Goal: Task Accomplishment & Management: Manage account settings

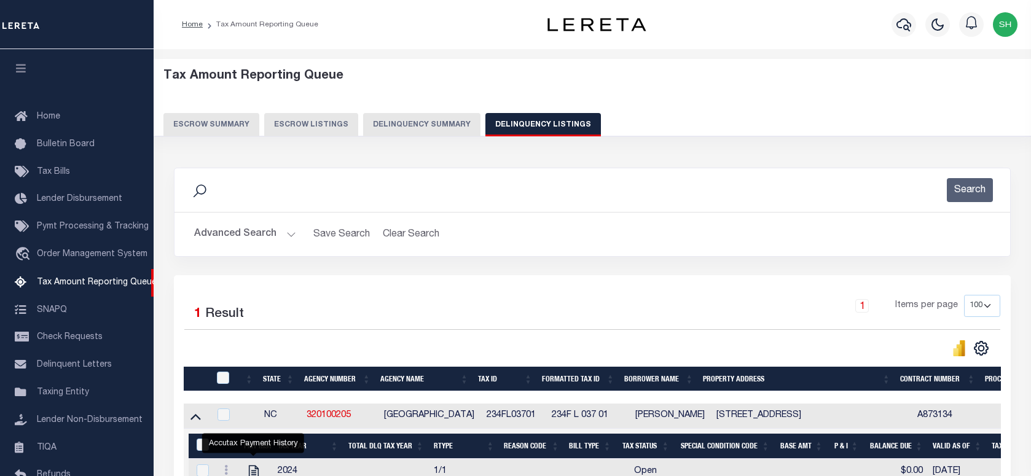
select select "100"
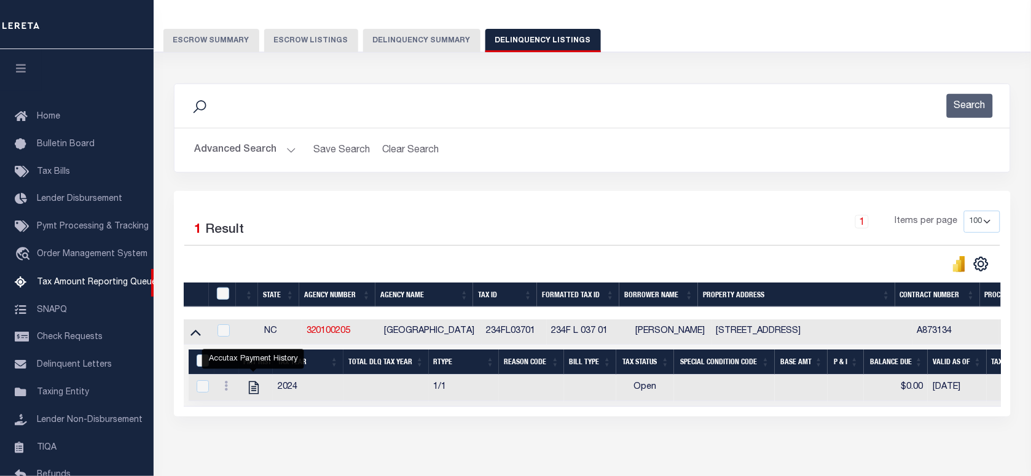
scroll to position [111, 0]
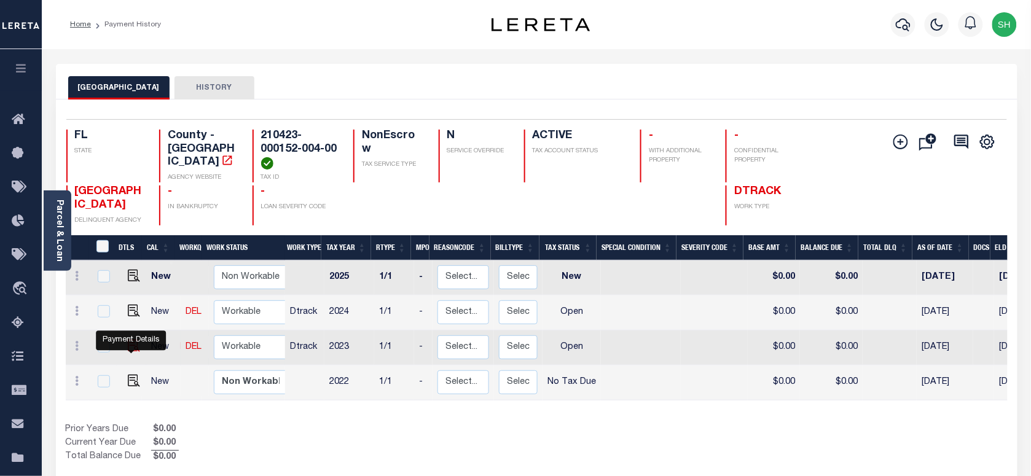
click at [129, 348] on img "" at bounding box center [134, 346] width 12 height 12
checkbox input "true"
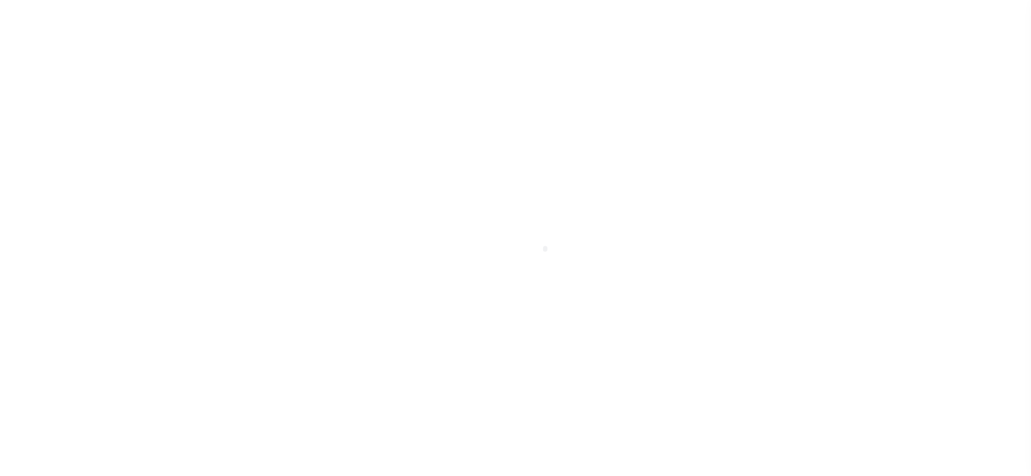
select select "OP2"
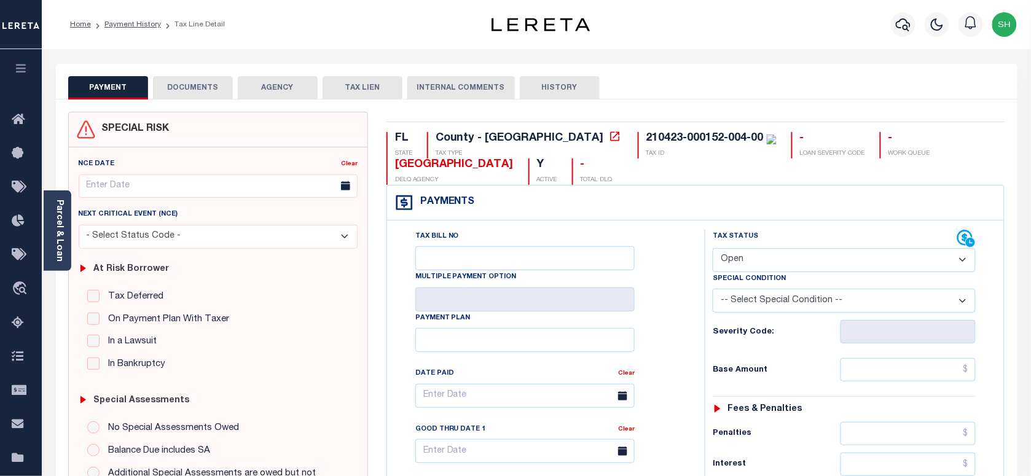
click at [646, 140] on div "210423-000152-004-00" at bounding box center [704, 138] width 117 height 11
copy div "210423-000152-004-00"
click at [899, 23] on icon "button" at bounding box center [903, 24] width 15 height 15
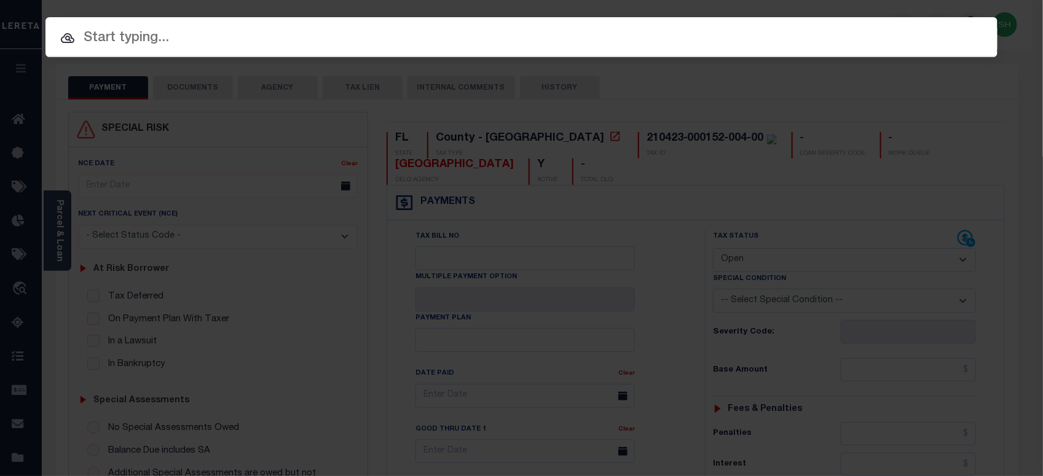
click at [837, 42] on input "text" at bounding box center [521, 39] width 952 height 22
paste input "301095065"
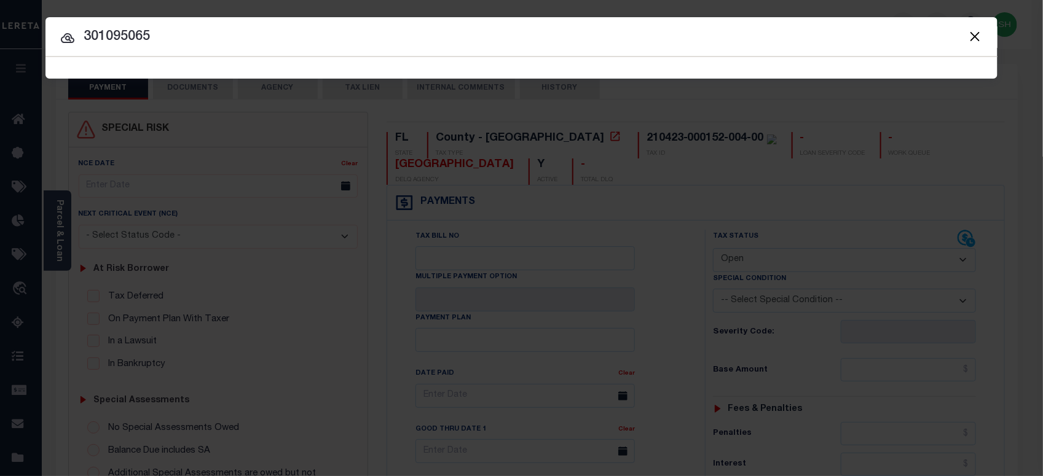
type input "301095065"
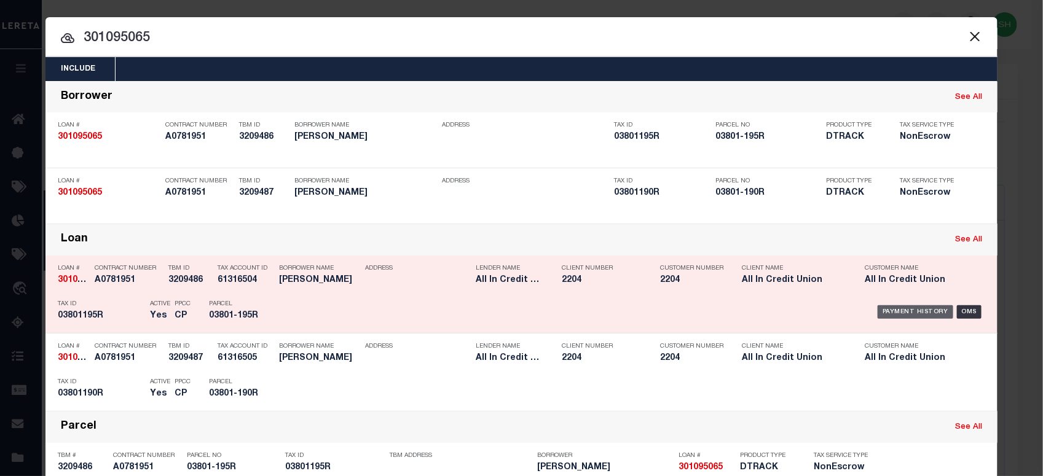
click at [911, 308] on div "Payment History" at bounding box center [915, 312] width 76 height 14
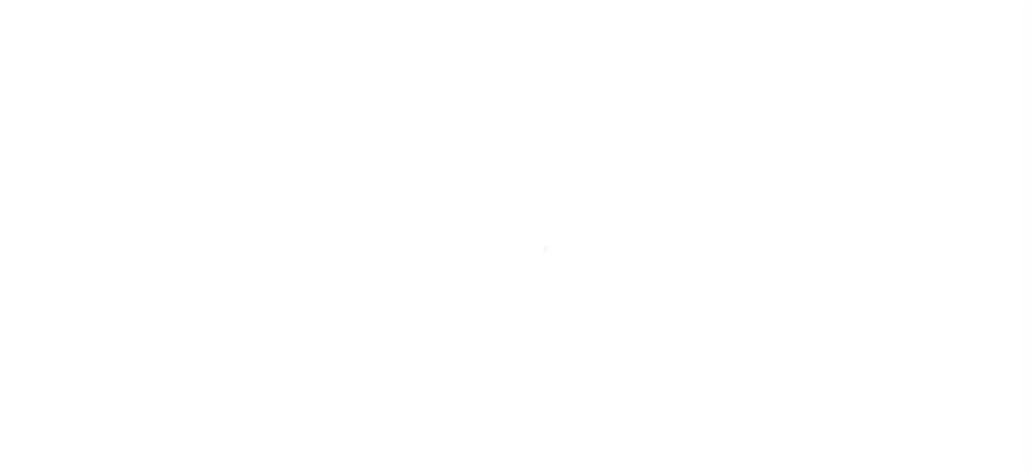
select select "OP2"
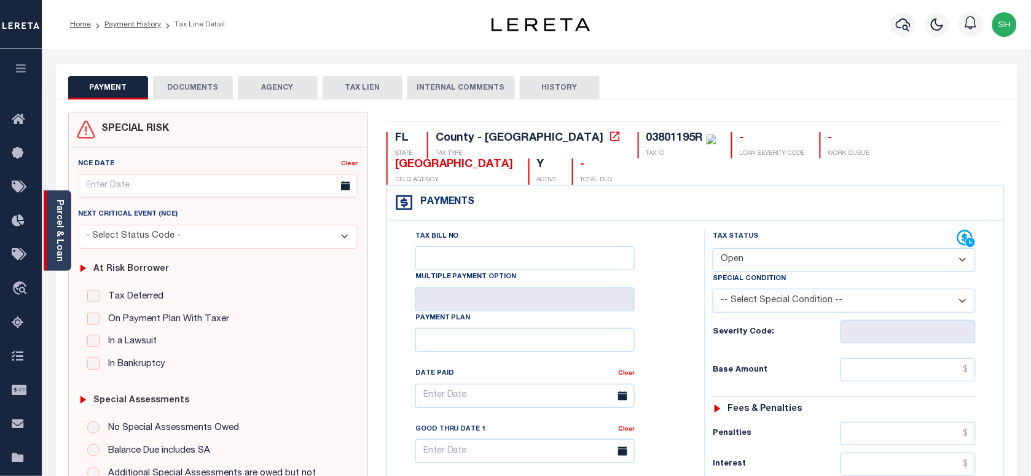
click at [57, 215] on link "Parcel & Loan" at bounding box center [59, 231] width 9 height 62
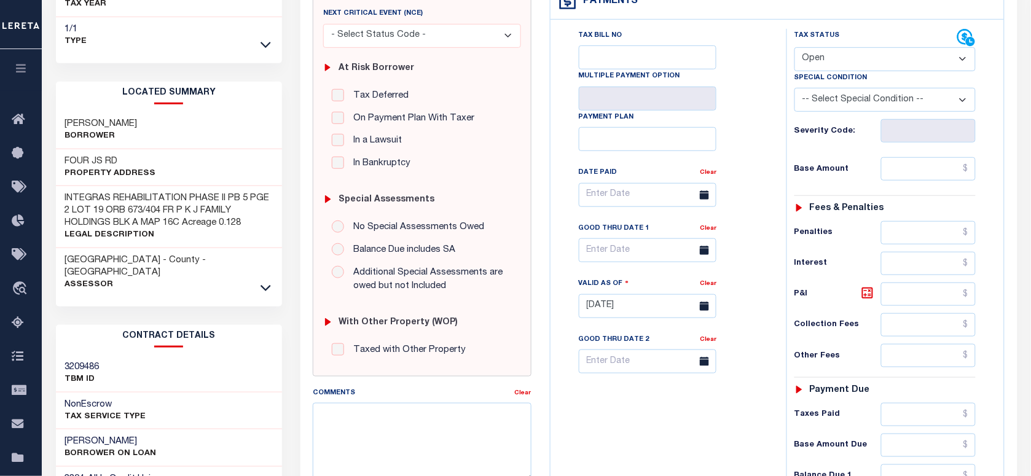
scroll to position [230, 0]
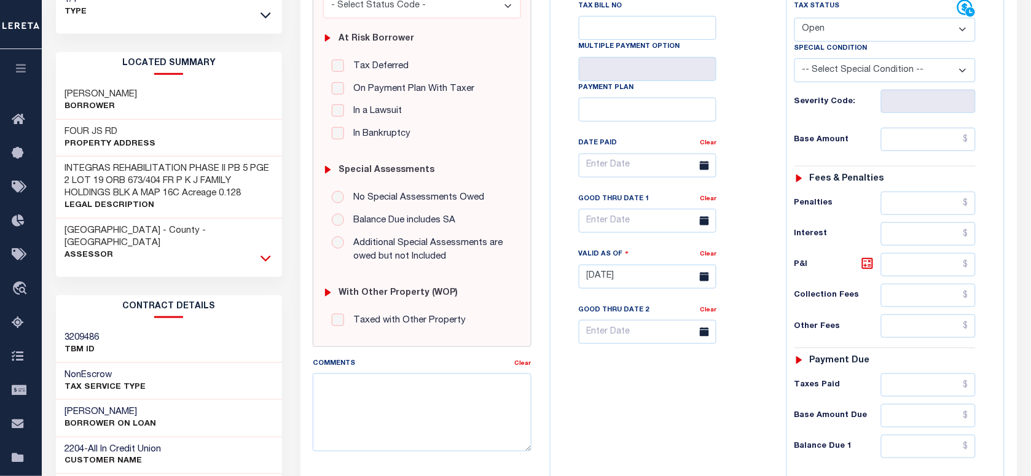
click at [269, 256] on icon at bounding box center [266, 259] width 10 height 6
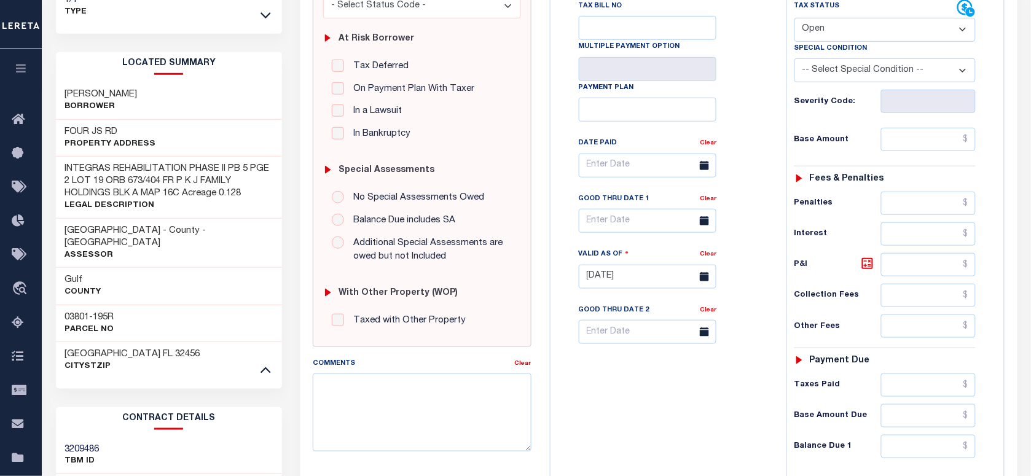
click at [92, 312] on h3 "03801-195R" at bounding box center [89, 318] width 49 height 12
copy div "03801-195R"
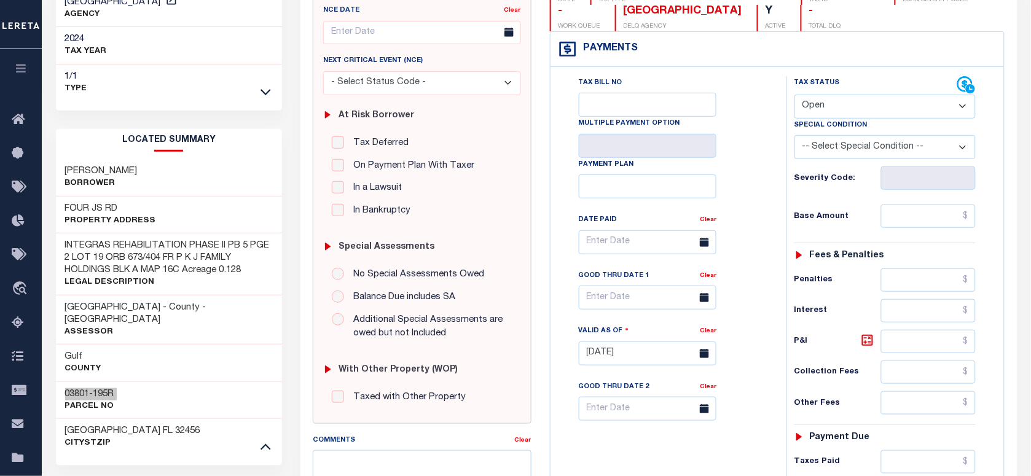
scroll to position [0, 0]
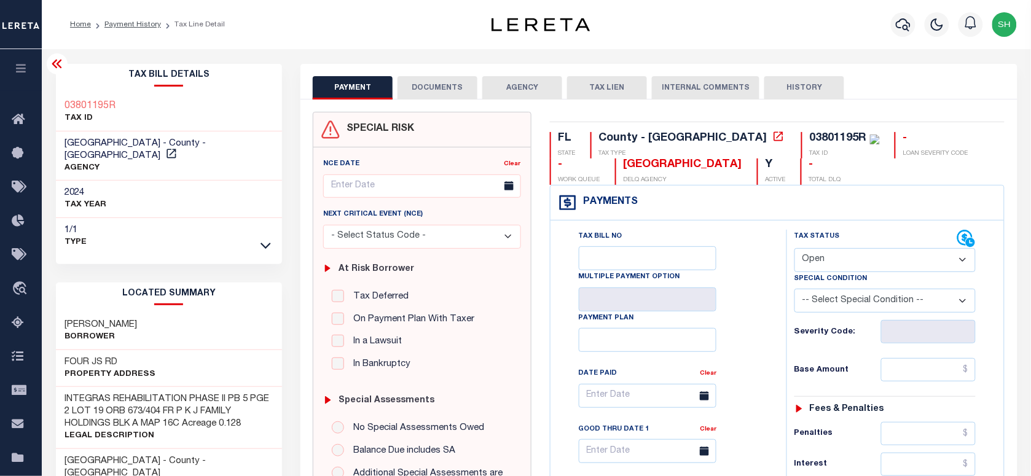
click at [900, 10] on div at bounding box center [904, 24] width 34 height 43
click at [902, 23] on icon "button" at bounding box center [903, 24] width 15 height 15
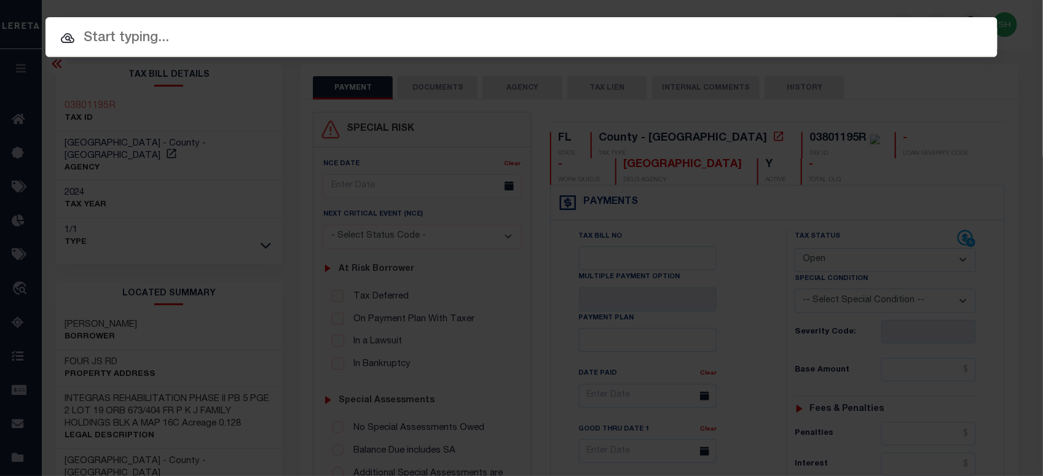
click at [753, 34] on input "text" at bounding box center [521, 39] width 952 height 22
paste input "07662000707-00101"
type input "07662000707-00101"
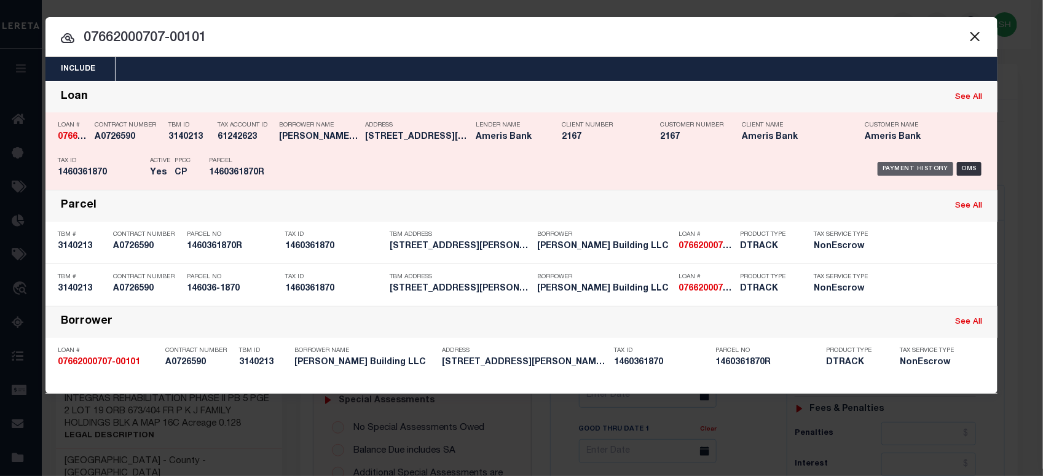
click at [917, 170] on div "Payment History" at bounding box center [915, 169] width 76 height 14
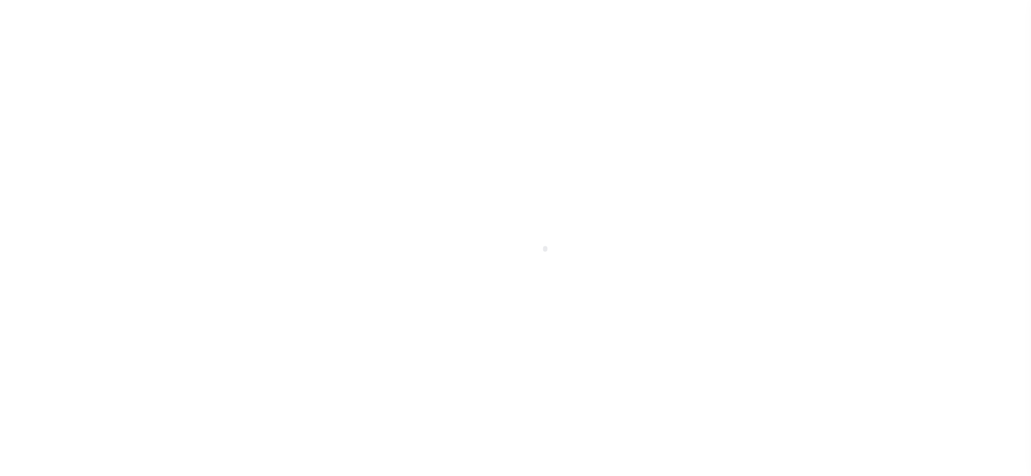
select select "OP2"
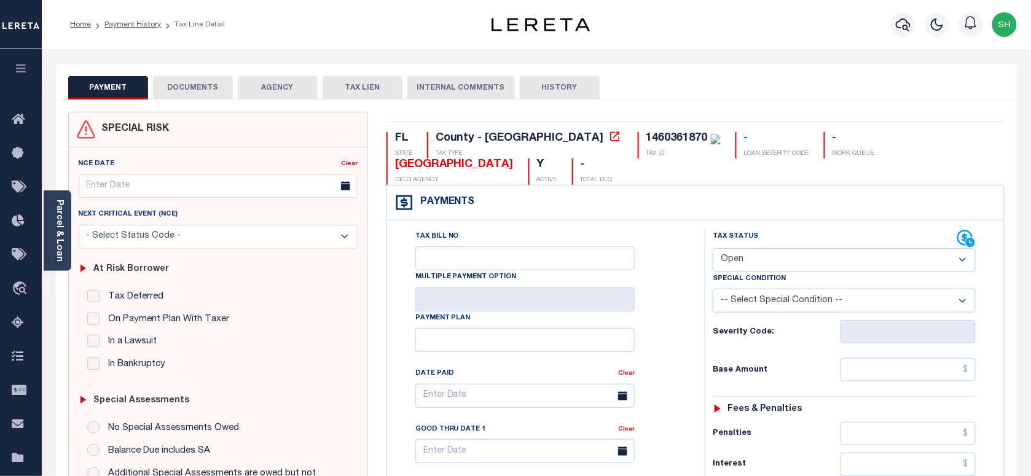
copy div "1460361870"
click at [118, 28] on li "Payment History" at bounding box center [126, 24] width 70 height 11
click at [127, 21] on link "Payment History" at bounding box center [132, 24] width 57 height 7
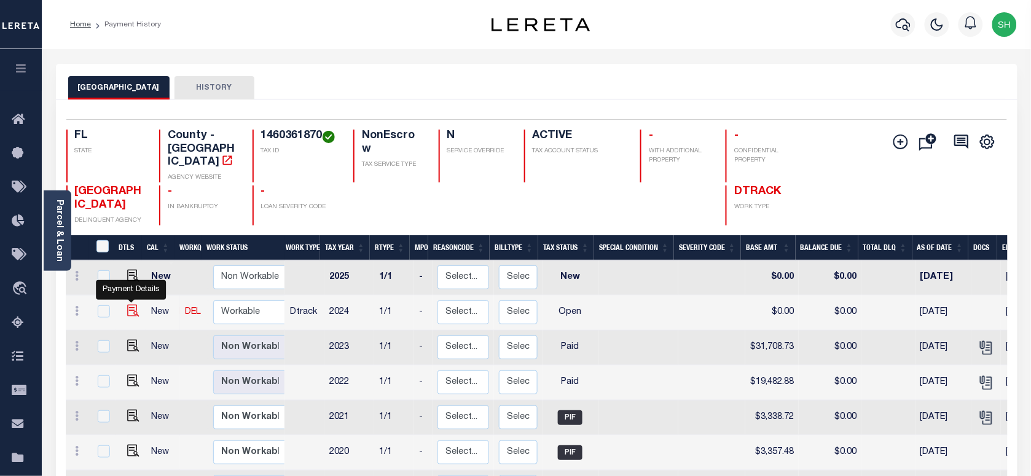
click at [131, 305] on img "" at bounding box center [133, 311] width 12 height 12
checkbox input "true"
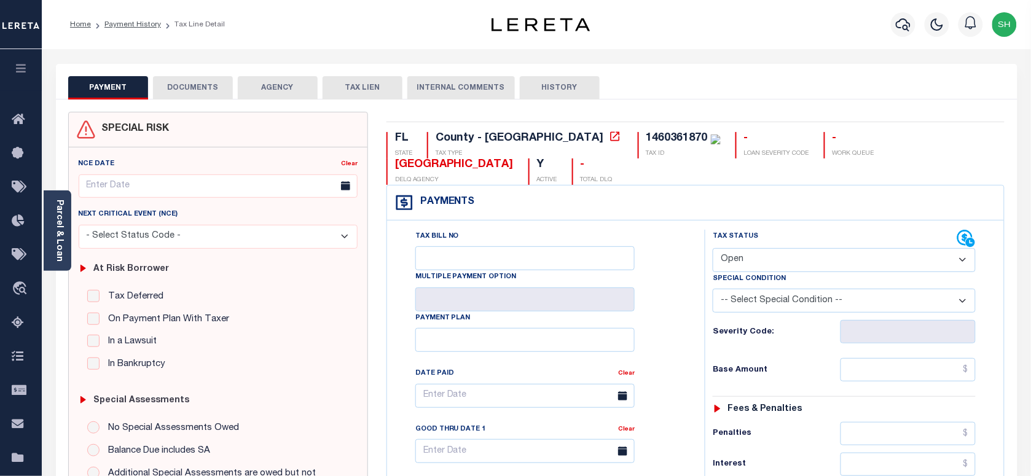
click at [793, 248] on select "- Select Status Code - Open Due/Unpaid Paid Incomplete No Tax Due Internal Refu…" at bounding box center [844, 260] width 263 height 24
select select "DUE"
click at [713, 248] on select "- Select Status Code - Open Due/Unpaid Paid Incomplete No Tax Due Internal Refu…" at bounding box center [844, 260] width 263 height 24
type input "[DATE]"
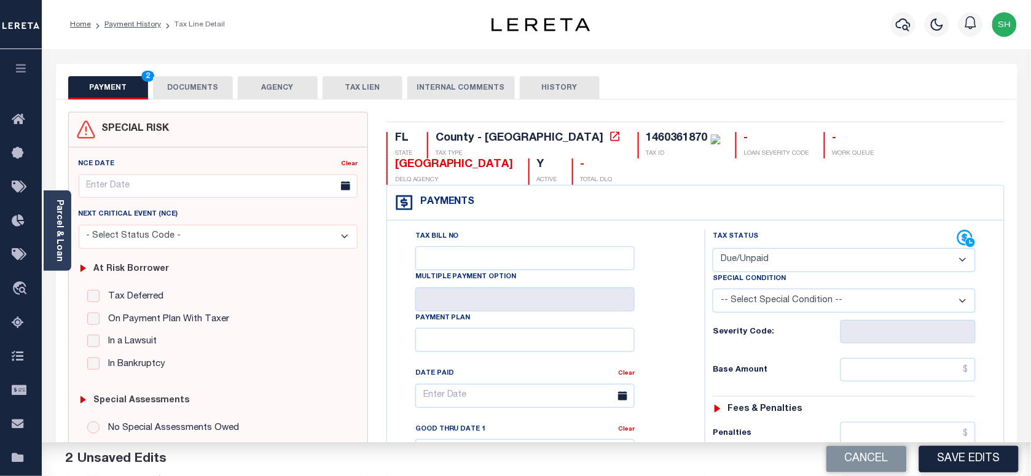
click at [766, 289] on select "-- Select Special Condition -- 3RD PARTY TAX LIEN AGENCY TAX LIEN (A.K.A Inside…" at bounding box center [844, 301] width 263 height 24
select select "20"
click at [713, 289] on select "-- Select Special Condition -- 3RD PARTY TAX LIEN AGENCY TAX LIEN (A.K.A Inside…" at bounding box center [844, 301] width 263 height 24
click at [914, 358] on input "text" at bounding box center [909, 369] width 136 height 23
paste input "31,263.52"
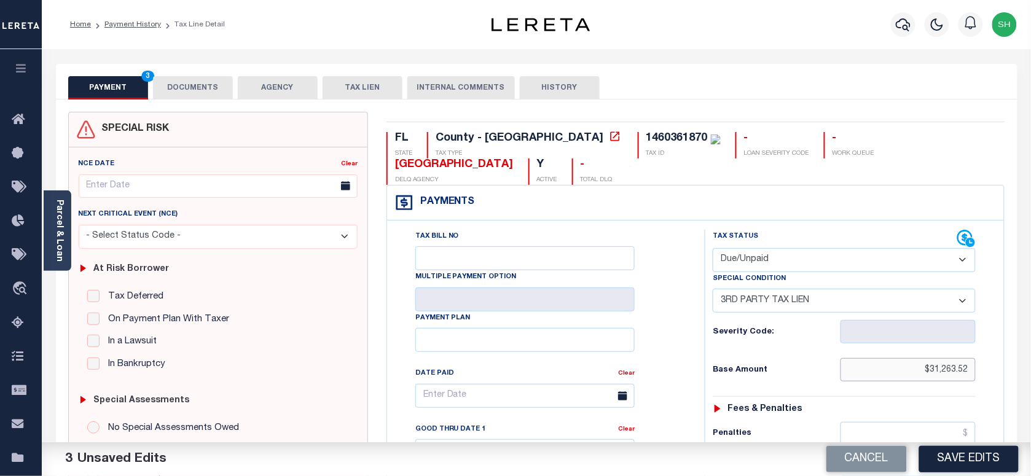
type input "$31,263.52"
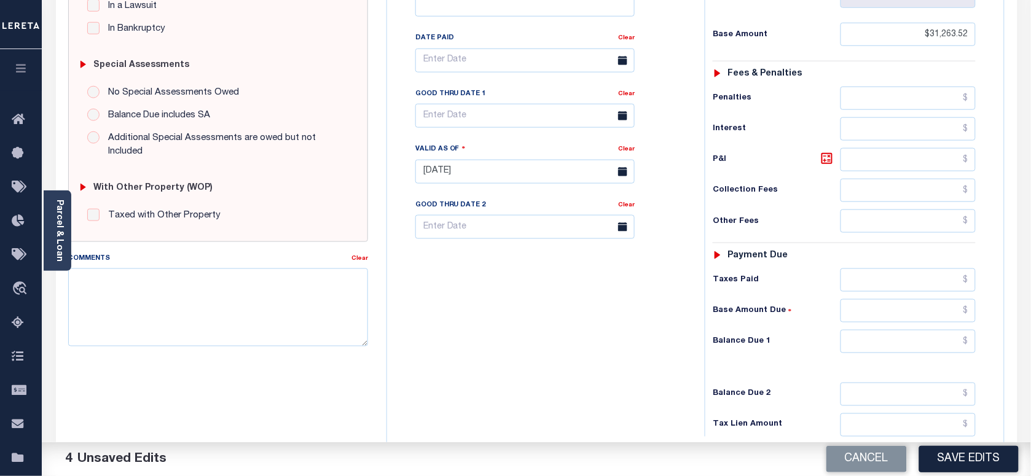
scroll to position [384, 0]
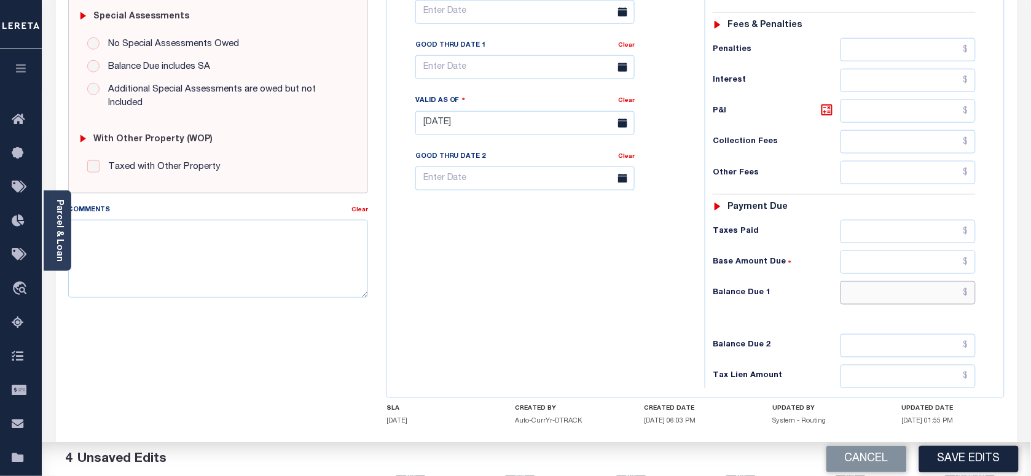
drag, startPoint x: 951, startPoint y: 283, endPoint x: 935, endPoint y: 286, distance: 16.3
click at [951, 283] on input "text" at bounding box center [909, 292] width 136 height 23
paste input "35,542.98"
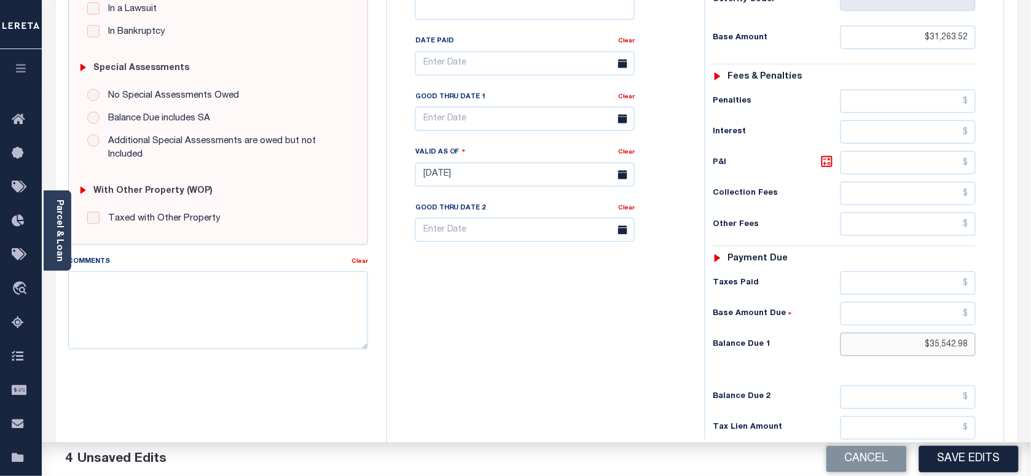
scroll to position [307, 0]
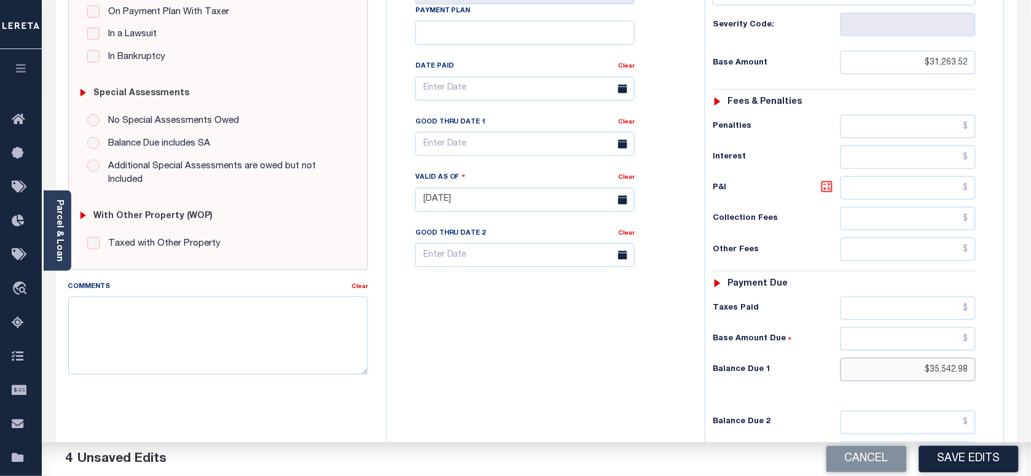
type input "$35,542.98"
click at [822, 181] on icon at bounding box center [827, 186] width 11 height 11
type input "$4,279.46"
click at [461, 132] on input "text" at bounding box center [524, 144] width 219 height 24
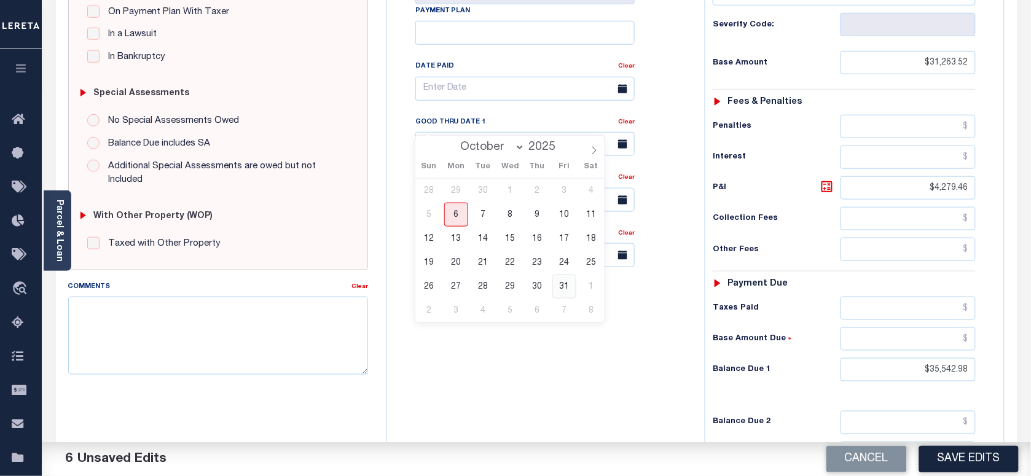
click at [563, 288] on span "31" at bounding box center [564, 287] width 24 height 24
type input "10/31/2025"
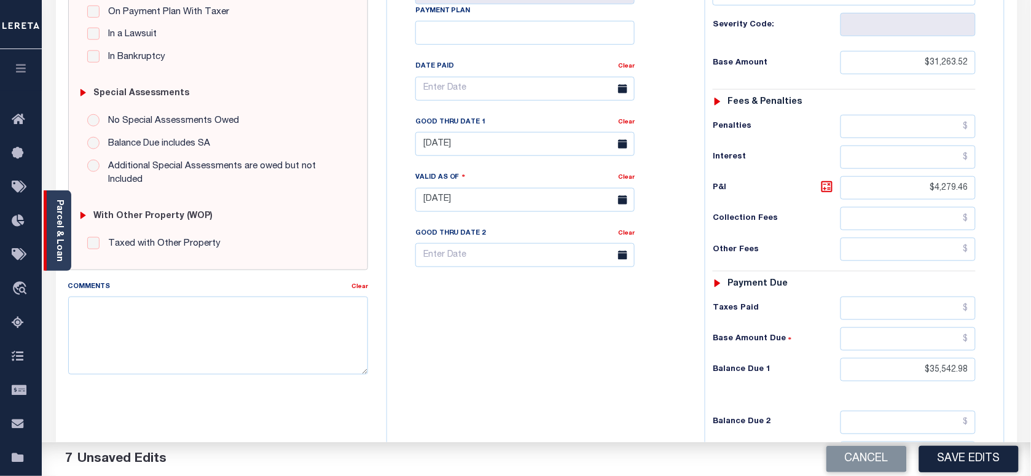
click at [50, 232] on div "Parcel & Loan" at bounding box center [58, 230] width 28 height 80
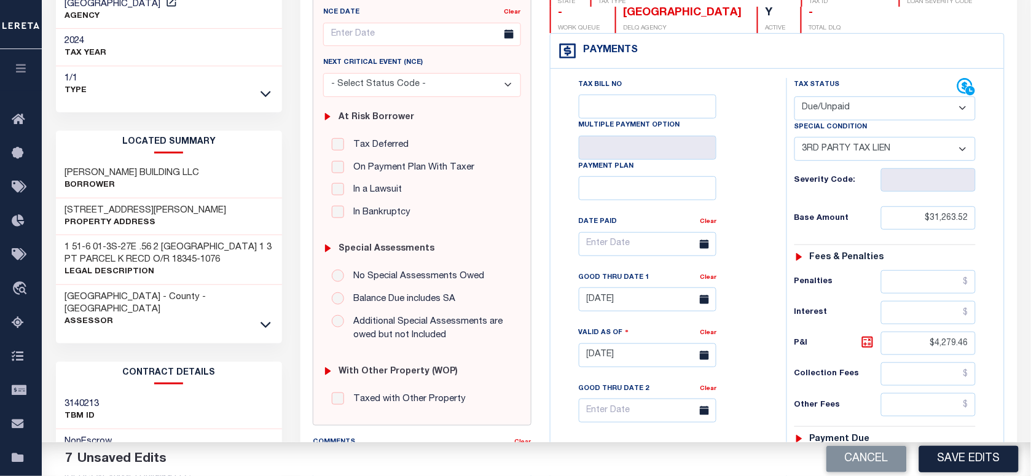
scroll to position [0, 0]
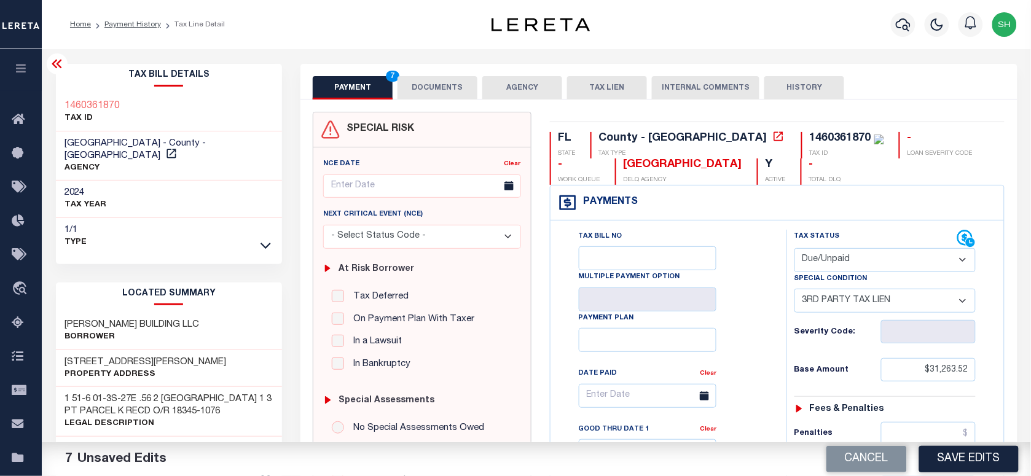
copy h3 "1460361870"
click at [449, 87] on button "DOCUMENTS" at bounding box center [438, 87] width 80 height 23
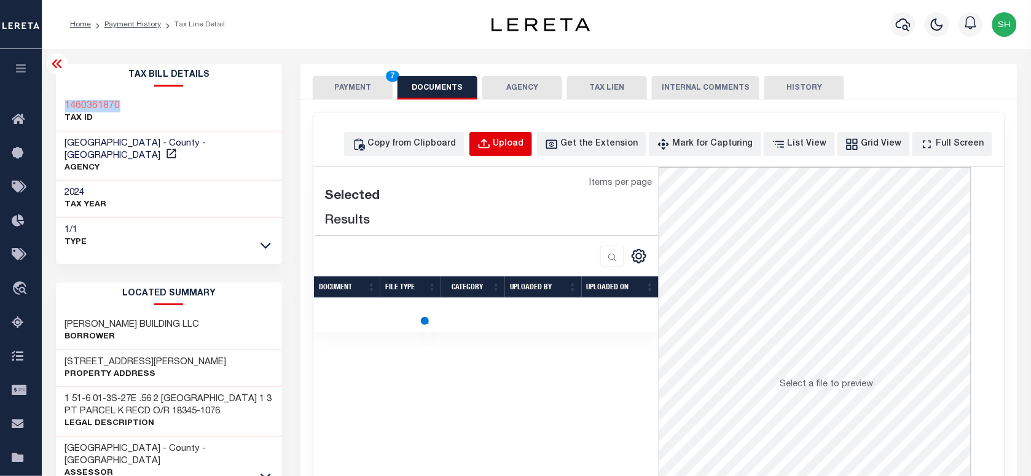
click at [524, 140] on div "Upload" at bounding box center [508, 145] width 31 height 14
select select "POP"
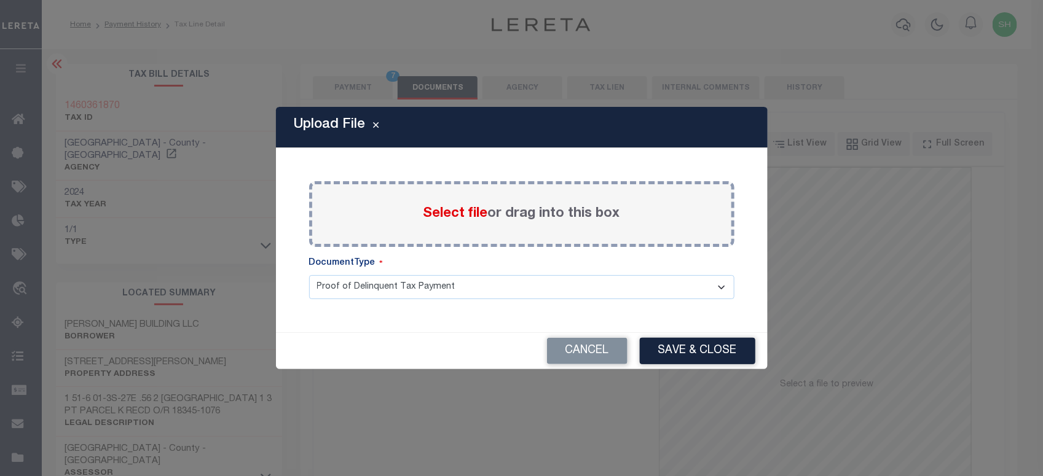
click at [450, 216] on span "Select file" at bounding box center [455, 214] width 65 height 14
click at [0, 0] on input "Select file or drag into this box" at bounding box center [0, 0] width 0 height 0
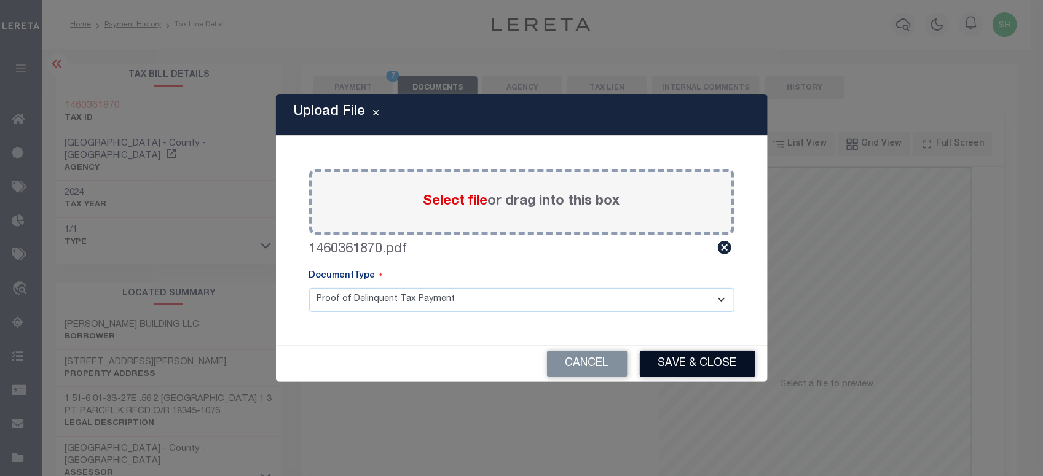
click at [675, 366] on button "Save & Close" at bounding box center [698, 364] width 116 height 26
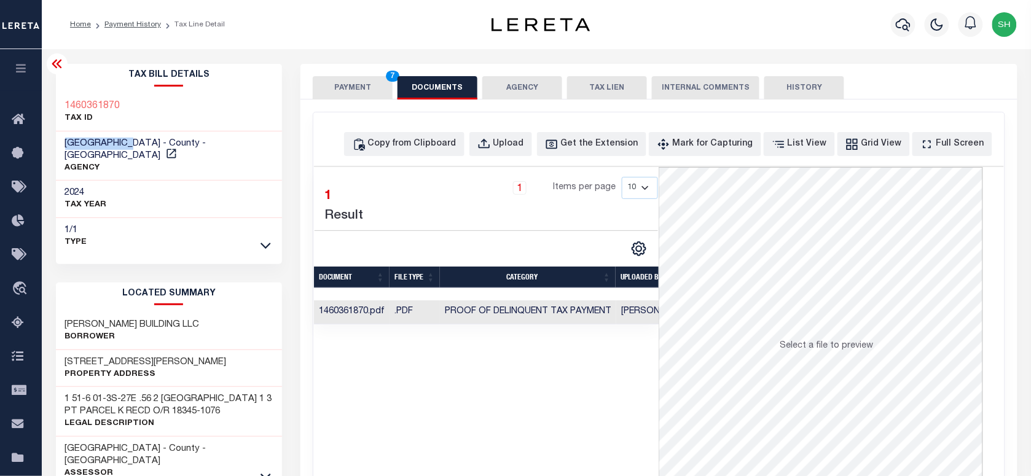
drag, startPoint x: 74, startPoint y: 144, endPoint x: 134, endPoint y: 139, distance: 60.5
click at [134, 139] on span "DUVAL COUNTY - County - FL" at bounding box center [135, 150] width 141 height 22
copy span "DUVAL COUNTY"
click at [350, 90] on button "PAYMENT 7" at bounding box center [353, 87] width 80 height 23
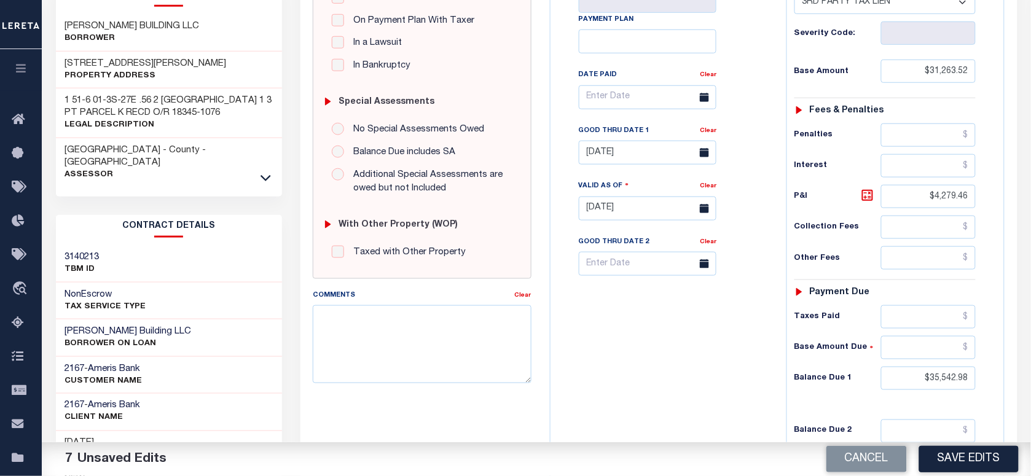
scroll to position [307, 0]
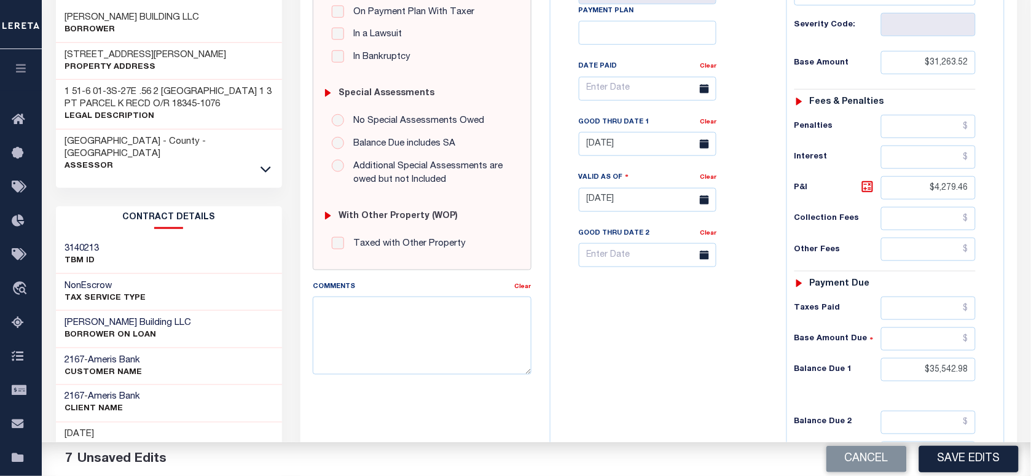
click at [968, 456] on button "Save Edits" at bounding box center [969, 459] width 100 height 26
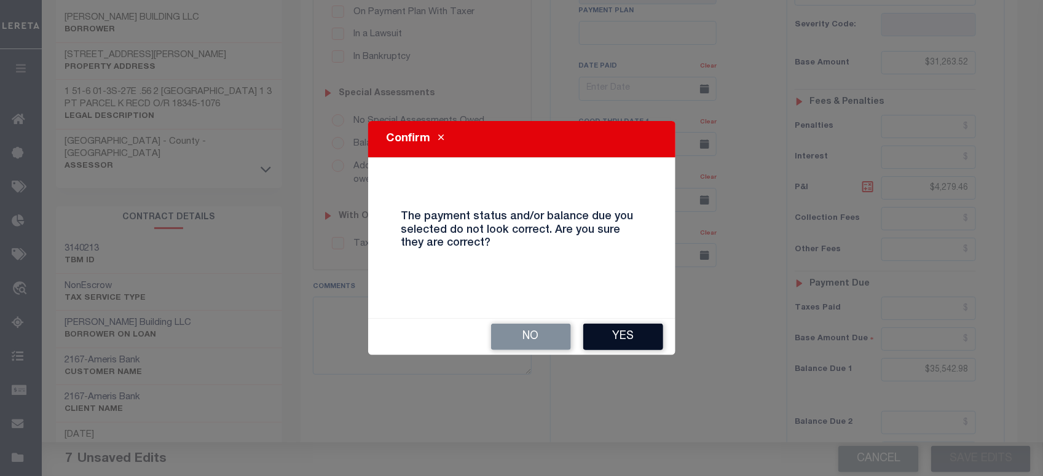
click at [653, 338] on button "Yes" at bounding box center [623, 337] width 80 height 26
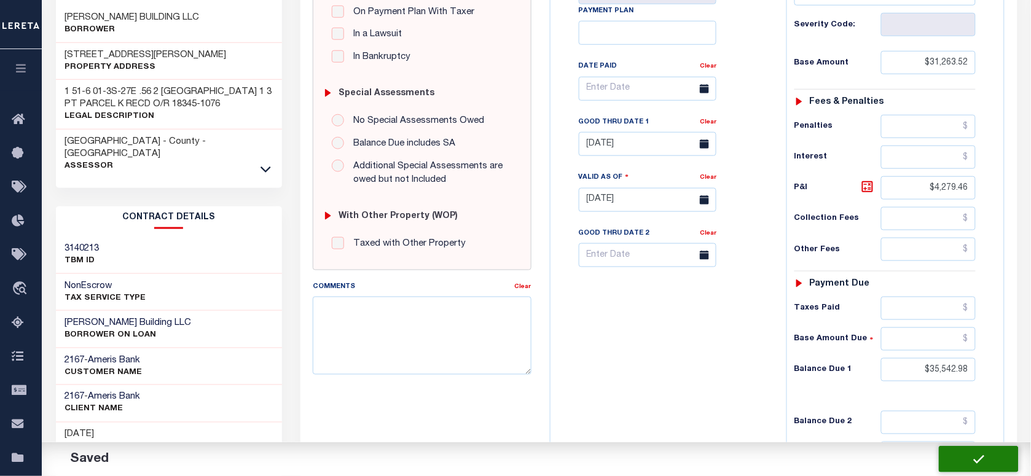
checkbox input "false"
type input "0"
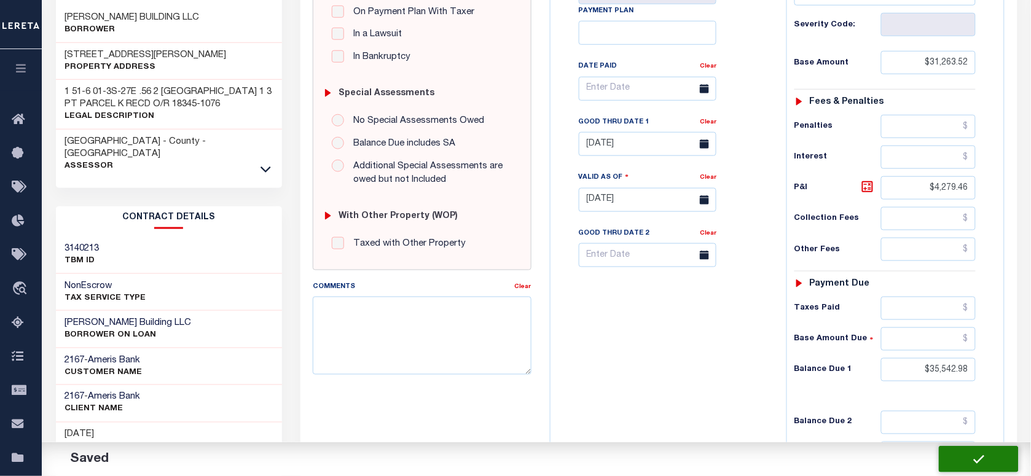
type input "$31,263.52"
type input "$4,279.46"
type input "$35,542.98"
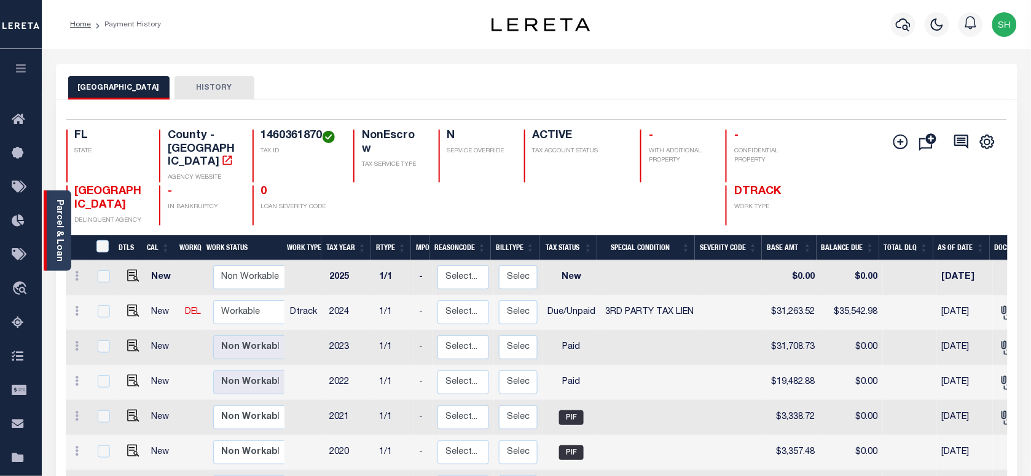
click at [55, 215] on link "Parcel & Loan" at bounding box center [59, 231] width 9 height 62
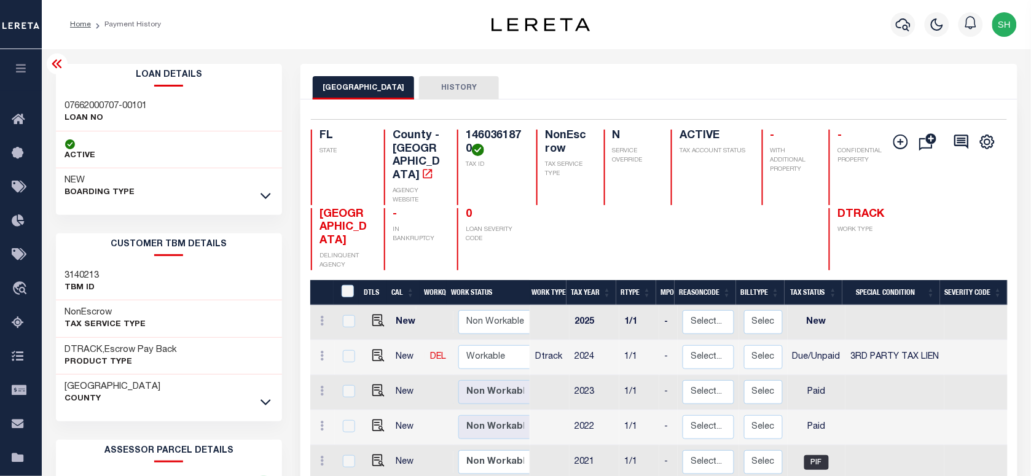
click at [85, 96] on div "07662000707-00101 LOAN NO" at bounding box center [169, 112] width 227 height 37
copy div "07662000707-00101"
click at [900, 23] on icon "button" at bounding box center [903, 24] width 15 height 15
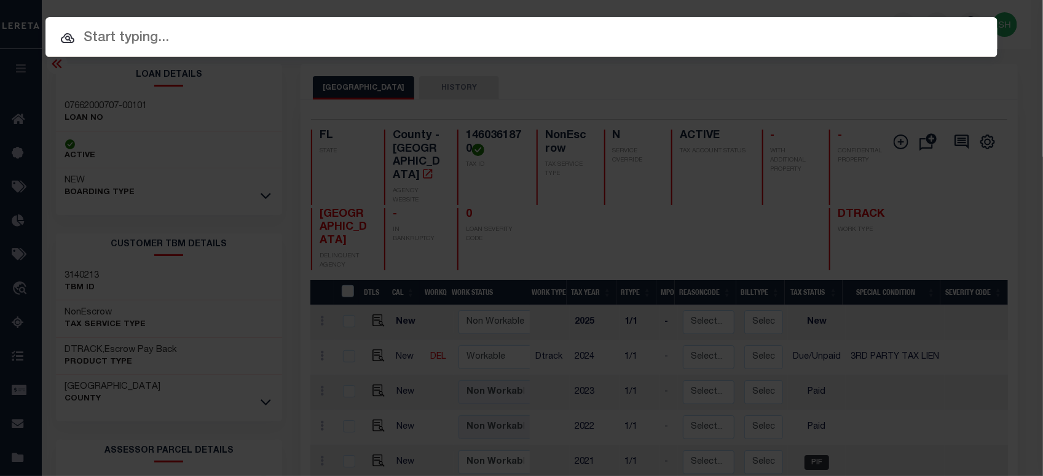
click at [767, 47] on div "Include Loans TBM Customers Borrowers Payments (Lender Non-Disb) Payments (Lend…" at bounding box center [521, 37] width 952 height 40
click at [767, 34] on input "text" at bounding box center [521, 39] width 952 height 22
paste input "2167734"
type input "2167734"
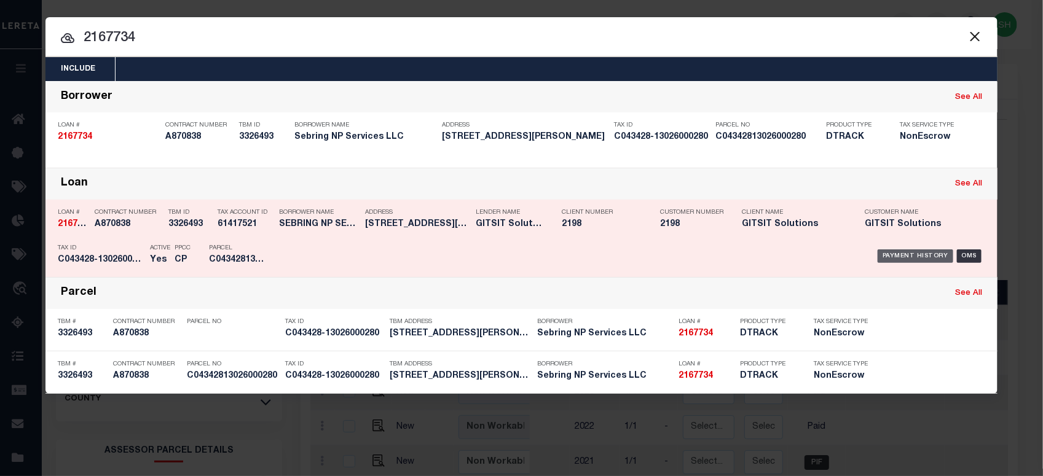
click at [914, 253] on div "Payment History" at bounding box center [915, 256] width 76 height 14
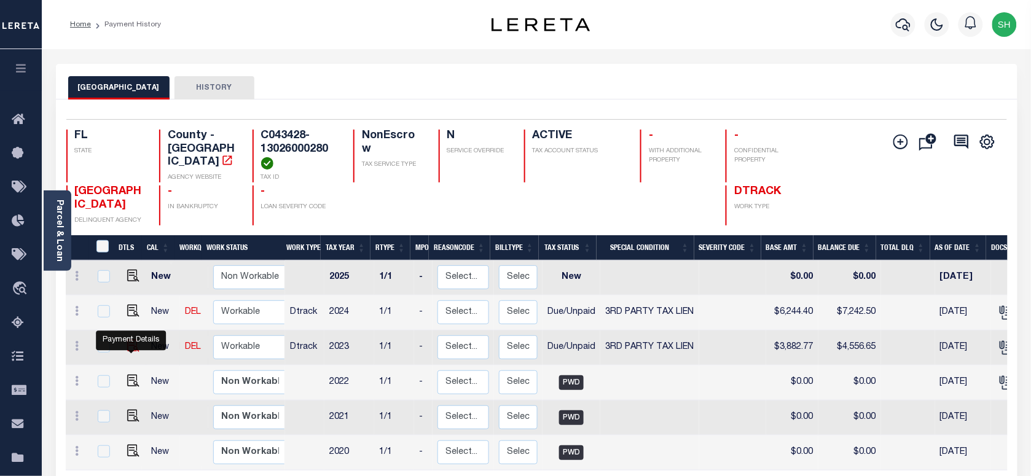
click at [127, 350] on img "" at bounding box center [133, 346] width 12 height 12
checkbox input "true"
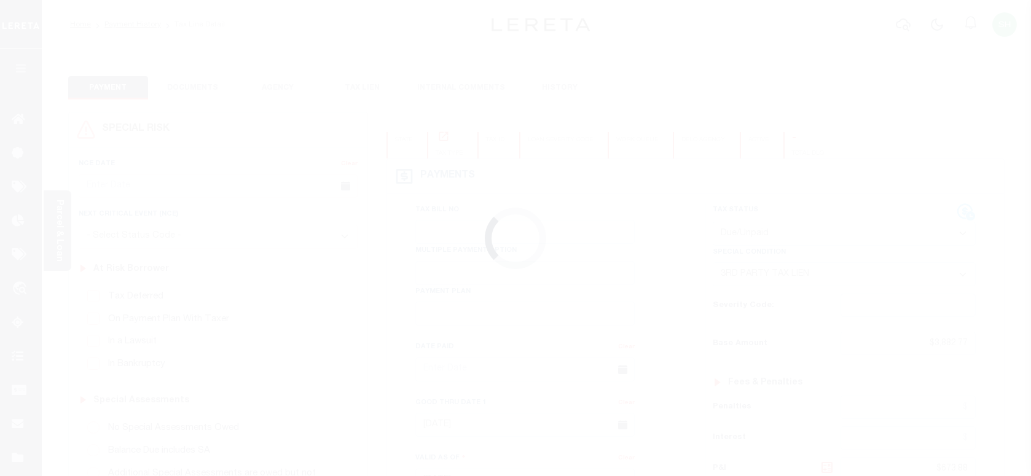
select select "DUE"
select select "20"
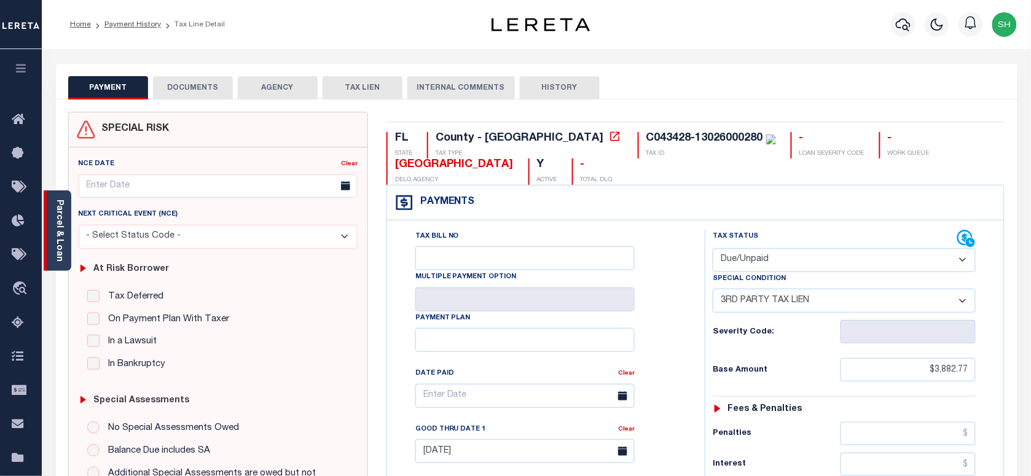
click at [58, 229] on link "Parcel & Loan" at bounding box center [59, 231] width 9 height 62
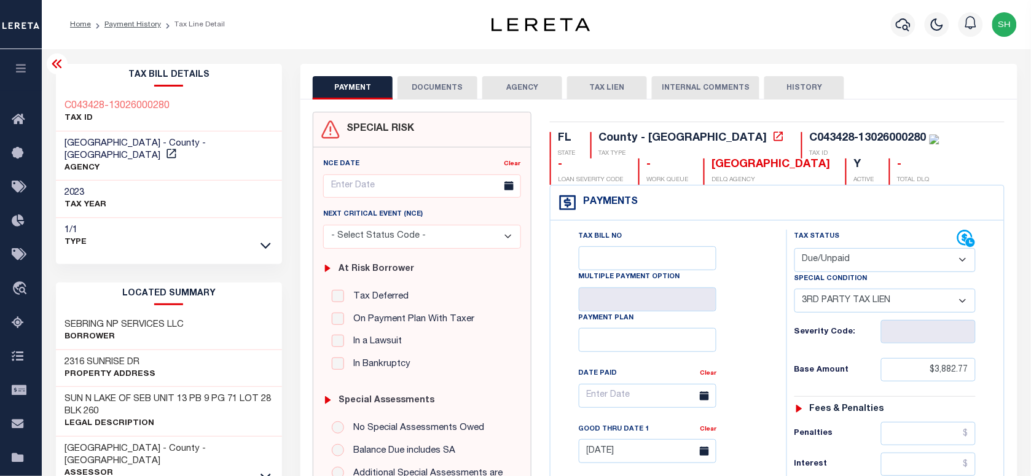
click at [148, 146] on div "HIGHLANDS COUNTY - County - FL AGENCY" at bounding box center [169, 156] width 227 height 50
click at [175, 181] on div "2023 TAX YEAR" at bounding box center [169, 199] width 227 height 37
drag, startPoint x: 63, startPoint y: 140, endPoint x: 158, endPoint y: 132, distance: 95.0
click at [158, 132] on div "HIGHLANDS COUNTY - County - FL AGENCY" at bounding box center [169, 156] width 227 height 50
copy span "[GEOGRAPHIC_DATA]"
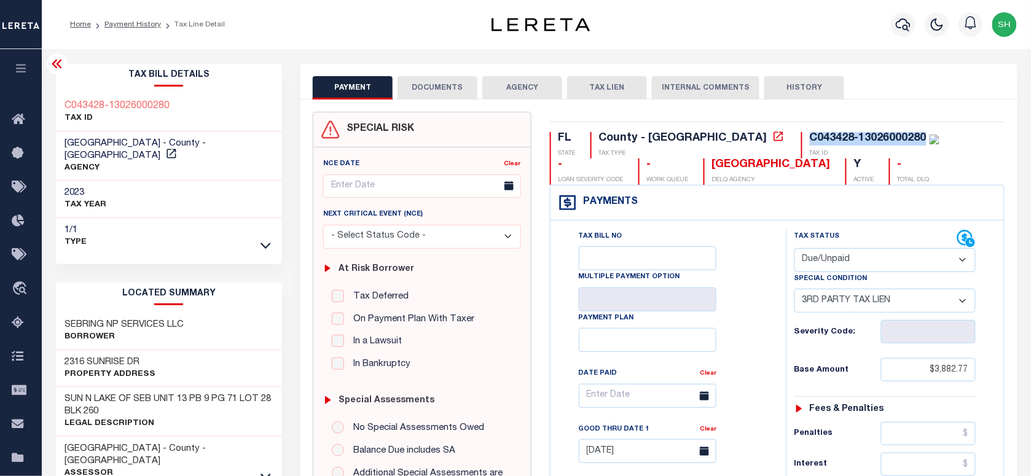
drag, startPoint x: 705, startPoint y: 135, endPoint x: 818, endPoint y: 131, distance: 113.1
copy div "C043428-13026000280"
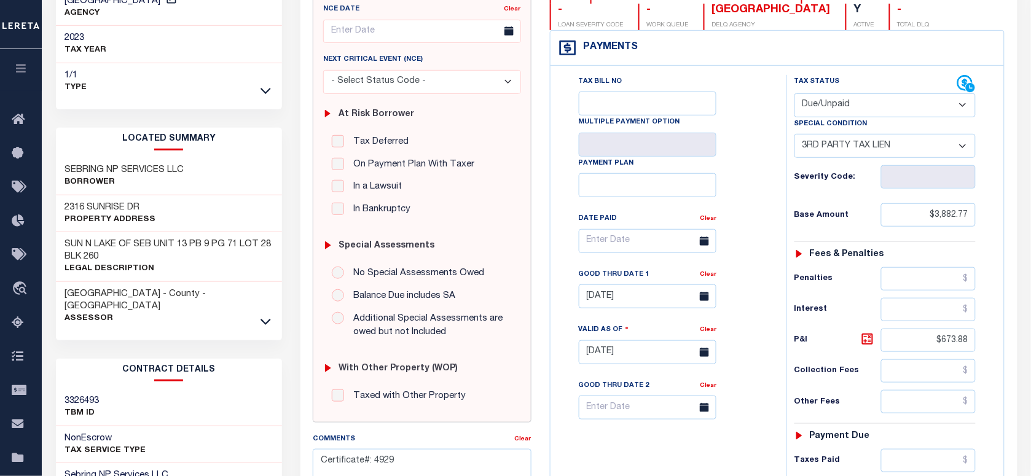
scroll to position [232, 0]
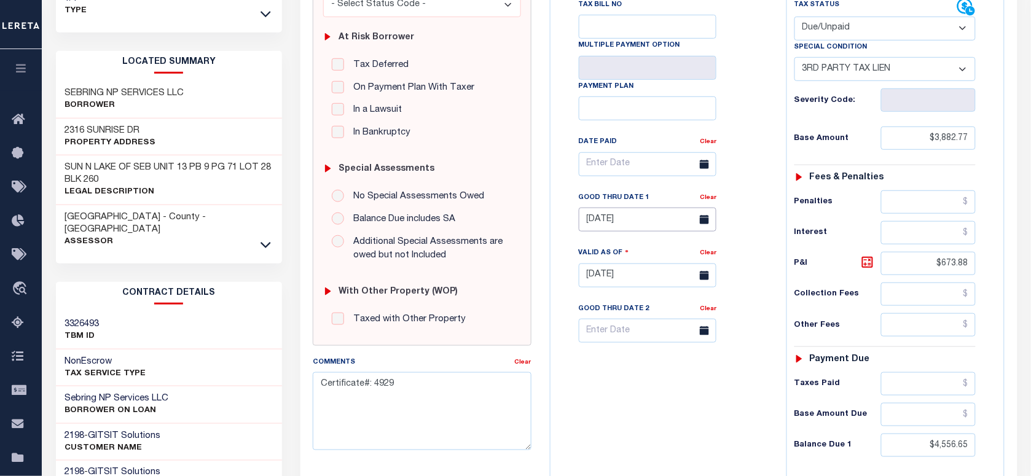
drag, startPoint x: 621, startPoint y: 225, endPoint x: 621, endPoint y: 243, distance: 17.8
click at [621, 225] on input "08/29/2025" at bounding box center [648, 220] width 138 height 24
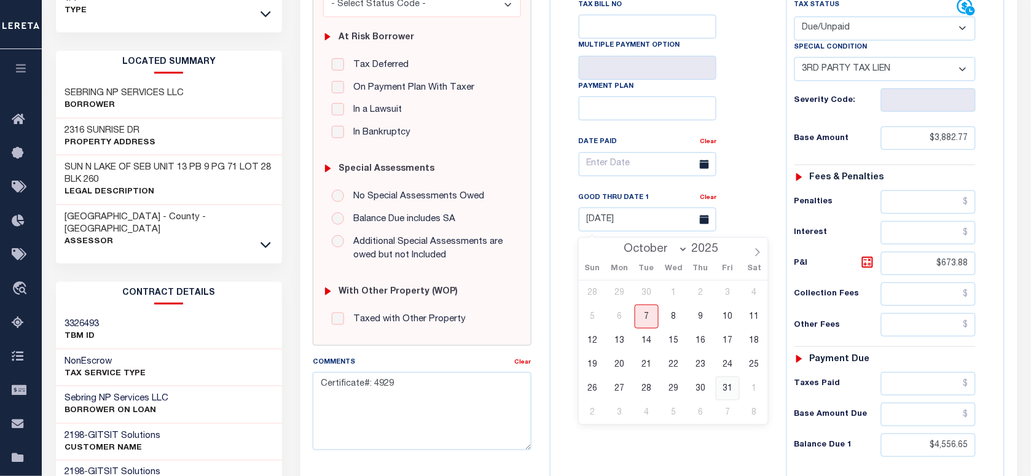
click at [723, 385] on span "31" at bounding box center [728, 389] width 24 height 24
type input "10/31/2025"
type input "10/07/2025"
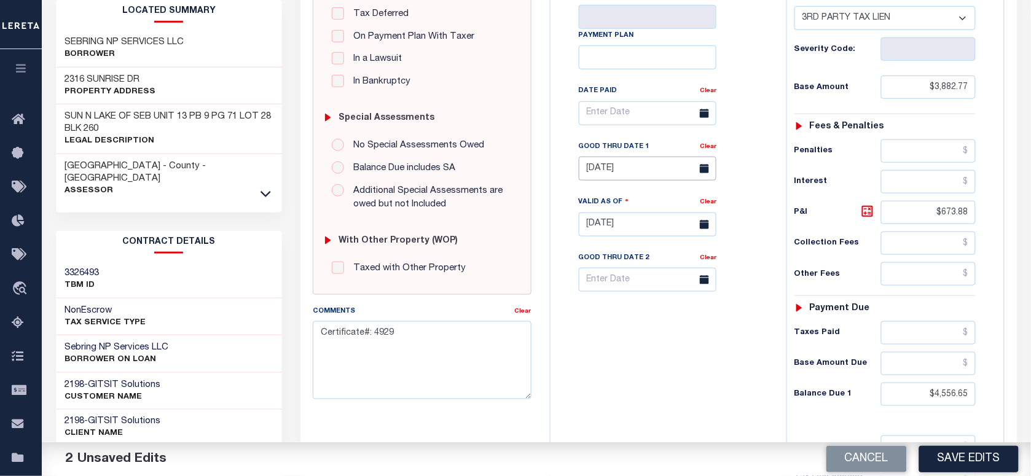
scroll to position [308, 0]
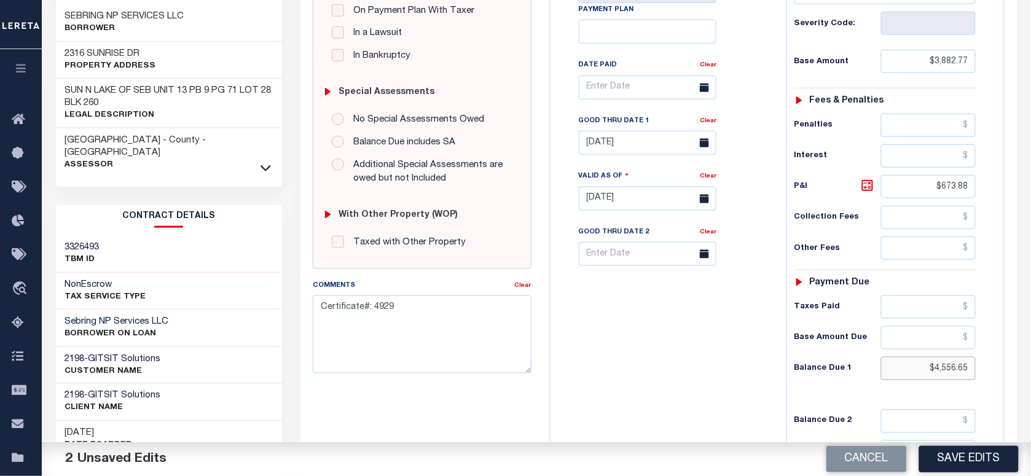
drag, startPoint x: 930, startPoint y: 375, endPoint x: 1011, endPoint y: 375, distance: 81.1
click at [1011, 375] on div "FL STATE County - FL TAX TYPE C043428-13026000280 TAX ID - LOAN SEVERITY CODE -…" at bounding box center [778, 198] width 474 height 791
paste input "4,590"
type input "$4,590.65"
click at [868, 189] on icon at bounding box center [867, 185] width 15 height 15
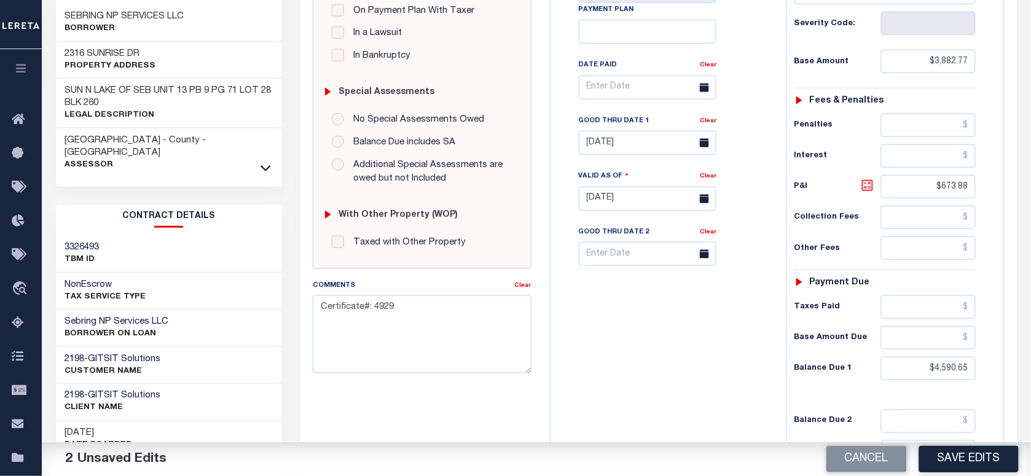
type input "$707.88"
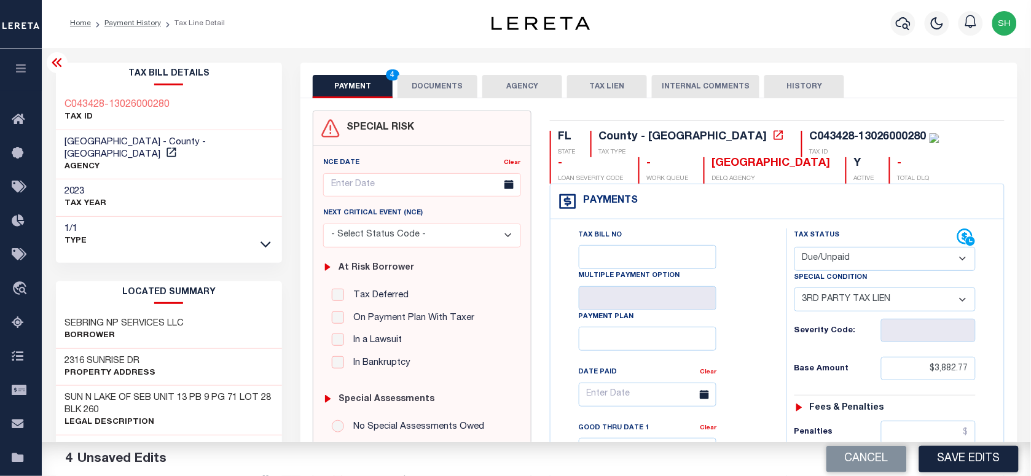
scroll to position [0, 0]
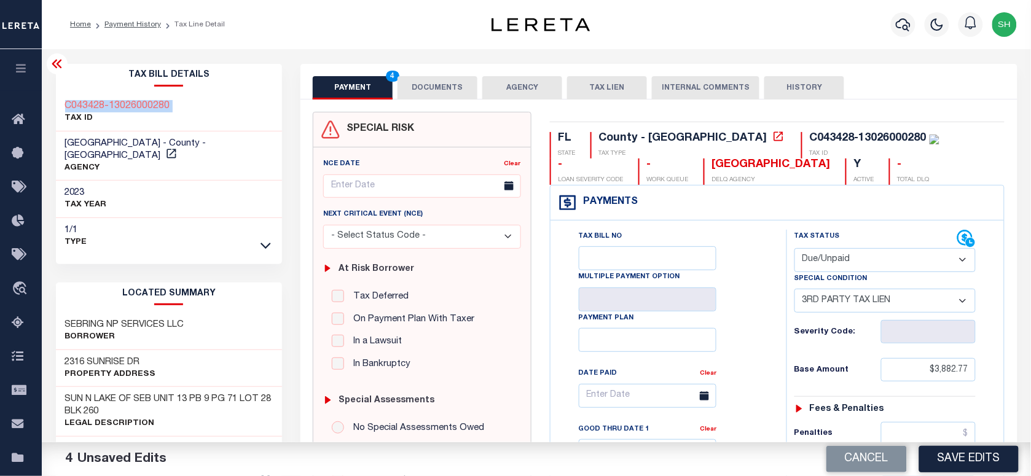
copy div "C043428-13026000280"
click at [452, 87] on button "DOCUMENTS" at bounding box center [438, 87] width 80 height 23
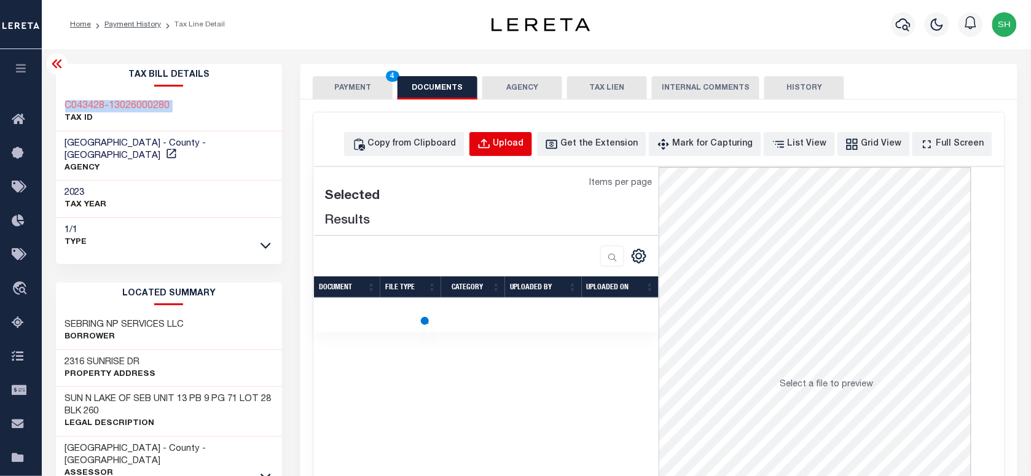
click at [524, 136] on button "Upload" at bounding box center [500, 144] width 63 height 24
select select "POP"
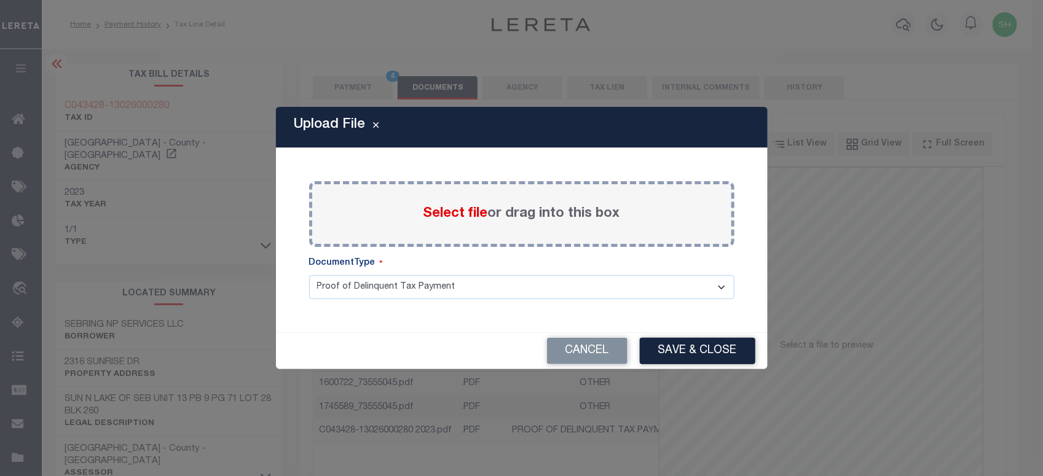
click at [460, 210] on span "Select file" at bounding box center [455, 214] width 65 height 14
click at [0, 0] on input "Select file or drag into this box" at bounding box center [0, 0] width 0 height 0
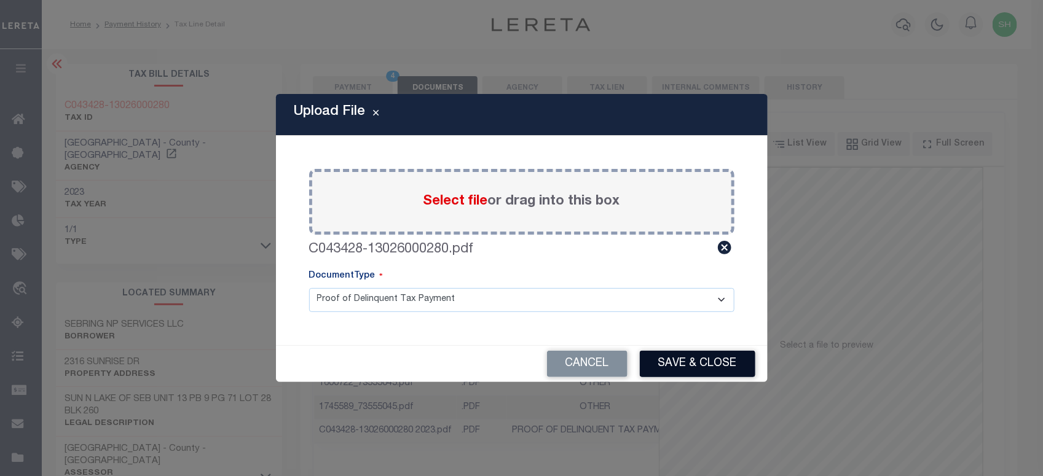
click at [685, 358] on button "Save & Close" at bounding box center [698, 364] width 116 height 26
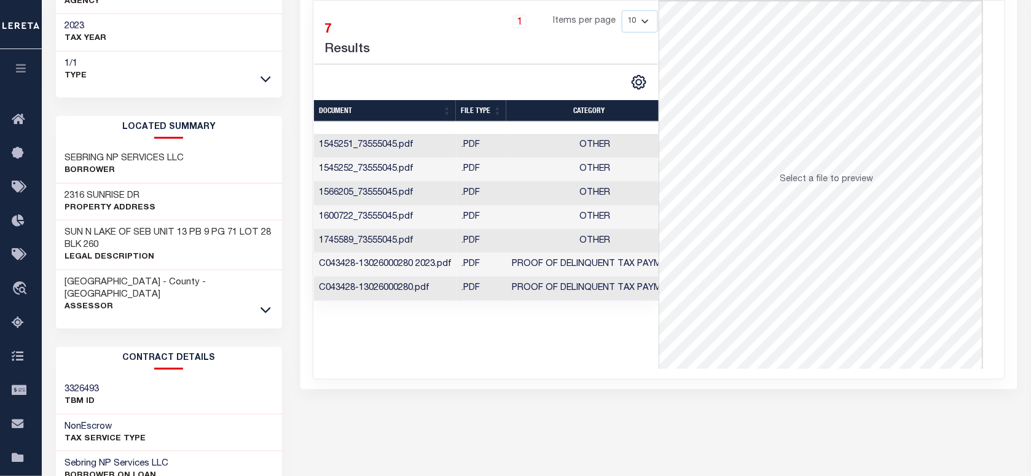
scroll to position [230, 0]
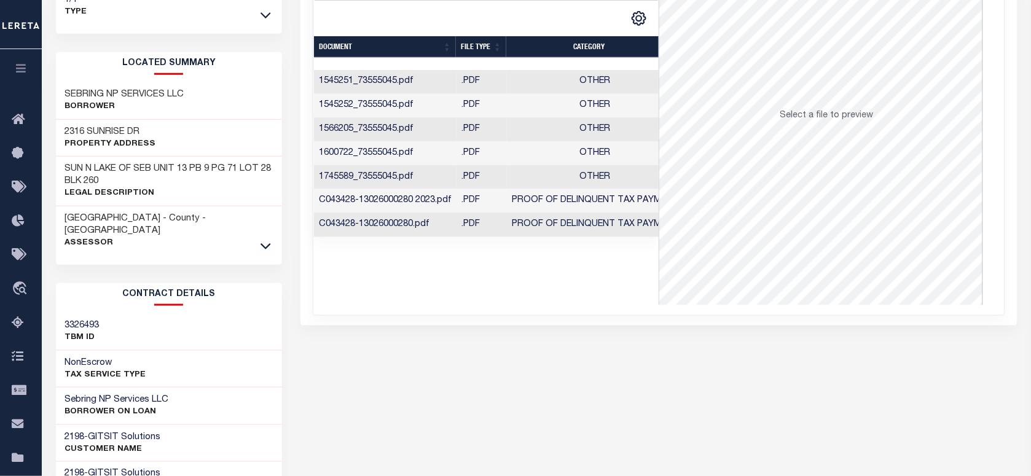
click at [380, 235] on td "C043428-13026000280.pdf" at bounding box center [385, 225] width 143 height 24
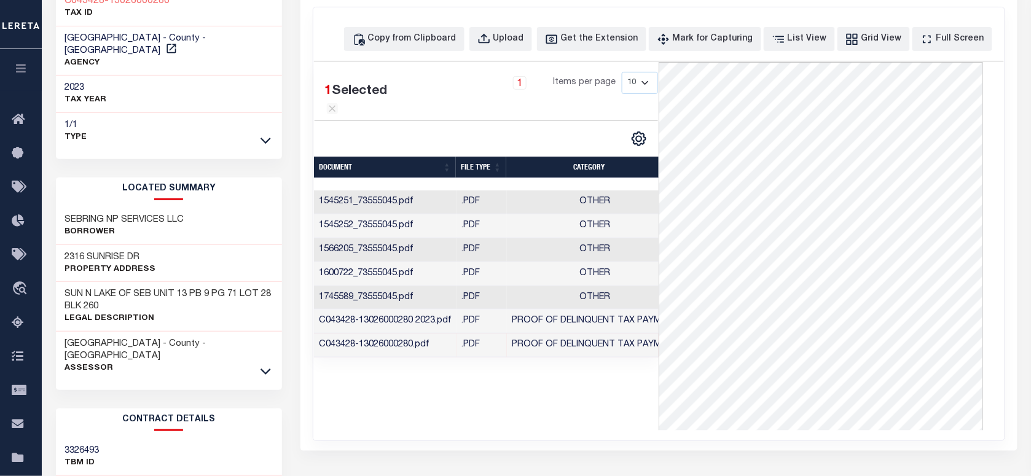
scroll to position [0, 0]
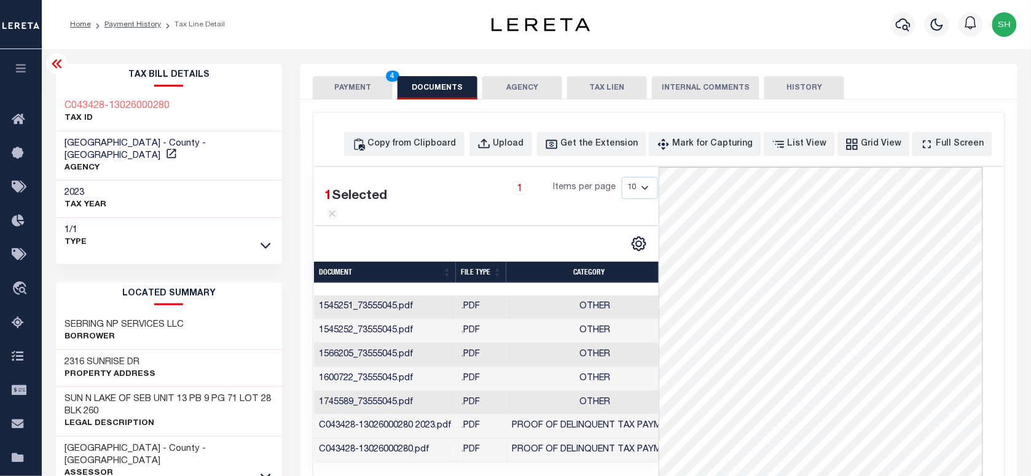
click at [357, 82] on button "PAYMENT 4" at bounding box center [353, 87] width 80 height 23
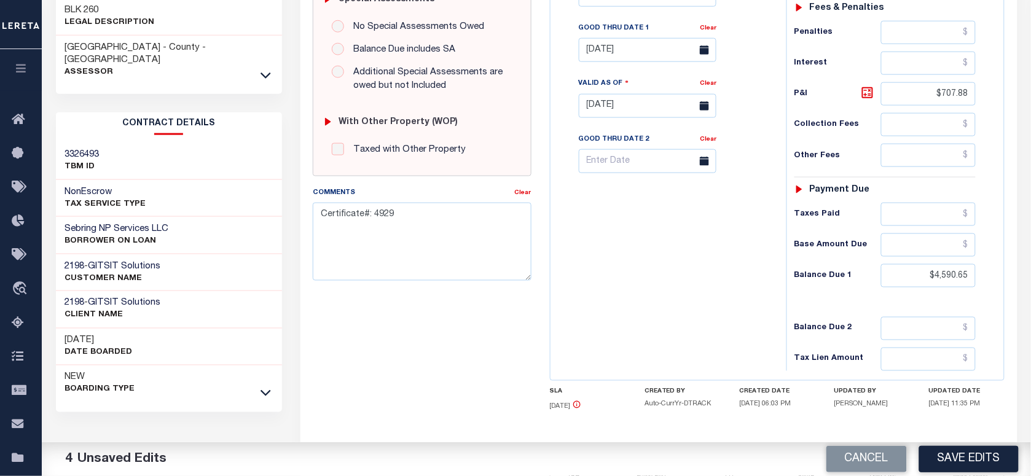
scroll to position [458, 0]
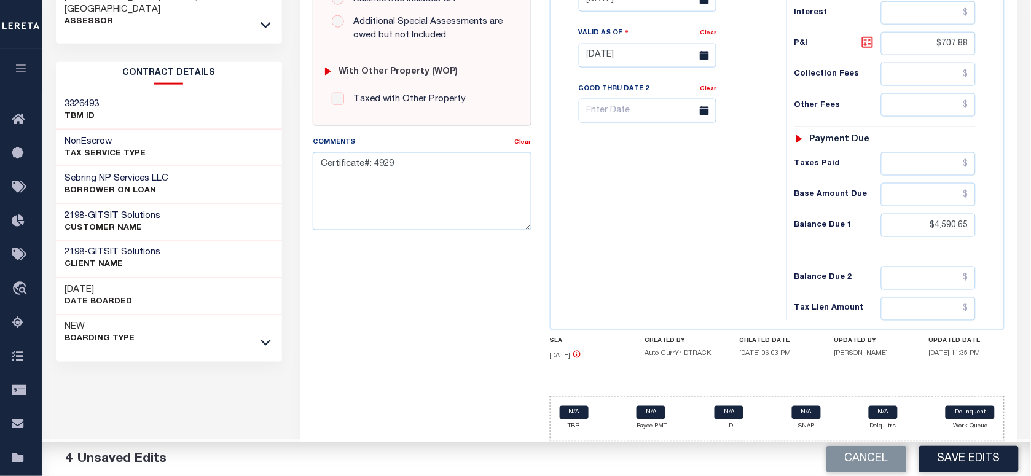
drag, startPoint x: 869, startPoint y: 39, endPoint x: 866, endPoint y: 47, distance: 9.1
click at [869, 39] on icon at bounding box center [867, 42] width 7 height 7
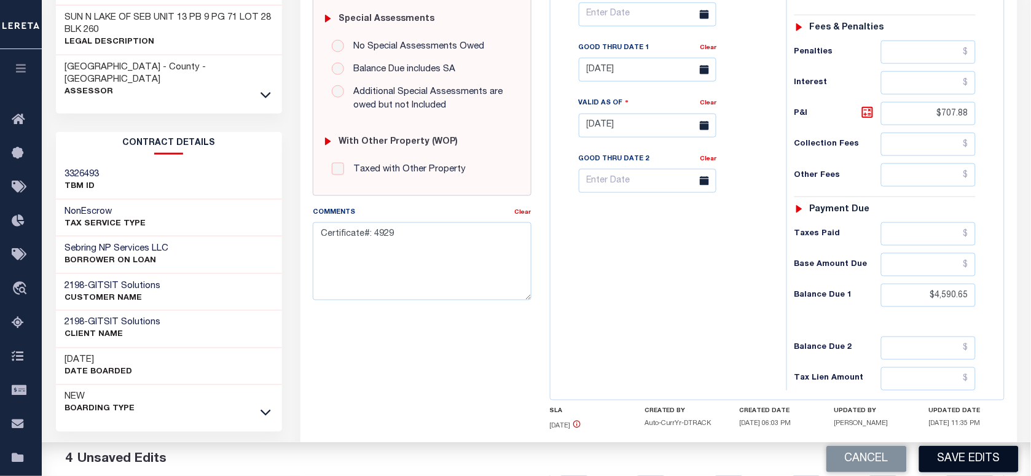
click at [960, 461] on button "Save Edits" at bounding box center [969, 459] width 100 height 26
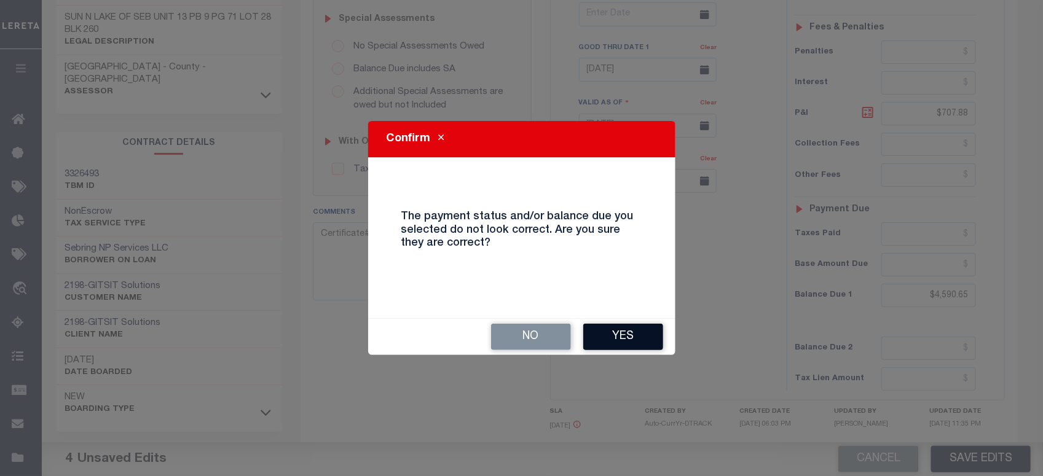
click at [627, 336] on button "Yes" at bounding box center [623, 337] width 80 height 26
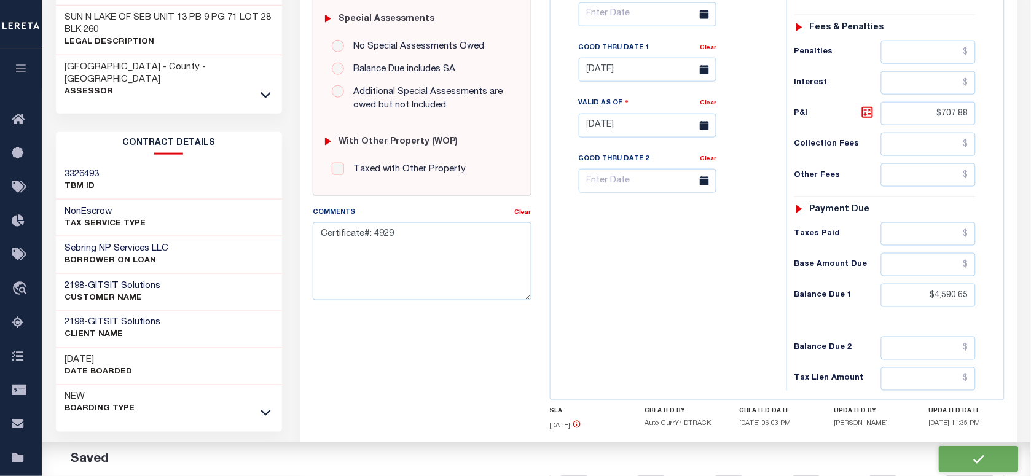
checkbox input "false"
type input "0"
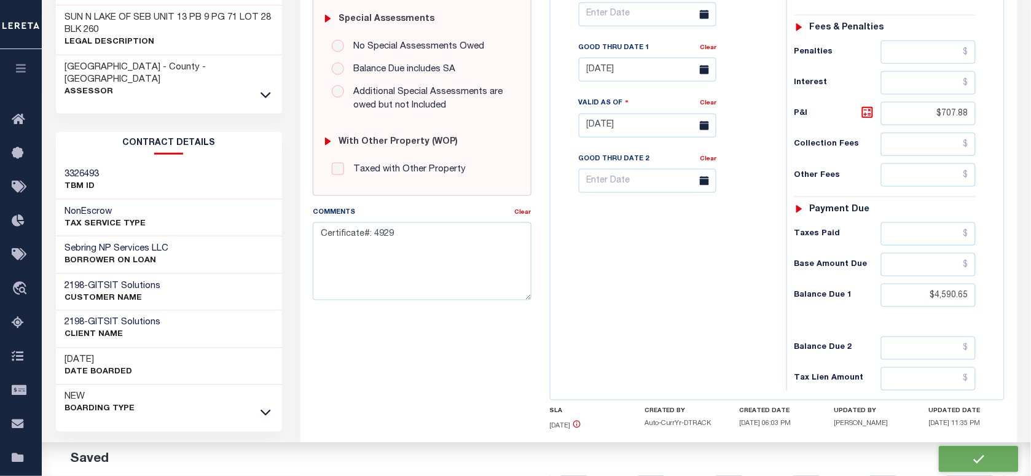
type input "$3,882.77"
type input "$707.88"
type input "$4,590.65"
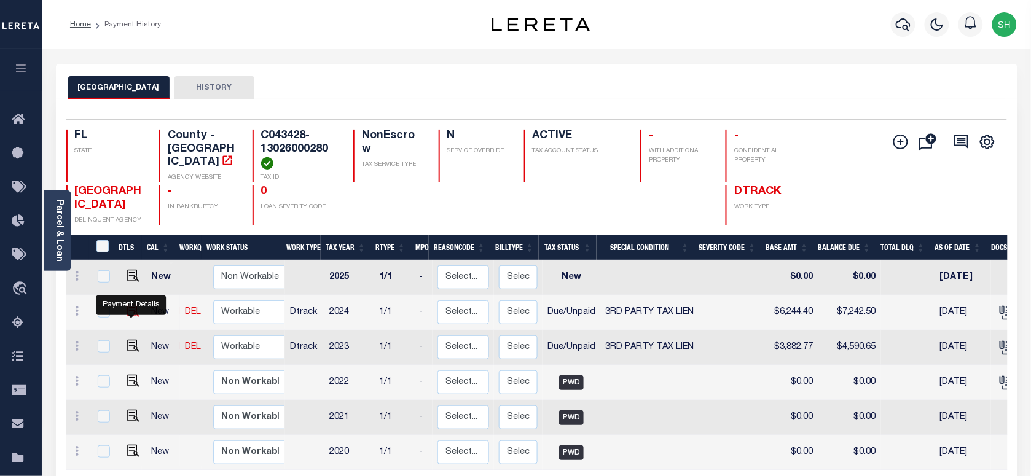
click at [130, 313] on img "" at bounding box center [133, 311] width 12 height 12
checkbox input "true"
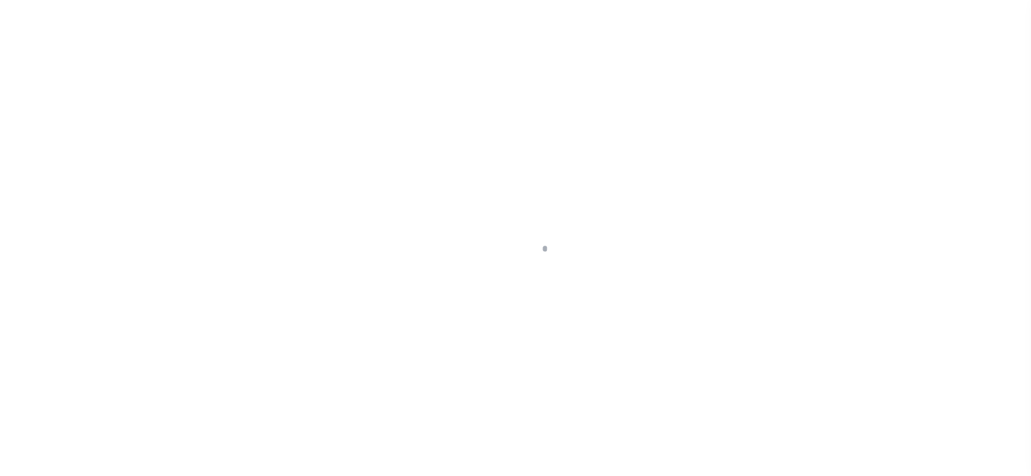
checkbox input "false"
type textarea "Certificate Number: 4914"
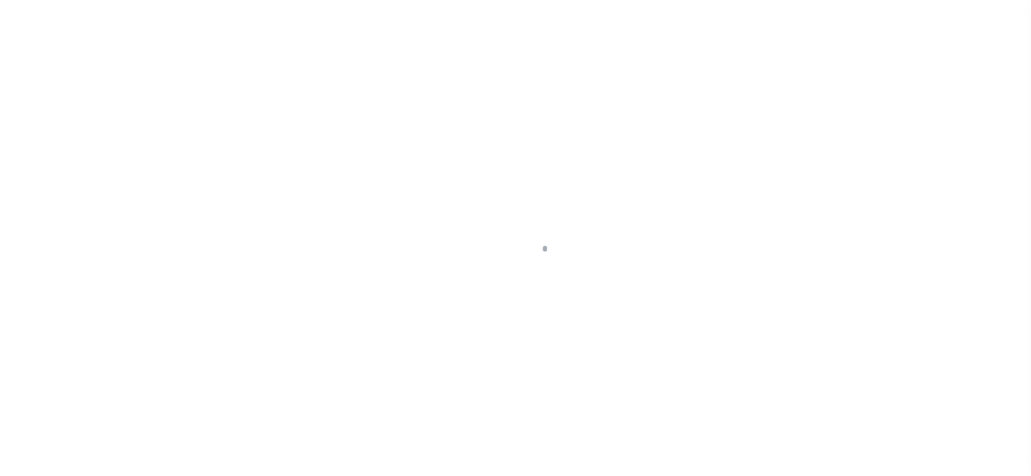
type input "08/29/2025"
type input "[DATE]"
select select "DUE"
select select "20"
type input "0"
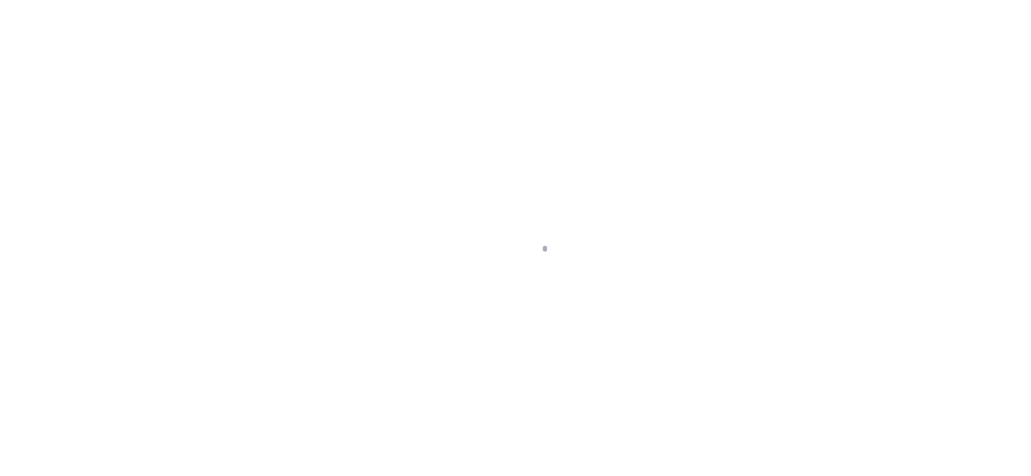
type input "$6,244.4"
type input "$998.1"
type input "$7,242.5"
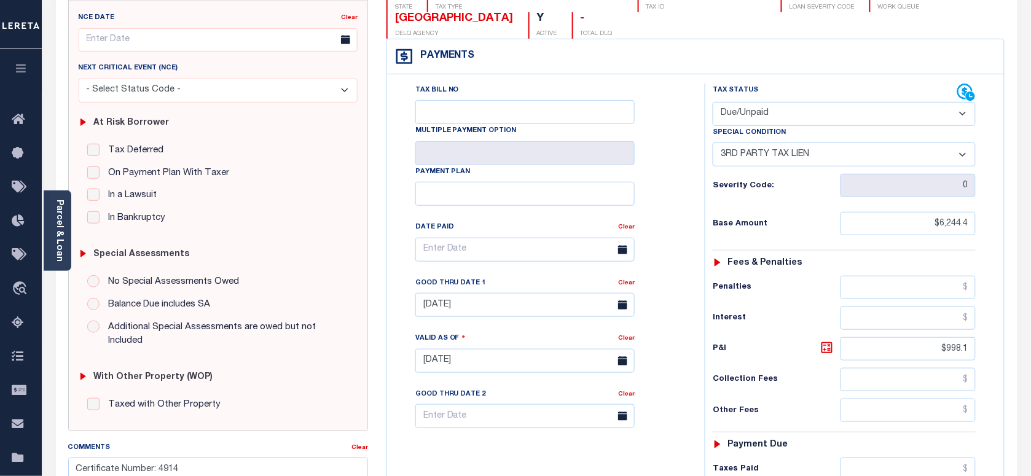
scroll to position [307, 0]
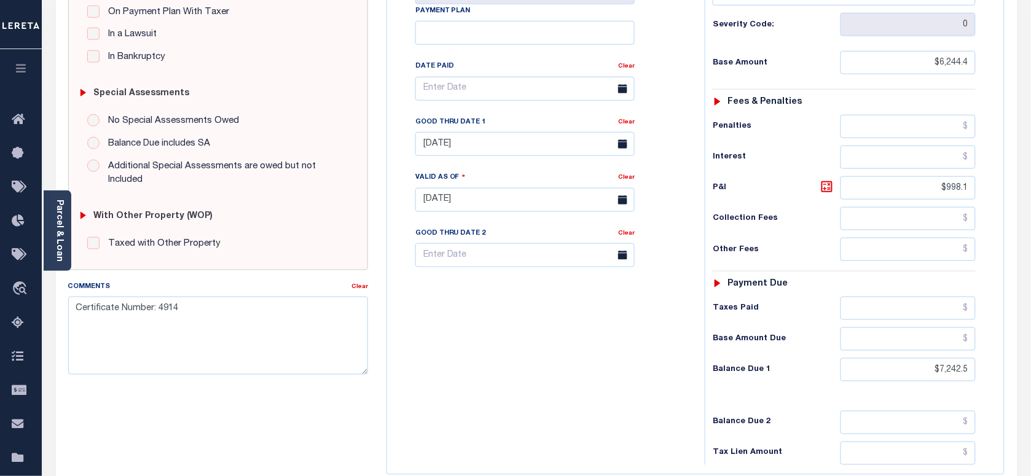
click at [493, 133] on div "Good Thru Date 1" at bounding box center [516, 124] width 203 height 17
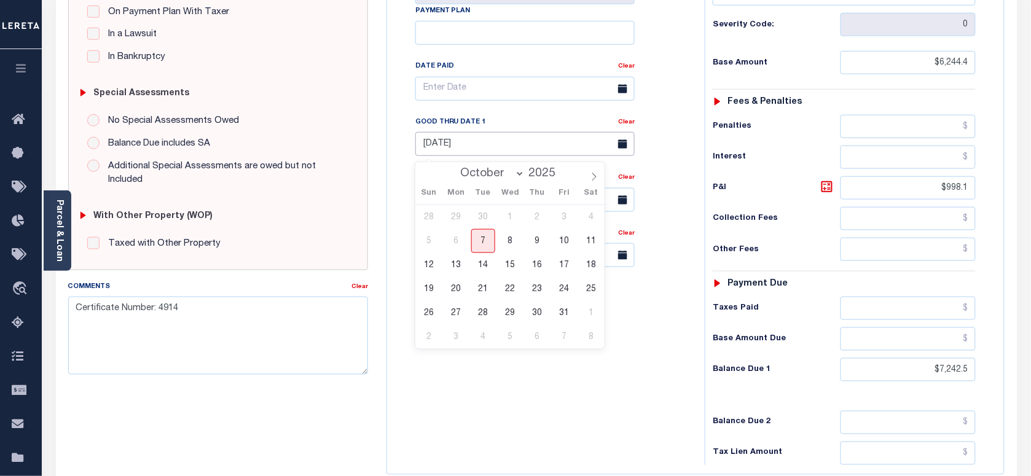
click at [478, 147] on input "08/29/2025" at bounding box center [524, 144] width 219 height 24
click at [559, 310] on span "31" at bounding box center [564, 313] width 24 height 24
type input "10/31/2025"
type input "[DATE]"
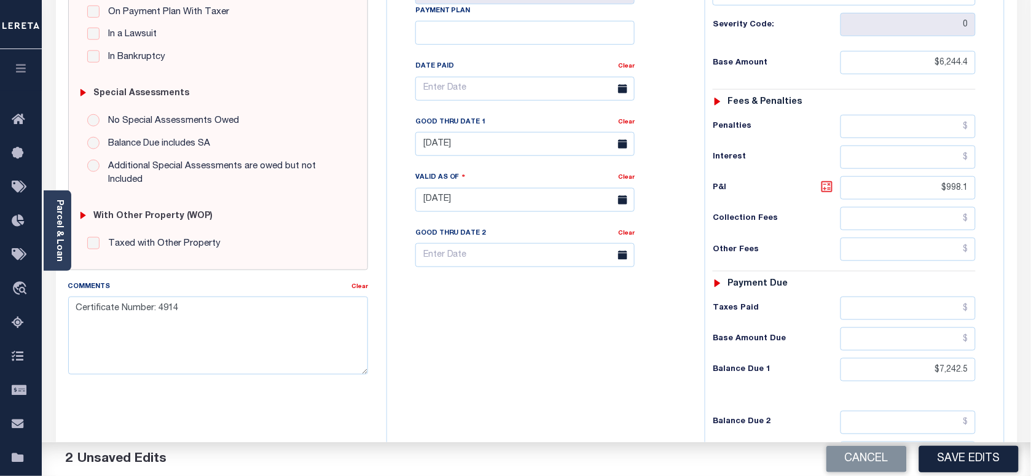
click at [826, 191] on icon at bounding box center [827, 186] width 15 height 15
type input "$998.10"
click at [50, 229] on div "Parcel & Loan" at bounding box center [58, 230] width 28 height 80
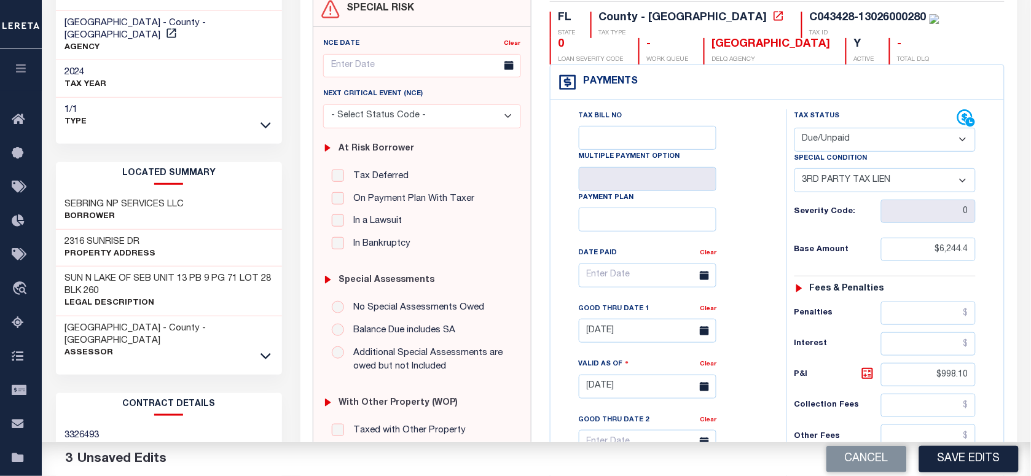
scroll to position [0, 0]
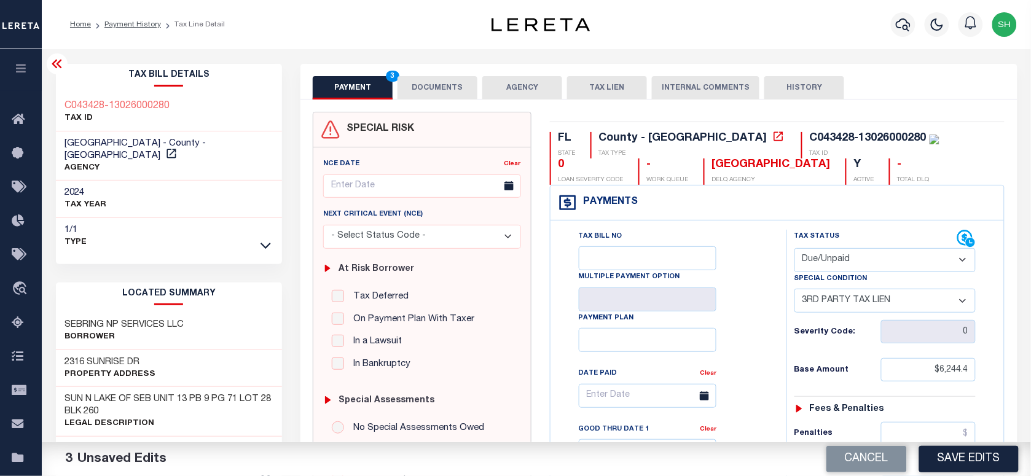
copy div "C043428-13026000280"
click at [441, 86] on button "DOCUMENTS" at bounding box center [438, 87] width 80 height 23
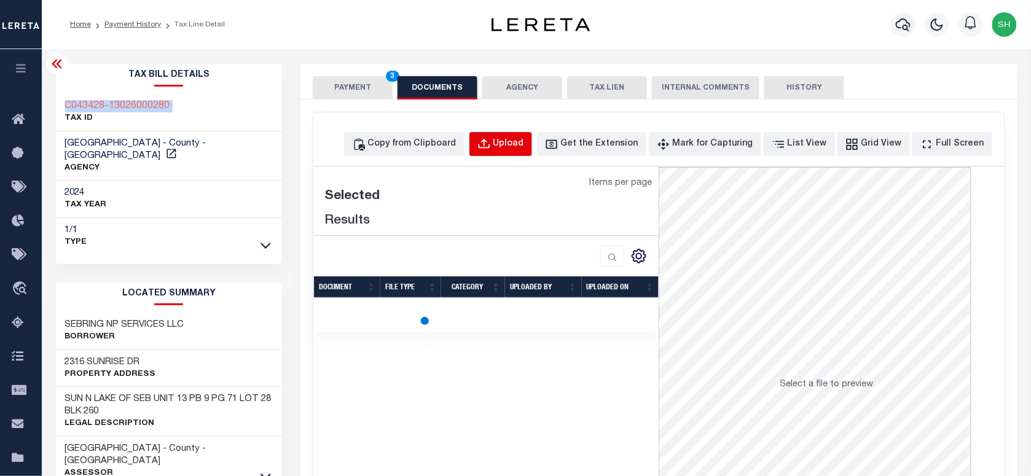
click at [524, 140] on div "Upload" at bounding box center [508, 145] width 31 height 14
select select "POP"
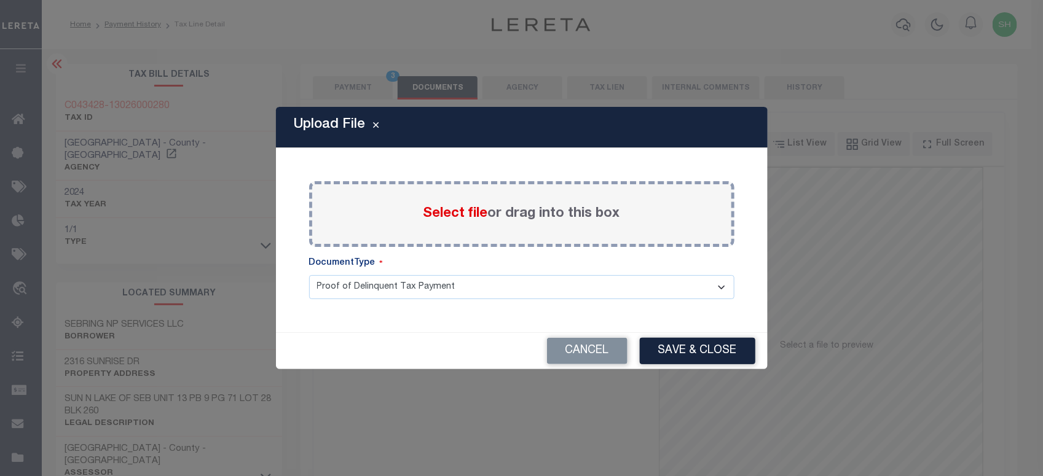
click at [442, 217] on span "Select file" at bounding box center [455, 214] width 65 height 14
click at [0, 0] on input "Select file or drag into this box" at bounding box center [0, 0] width 0 height 0
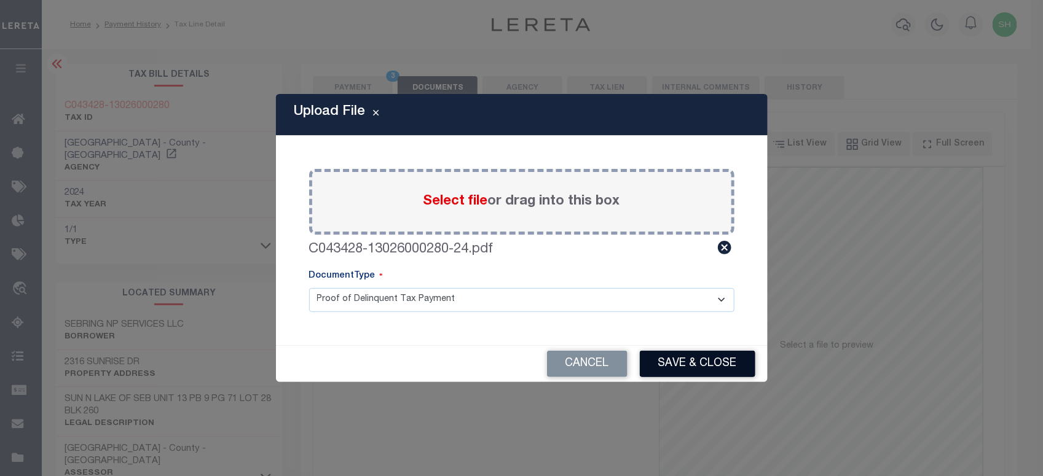
click at [710, 369] on button "Save & Close" at bounding box center [698, 364] width 116 height 26
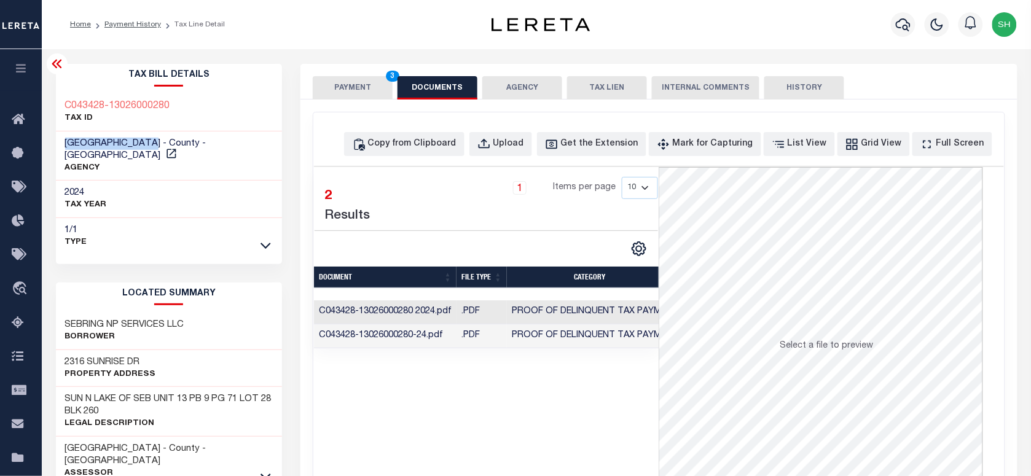
drag, startPoint x: 58, startPoint y: 143, endPoint x: 160, endPoint y: 144, distance: 101.4
click at [160, 144] on div "HIGHLANDS COUNTY - County - FL AGENCY" at bounding box center [169, 156] width 227 height 50
copy span "HIGHLANDS COUNTY"
click at [366, 87] on button "PAYMENT 3" at bounding box center [353, 87] width 80 height 23
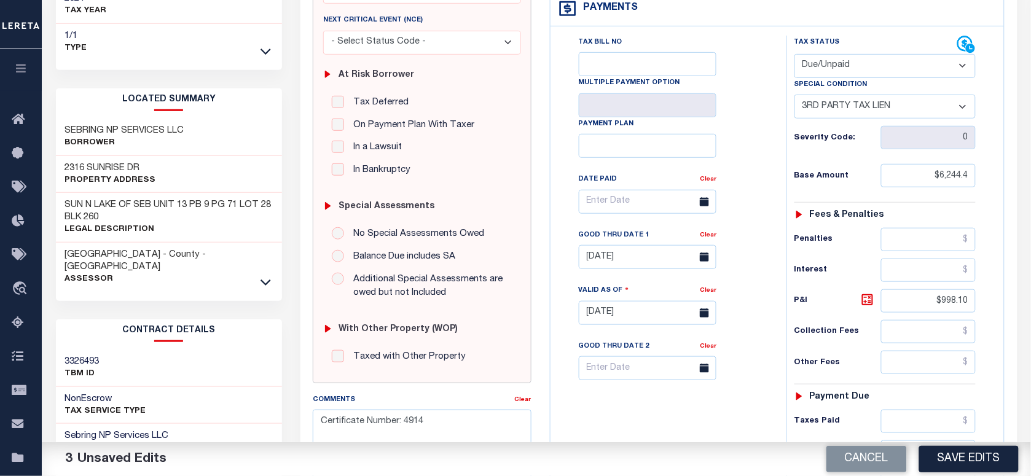
scroll to position [307, 0]
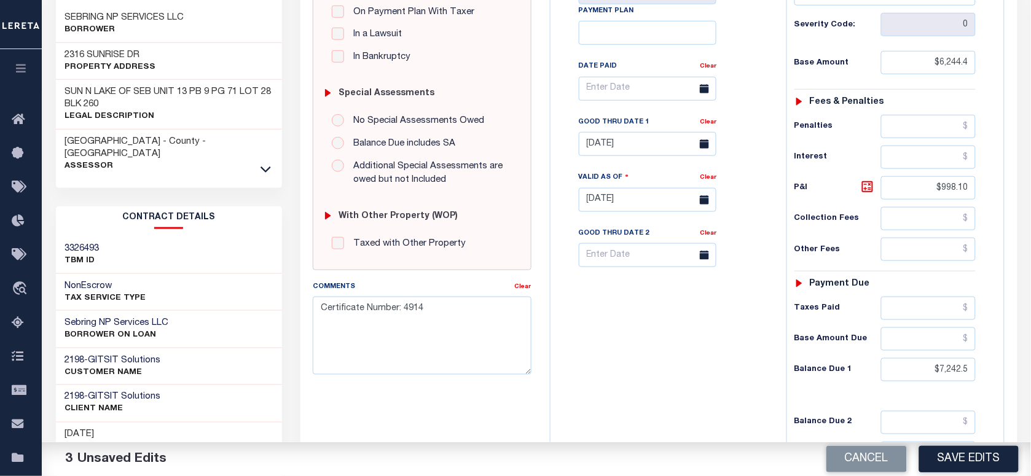
click at [967, 461] on button "Save Edits" at bounding box center [969, 459] width 100 height 26
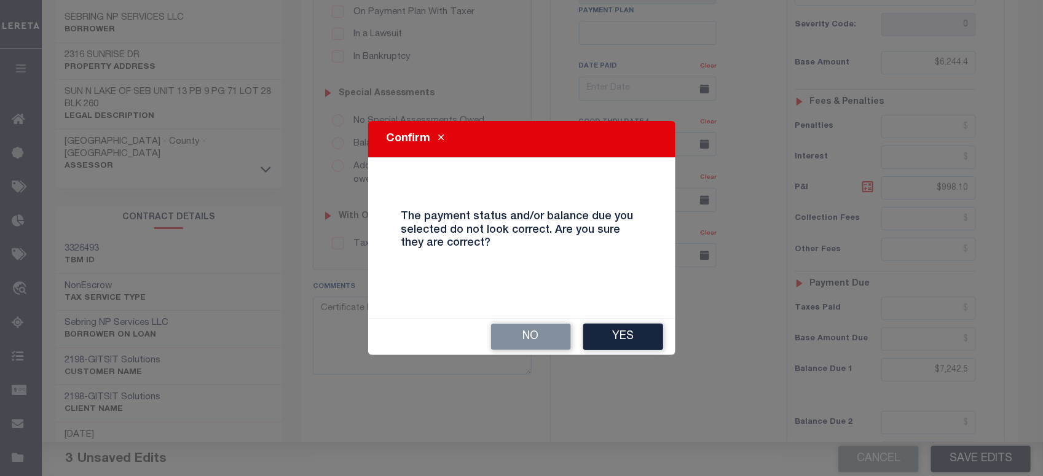
drag, startPoint x: 598, startPoint y: 324, endPoint x: 602, endPoint y: 332, distance: 9.1
click at [600, 328] on button "Yes" at bounding box center [623, 337] width 80 height 26
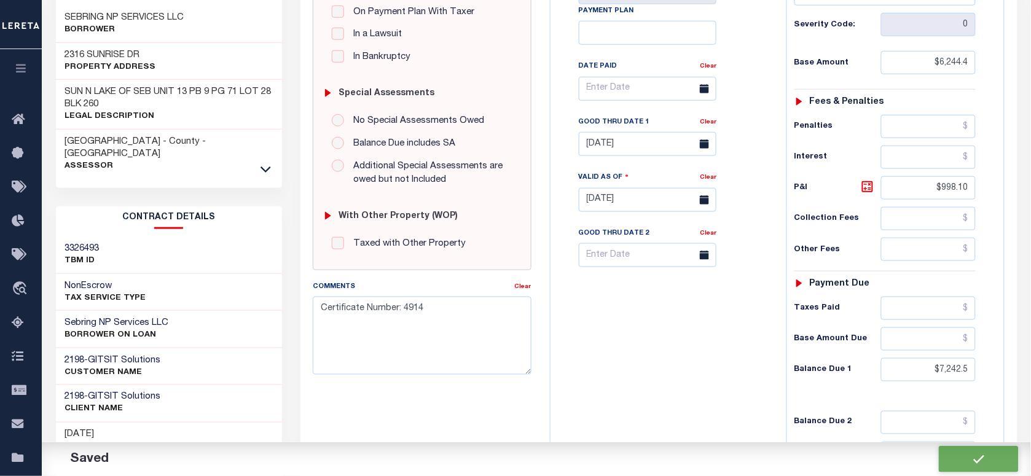
checkbox input "false"
type input "$6,244.4"
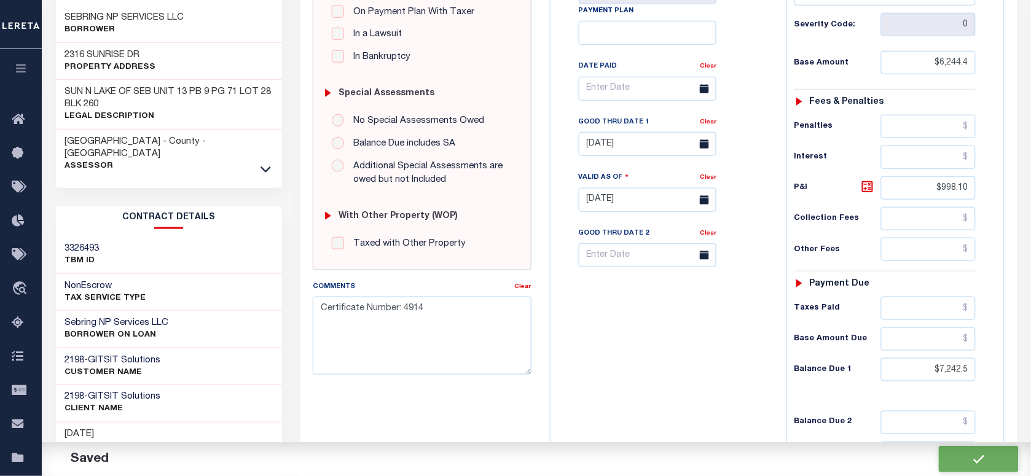
type input "$998.1"
type input "$7,242.5"
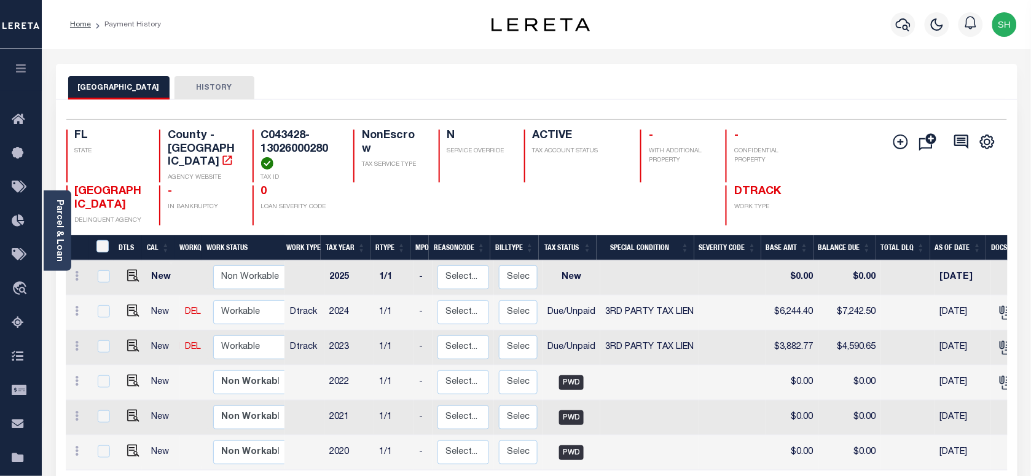
click at [60, 212] on link "Parcel & Loan" at bounding box center [59, 231] width 9 height 62
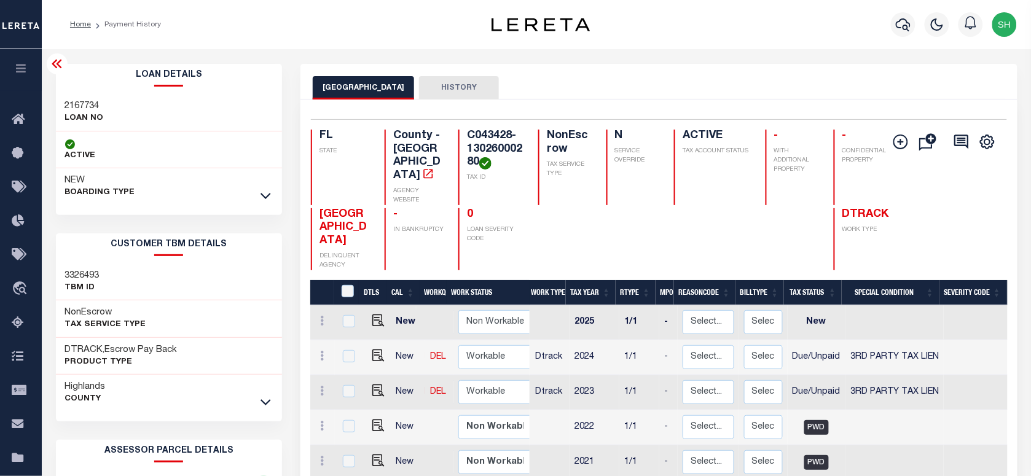
click at [92, 101] on h3 "2167734" at bounding box center [84, 106] width 39 height 12
copy h3 "2167734"
click at [899, 23] on icon "button" at bounding box center [903, 24] width 15 height 15
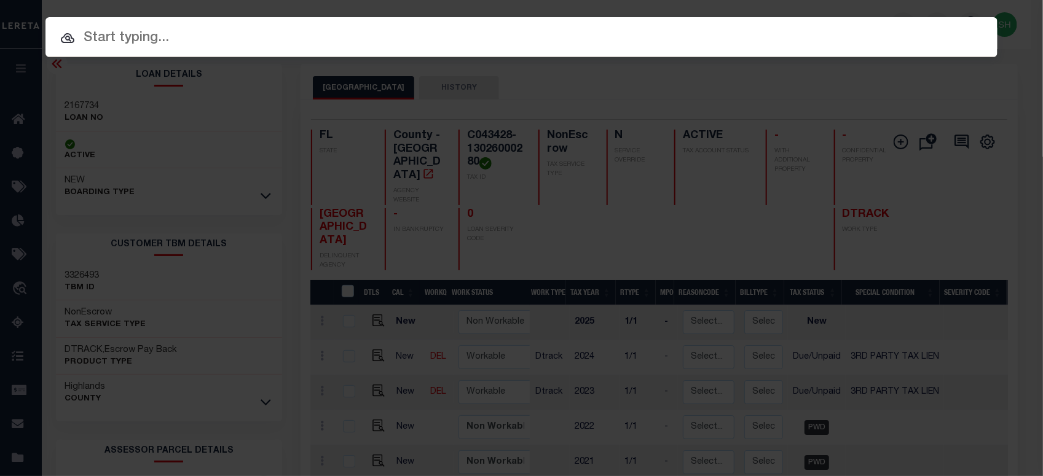
click at [762, 22] on div "Include Loans TBM Customers Borrowers Payments (Lender Non-Disb) Payments (Lend…" at bounding box center [521, 37] width 952 height 40
paste input "444010715"
type input "444010715"
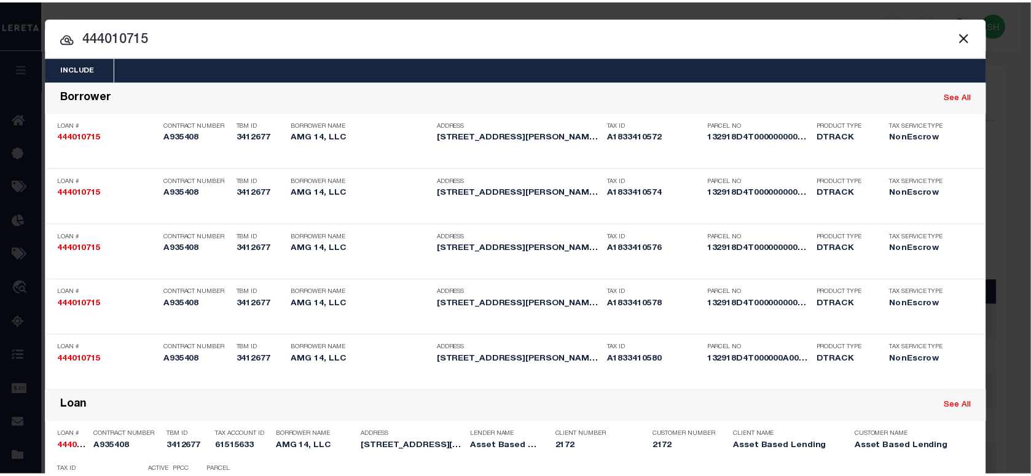
scroll to position [811, 0]
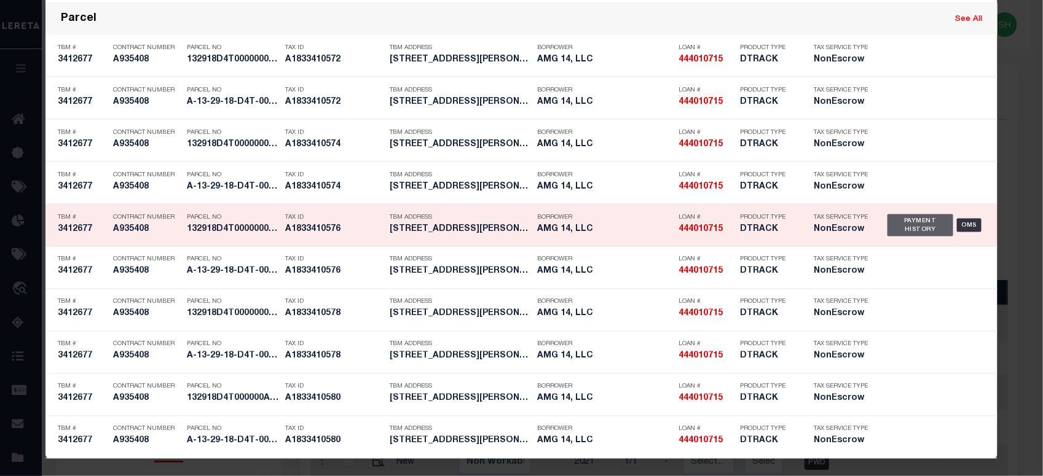
click at [894, 225] on div "Payment History" at bounding box center [920, 225] width 66 height 22
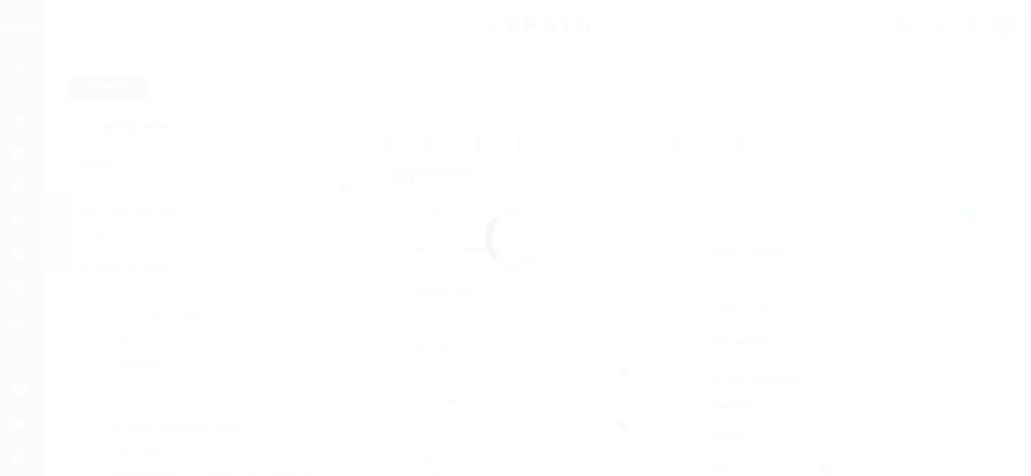
select select "OP2"
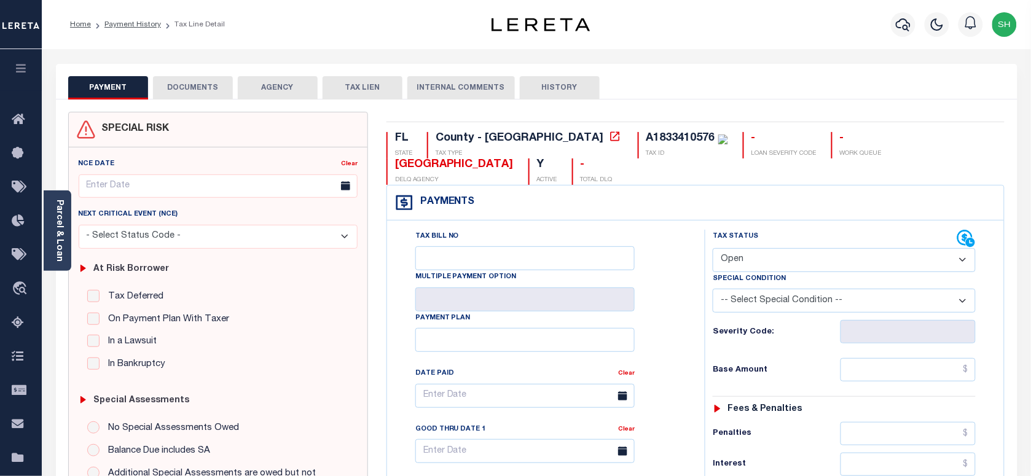
click at [646, 143] on div "A1833410576" at bounding box center [680, 138] width 69 height 11
copy div "A1833410576"
click at [901, 19] on icon "button" at bounding box center [903, 24] width 15 height 15
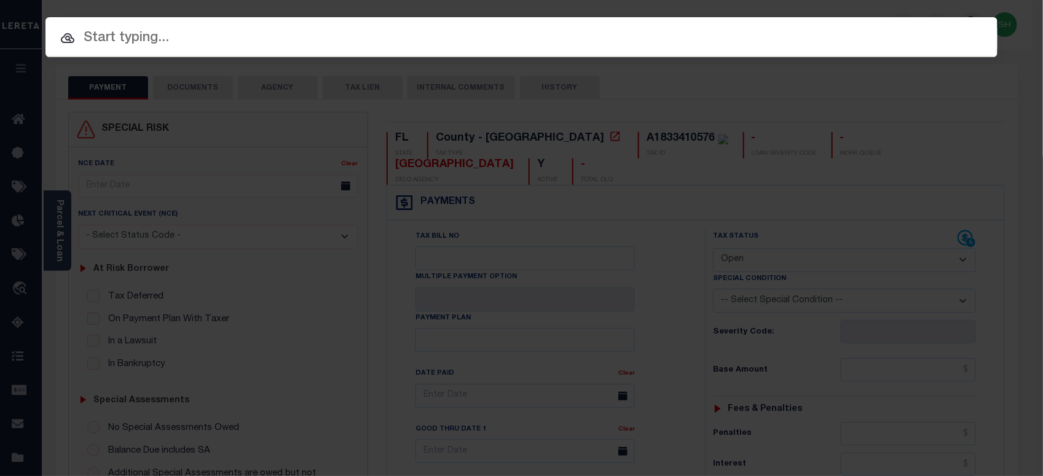
click at [819, 32] on input "text" at bounding box center [521, 39] width 952 height 22
paste input "303156659"
type input "303156659"
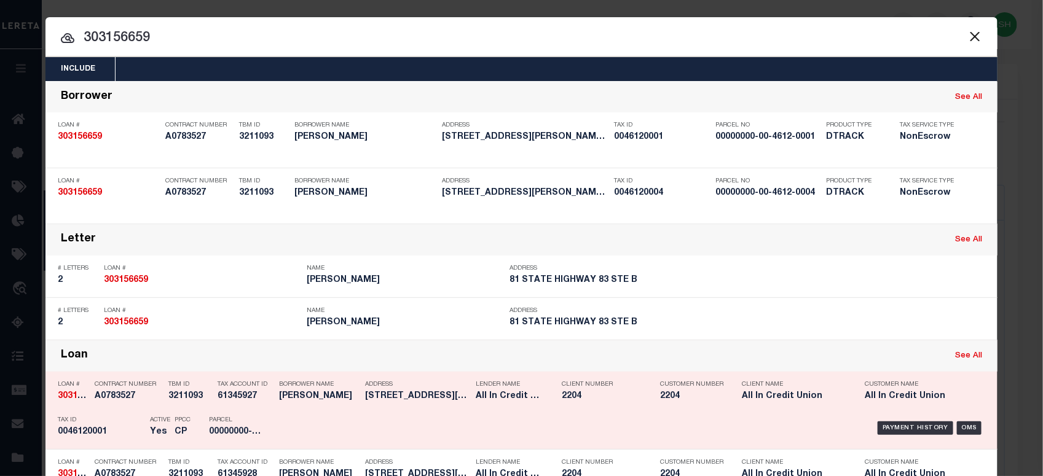
click at [914, 415] on div "Payment History OMS" at bounding box center [634, 428] width 702 height 36
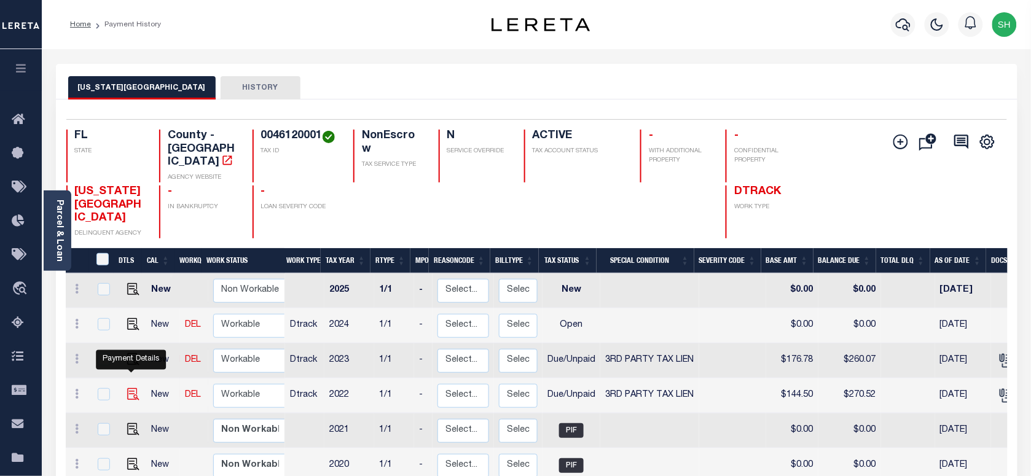
click at [132, 388] on img "" at bounding box center [133, 394] width 12 height 12
checkbox input "true"
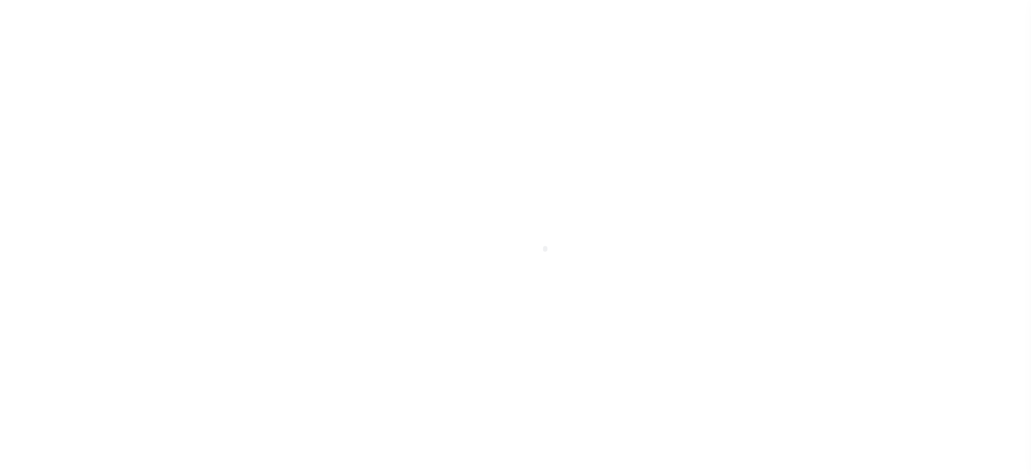
select select "DUE"
select select "20"
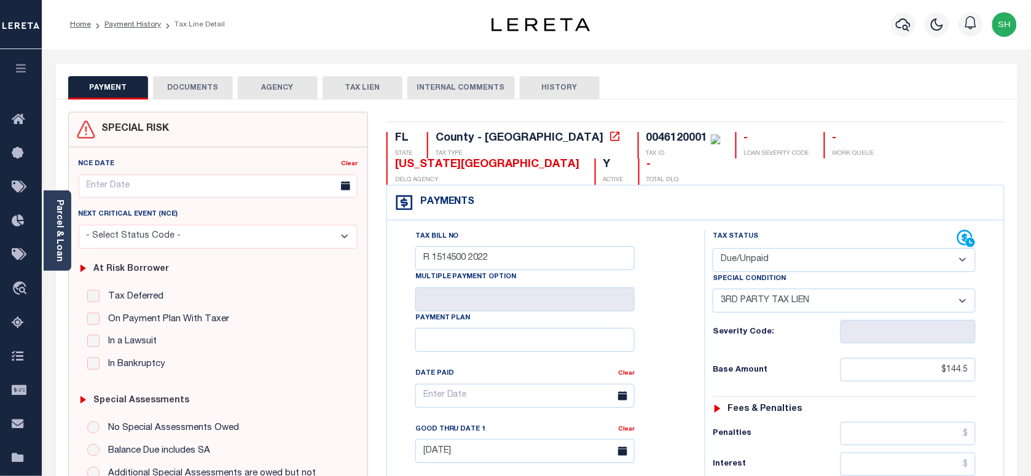
click at [646, 133] on div "0046120001" at bounding box center [676, 138] width 61 height 11
copy div "0046120001"
click at [646, 142] on div "0046120001" at bounding box center [676, 138] width 61 height 11
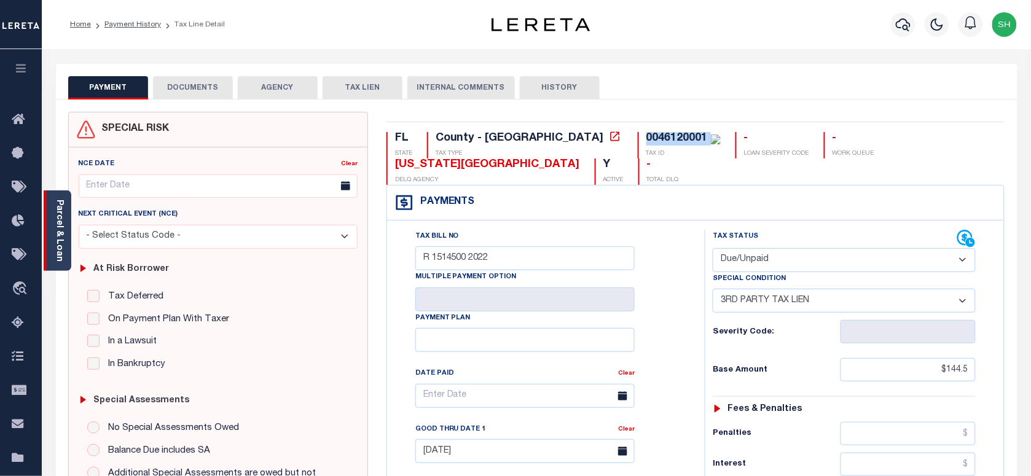
click at [59, 219] on link "Parcel & Loan" at bounding box center [59, 231] width 9 height 62
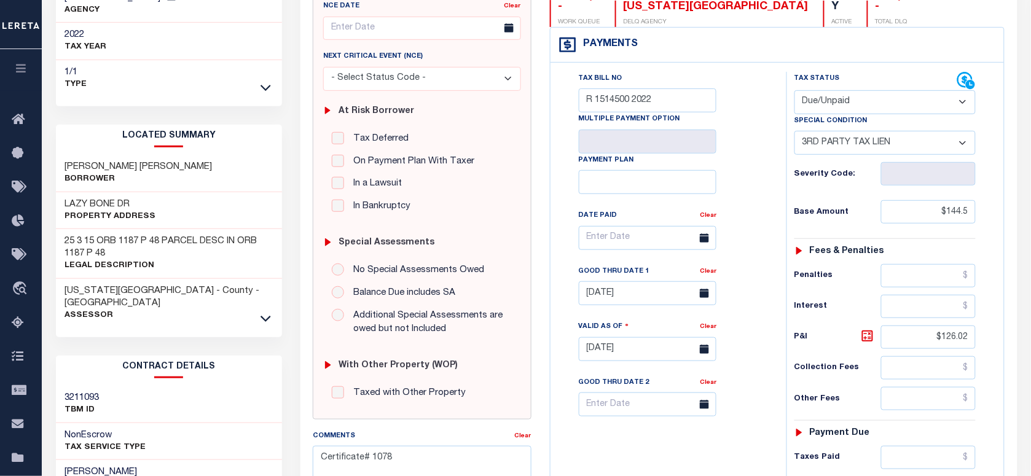
scroll to position [230, 0]
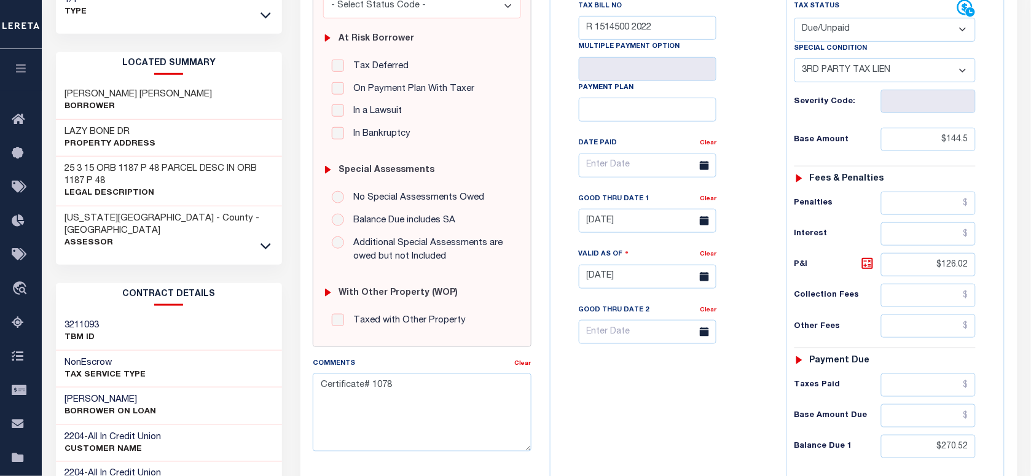
click at [269, 240] on icon at bounding box center [266, 246] width 10 height 13
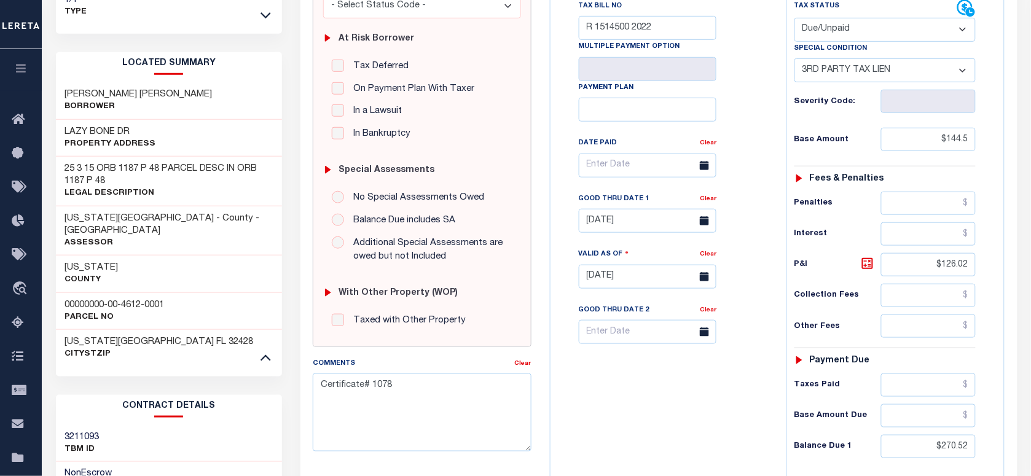
click at [59, 292] on div "00000000-00-4612-0001 Parcel No" at bounding box center [169, 310] width 227 height 37
copy div "00000000-00-4612-0001"
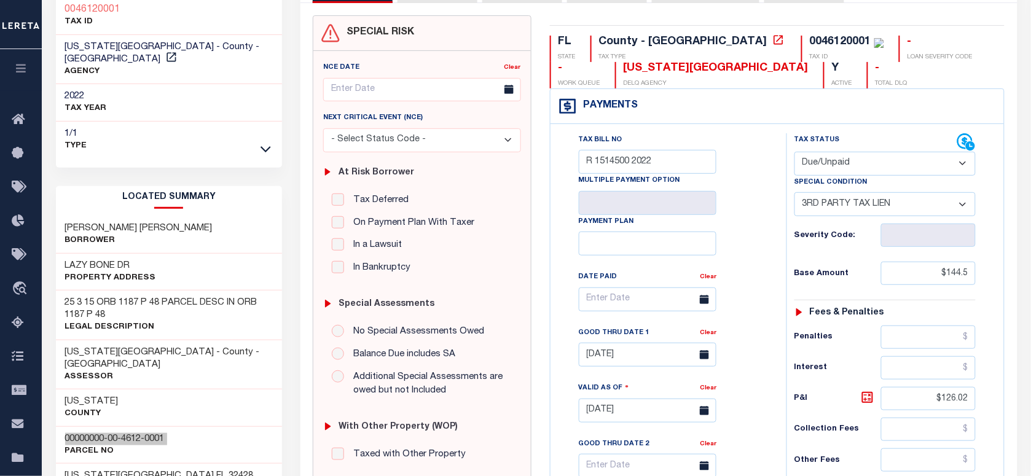
scroll to position [0, 0]
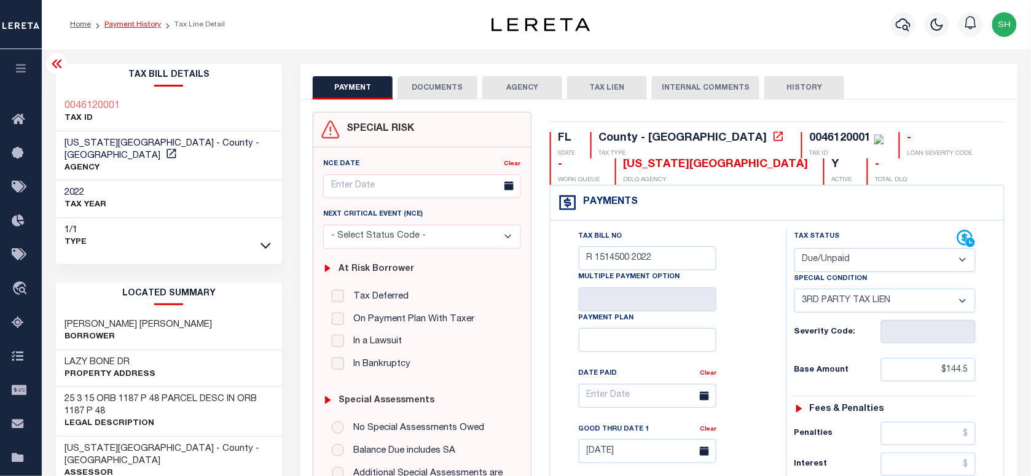
click at [132, 22] on link "Payment History" at bounding box center [132, 24] width 57 height 7
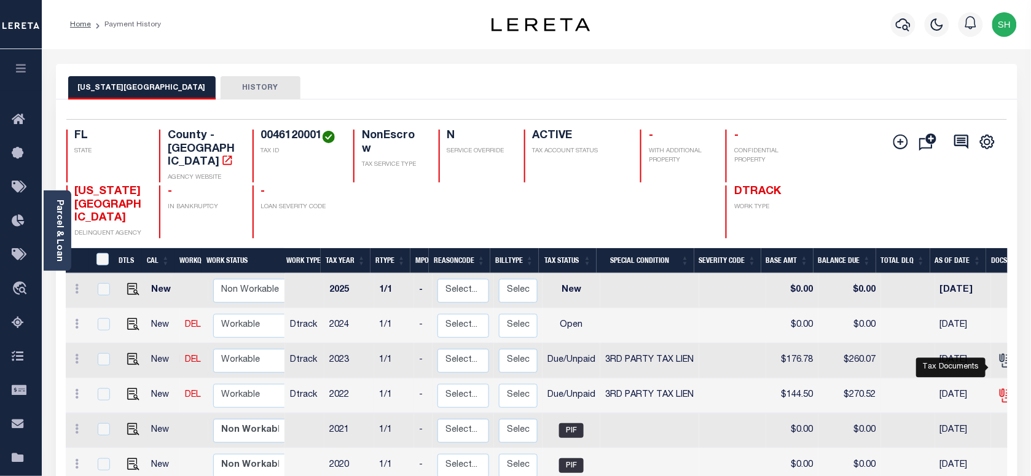
click at [1000, 388] on icon "" at bounding box center [1006, 396] width 16 height 16
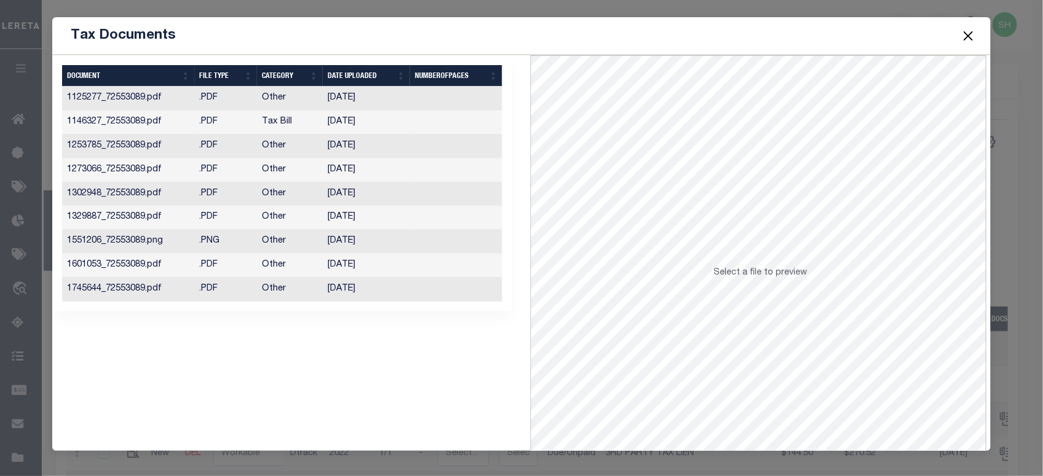
click at [333, 299] on td "[DATE]" at bounding box center [366, 290] width 87 height 24
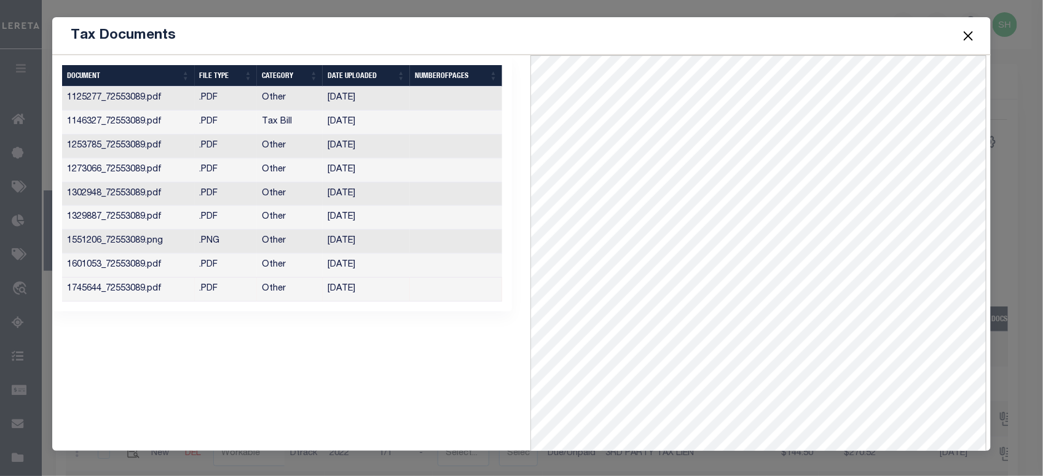
click at [971, 34] on button "Close" at bounding box center [968, 36] width 16 height 16
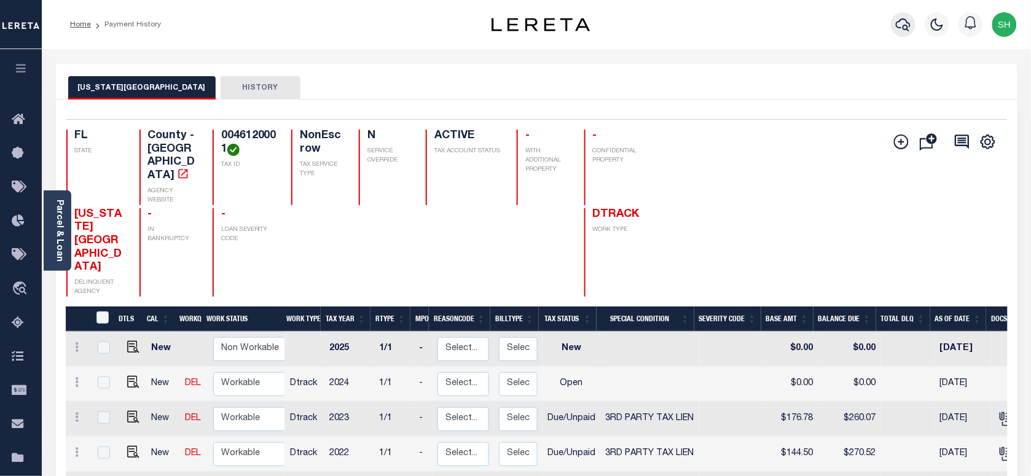
click at [901, 16] on button "button" at bounding box center [903, 24] width 25 height 25
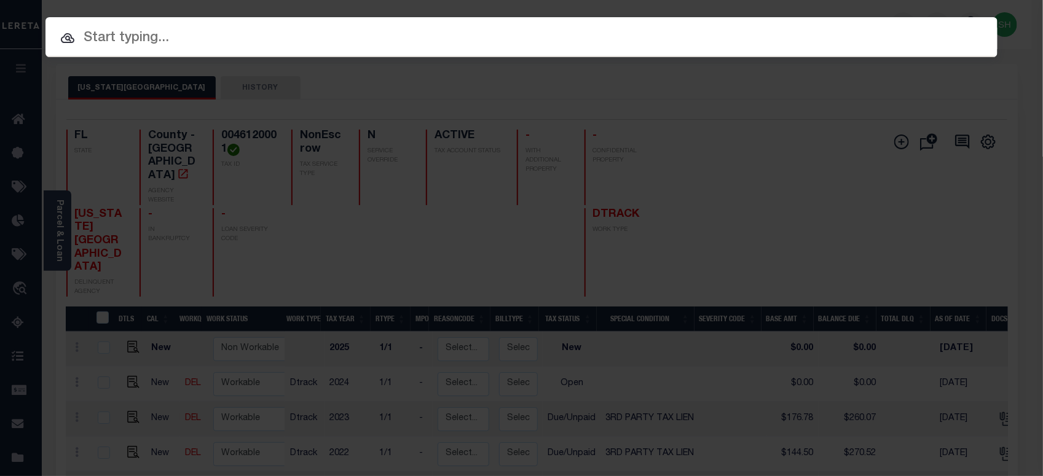
paste input "07178000536-00101"
click at [727, 36] on input "text" at bounding box center [521, 39] width 952 height 22
type input "07178000536-00101"
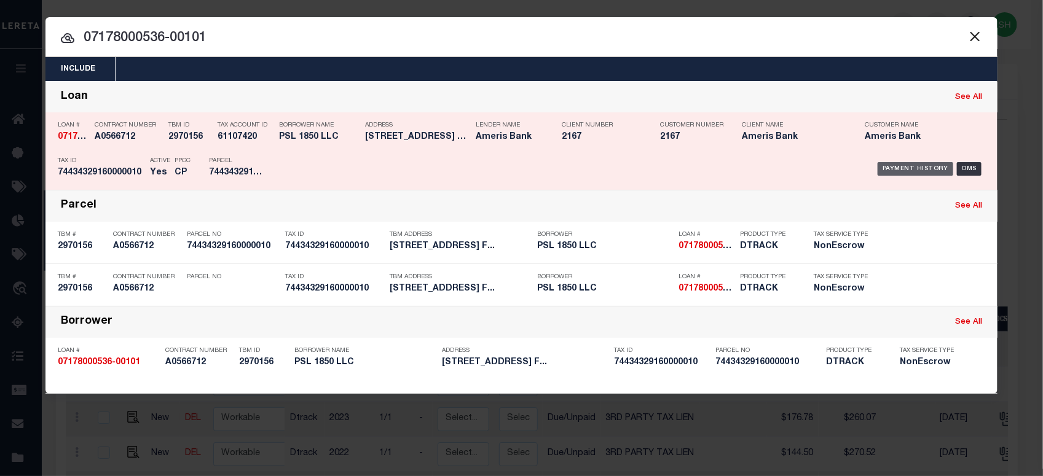
click at [938, 170] on div "Payment History" at bounding box center [915, 169] width 76 height 14
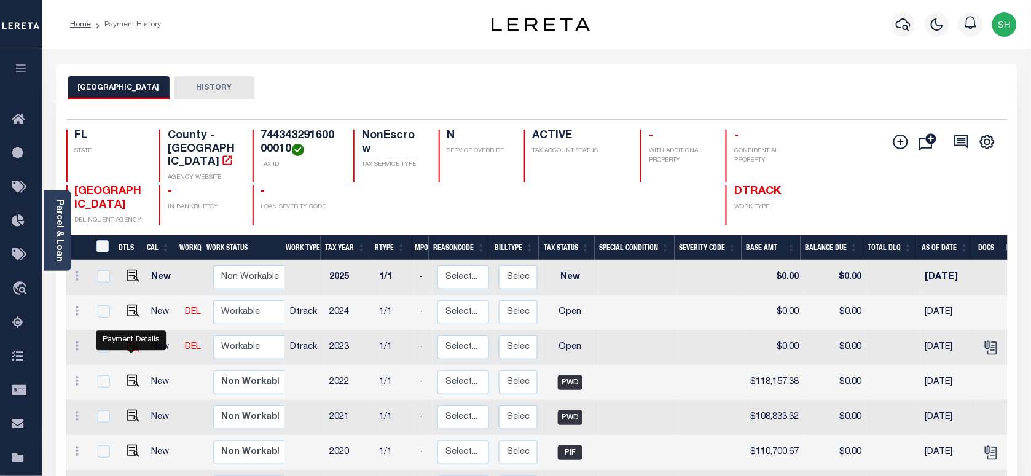
click at [130, 351] on img "" at bounding box center [133, 346] width 12 height 12
checkbox input "true"
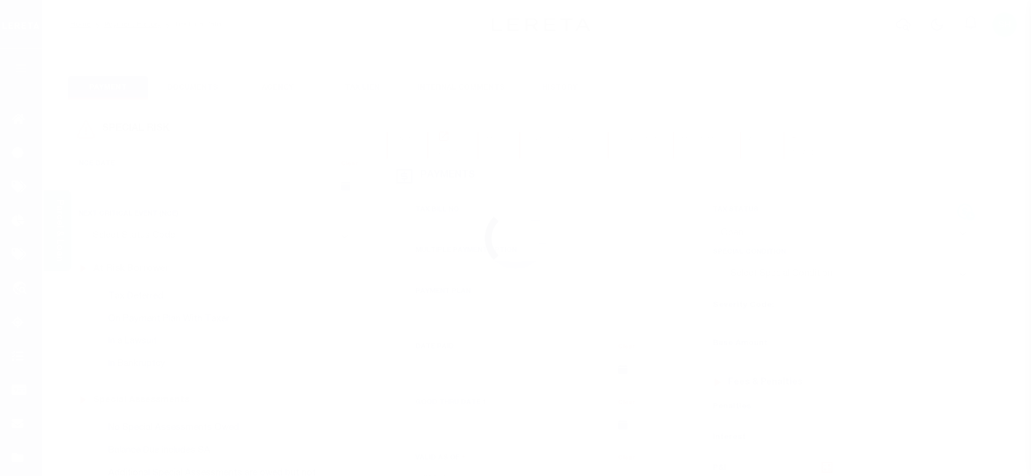
select select "OP2"
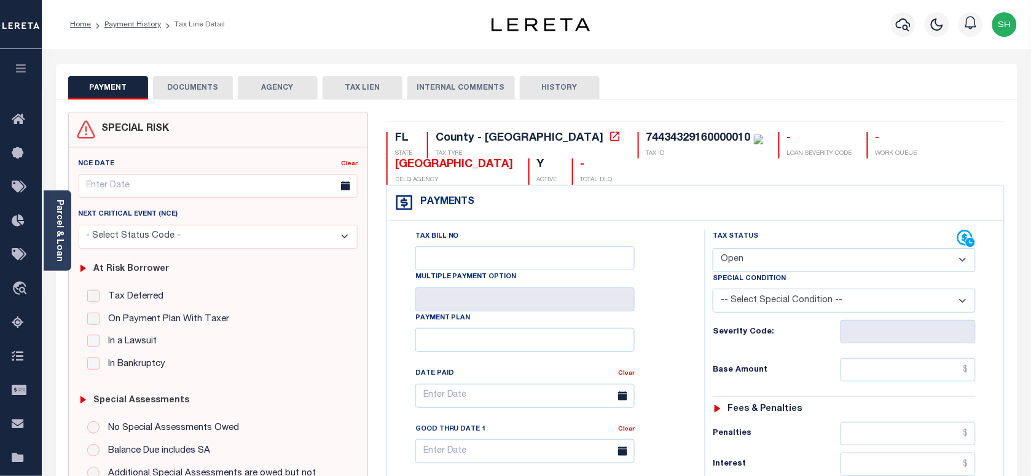
click at [646, 134] on div "74434329160000010" at bounding box center [698, 138] width 104 height 11
copy div "74434329160000010"
click at [60, 231] on link "Parcel & Loan" at bounding box center [59, 231] width 9 height 62
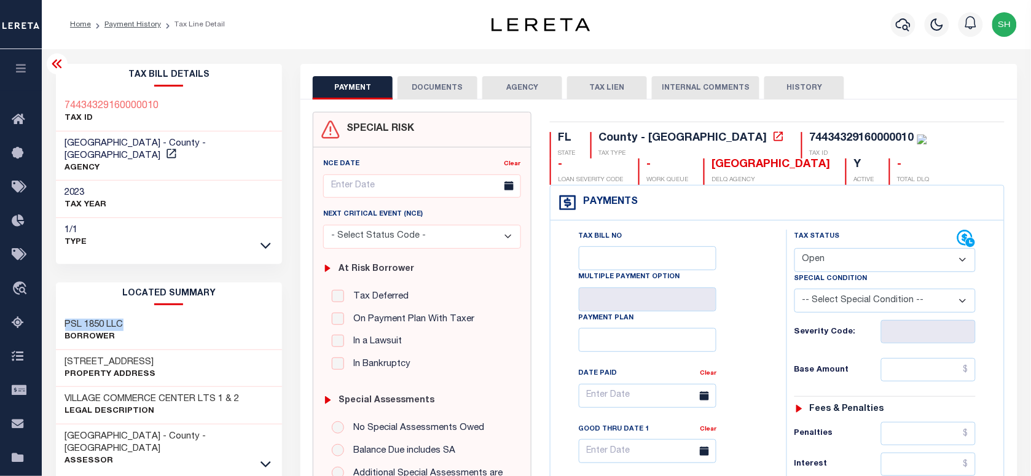
drag, startPoint x: 65, startPoint y: 312, endPoint x: 131, endPoint y: 305, distance: 66.1
click at [131, 313] on div "PSL 1850 LLC Borrower" at bounding box center [169, 331] width 227 height 37
copy h3 "PSL 1850 LLC"
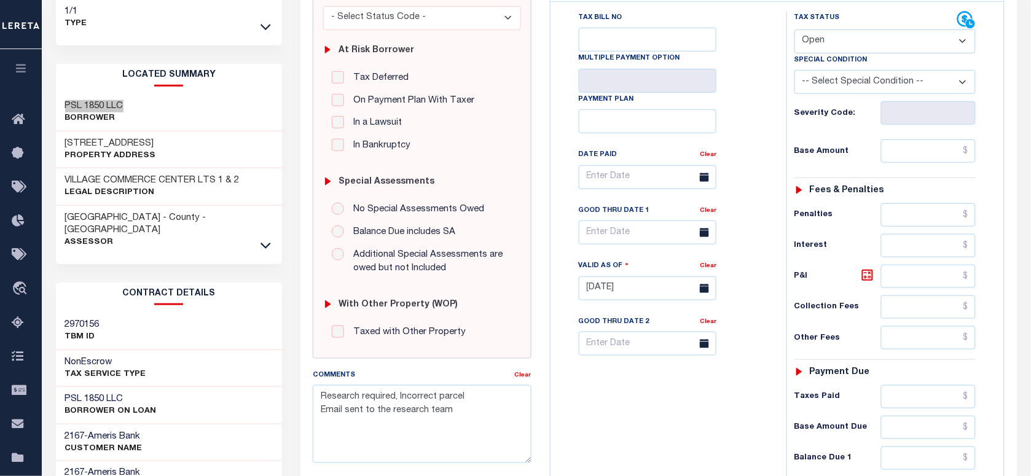
scroll to position [230, 0]
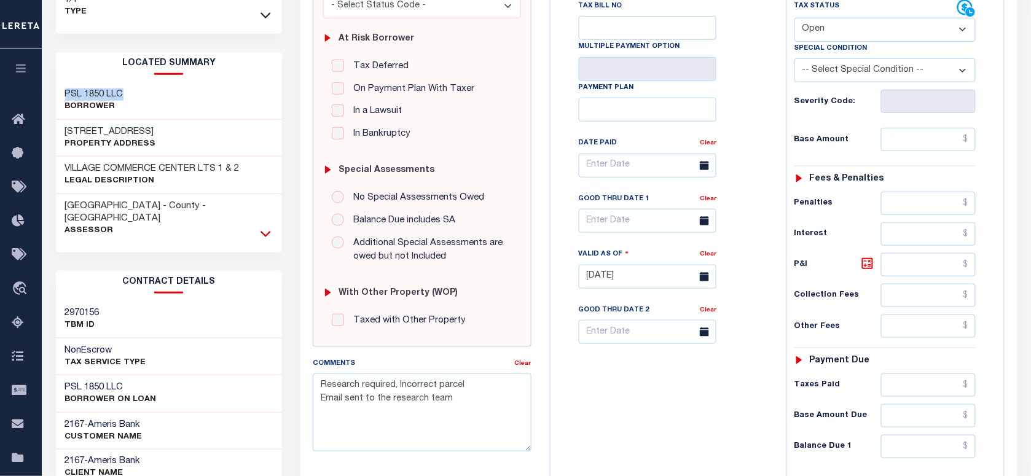
click at [267, 227] on icon at bounding box center [266, 233] width 10 height 13
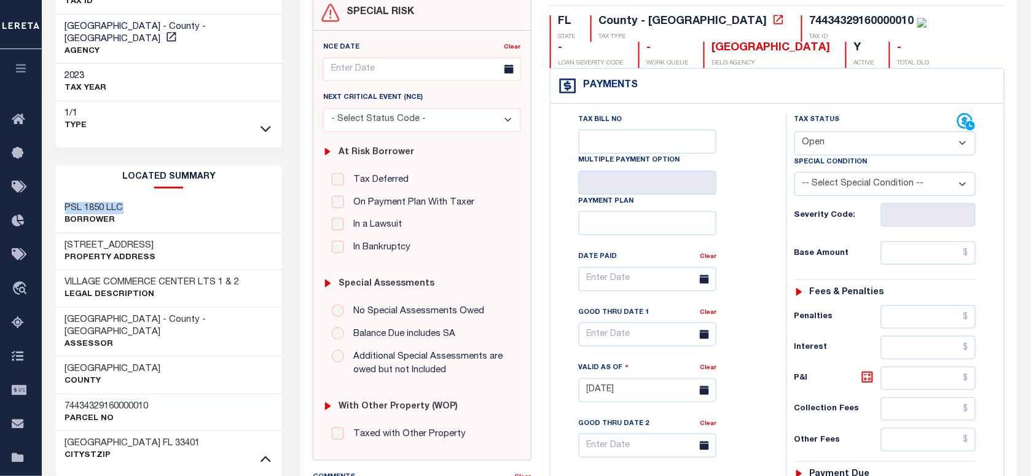
scroll to position [0, 0]
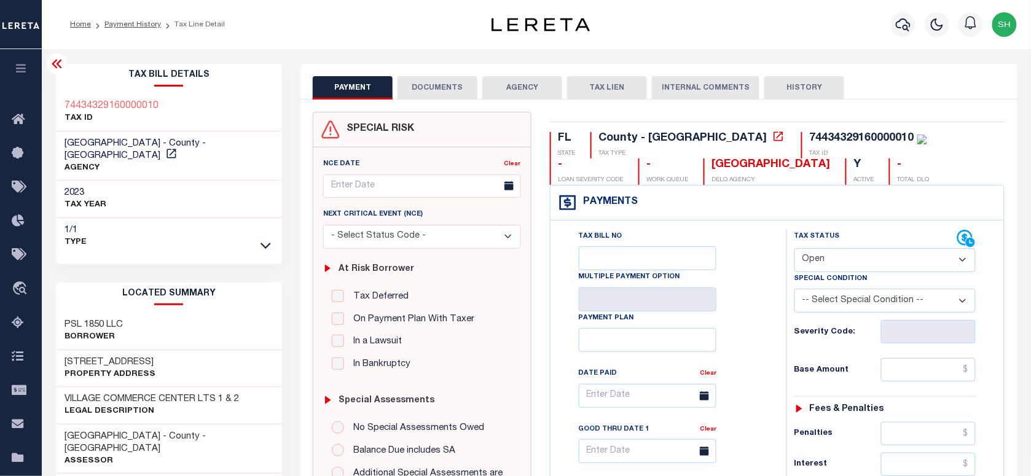
click at [810, 139] on div "74434329160000010" at bounding box center [862, 138] width 104 height 11
copy div "74434329160000010"
click at [131, 28] on link "Payment History" at bounding box center [132, 24] width 57 height 7
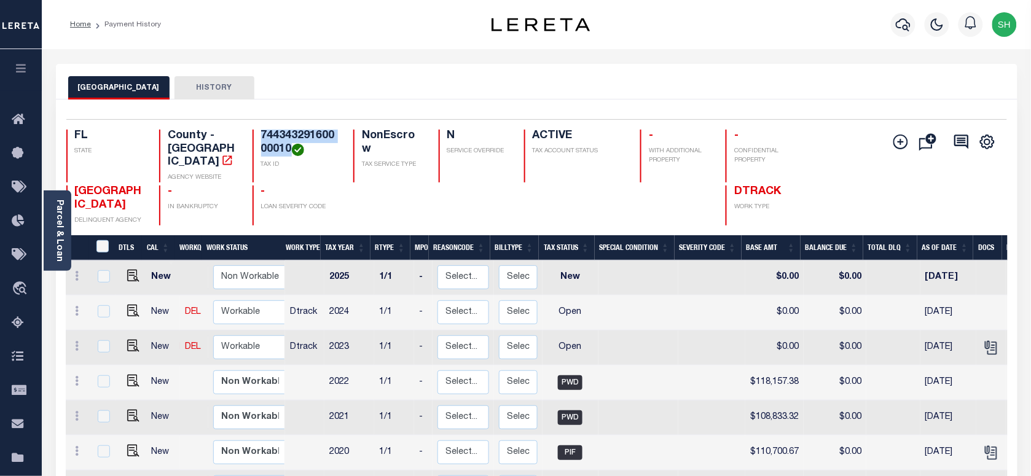
drag, startPoint x: 260, startPoint y: 133, endPoint x: 292, endPoint y: 151, distance: 36.3
click at [292, 151] on h4 "74434329160000010" at bounding box center [299, 143] width 77 height 26
copy h4 "74434329160000010"
click at [127, 312] on img "" at bounding box center [133, 311] width 12 height 12
checkbox input "true"
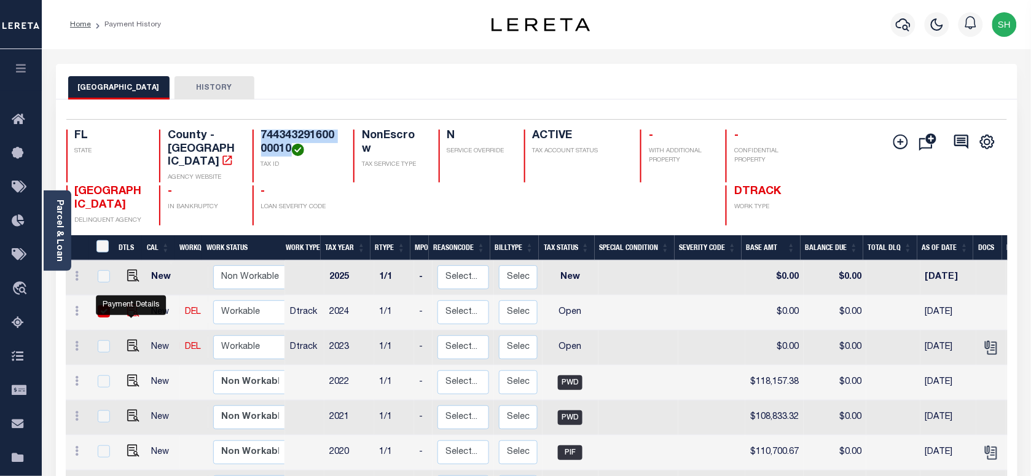
checkbox input "true"
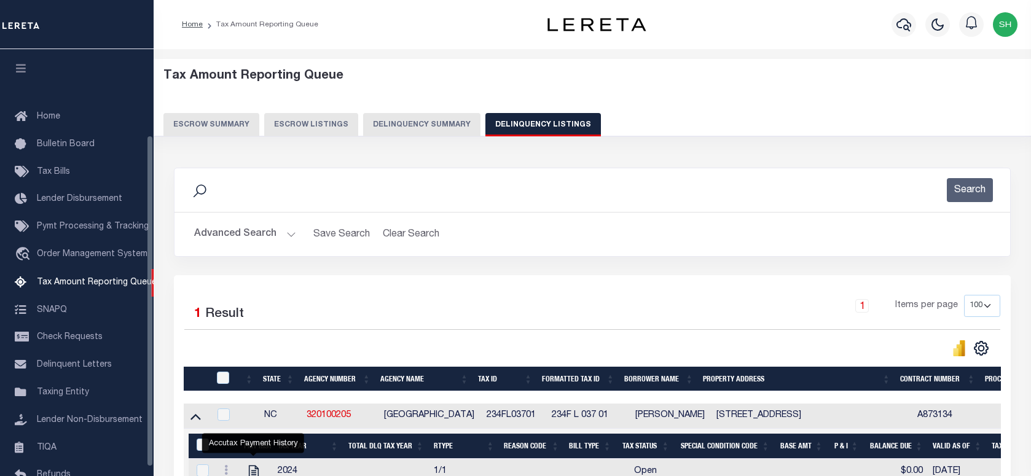
select select
select select "100"
click at [249, 222] on button "Advanced Search" at bounding box center [245, 234] width 102 height 24
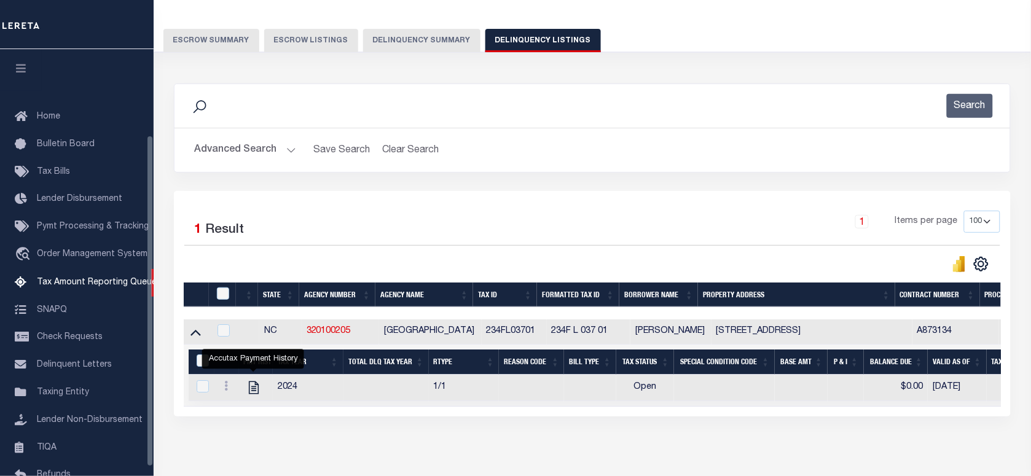
scroll to position [111, 0]
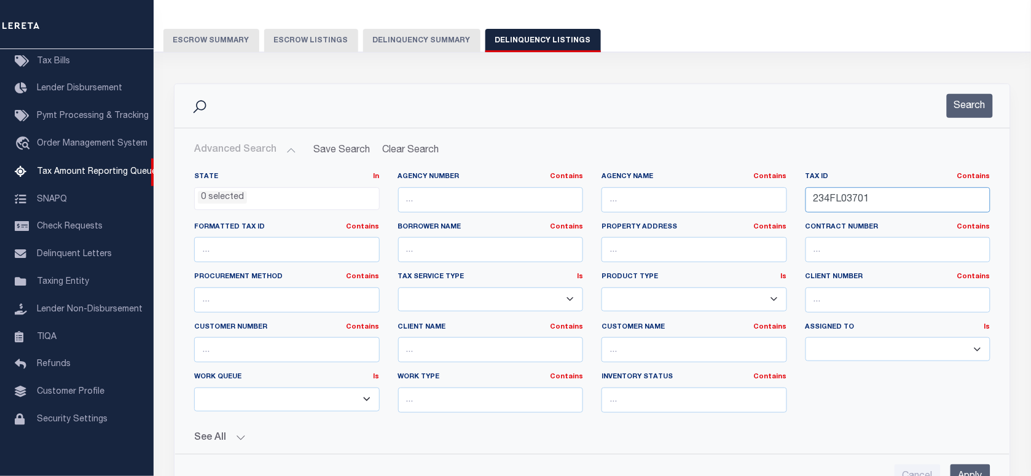
drag, startPoint x: 895, startPoint y: 203, endPoint x: 616, endPoint y: 203, distance: 279.0
click at [616, 203] on div "State In In AK AL AR AZ CA CO CT DC DE FL GA GU HI IA ID IL IN KS KY LA MA MD M…" at bounding box center [592, 297] width 815 height 251
paste input "74434329160000010"
type input "74434329160000010"
click at [960, 103] on button "Search" at bounding box center [970, 106] width 46 height 24
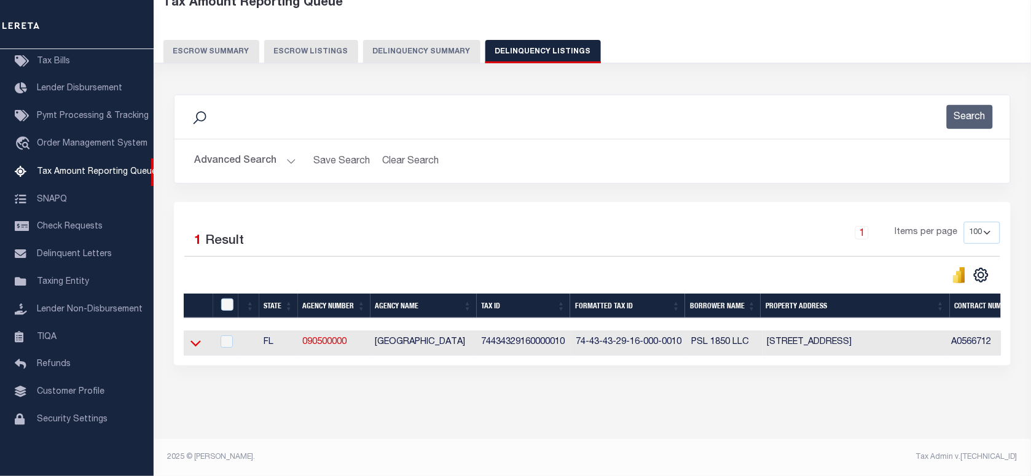
click at [192, 337] on icon at bounding box center [195, 343] width 10 height 13
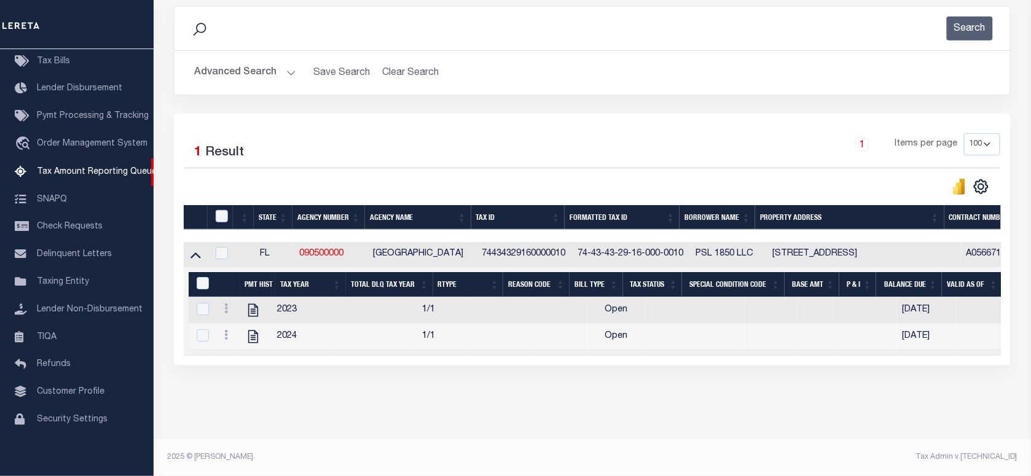
scroll to position [175, 0]
click at [219, 247] on input "checkbox" at bounding box center [222, 253] width 12 height 12
checkbox input "true"
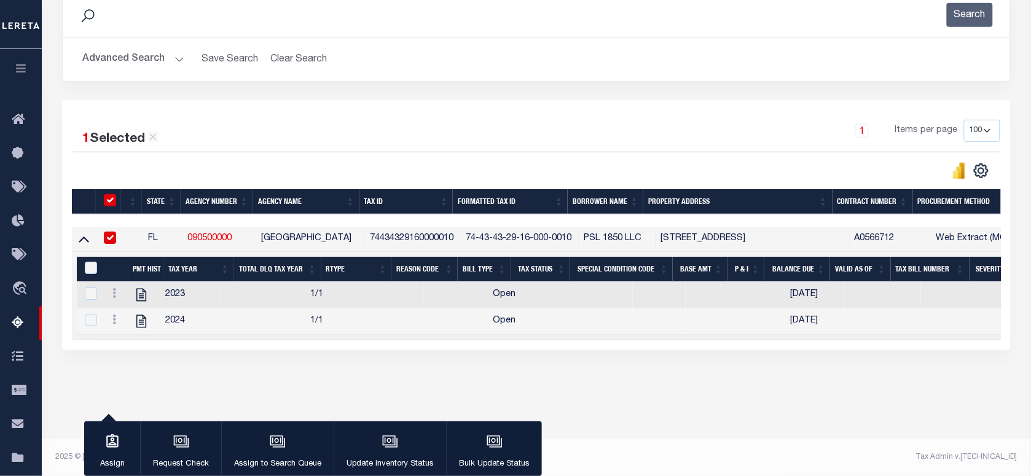
scroll to position [173, 0]
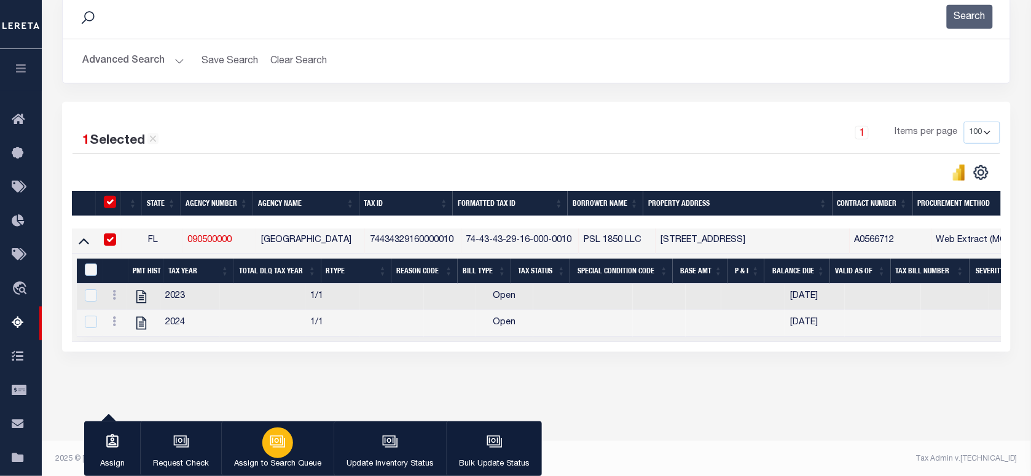
click at [280, 441] on icon "button" at bounding box center [276, 441] width 9 height 6
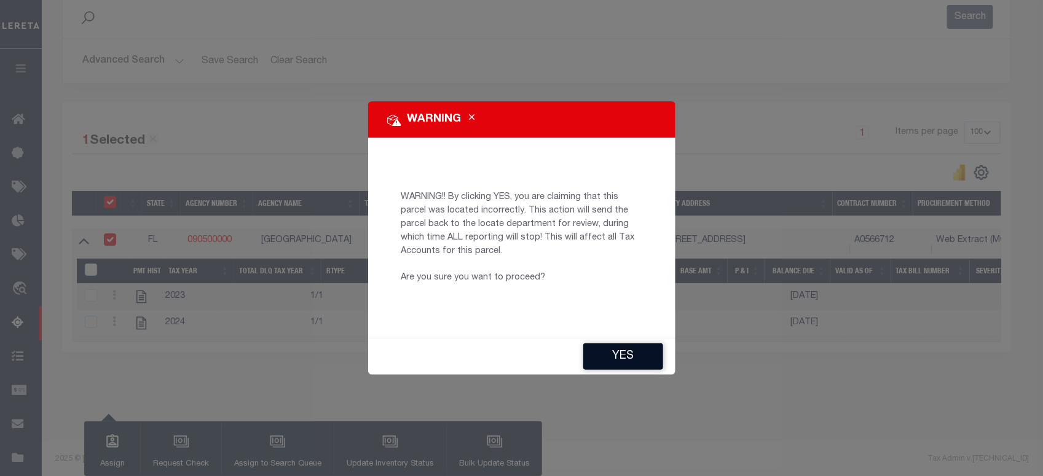
click at [627, 360] on button "YES" at bounding box center [623, 356] width 80 height 26
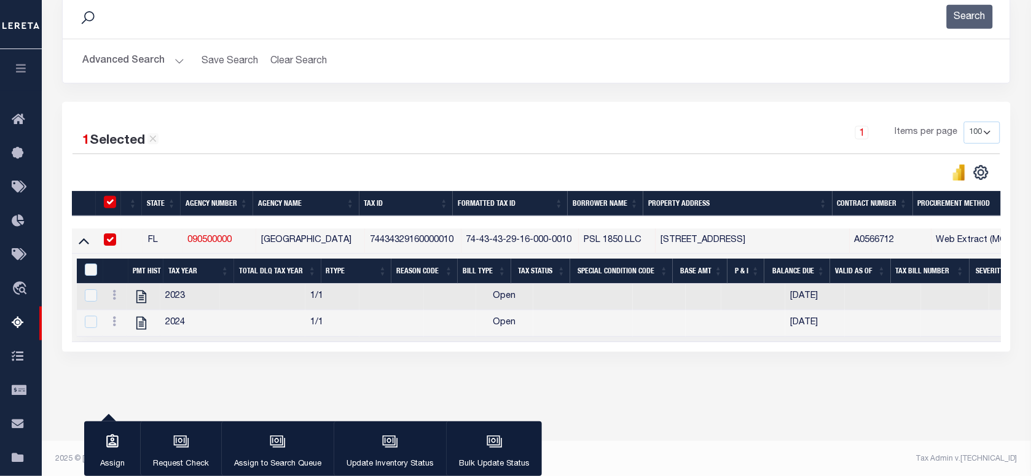
type input "Shobha.Rani@accumatch.com"
type input "[DATE]"
type input "CP"
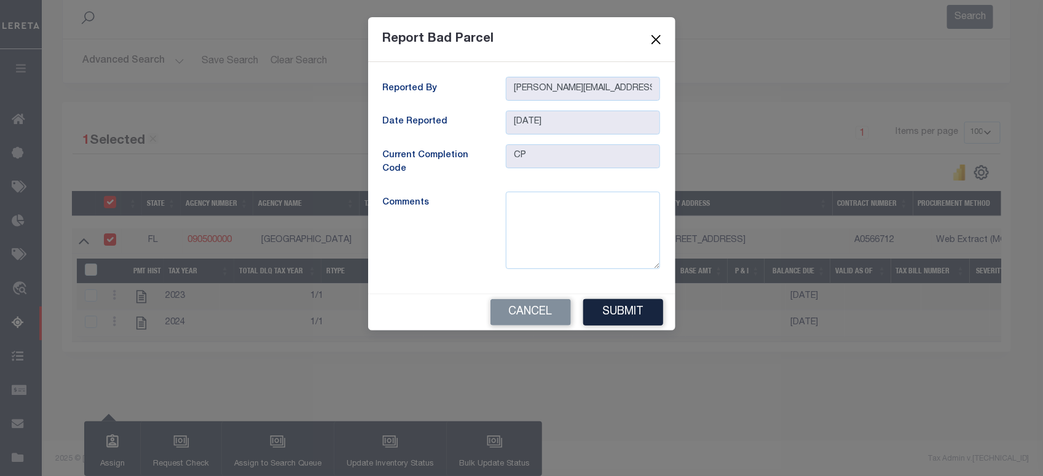
click at [661, 35] on button "Close" at bounding box center [656, 39] width 16 height 16
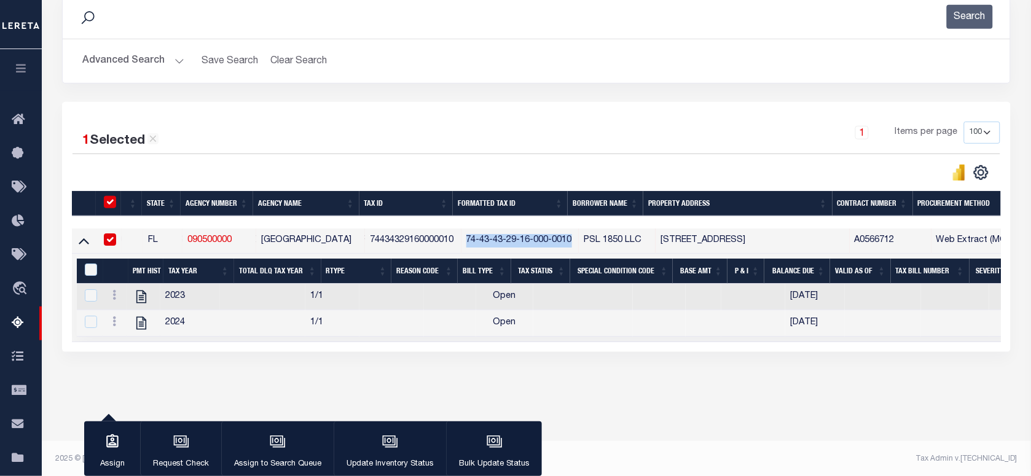
drag, startPoint x: 467, startPoint y: 243, endPoint x: 579, endPoint y: 243, distance: 112.4
click at [579, 243] on tr "FL 090500000 PALM BEACH COUNTY 74434329160000010 74-43-43-29-16-000-0010 PSL 18…" at bounding box center [931, 241] width 1719 height 25
copy td "74-43-43-29-16-000-0010"
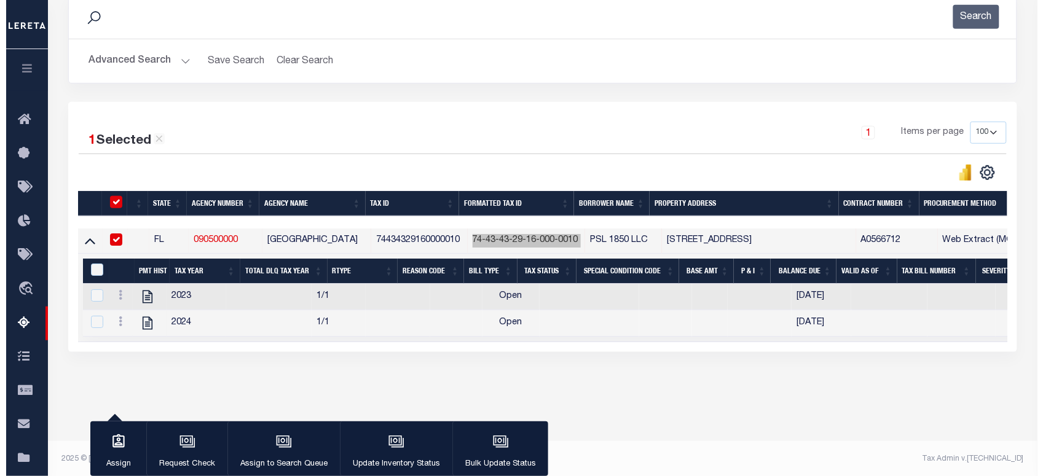
scroll to position [0, 0]
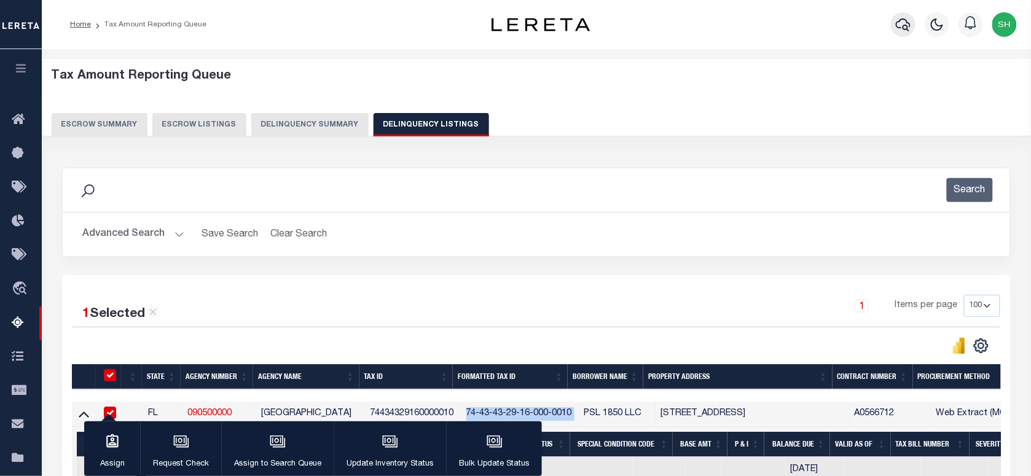
click at [902, 26] on icon "button" at bounding box center [903, 24] width 15 height 15
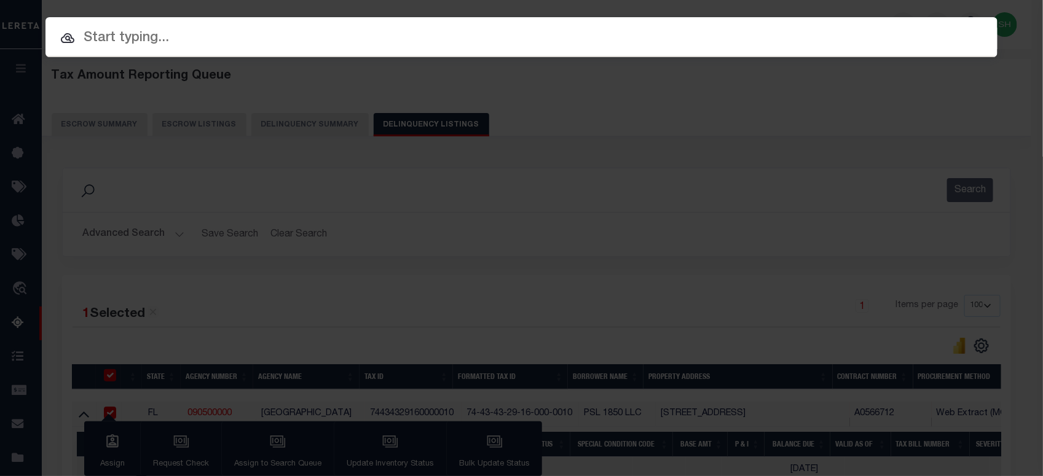
click at [720, 26] on div "Include Loans TBM Customers Borrowers Payments (Lender Non-Disb) Payments (Lend…" at bounding box center [521, 37] width 952 height 40
paste input "301281466"
type input "301281466"
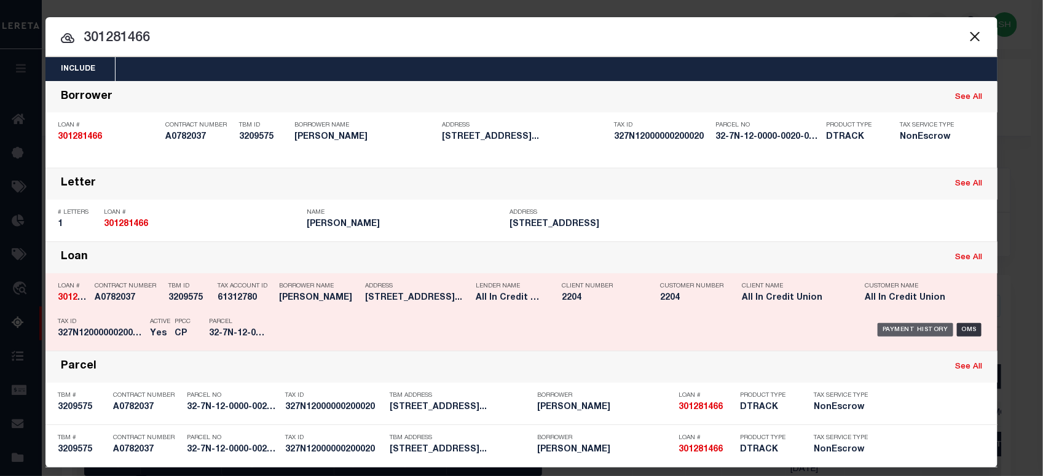
click at [908, 332] on div "Payment History" at bounding box center [915, 330] width 76 height 14
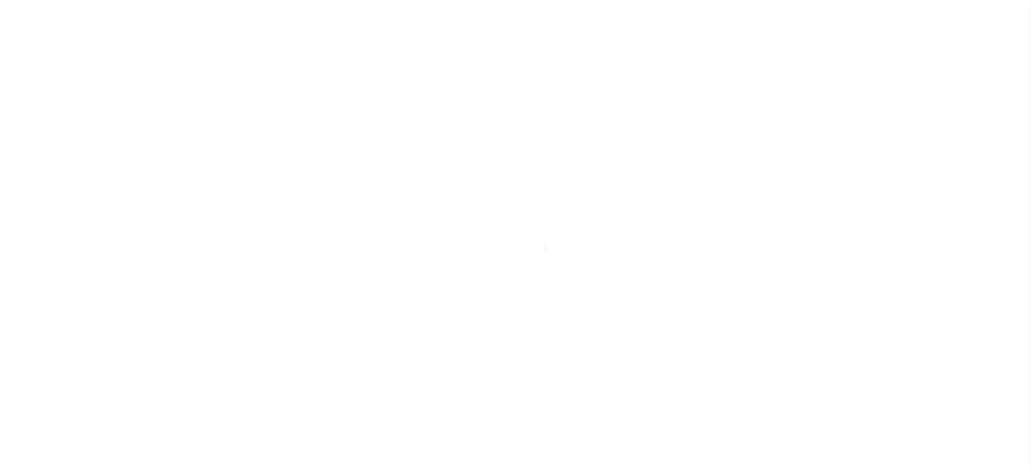
select select "OP2"
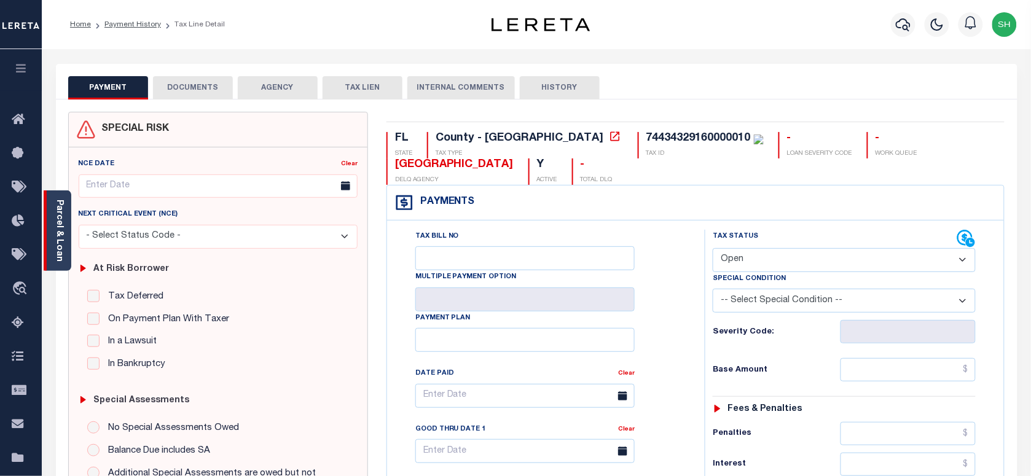
click at [62, 218] on link "Parcel & Loan" at bounding box center [59, 231] width 9 height 62
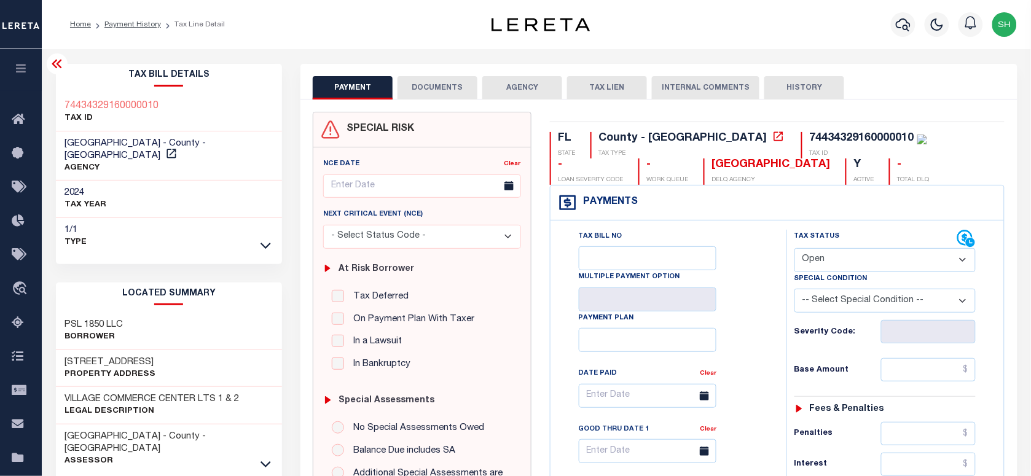
click at [60, 313] on div "PSL 1850 LLC Borrower" at bounding box center [169, 331] width 227 height 37
copy div "PSL 1850 LLC"
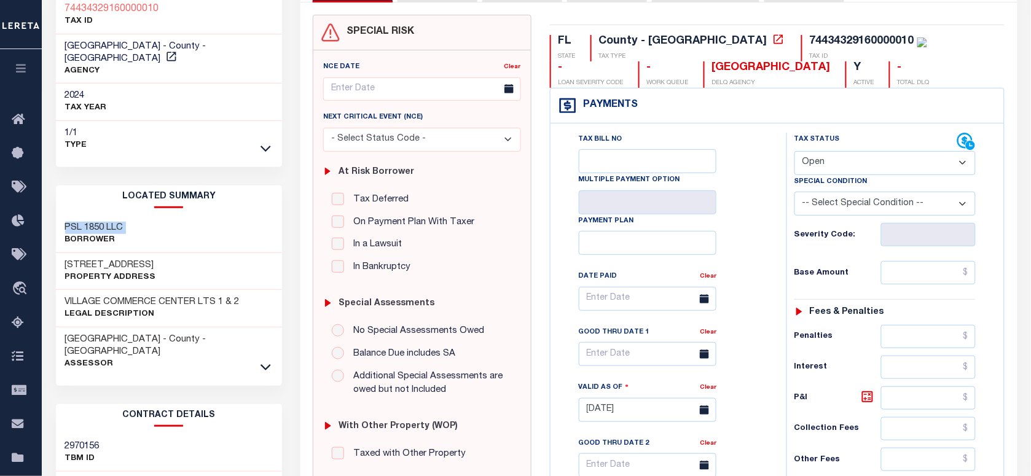
scroll to position [307, 0]
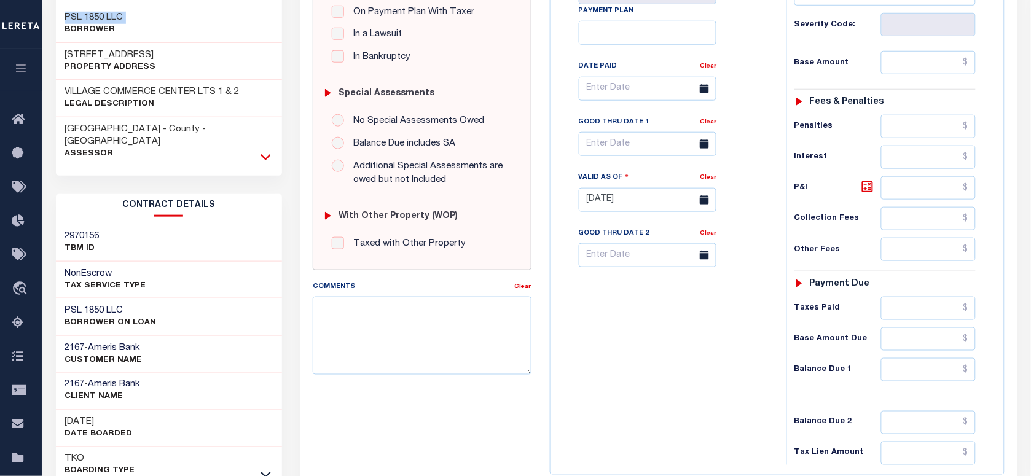
click at [270, 151] on icon at bounding box center [266, 157] width 10 height 13
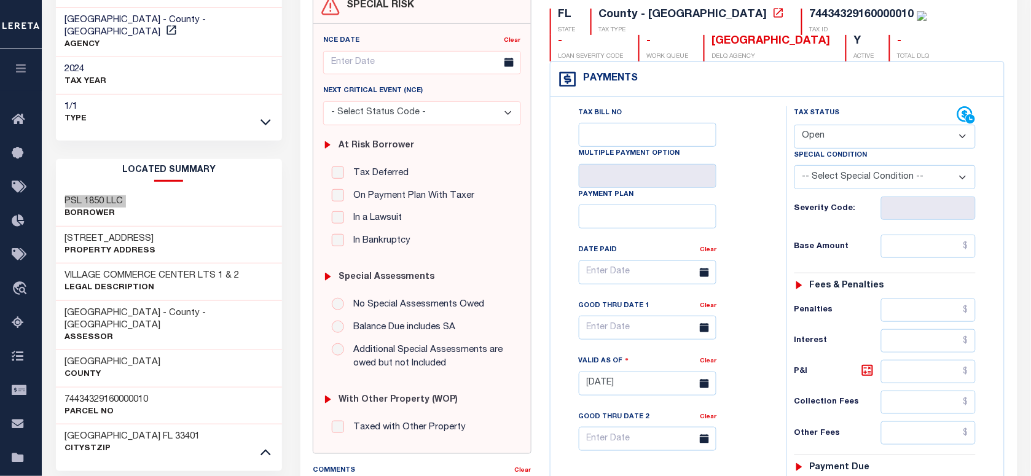
scroll to position [154, 0]
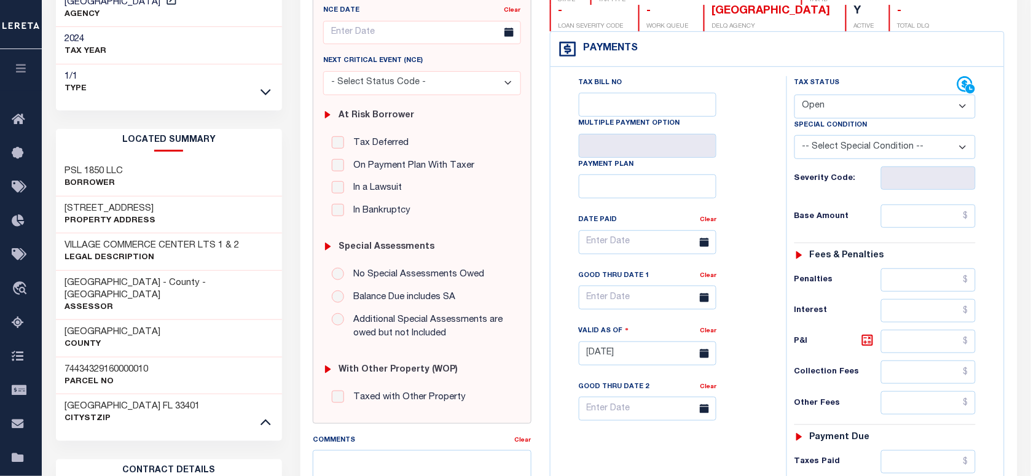
click at [90, 364] on h3 "74434329160000010" at bounding box center [107, 370] width 84 height 12
copy h3 "74434329160000010"
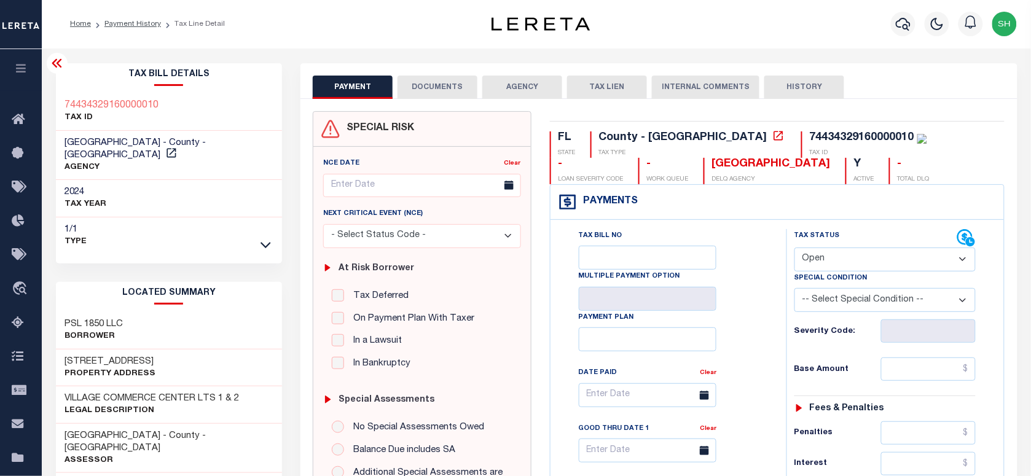
scroll to position [0, 0]
click at [905, 20] on icon "button" at bounding box center [903, 24] width 15 height 13
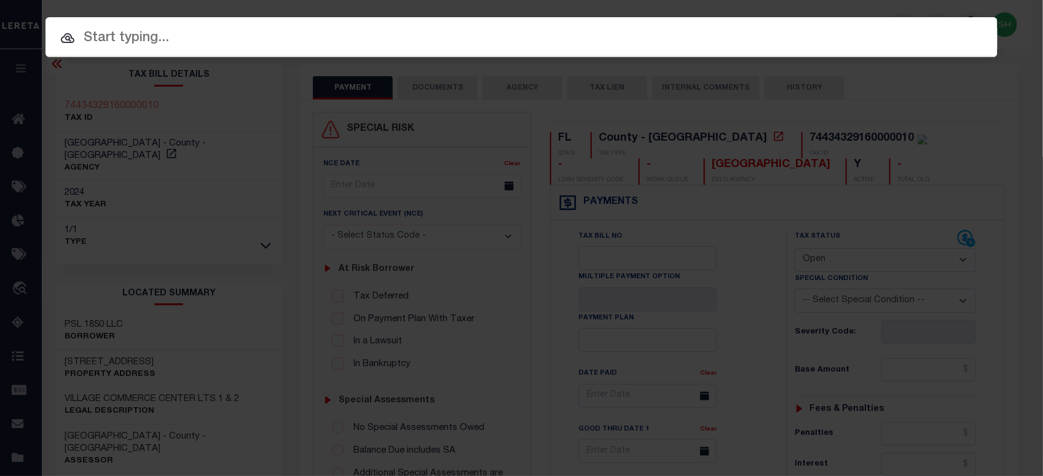
click at [836, 34] on div "Include Loans TBM Customers Borrowers Payments (Lender Non-Disb) Payments (Lend…" at bounding box center [521, 238] width 1043 height 476
paste input "13222"
type input "13222"
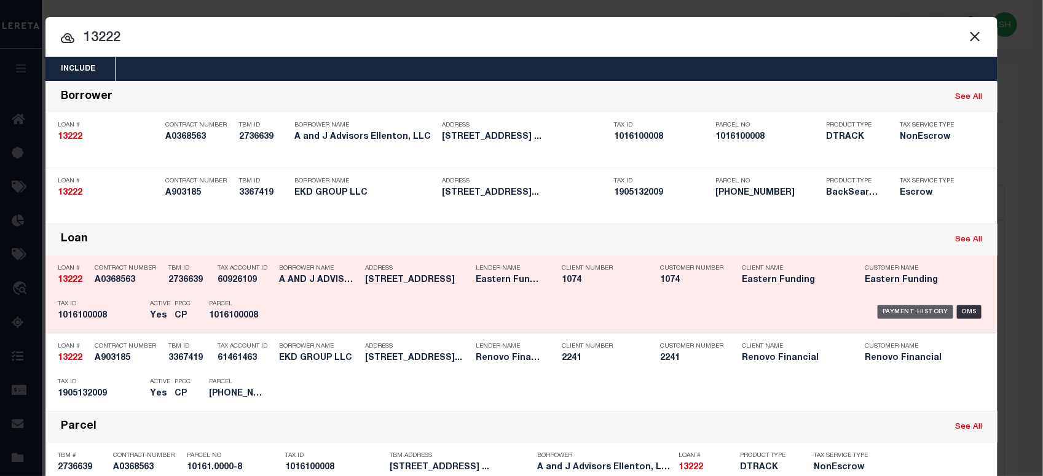
click at [905, 310] on div "Payment History" at bounding box center [915, 312] width 76 height 14
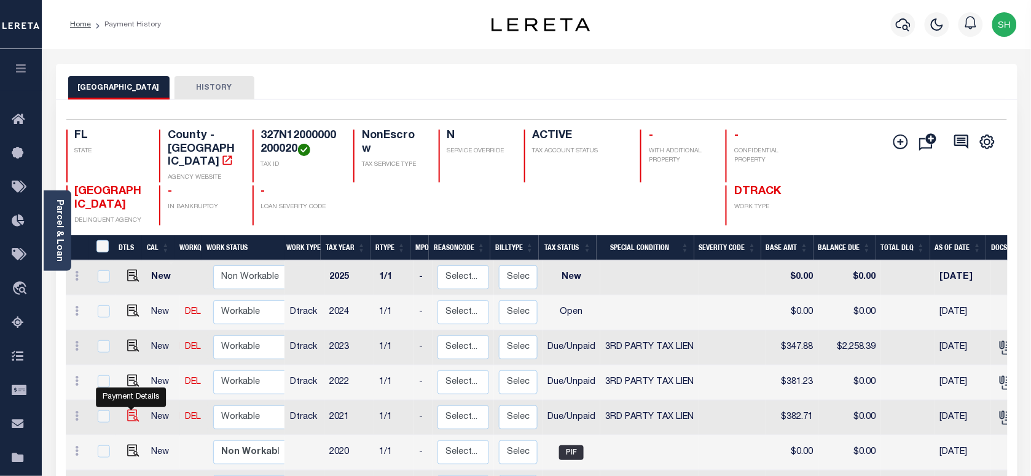
click at [127, 410] on img "" at bounding box center [133, 416] width 12 height 12
checkbox input "true"
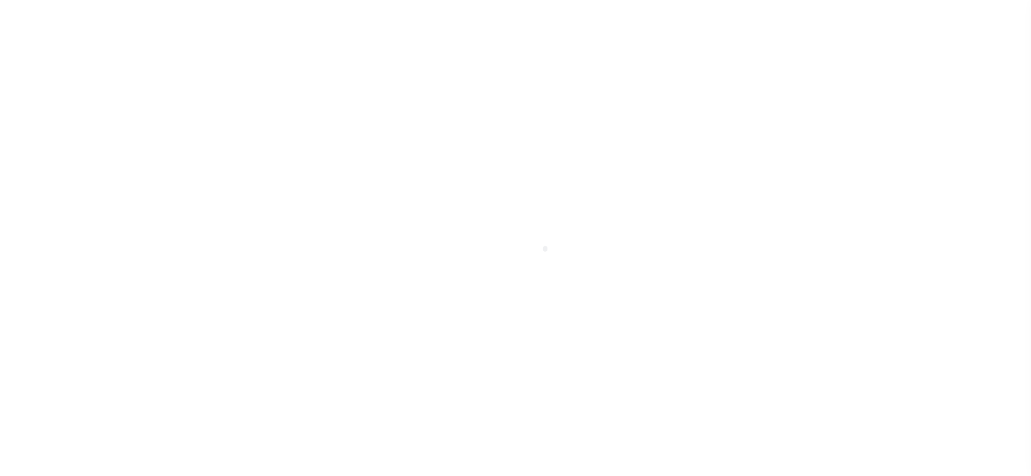
select select "DUE"
select select "20"
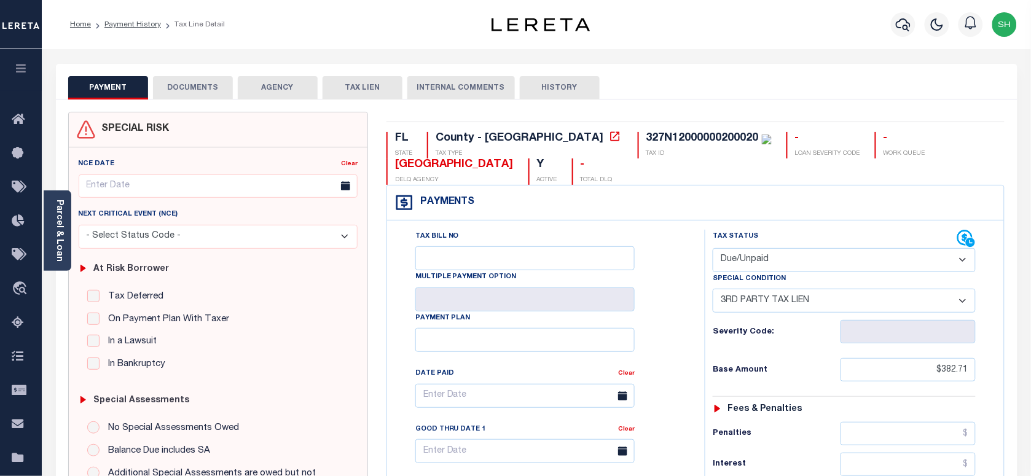
click at [646, 134] on div "327N12000000200020" at bounding box center [702, 138] width 112 height 11
copy div "327N12000000200020"
click at [62, 223] on link "Parcel & Loan" at bounding box center [59, 231] width 9 height 62
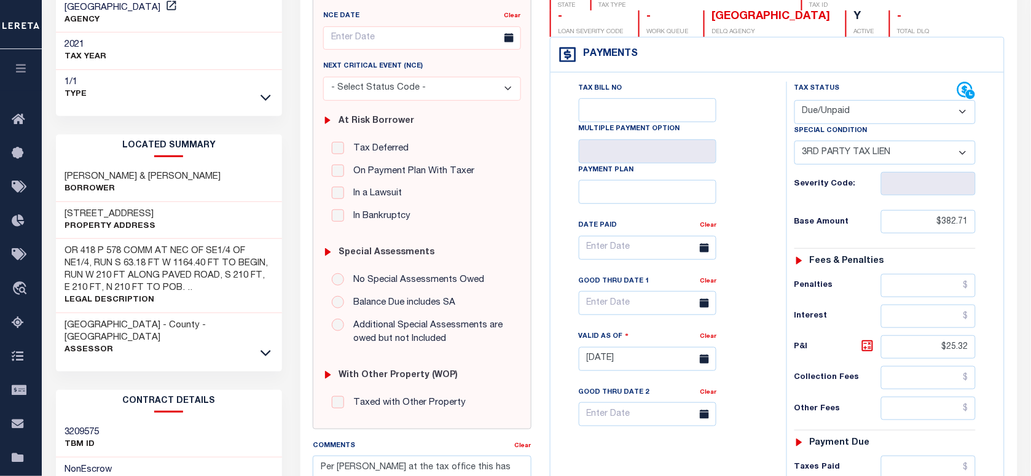
scroll to position [154, 0]
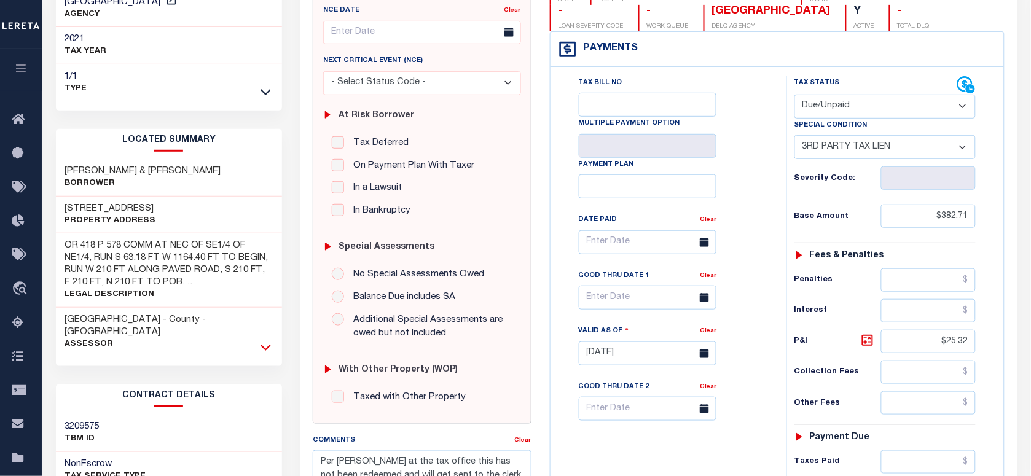
click at [263, 341] on icon at bounding box center [266, 347] width 10 height 13
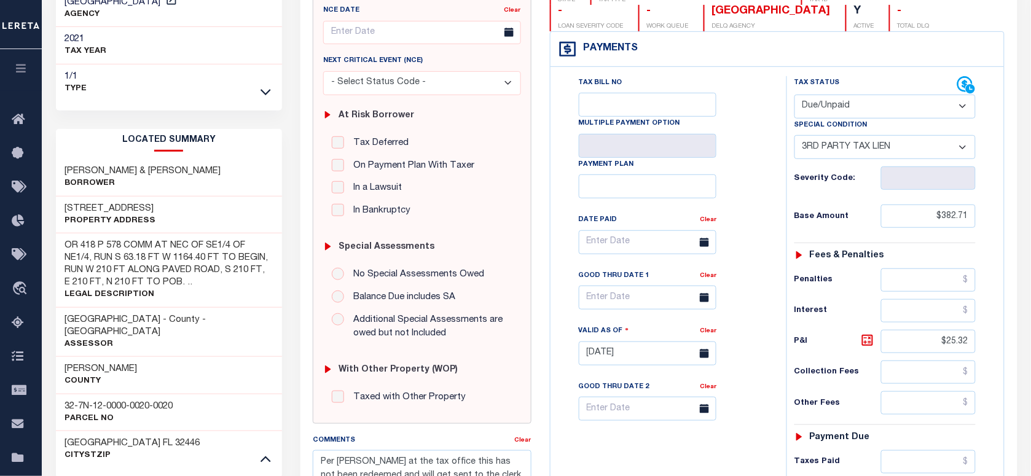
click at [108, 394] on div "32-7N-12-0000-0020-0020 Parcel No" at bounding box center [169, 412] width 227 height 37
copy div "32-7N-12-0000-0020-0020"
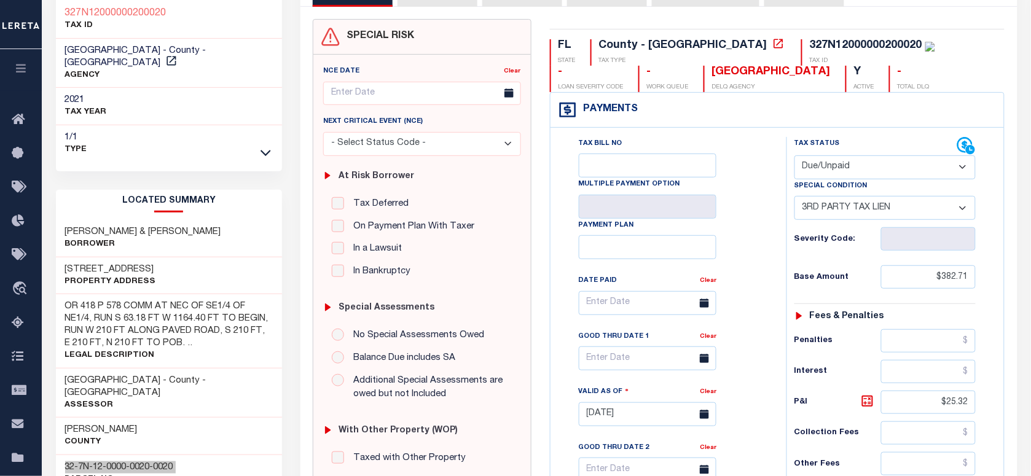
scroll to position [0, 0]
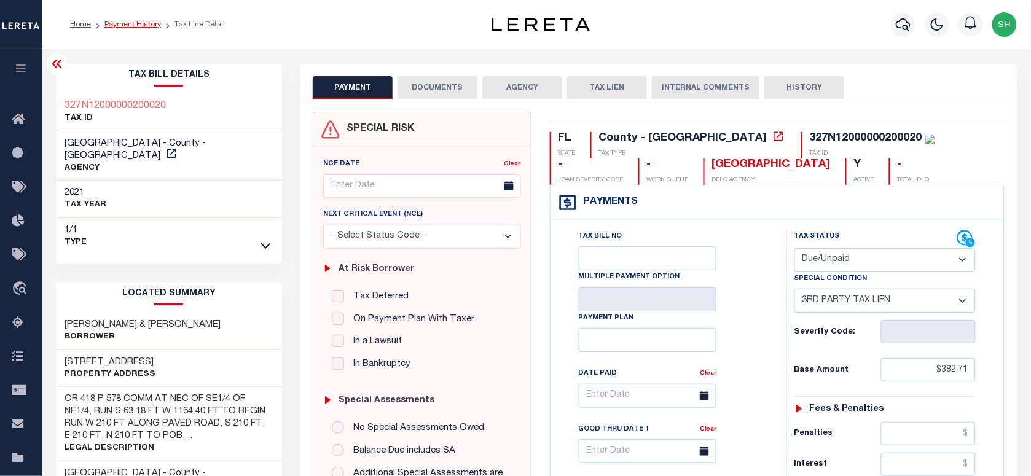
click at [130, 21] on link "Payment History" at bounding box center [132, 24] width 57 height 7
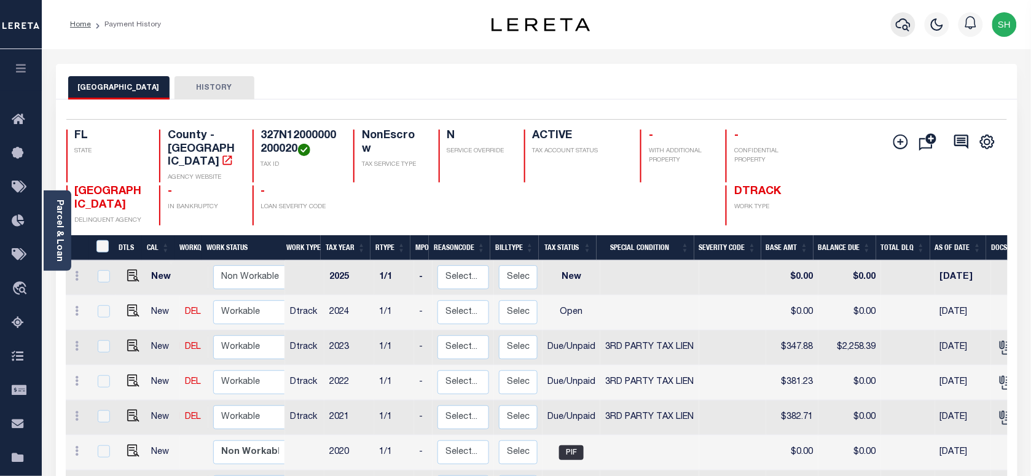
click at [900, 25] on icon "button" at bounding box center [903, 24] width 15 height 15
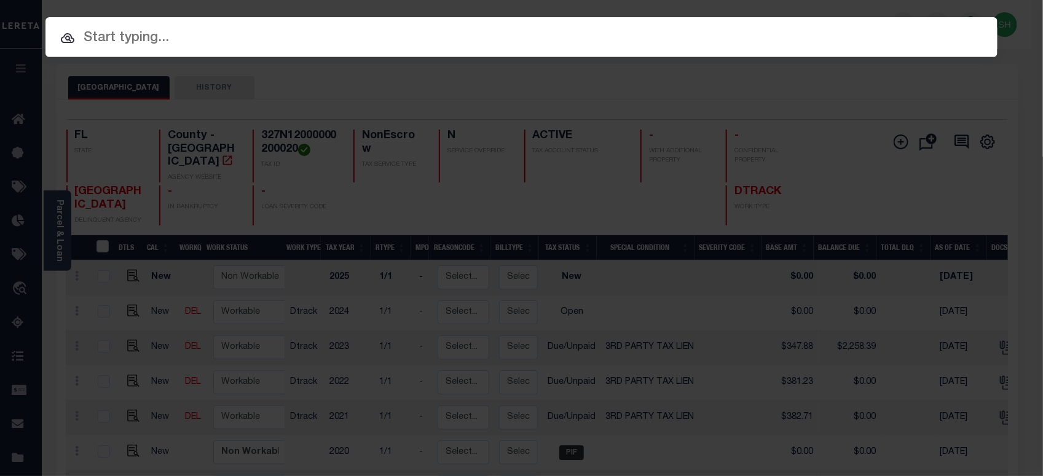
click at [770, 39] on input "text" at bounding box center [521, 39] width 952 height 22
paste input "303462395"
type input "303462395"
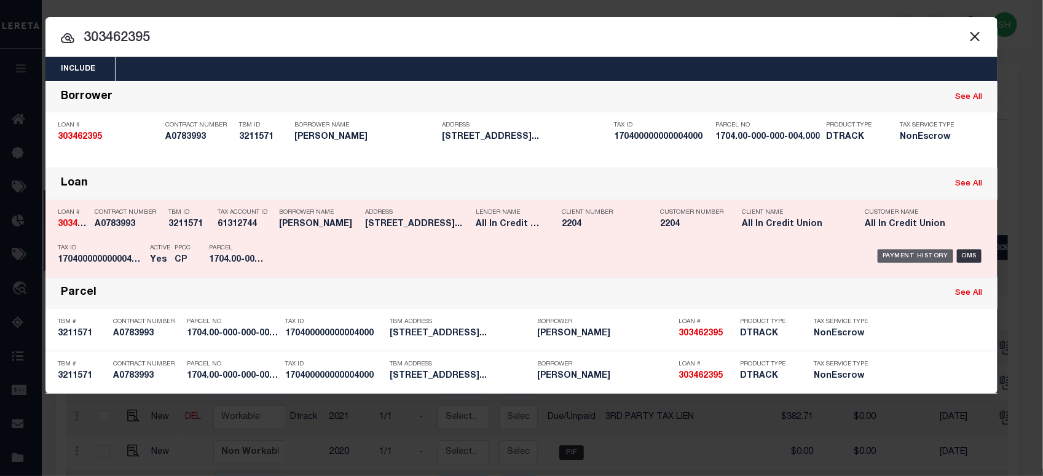
click at [922, 251] on div "Payment History" at bounding box center [915, 256] width 76 height 14
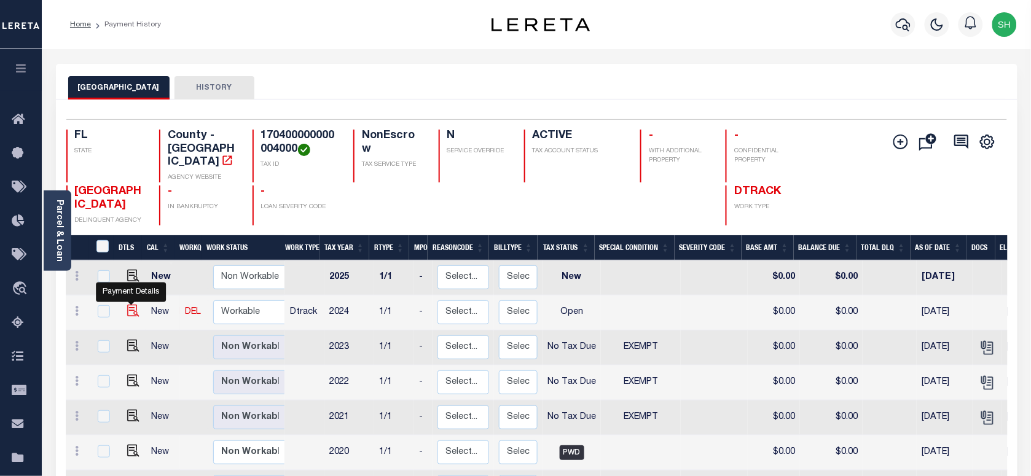
click at [133, 305] on img "" at bounding box center [133, 311] width 12 height 12
checkbox input "true"
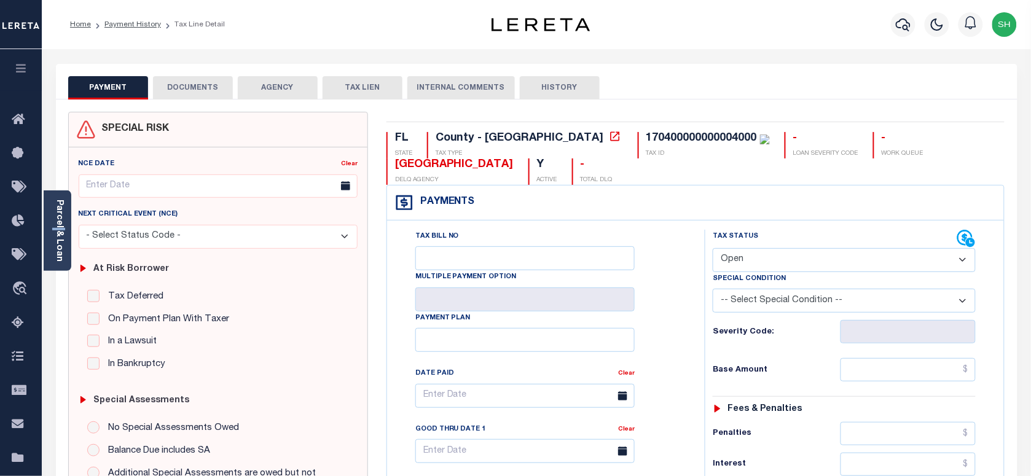
click at [50, 228] on div "Parcel & Loan" at bounding box center [58, 230] width 28 height 80
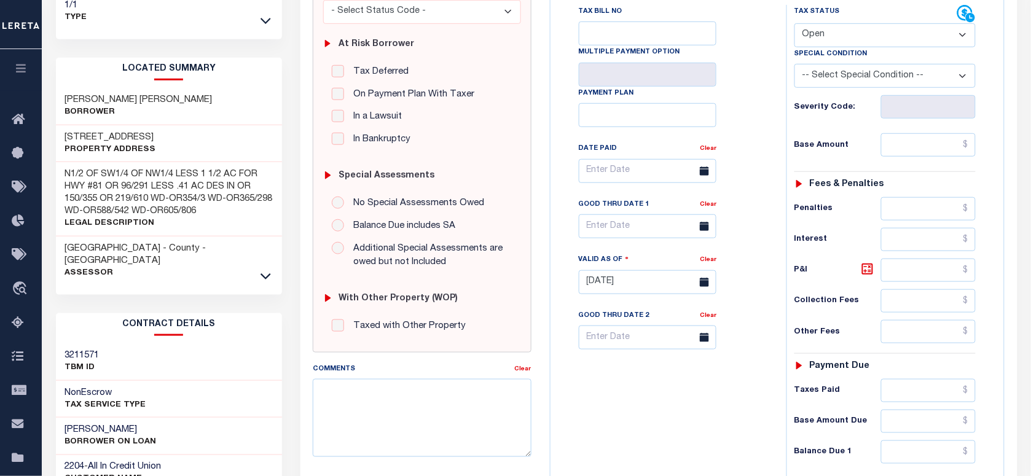
scroll to position [230, 0]
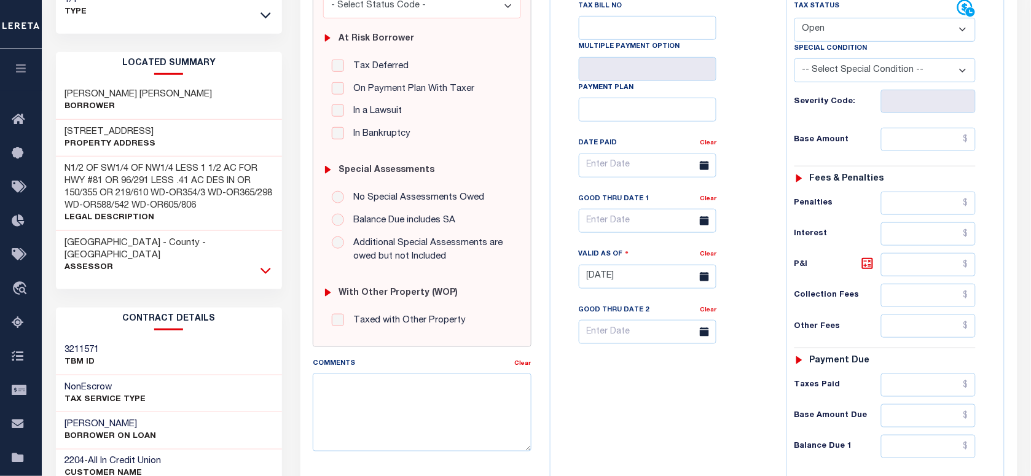
click at [268, 268] on icon at bounding box center [266, 271] width 10 height 6
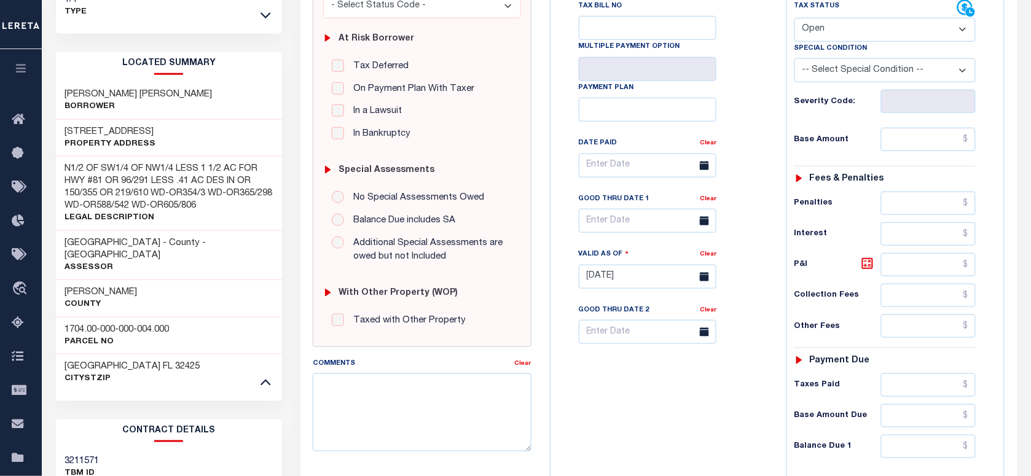
click at [117, 324] on h3 "1704.00-000-000-004.000" at bounding box center [117, 330] width 104 height 12
copy div "1704.00-000-000-004.000"
click at [849, 26] on select "- Select Status Code - Open Due/Unpaid Paid Incomplete No Tax Due Internal Refu…" at bounding box center [885, 30] width 181 height 24
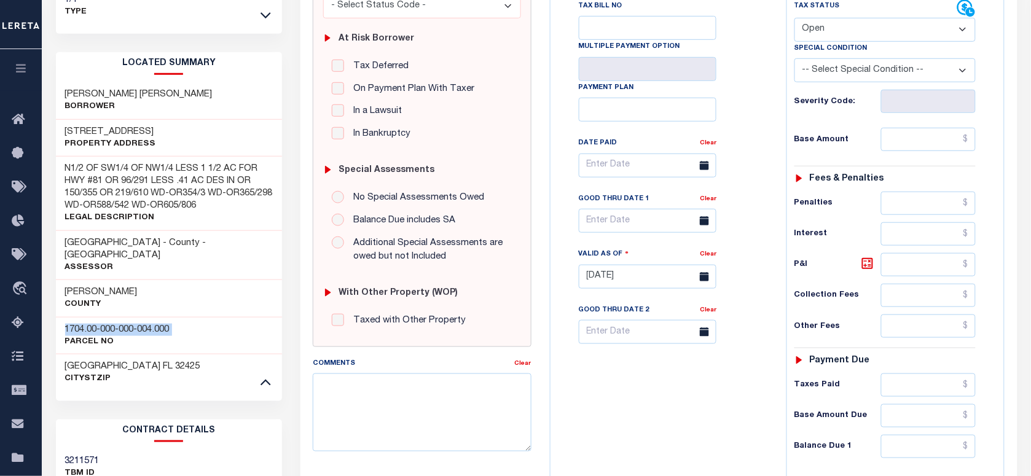
select select "NTX"
click at [795, 19] on select "- Select Status Code - Open Due/Unpaid Paid Incomplete No Tax Due Internal Refu…" at bounding box center [885, 30] width 181 height 24
type input "10/07/2025"
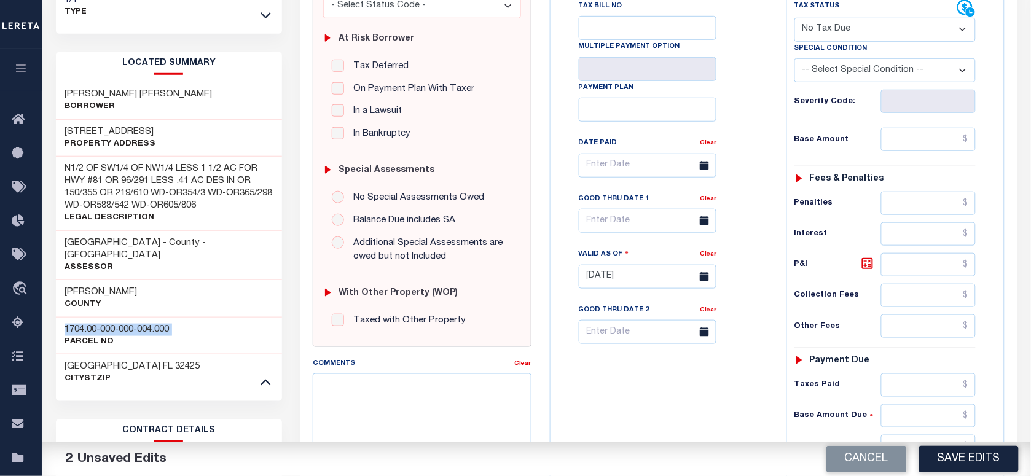
click at [873, 68] on select "-- Select Special Condition -- 3RD PARTY TAX LIEN AGENCY TAX LIEN (A.K.A Inside…" at bounding box center [885, 70] width 181 height 24
select select "5"
click at [795, 61] on select "-- Select Special Condition -- 3RD PARTY TAX LIEN AGENCY TAX LIEN (A.K.A Inside…" at bounding box center [885, 70] width 181 height 24
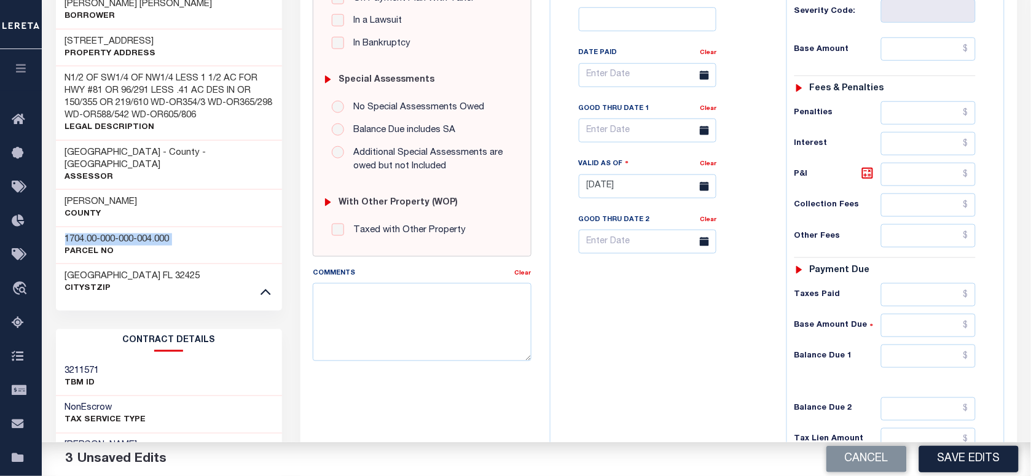
scroll to position [505, 0]
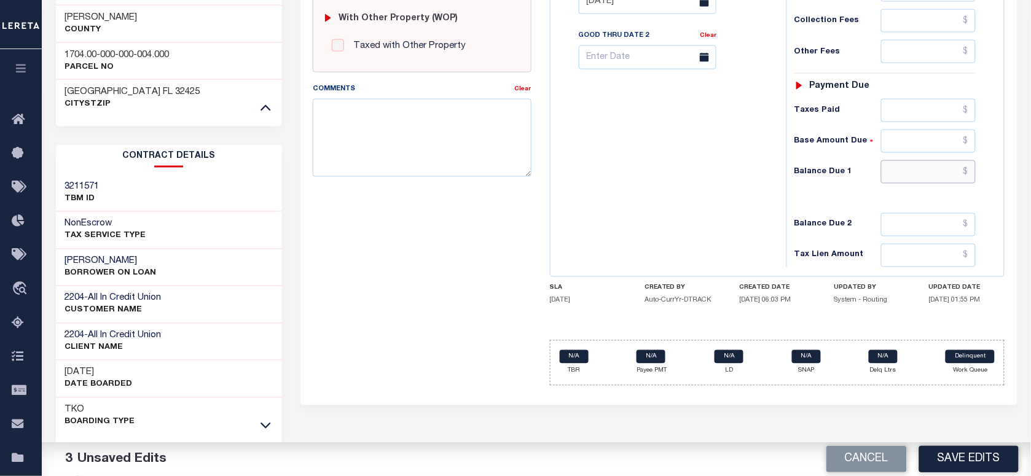
click at [911, 175] on input "text" at bounding box center [928, 171] width 95 height 23
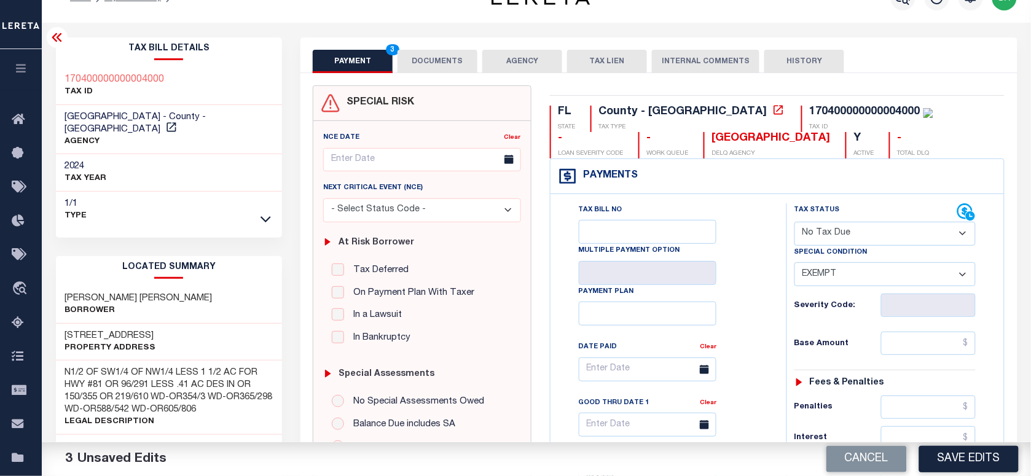
scroll to position [0, 0]
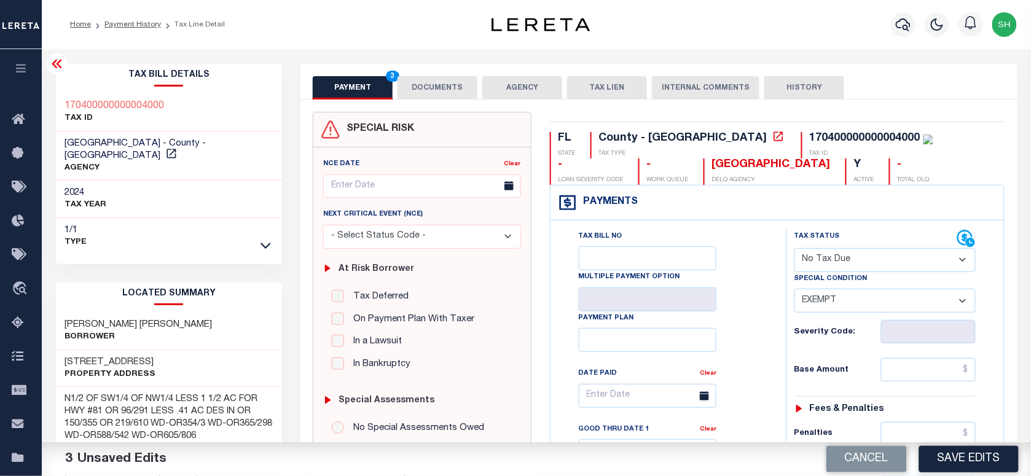
type input "$0.00"
copy div "170400000000004000"
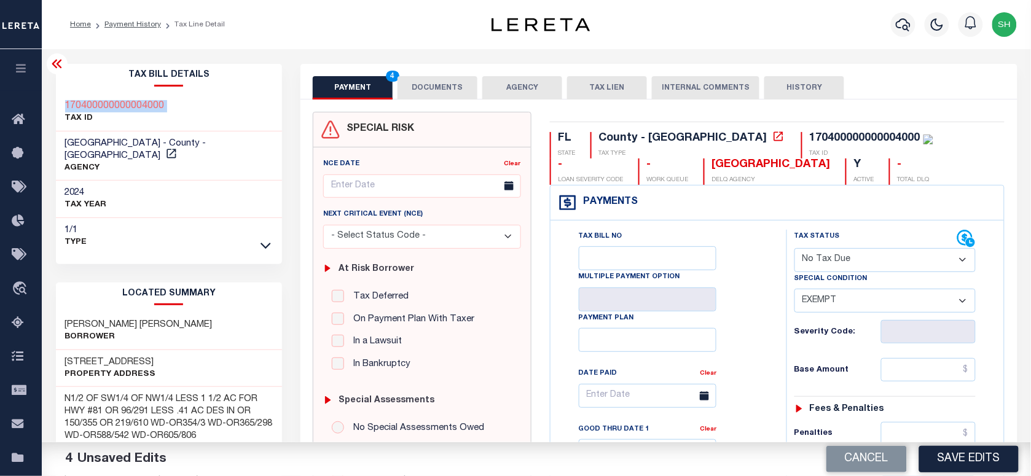
drag, startPoint x: 450, startPoint y: 88, endPoint x: 439, endPoint y: 117, distance: 30.7
click at [450, 88] on button "DOCUMENTS" at bounding box center [438, 87] width 80 height 23
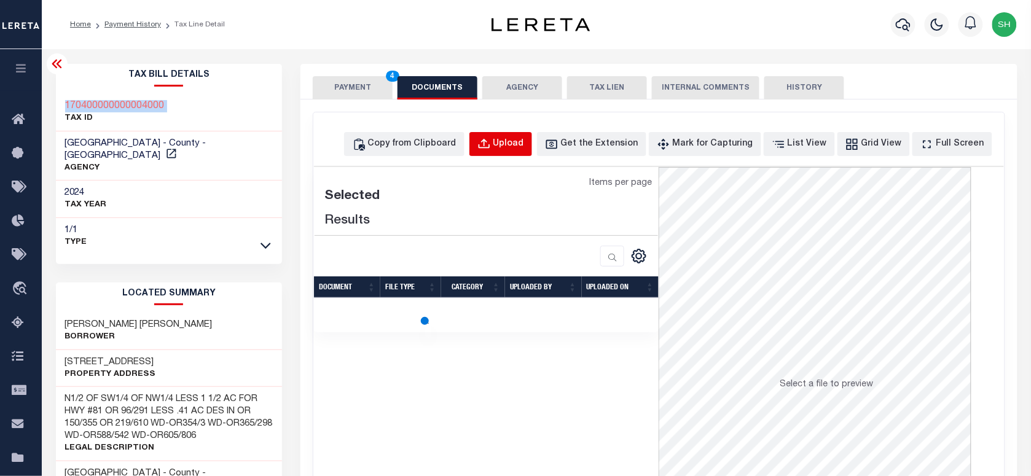
click at [524, 134] on button "Upload" at bounding box center [500, 144] width 63 height 24
select select "POP"
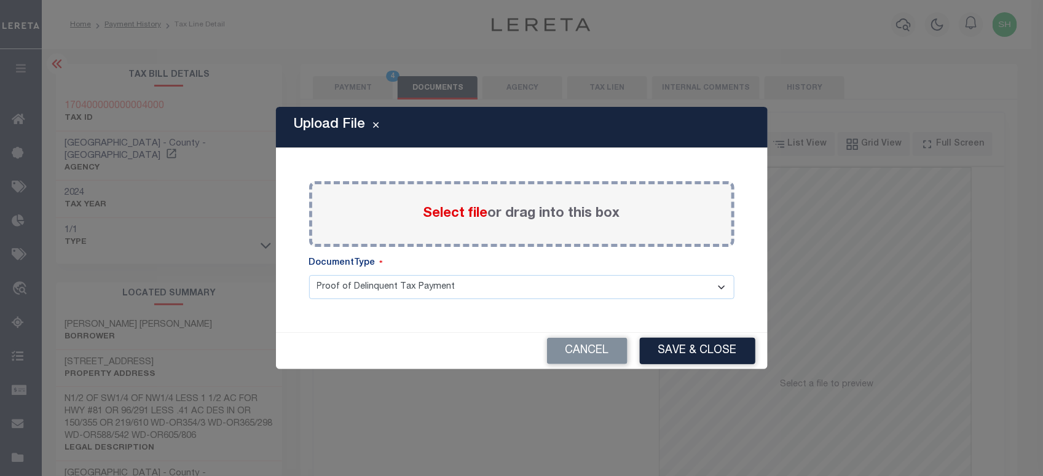
click at [472, 216] on span "Select file" at bounding box center [455, 214] width 65 height 14
click at [0, 0] on input "Select file or drag into this box" at bounding box center [0, 0] width 0 height 0
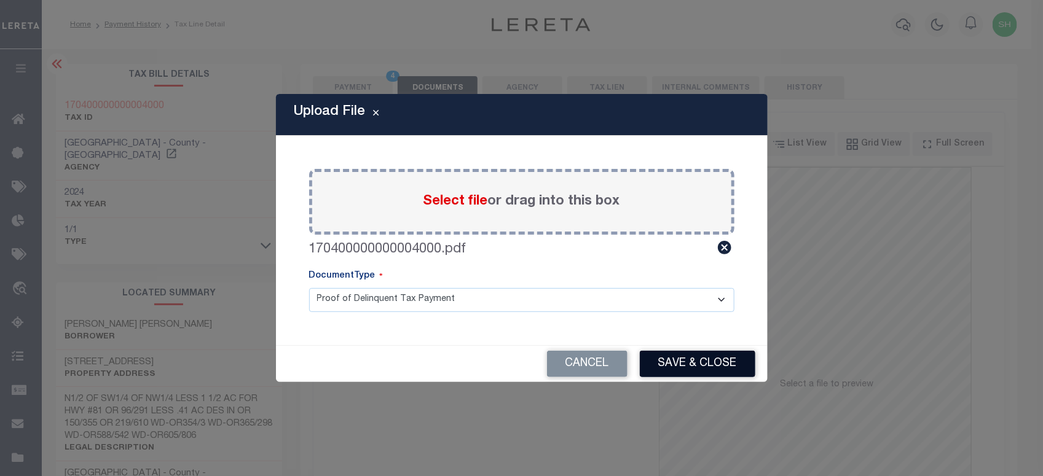
click at [699, 364] on button "Save & Close" at bounding box center [698, 364] width 116 height 26
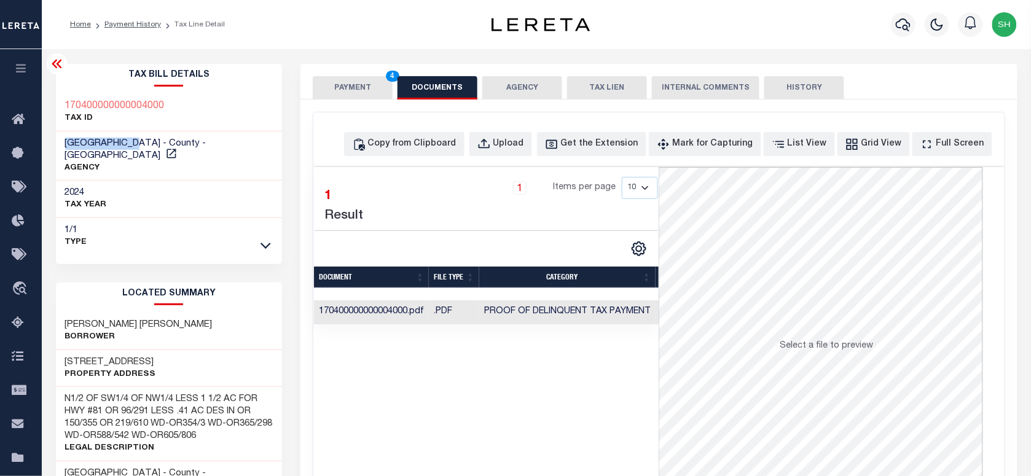
drag, startPoint x: 62, startPoint y: 139, endPoint x: 142, endPoint y: 136, distance: 79.9
click at [142, 136] on div "HOLMES COUNTY - County - FL AGENCY" at bounding box center [169, 156] width 227 height 50
copy span "HOLMES COUNTY"
click at [345, 87] on button "PAYMENT 4" at bounding box center [353, 87] width 80 height 23
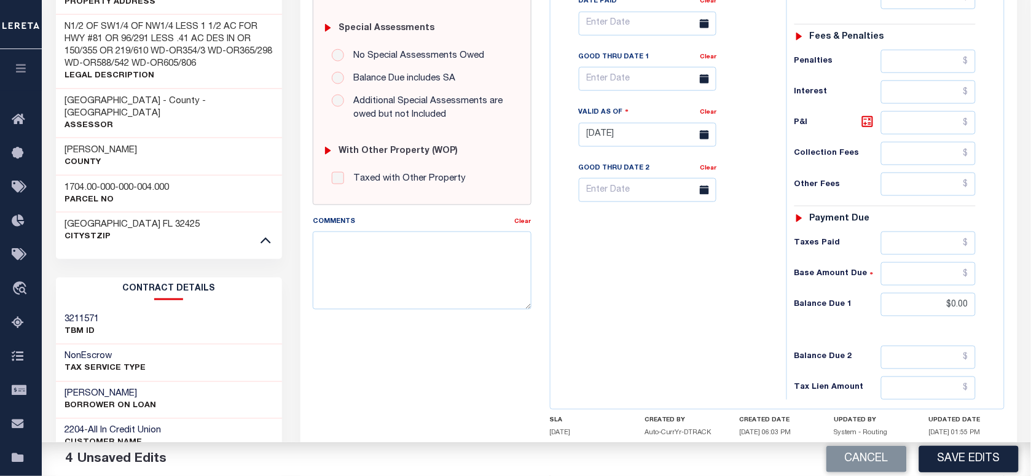
scroll to position [384, 0]
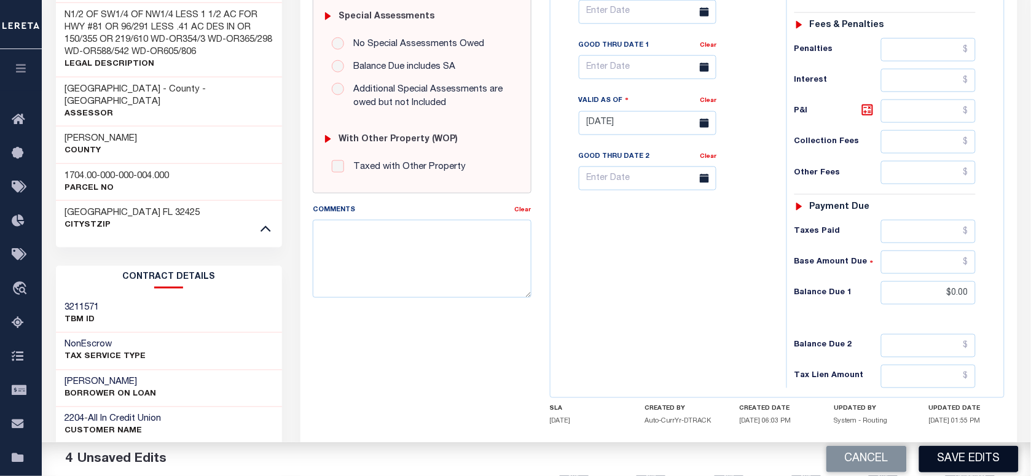
drag, startPoint x: 960, startPoint y: 460, endPoint x: 999, endPoint y: 462, distance: 38.2
click at [960, 461] on button "Save Edits" at bounding box center [969, 459] width 100 height 26
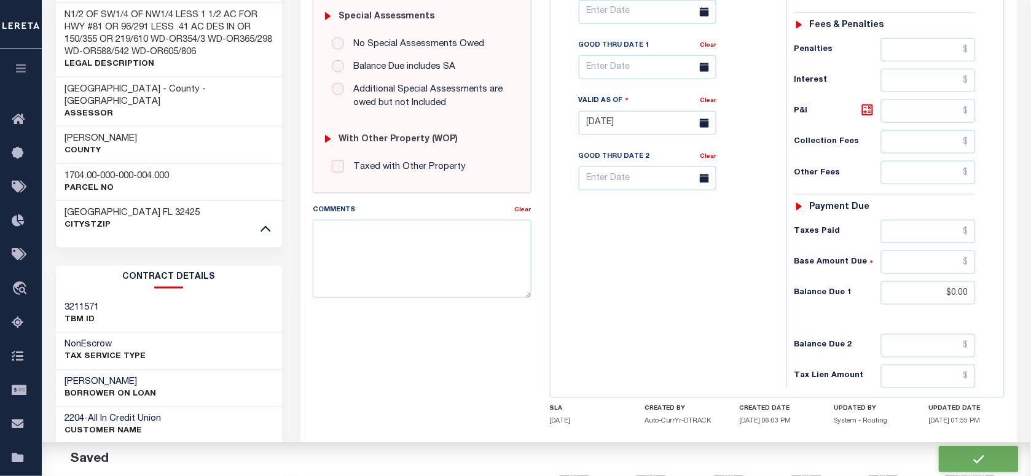
checkbox input "false"
type input "$0"
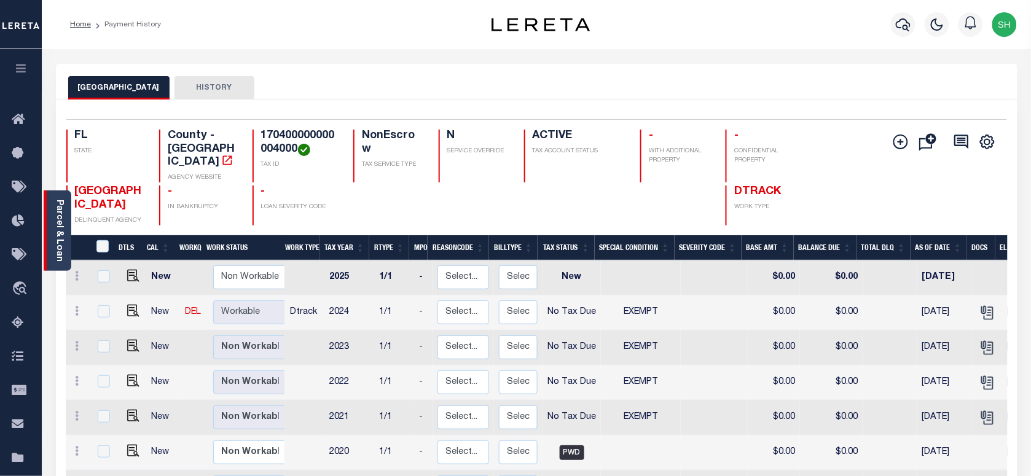
click at [55, 210] on link "Parcel & Loan" at bounding box center [59, 231] width 9 height 62
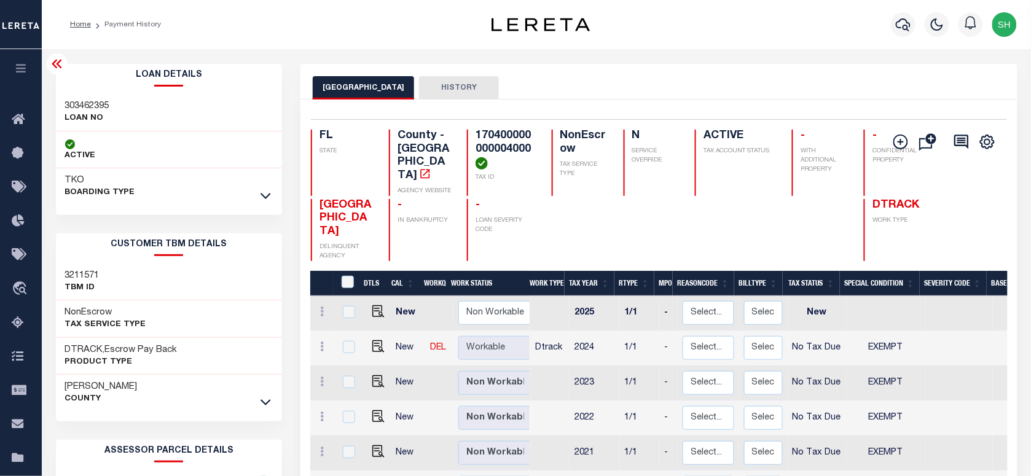
click at [77, 97] on div "303462395 LOAN NO" at bounding box center [169, 112] width 227 height 37
copy h3 "303462395"
click at [907, 25] on icon "button" at bounding box center [903, 24] width 15 height 15
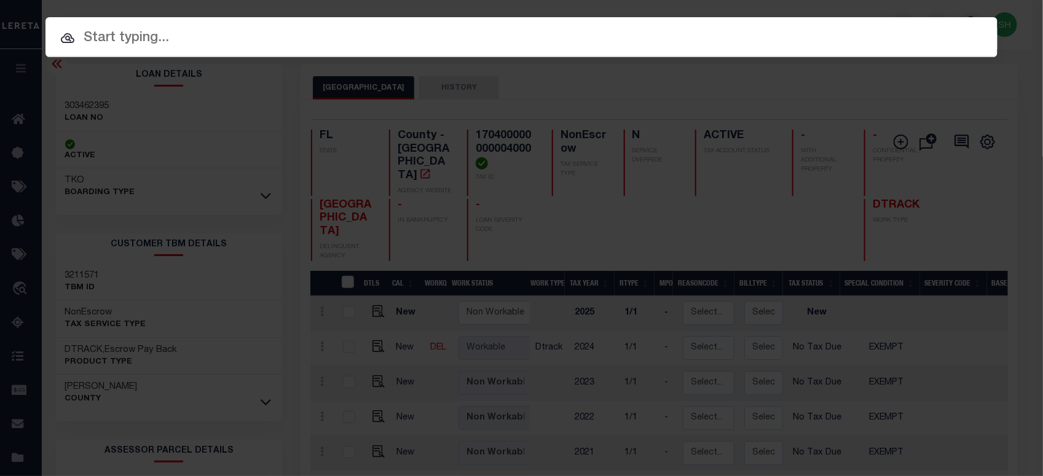
paste input "304334808"
click at [811, 35] on input "text" at bounding box center [521, 39] width 952 height 22
type input "304334808"
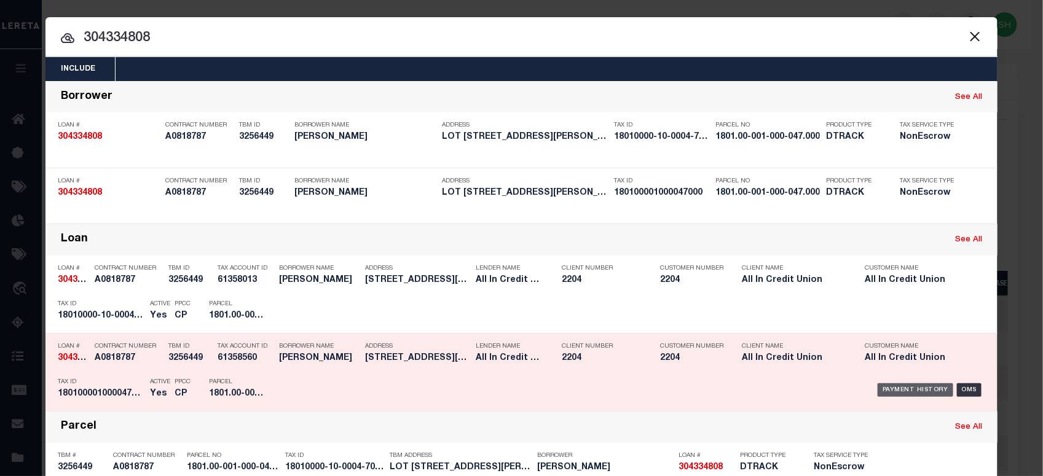
click at [912, 384] on div "Payment History" at bounding box center [915, 390] width 76 height 14
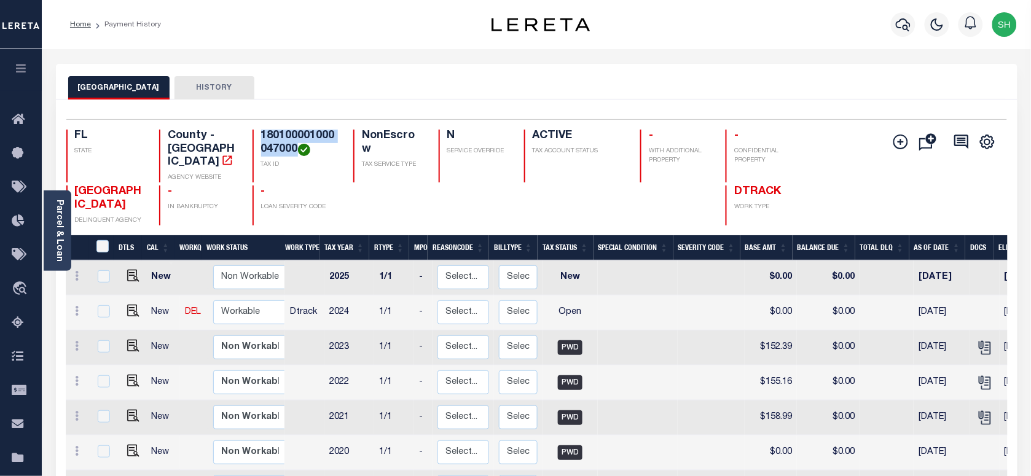
drag, startPoint x: 259, startPoint y: 130, endPoint x: 296, endPoint y: 149, distance: 41.2
click at [296, 149] on div "180100001000047000 TAX ID" at bounding box center [296, 156] width 86 height 53
click at [129, 305] on img "" at bounding box center [133, 311] width 12 height 12
checkbox input "true"
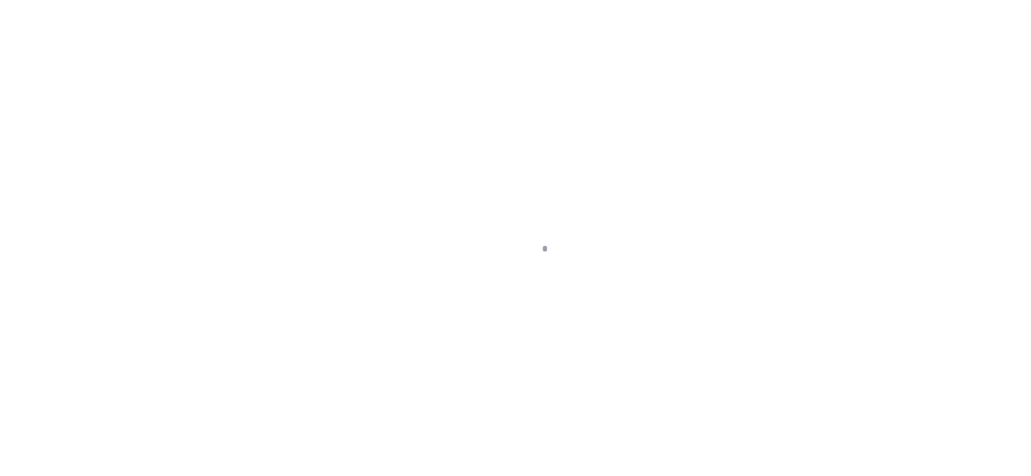
checkbox input "false"
type input "[DATE]"
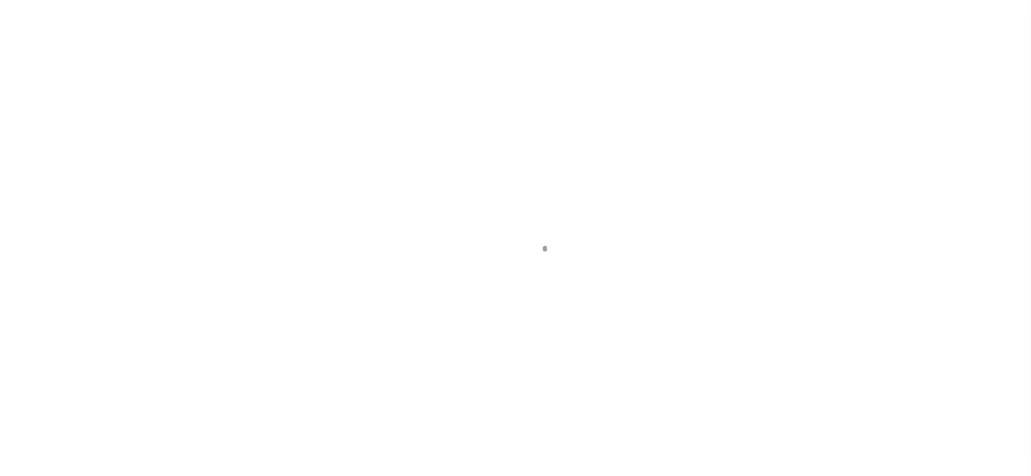
select select "OP2"
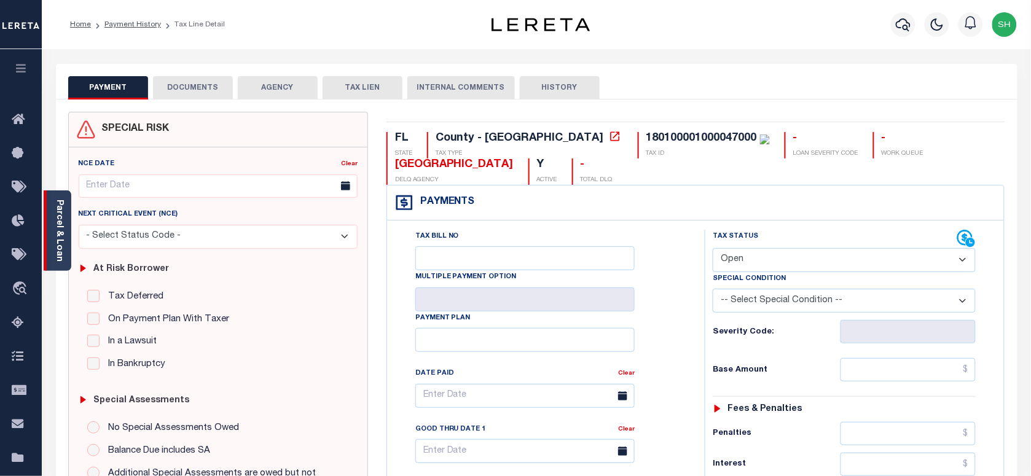
click at [60, 212] on link "Parcel & Loan" at bounding box center [59, 231] width 9 height 62
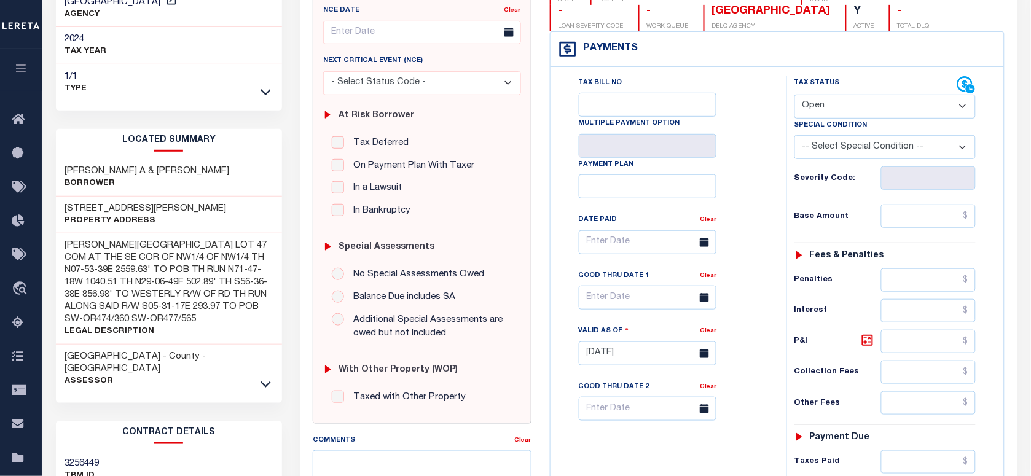
scroll to position [230, 0]
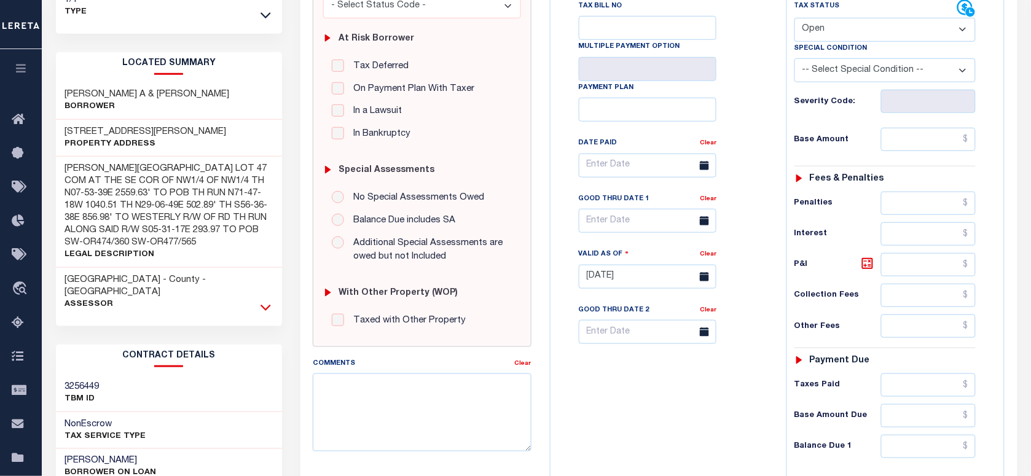
click at [261, 301] on icon at bounding box center [266, 307] width 10 height 13
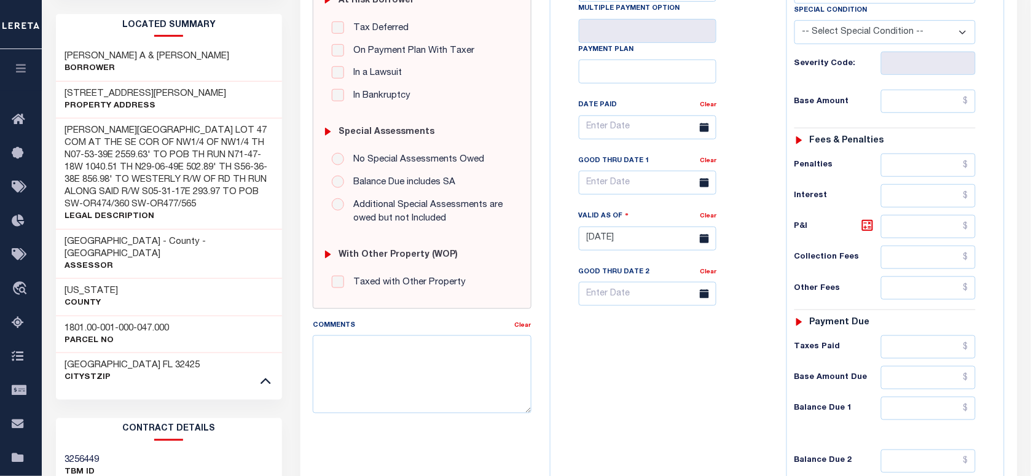
scroll to position [307, 0]
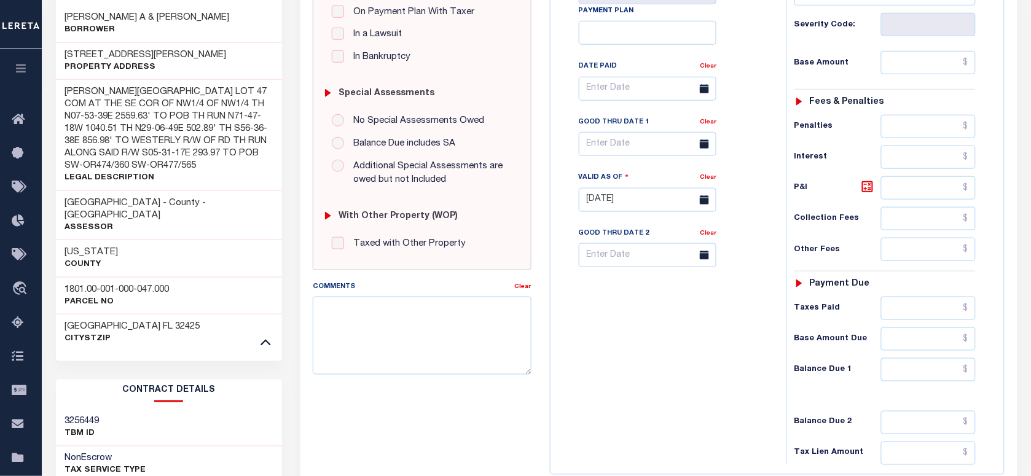
click at [130, 284] on h3 "1801.00-001-000-047.000" at bounding box center [117, 290] width 104 height 12
copy div "1801.00-001-000-047.000"
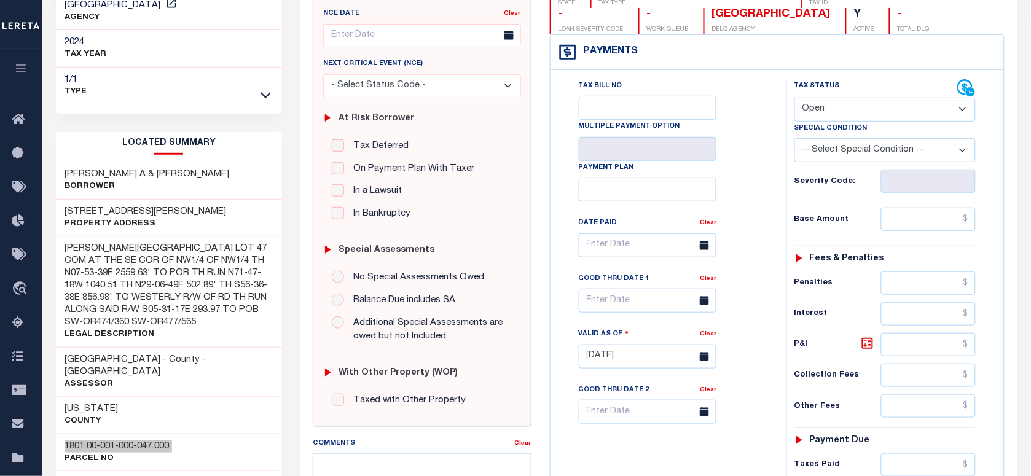
scroll to position [0, 0]
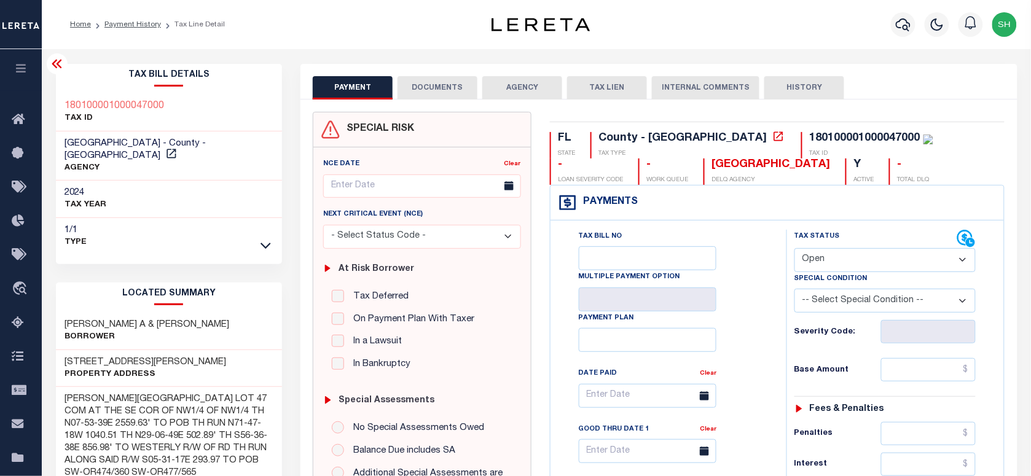
click at [115, 14] on ol "Home Payment History Tax Line Detail" at bounding box center [147, 25] width 175 height 26
click at [114, 21] on link "Payment History" at bounding box center [132, 24] width 57 height 7
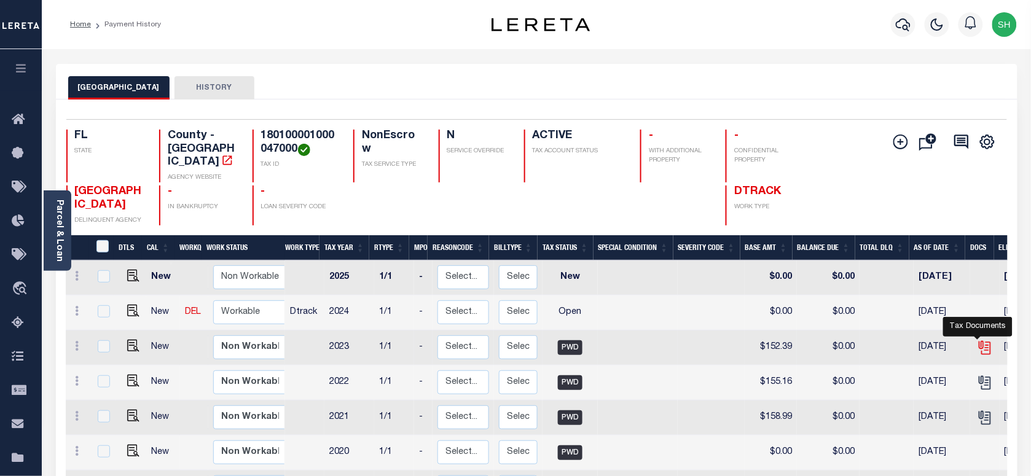
click at [977, 340] on icon "" at bounding box center [985, 348] width 16 height 16
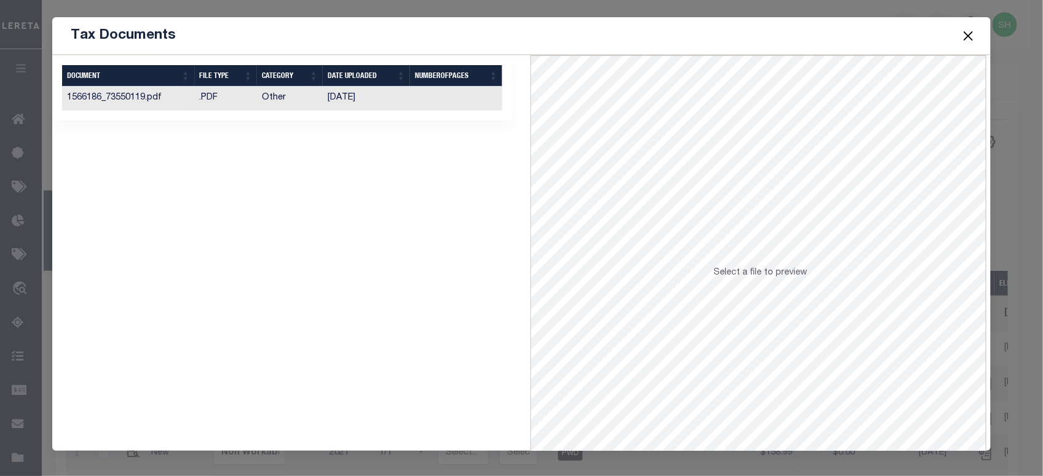
click at [277, 103] on td "Other" at bounding box center [290, 99] width 66 height 24
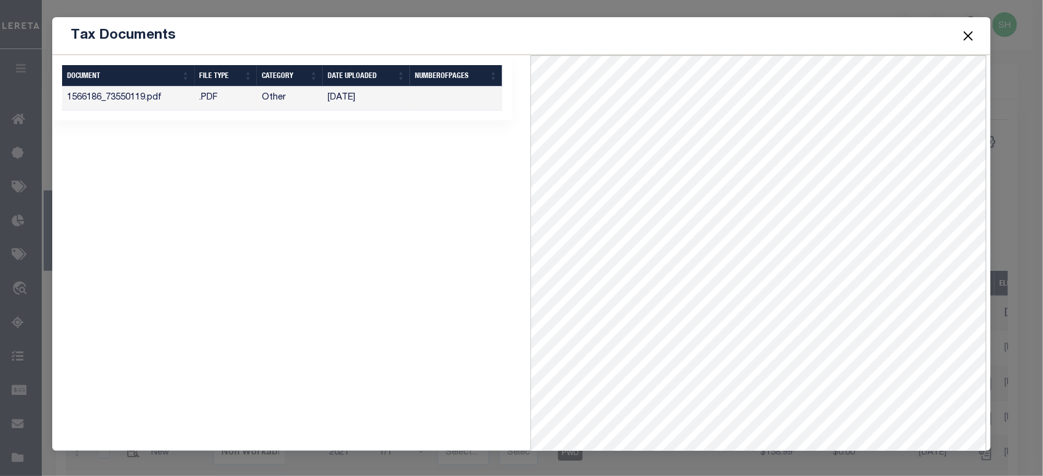
click at [960, 34] on button "Close" at bounding box center [968, 36] width 16 height 16
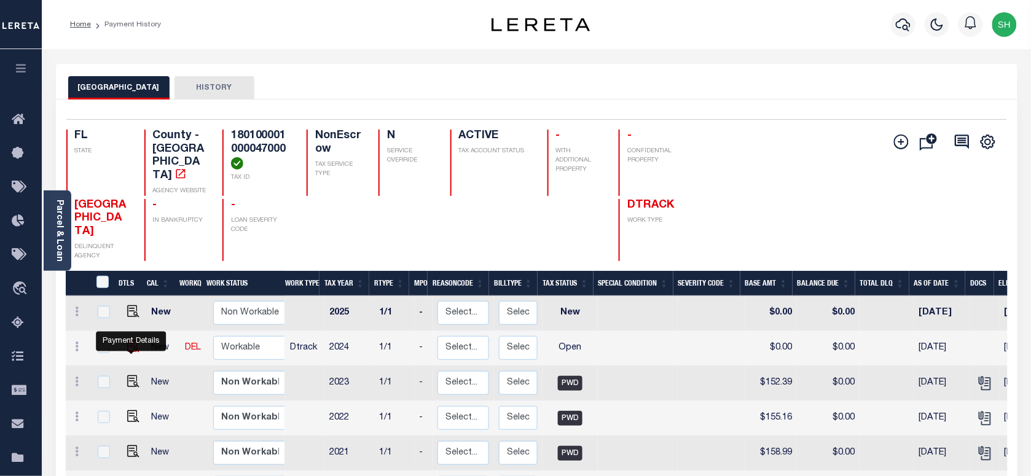
click at [129, 348] on img "" at bounding box center [133, 346] width 12 height 12
checkbox input "true"
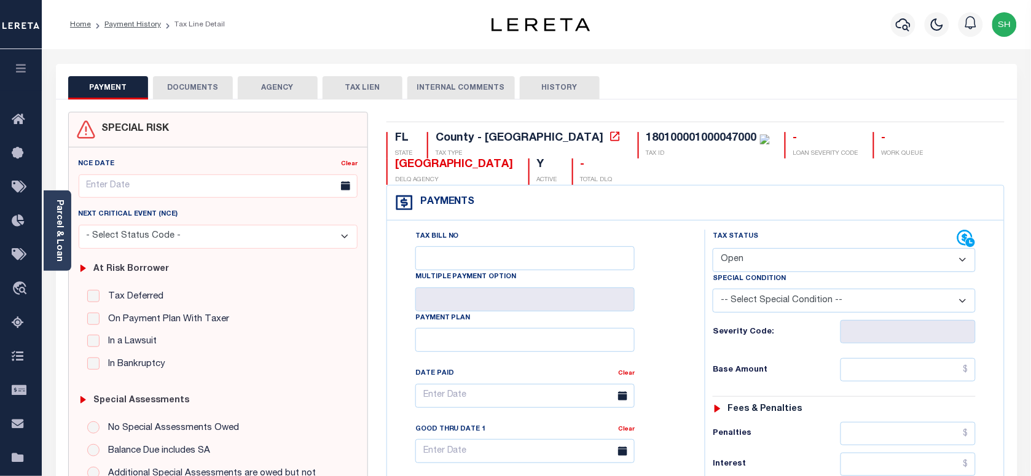
click at [822, 263] on select "- Select Status Code - Open Due/Unpaid Paid Incomplete No Tax Due Internal Refu…" at bounding box center [844, 260] width 263 height 24
select select "DUE"
click at [713, 249] on select "- Select Status Code - Open Due/Unpaid Paid Incomplete No Tax Due Internal Refu…" at bounding box center [844, 260] width 263 height 24
type input "[DATE]"
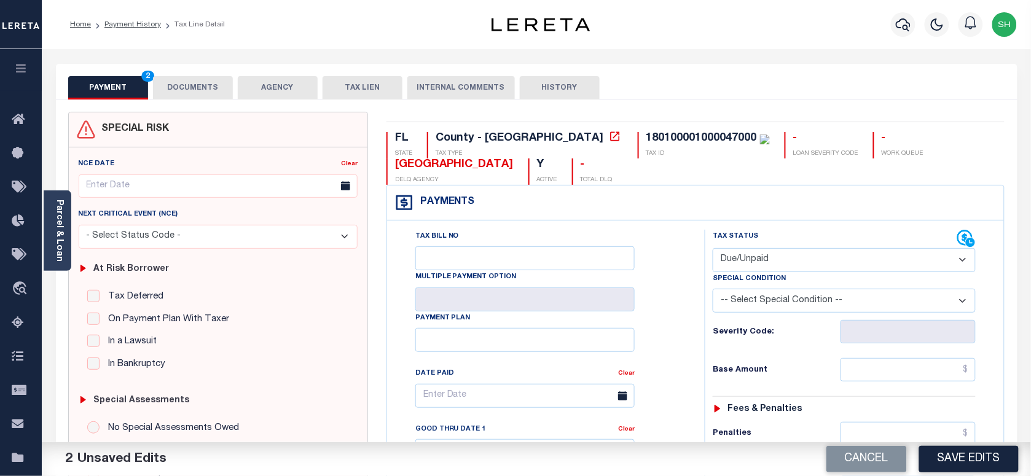
click at [825, 286] on div "Special Condition" at bounding box center [844, 280] width 263 height 17
click at [815, 301] on select "-- Select Special Condition -- 3RD PARTY TAX LIEN AGENCY TAX LIEN (A.K.A Inside…" at bounding box center [844, 301] width 263 height 24
select select "20"
click at [713, 291] on select "-- Select Special Condition -- 3RD PARTY TAX LIEN AGENCY TAX LIEN (A.K.A Inside…" at bounding box center [844, 301] width 263 height 24
click at [901, 367] on input "text" at bounding box center [909, 369] width 136 height 23
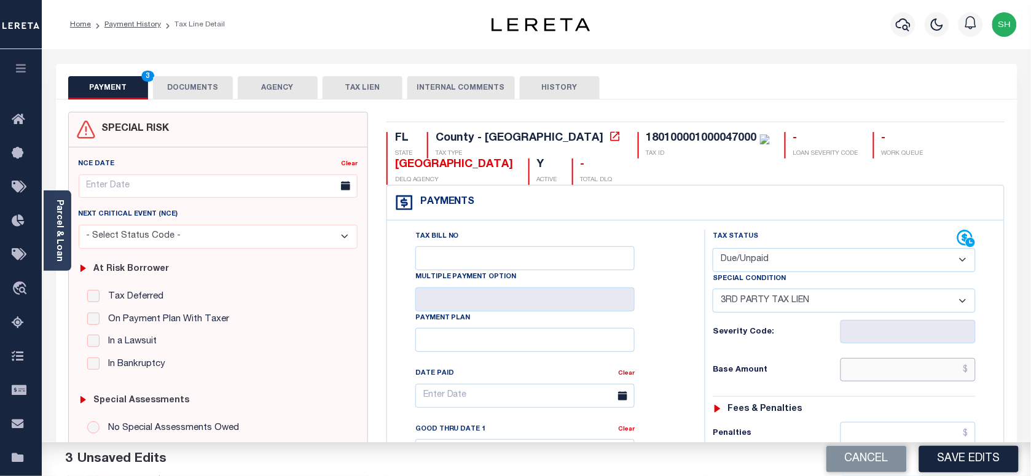
paste input "268.97"
type input "$268.97"
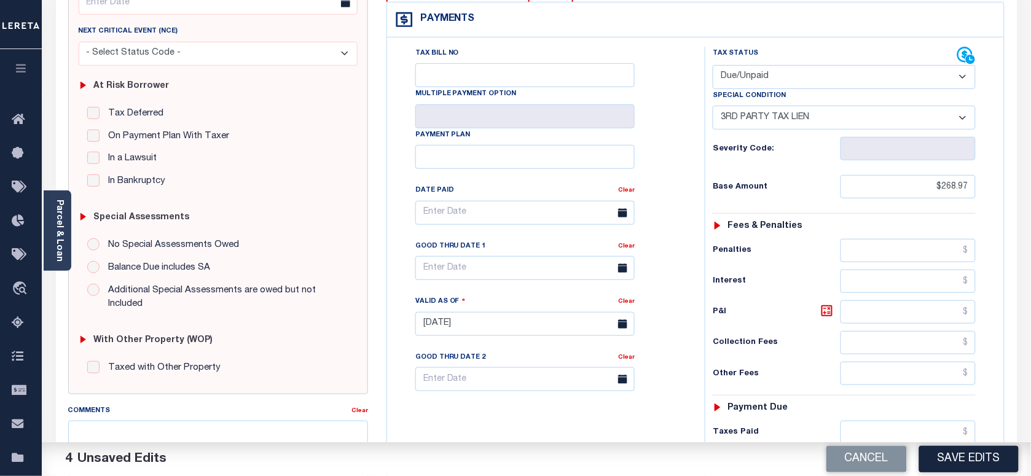
scroll to position [461, 0]
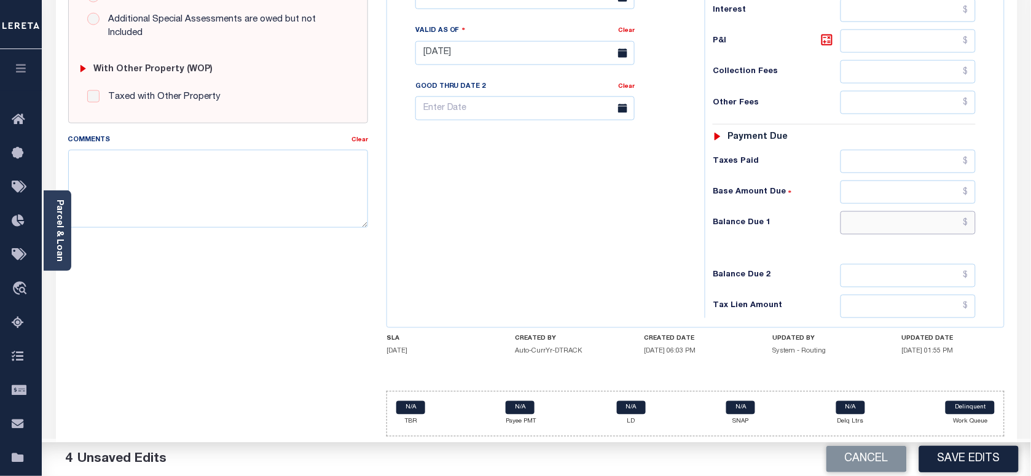
click at [970, 219] on input "text" at bounding box center [909, 222] width 136 height 23
paste input "288.67"
type input "$288.67"
click at [830, 34] on icon at bounding box center [827, 40] width 15 height 15
type input "$19.70"
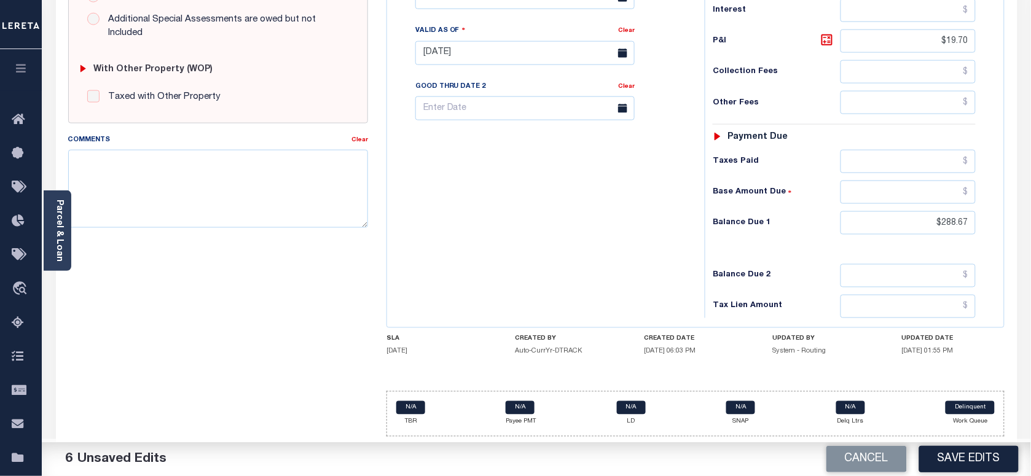
scroll to position [307, 0]
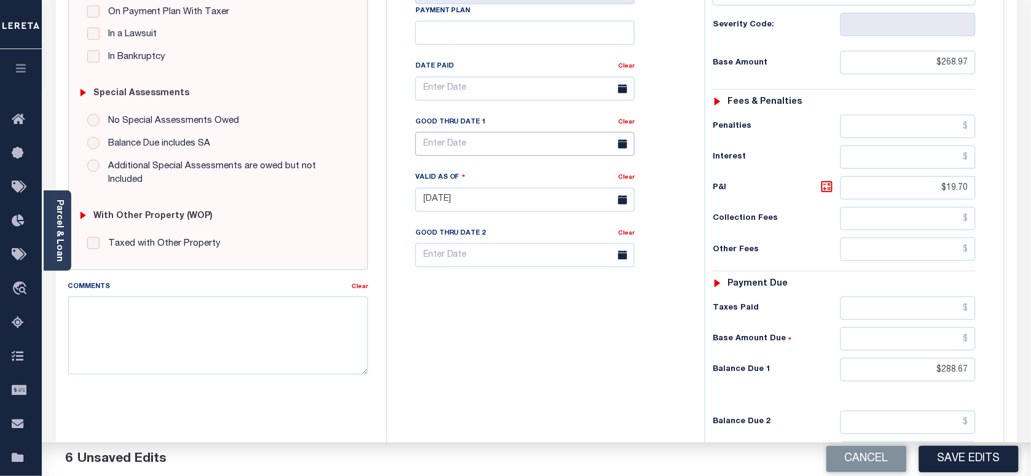
drag, startPoint x: 453, startPoint y: 141, endPoint x: 464, endPoint y: 189, distance: 48.5
click at [453, 143] on input "text" at bounding box center [524, 144] width 219 height 24
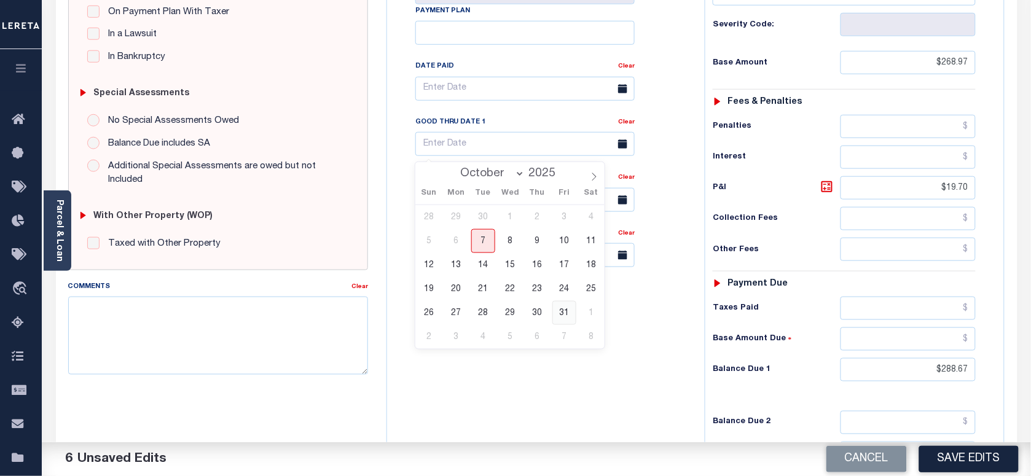
click at [563, 312] on span "31" at bounding box center [564, 313] width 24 height 24
type input "10/31/2025"
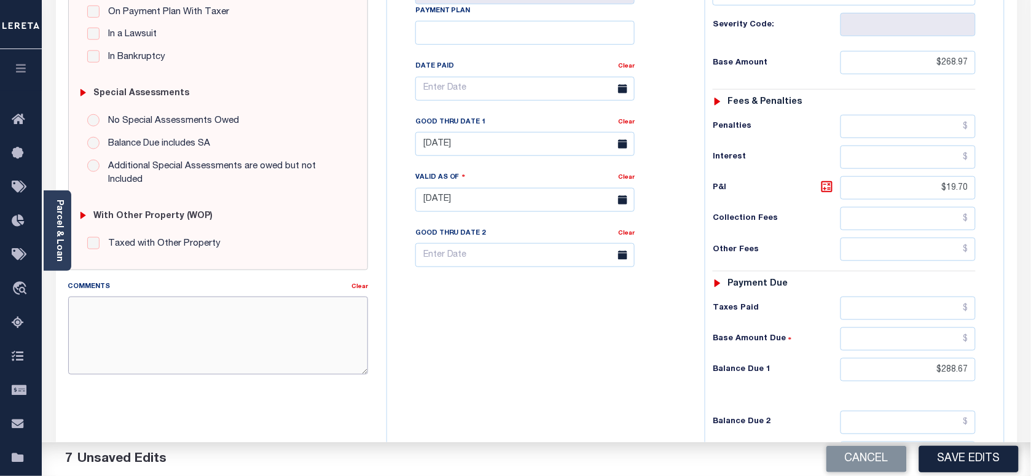
click at [191, 336] on textarea "Comments" at bounding box center [218, 335] width 300 height 77
paste textarea "Certificate"
type textarea "Certificate - 790"
click at [59, 216] on link "Parcel & Loan" at bounding box center [59, 231] width 9 height 62
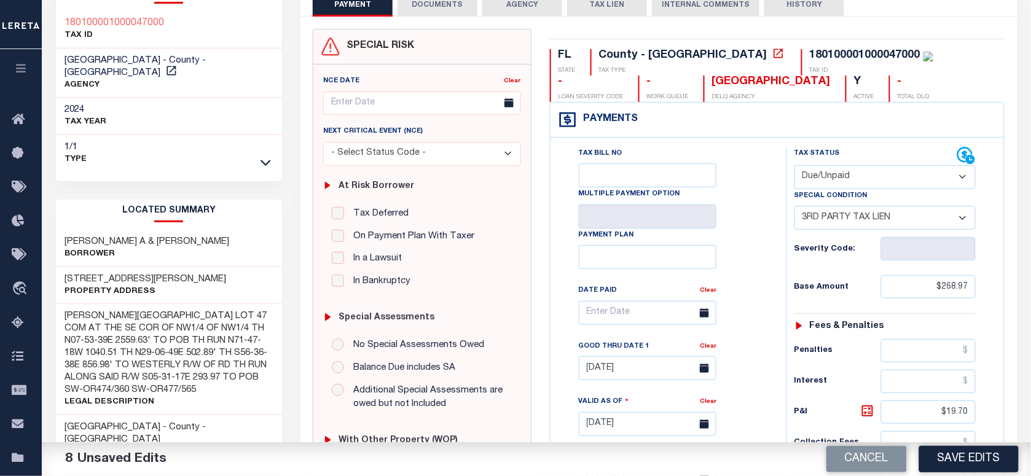
scroll to position [0, 0]
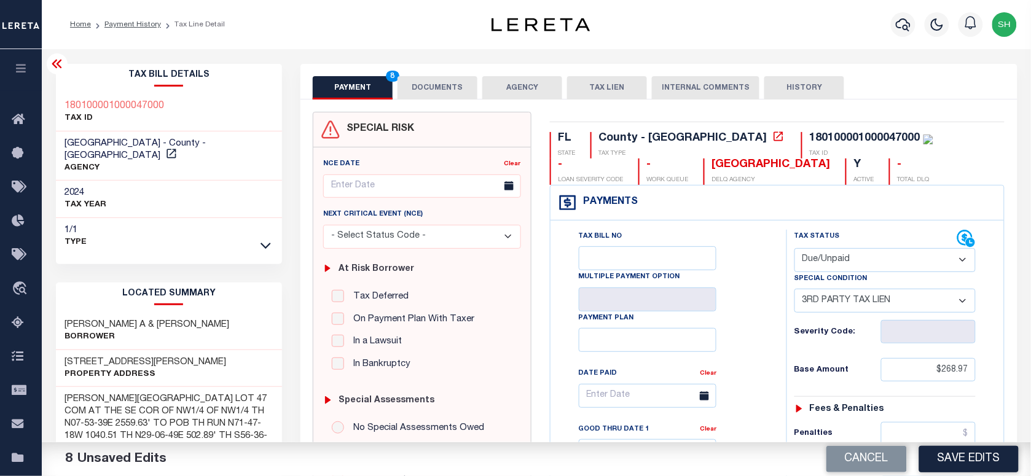
copy div "180100001000047000"
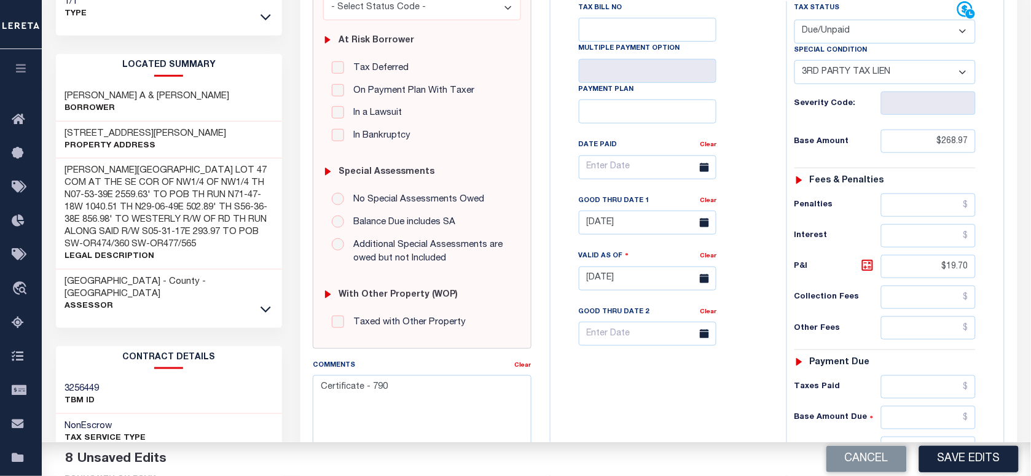
scroll to position [230, 0]
click at [265, 301] on icon at bounding box center [266, 307] width 10 height 13
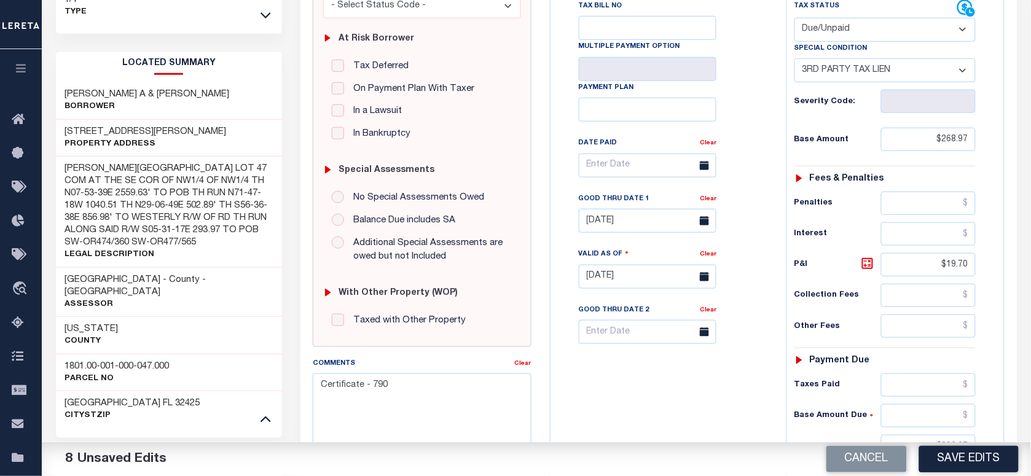
click at [60, 354] on div "1801.00-001-000-047.000 Parcel No" at bounding box center [169, 372] width 227 height 37
copy div "1801.00-001-000-047.000"
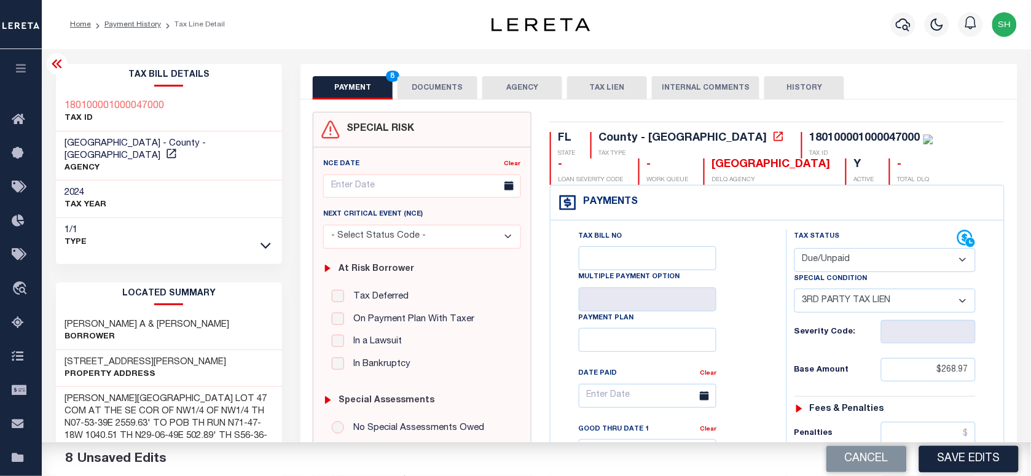
click at [457, 89] on button "DOCUMENTS" at bounding box center [438, 87] width 80 height 23
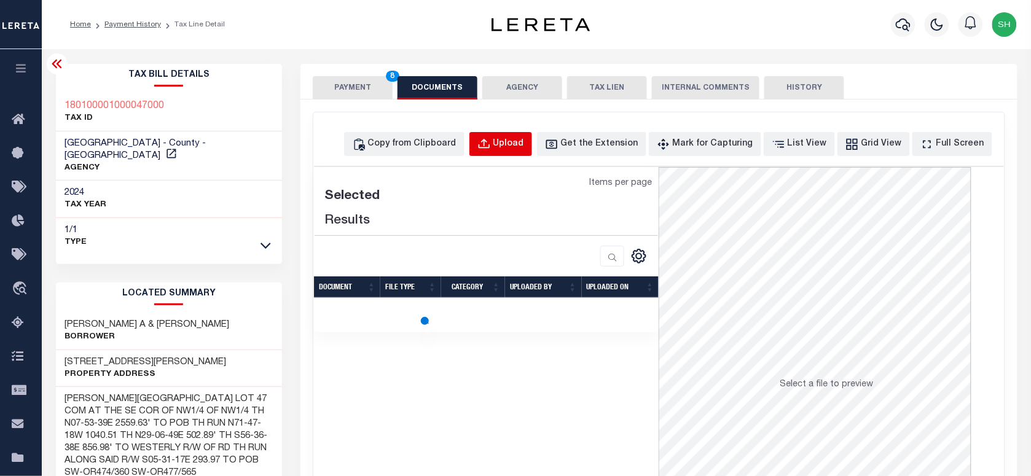
click at [519, 148] on div "Upload" at bounding box center [508, 145] width 31 height 14
select select "POP"
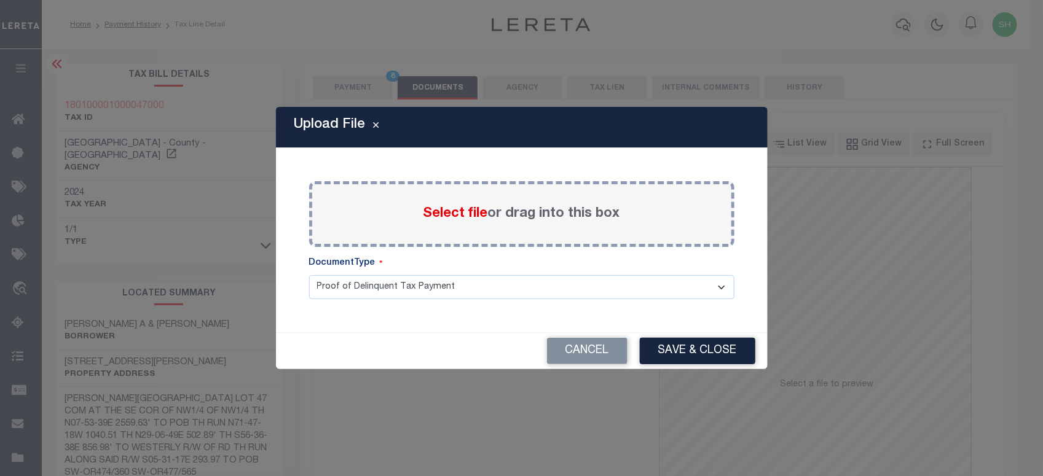
click at [441, 214] on span "Select file" at bounding box center [455, 214] width 65 height 14
click at [0, 0] on input "Select file or drag into this box" at bounding box center [0, 0] width 0 height 0
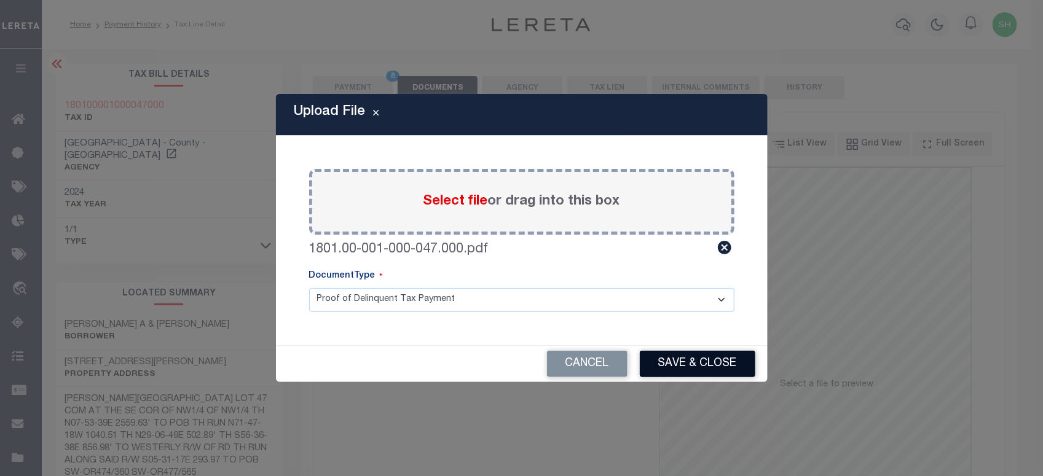
click at [717, 360] on button "Save & Close" at bounding box center [698, 364] width 116 height 26
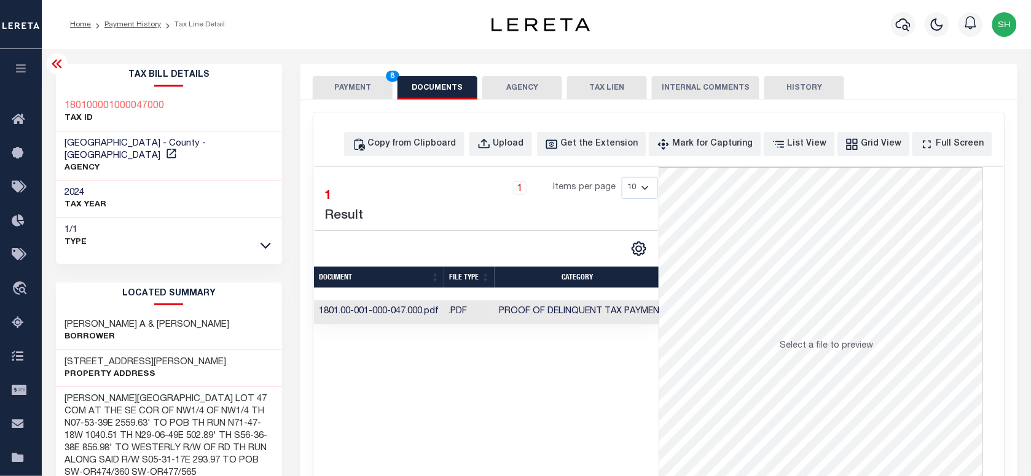
click at [339, 90] on button "PAYMENT 8" at bounding box center [353, 87] width 80 height 23
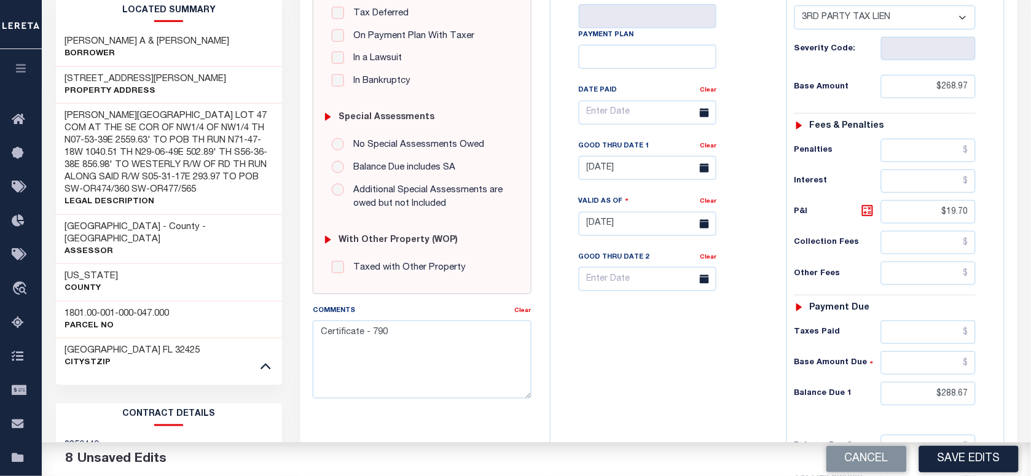
scroll to position [384, 0]
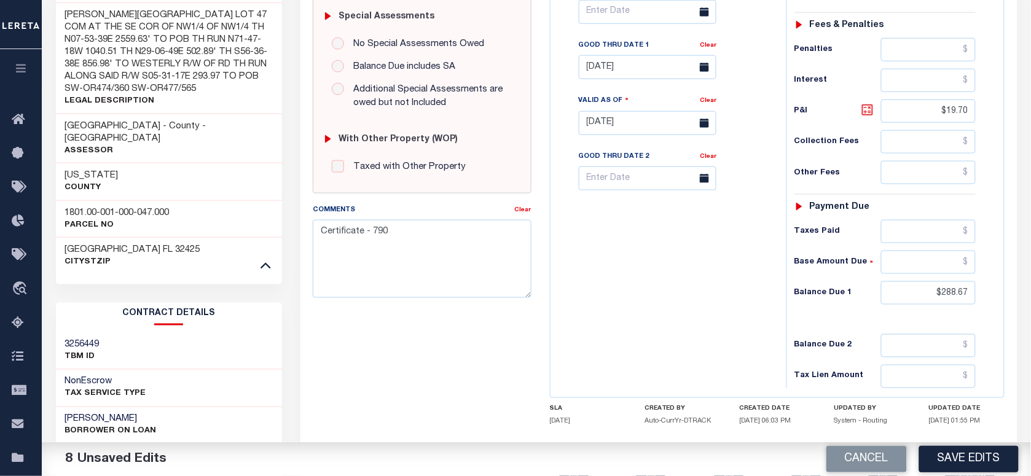
click at [869, 114] on icon at bounding box center [867, 109] width 7 height 7
drag, startPoint x: 969, startPoint y: 455, endPoint x: 1042, endPoint y: 447, distance: 73.6
click at [969, 455] on button "Save Edits" at bounding box center [969, 459] width 100 height 26
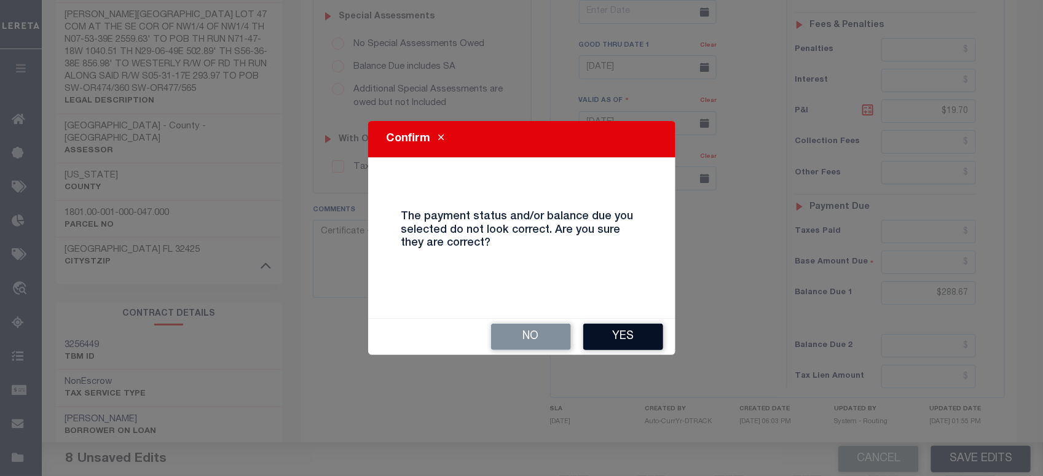
click at [639, 344] on button "Yes" at bounding box center [623, 337] width 80 height 26
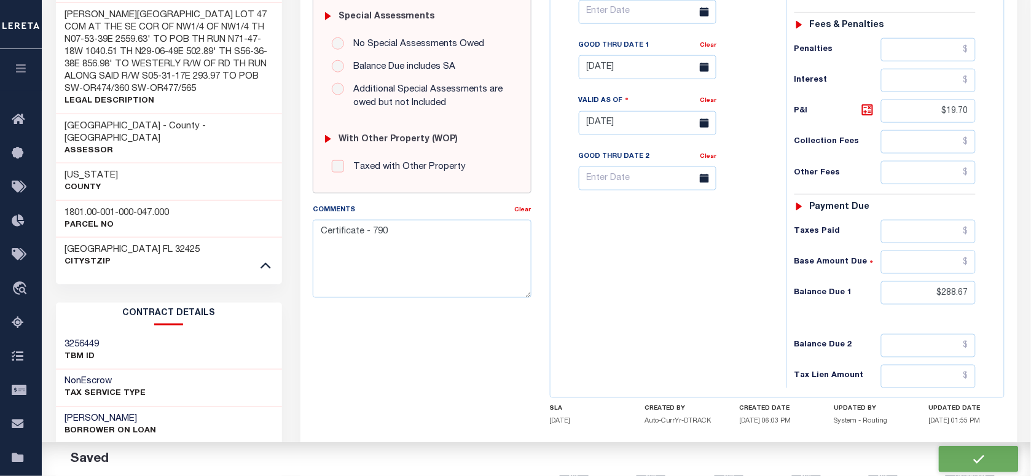
checkbox input "false"
type input "0"
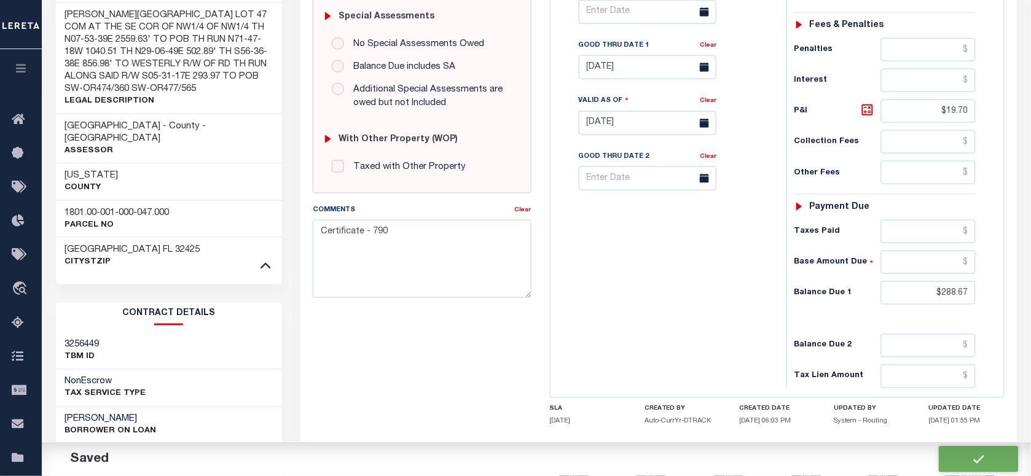
type input "$268.97"
type input "$19.7"
type input "$288.67"
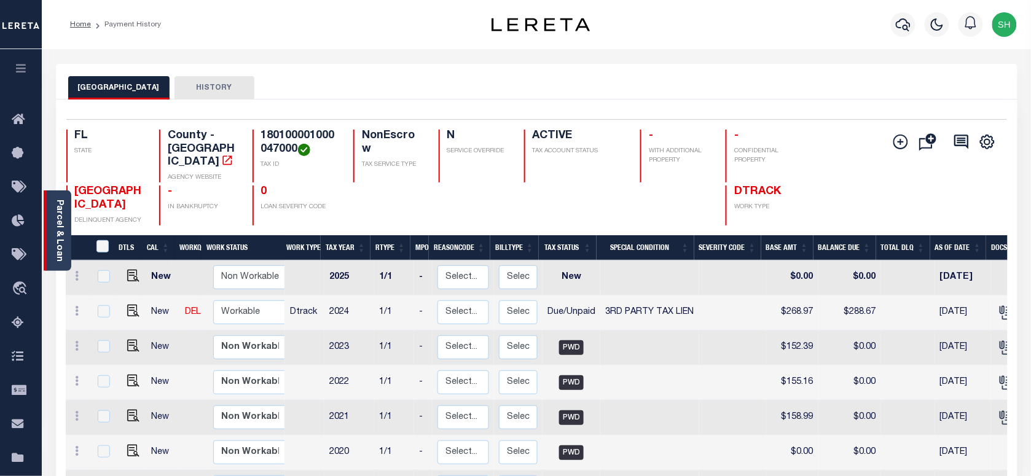
click at [63, 210] on link "Parcel & Loan" at bounding box center [59, 231] width 9 height 62
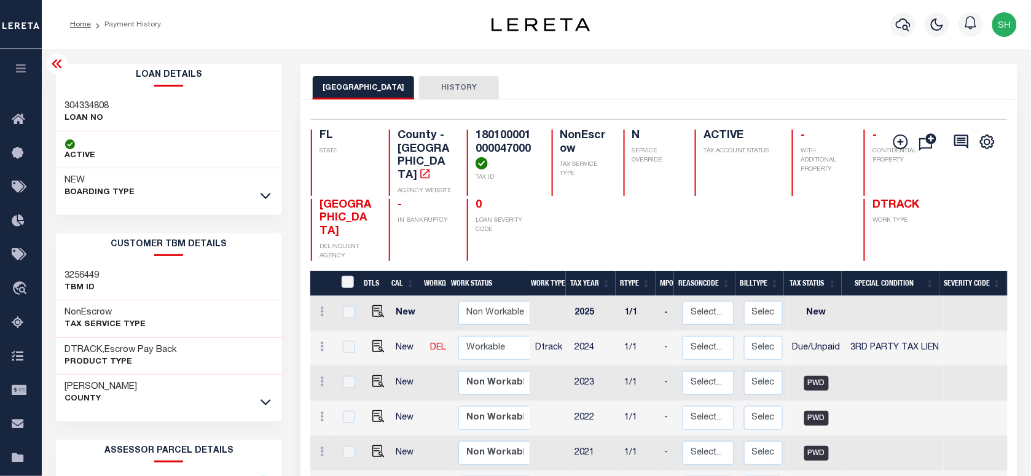
click at [91, 104] on h3 "304334808" at bounding box center [87, 106] width 44 height 12
copy h3 "304334808"
click at [900, 22] on icon "button" at bounding box center [903, 24] width 15 height 13
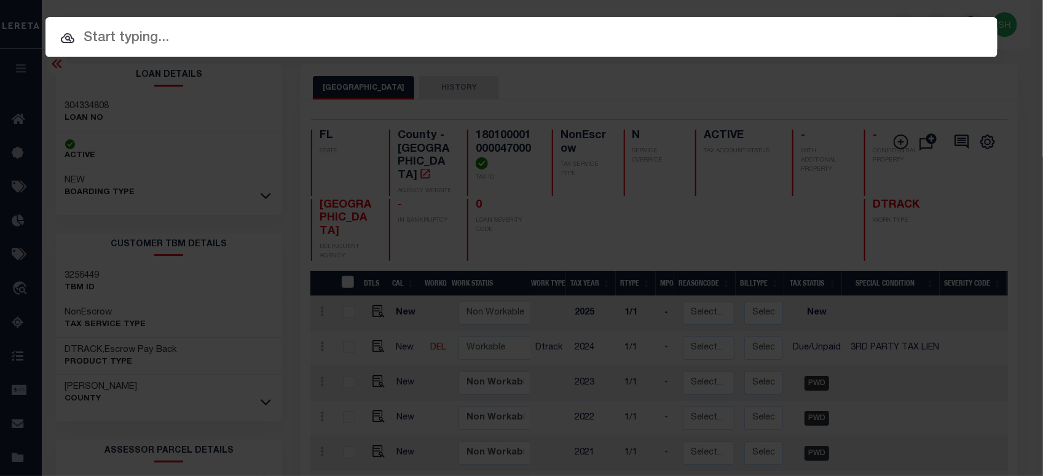
click at [806, 23] on div "Include Loans TBM Customers Borrowers Payments (Lender Non-Disb) Payments (Lend…" at bounding box center [521, 37] width 952 height 40
paste input "301281466"
type input "301281466"
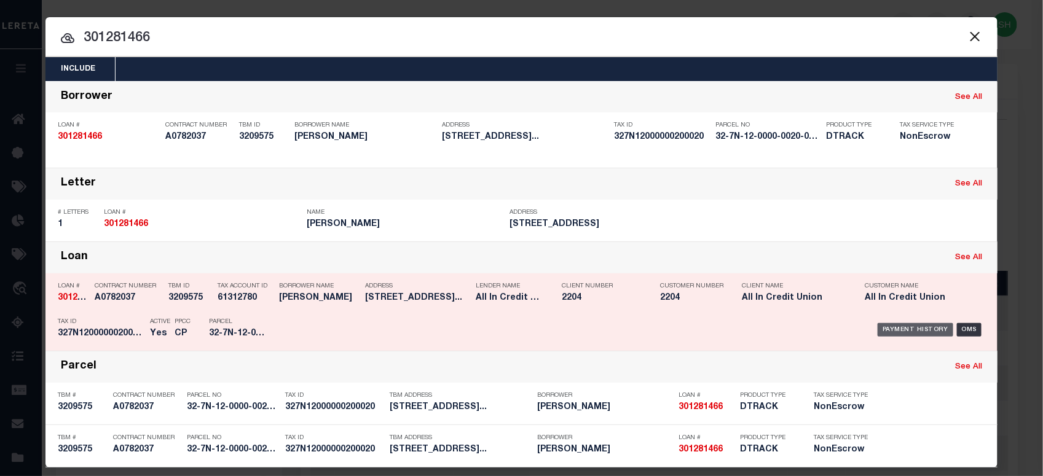
click at [891, 329] on div "Payment History" at bounding box center [915, 330] width 76 height 14
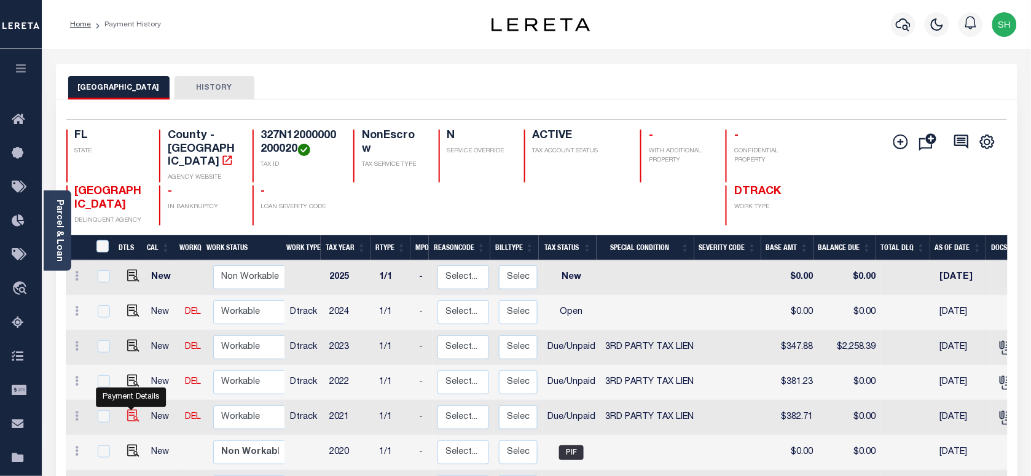
click at [130, 410] on img "" at bounding box center [133, 416] width 12 height 12
checkbox input "true"
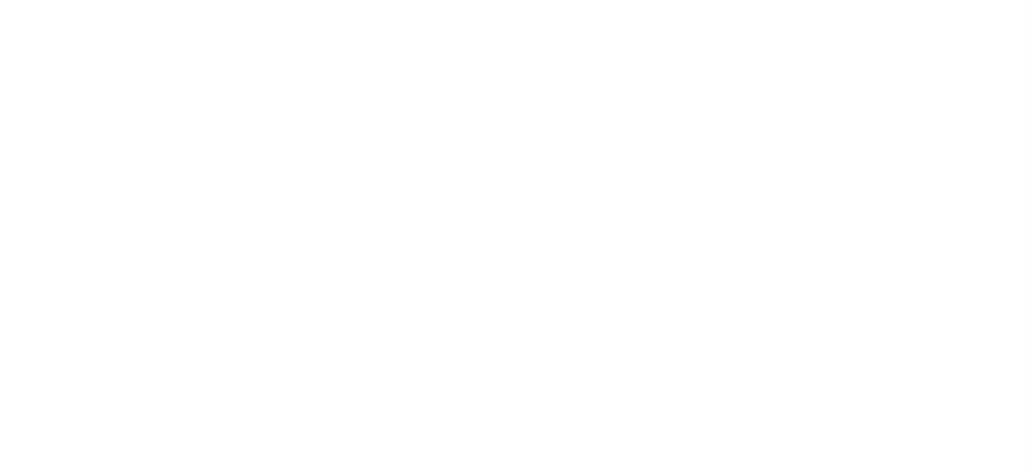
select select "DUE"
select select "20"
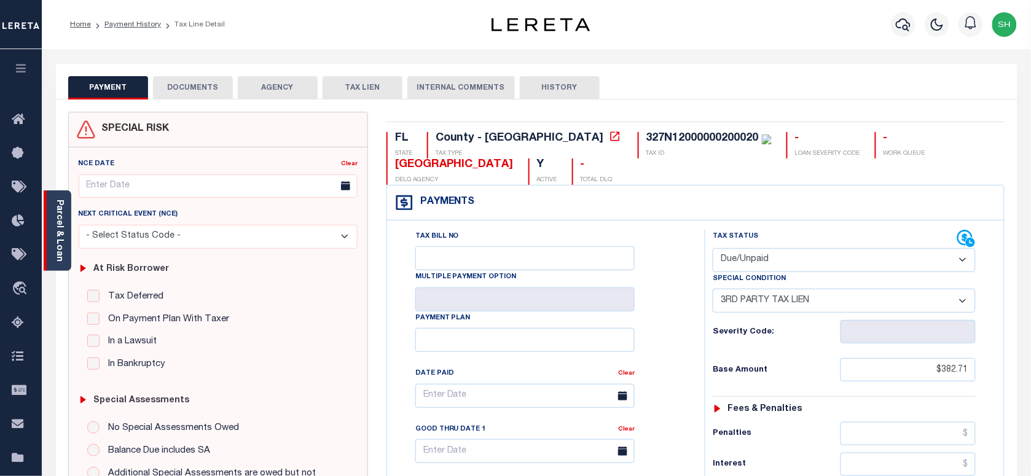
click at [59, 215] on link "Parcel & Loan" at bounding box center [59, 231] width 9 height 62
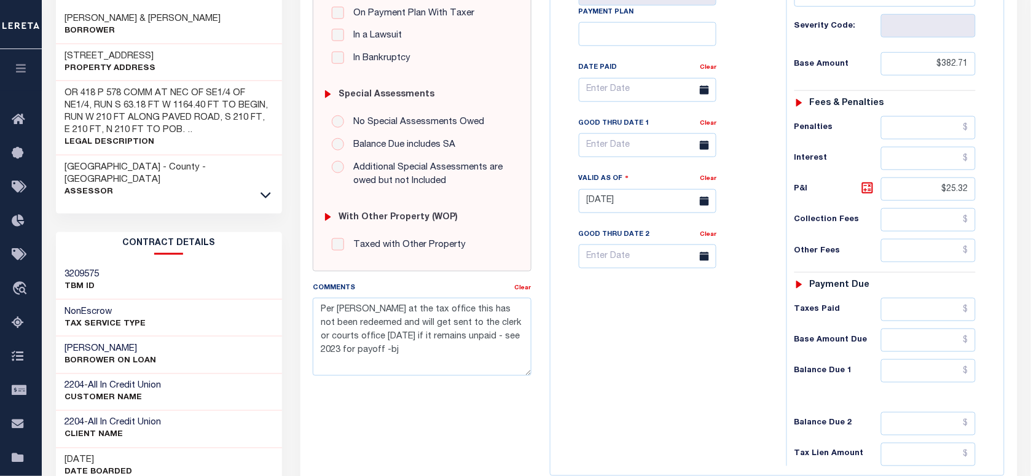
scroll to position [307, 0]
click at [265, 187] on icon at bounding box center [266, 193] width 10 height 13
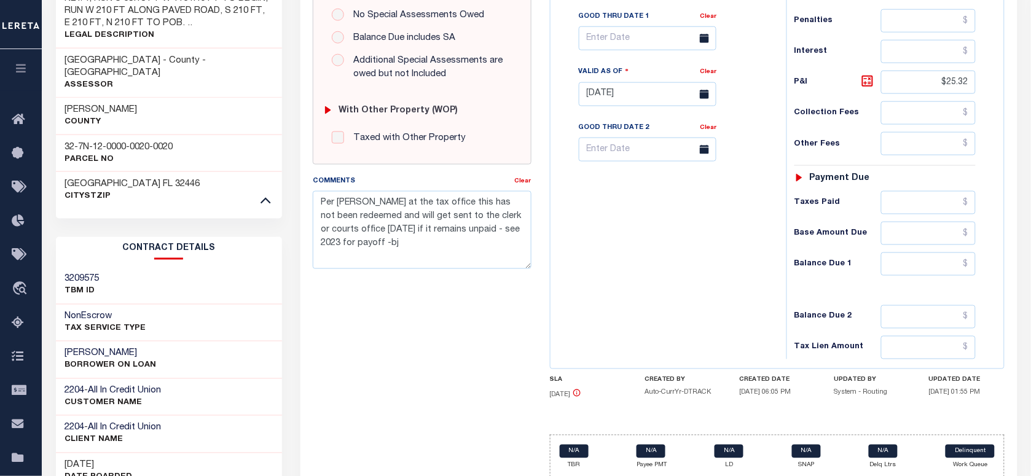
scroll to position [419, 0]
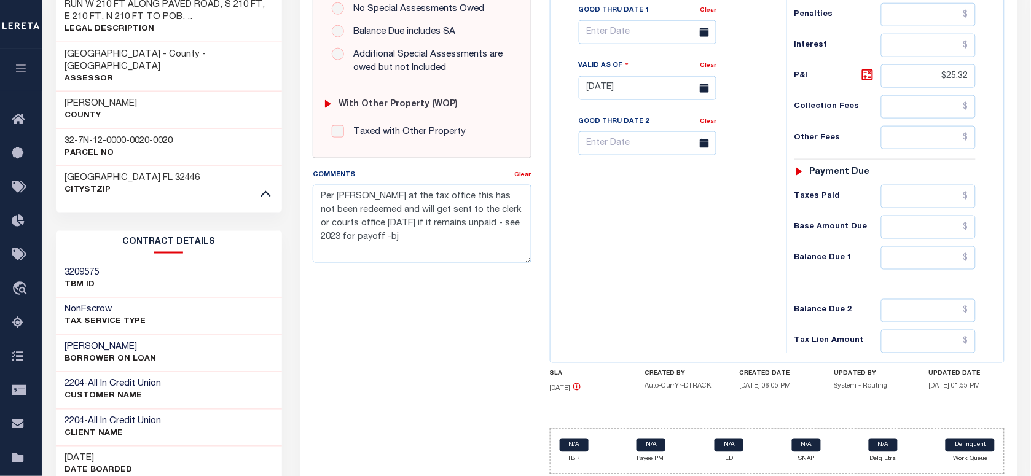
click at [66, 135] on h3 "32-7N-12-0000-0020-0020" at bounding box center [119, 141] width 108 height 12
copy div "32-7N-12-0000-0020-0020"
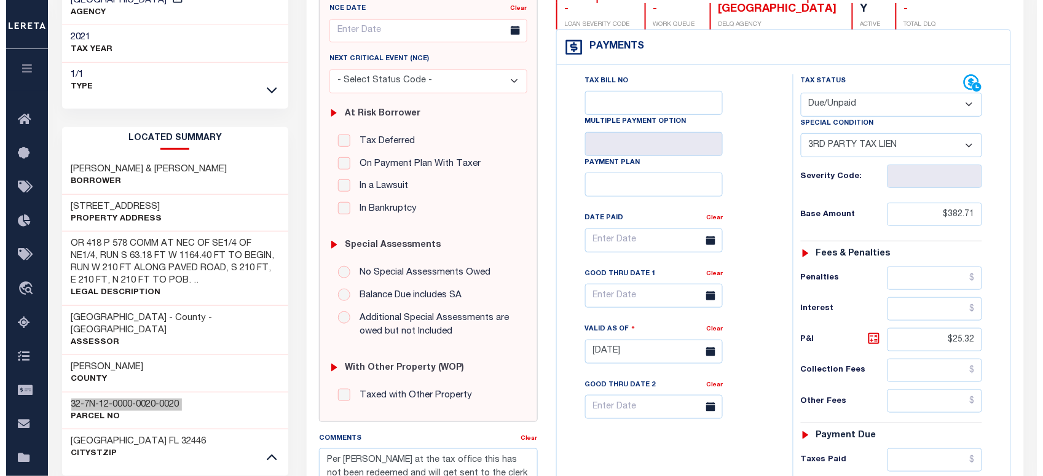
scroll to position [0, 0]
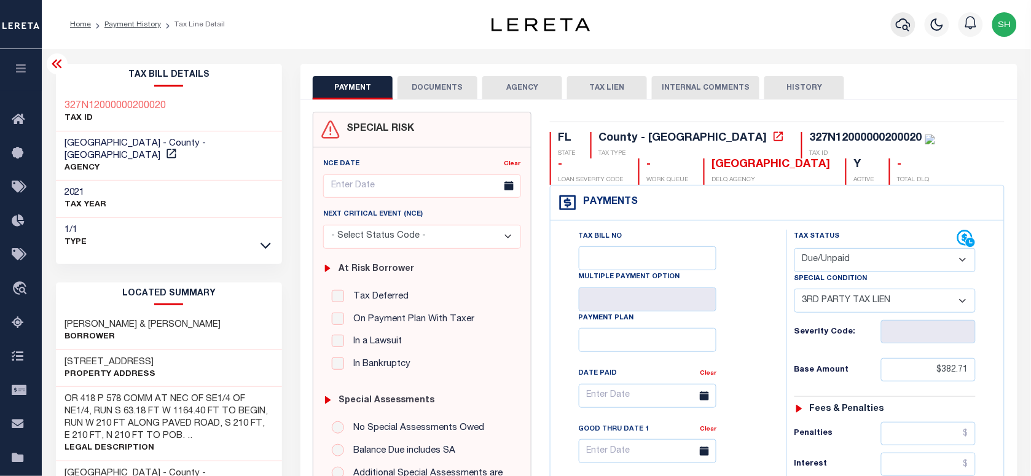
click at [900, 22] on icon "button" at bounding box center [903, 24] width 15 height 13
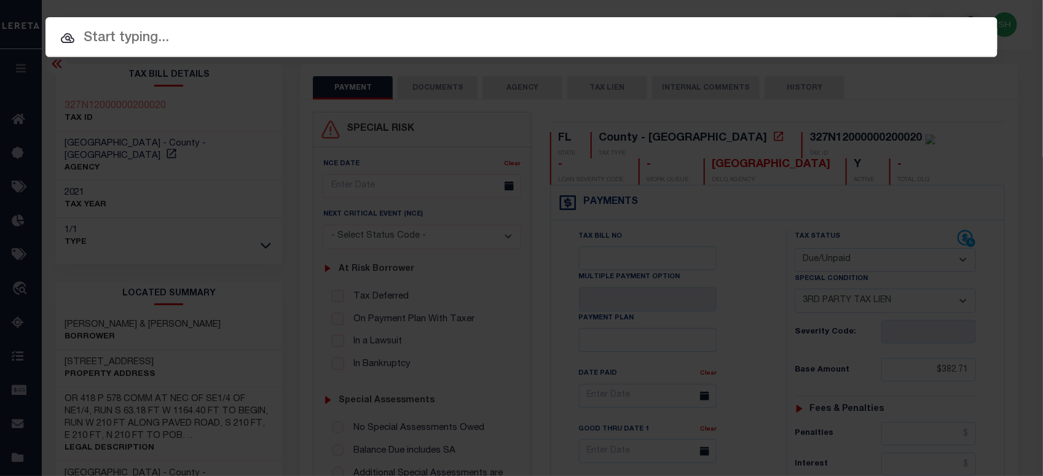
click at [794, 23] on div "Include Loans TBM Customers Borrowers Payments (Lender Non-Disb) Payments (Lend…" at bounding box center [521, 37] width 952 height 40
paste input "301281466"
type input "301281466"
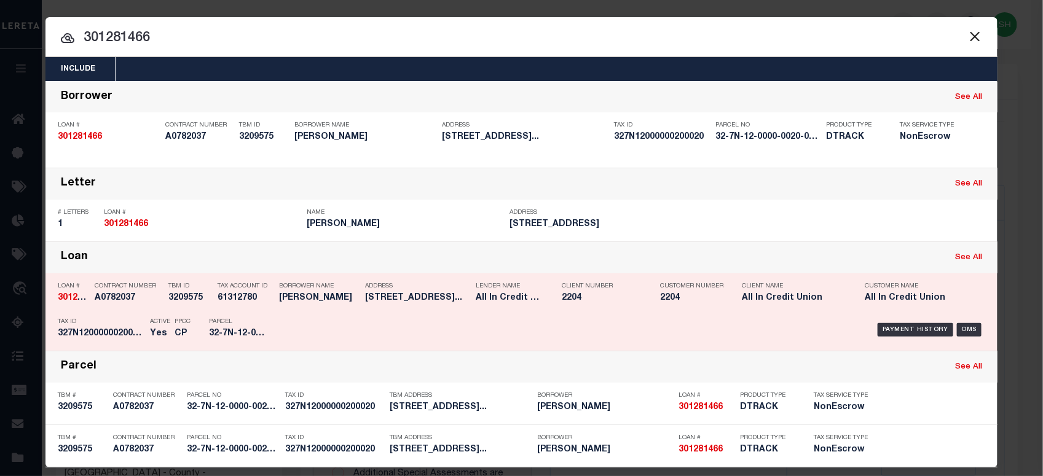
click at [910, 320] on div "Payment History OMS" at bounding box center [634, 330] width 702 height 36
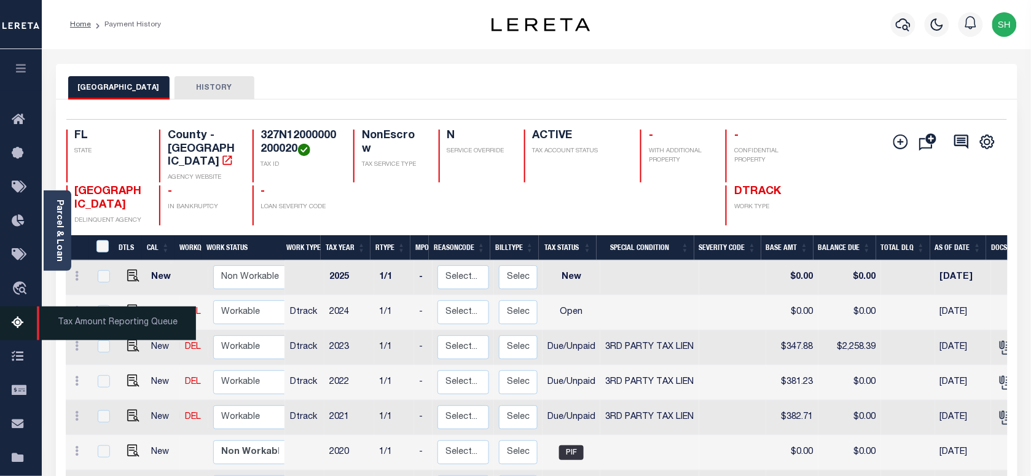
click at [130, 329] on span "Tax Amount Reporting Queue" at bounding box center [116, 324] width 159 height 34
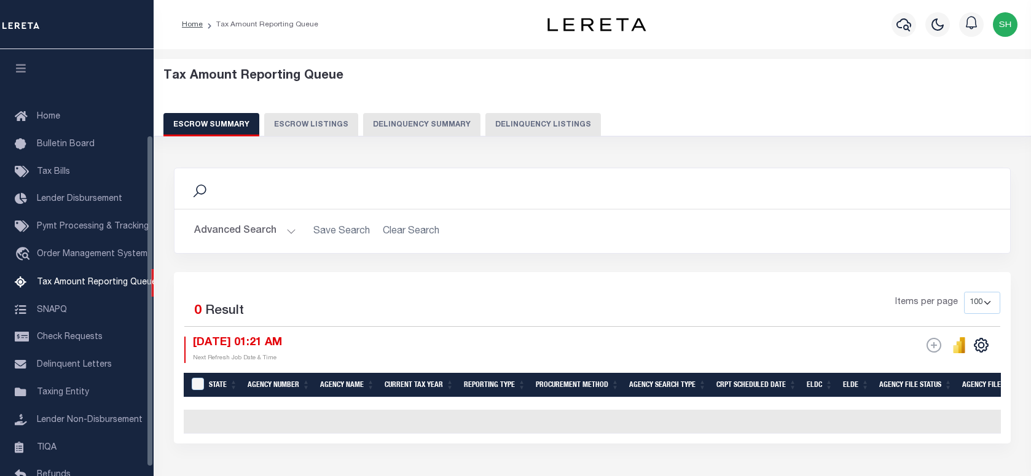
select select "OR"
select select "100"
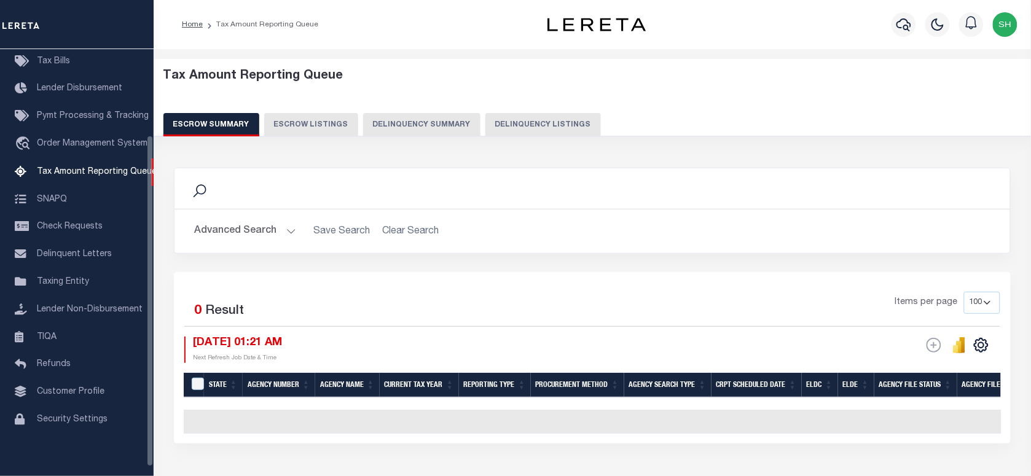
click at [244, 235] on button "Advanced Search" at bounding box center [245, 231] width 102 height 24
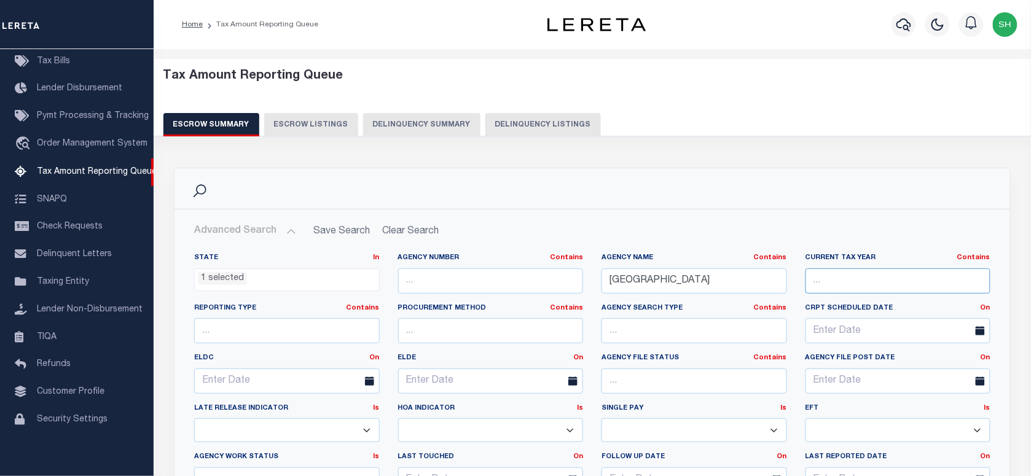
click at [856, 283] on input "text" at bounding box center [899, 281] width 186 height 25
paste input "327N12000000200020"
type input "327N12000000200020"
drag, startPoint x: 741, startPoint y: 275, endPoint x: 376, endPoint y: 262, distance: 365.2
click at [376, 262] on div "State In In AK AL AR AZ CA CO CT DC DE FL GA GU HI IA ID IL IN KS KY LA MA MD M…" at bounding box center [592, 402] width 815 height 299
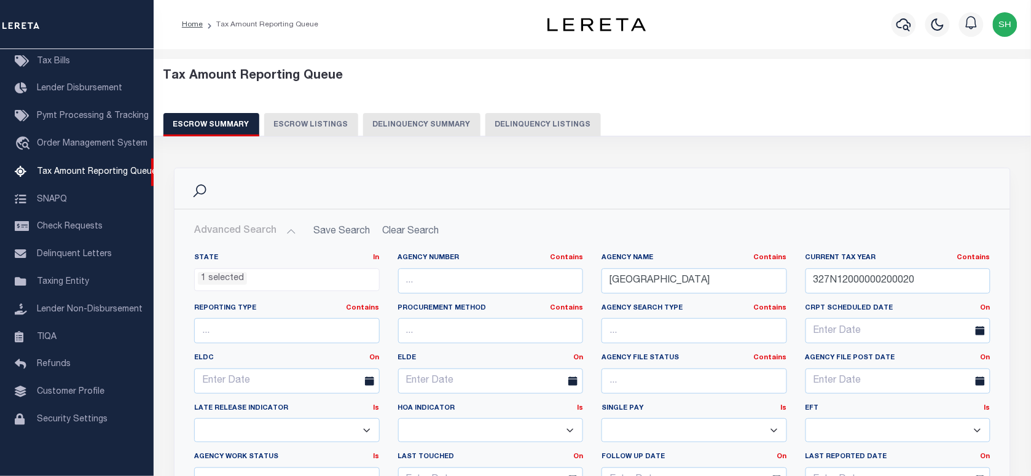
click at [522, 106] on div "Tax Amount Reporting Queue Escrow Summary Escrow Listings Delinquency Summary" at bounding box center [592, 103] width 858 height 68
click at [524, 117] on button "Delinquency Listings" at bounding box center [543, 124] width 116 height 23
select select
select select "100"
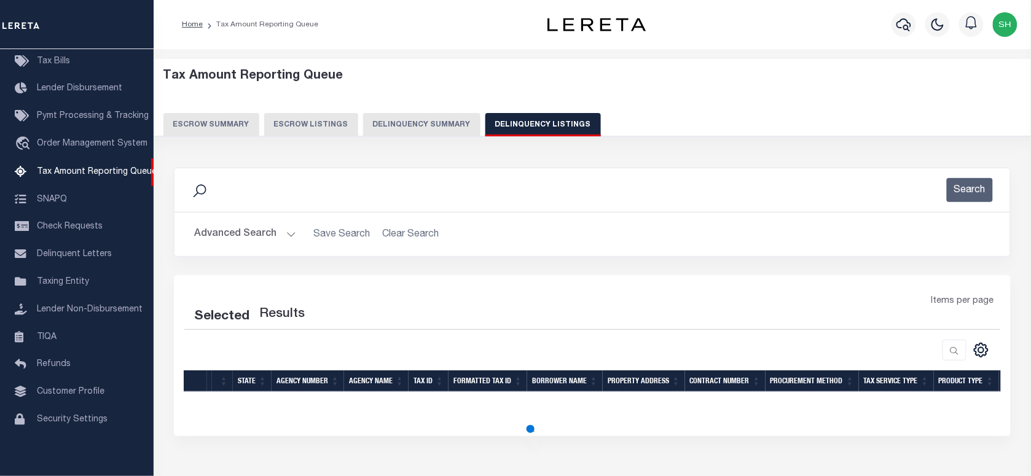
select select "100"
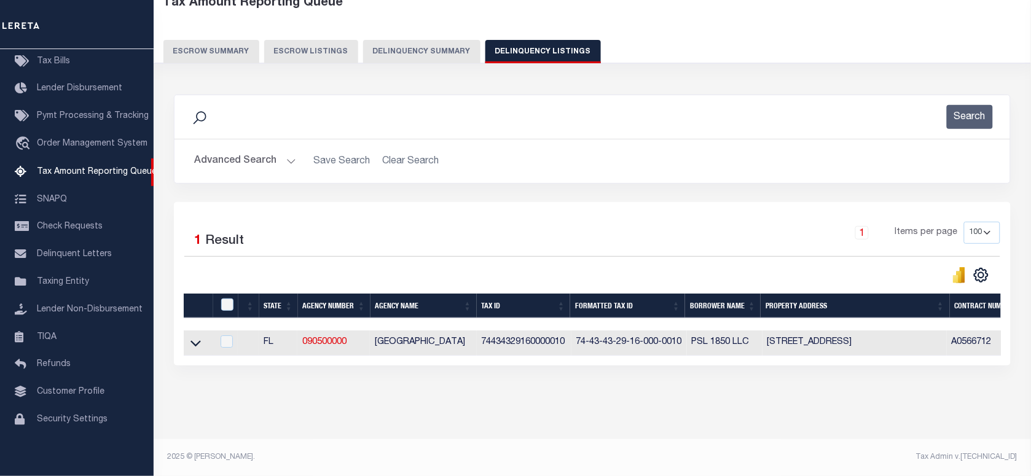
scroll to position [84, 0]
click at [240, 149] on button "Advanced Search" at bounding box center [245, 161] width 102 height 24
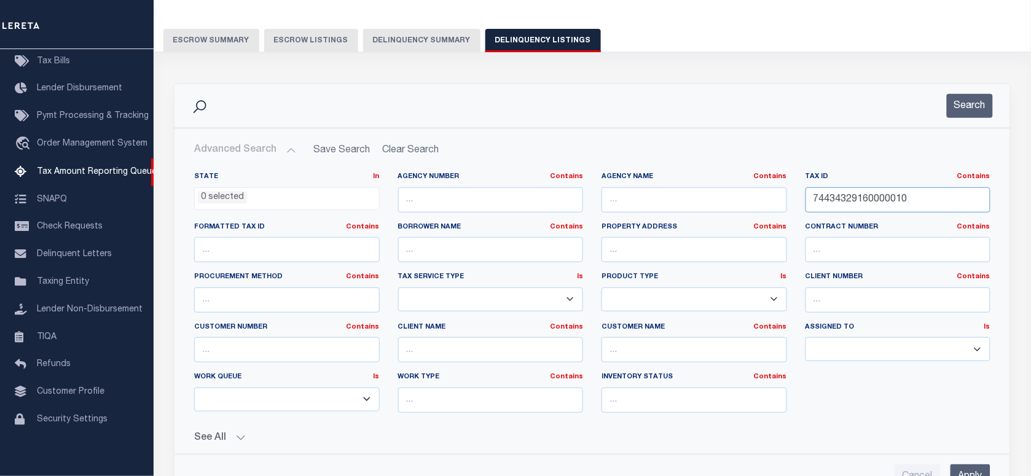
drag, startPoint x: 920, startPoint y: 198, endPoint x: 754, endPoint y: 198, distance: 165.9
click at [754, 198] on div "State In In AK AL AR AZ CA CO CT DC DE FL GA GU HI IA ID IL IN KS KY LA MA MD M…" at bounding box center [592, 297] width 815 height 251
paste input "327N1200000020002"
type input "327N12000000200020"
click at [984, 111] on button "Search" at bounding box center [970, 106] width 46 height 24
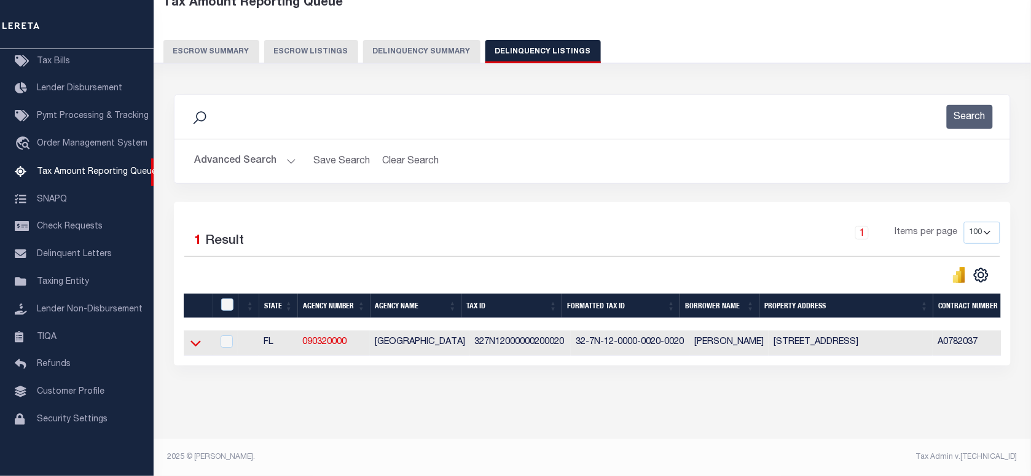
click at [195, 337] on icon at bounding box center [195, 343] width 10 height 13
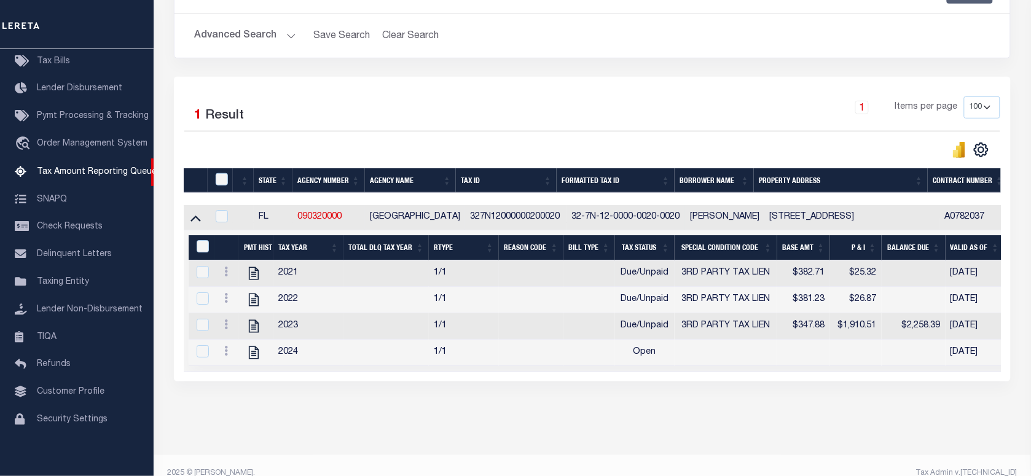
scroll to position [230, 0]
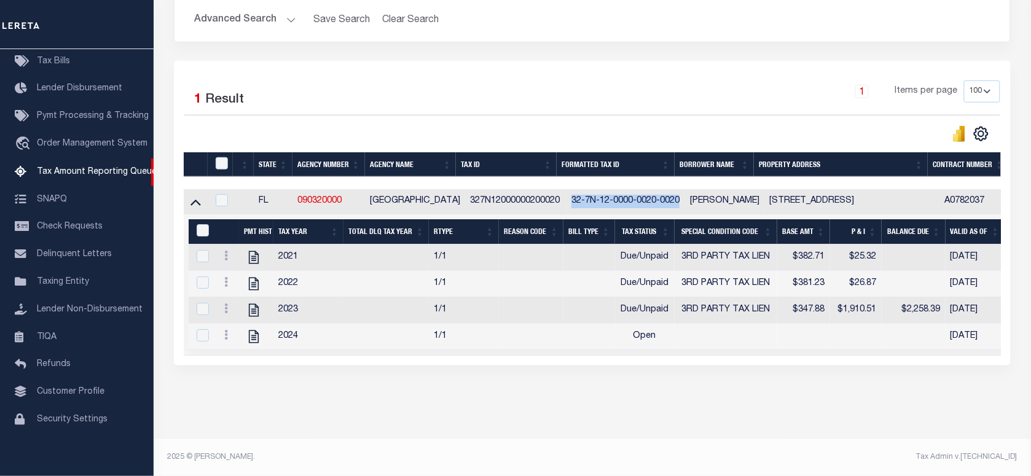
drag, startPoint x: 563, startPoint y: 187, endPoint x: 677, endPoint y: 185, distance: 113.1
click at [677, 189] on td "32-7N-12-0000-0020-0020" at bounding box center [626, 201] width 119 height 25
checkbox input "true"
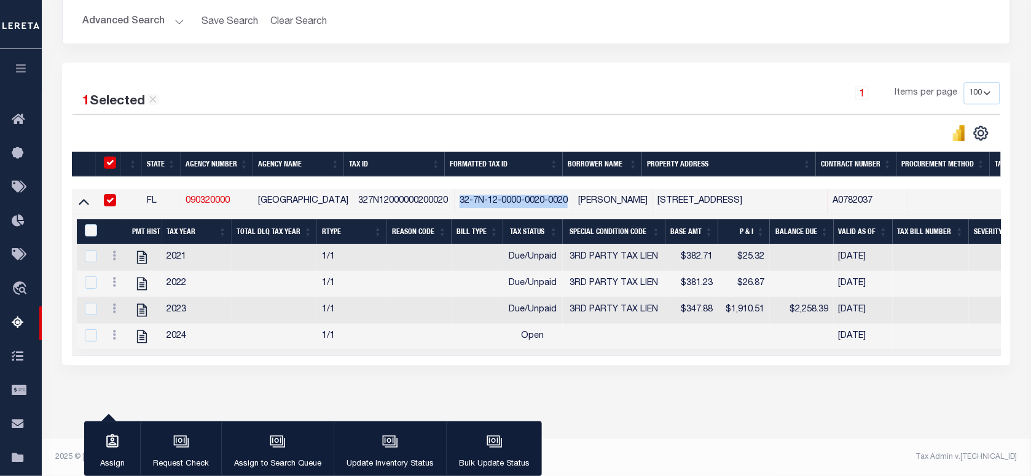
copy td "32-7N-12-0000-0020-0020"
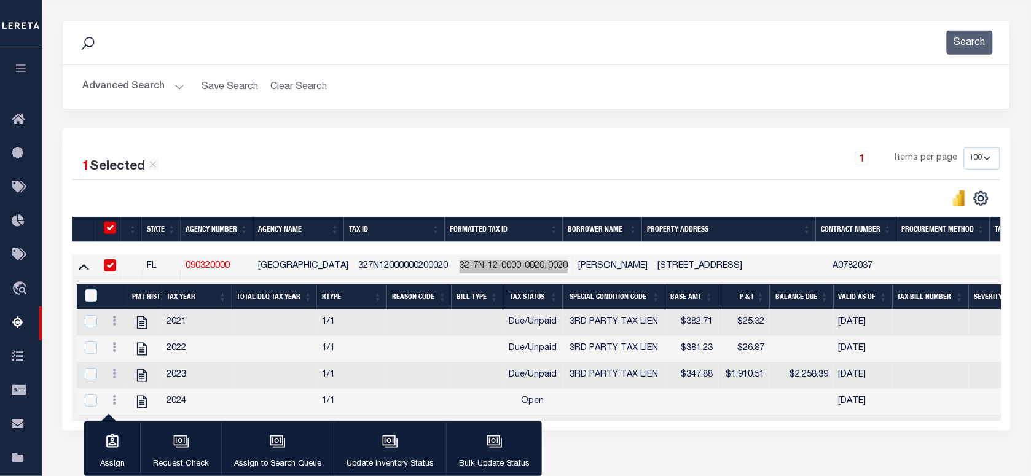
scroll to position [0, 0]
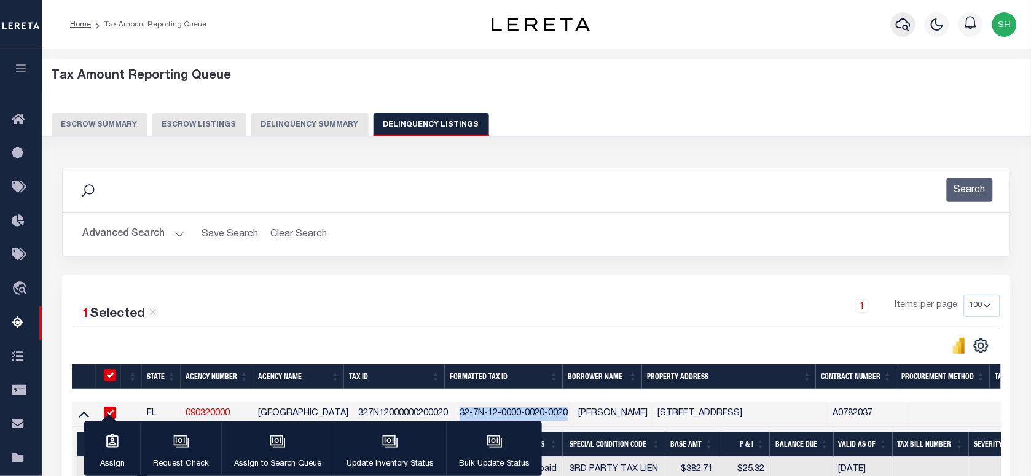
click at [897, 23] on icon "button" at bounding box center [903, 24] width 15 height 13
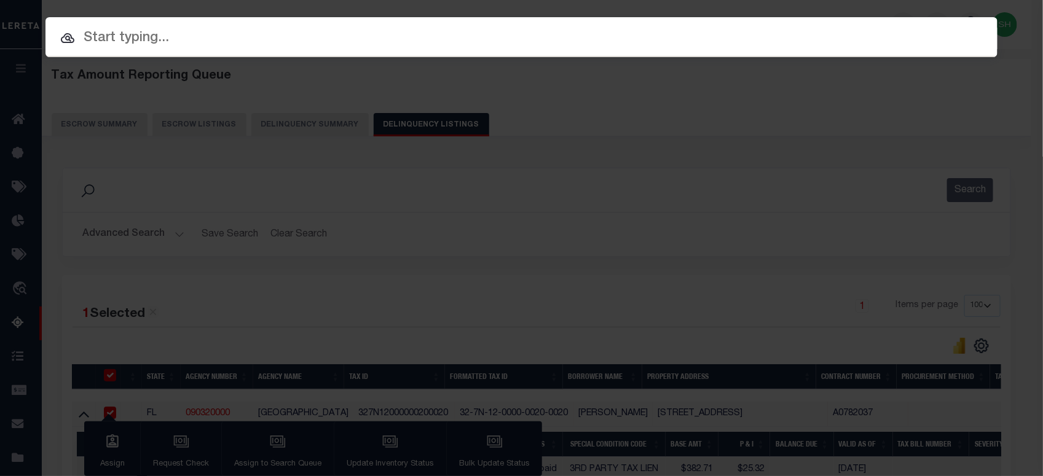
click at [865, 34] on input "text" at bounding box center [521, 39] width 952 height 22
paste input "2171393"
type input "2171393"
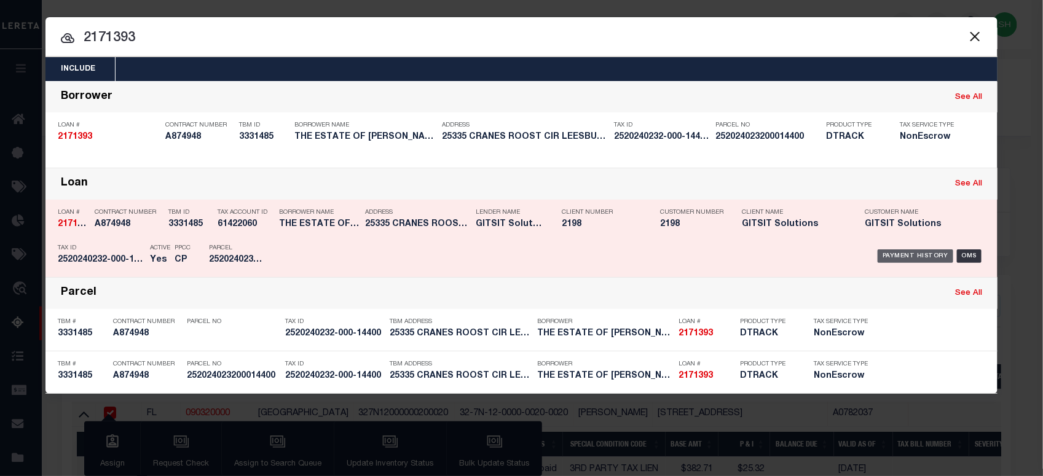
click at [914, 257] on div "Payment History" at bounding box center [915, 256] width 76 height 14
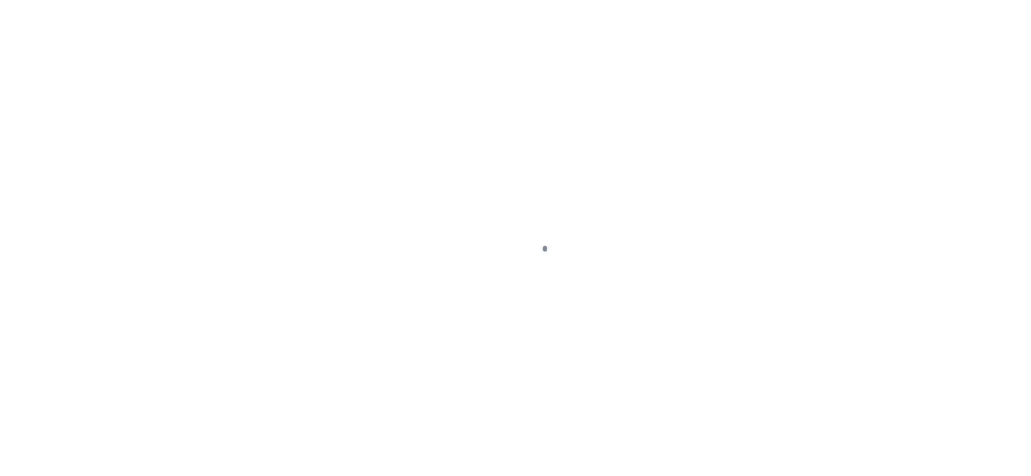
checkbox input "false"
type textarea "Face Amt 3,882.36 Certificate #1198"
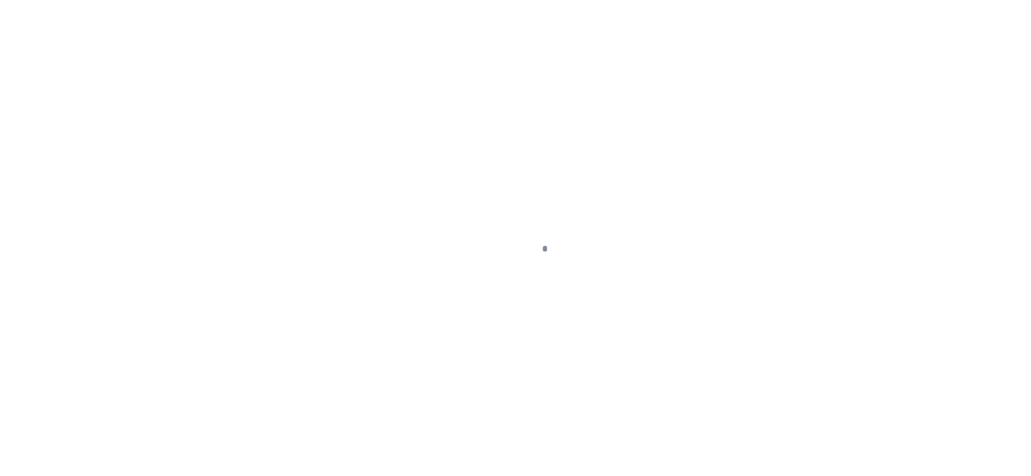
type input "[DATE]"
select select "DUE"
select select "20"
type input "$3,509.1"
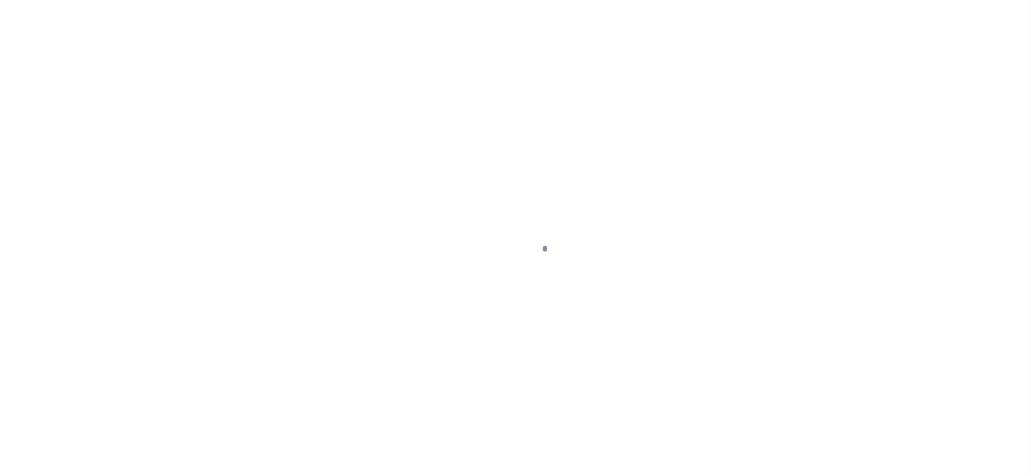
type input "$573.63"
type input "$4,082.73"
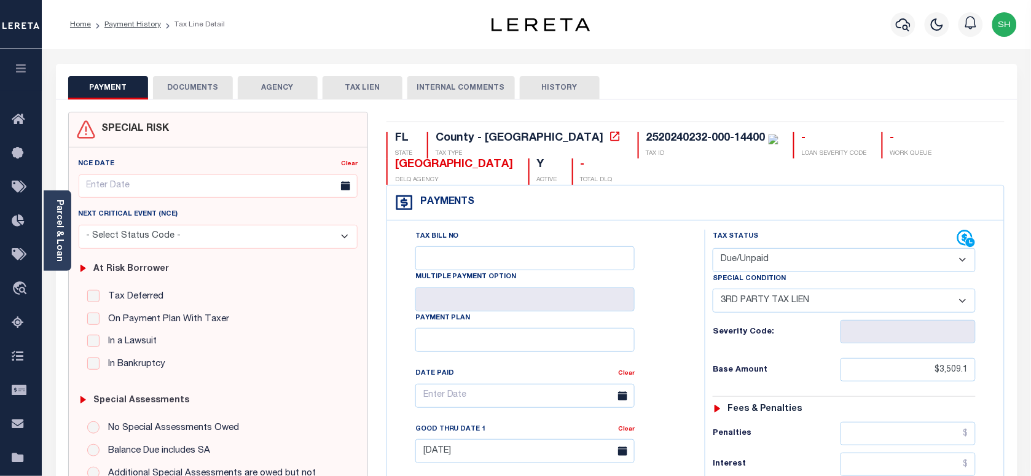
click at [646, 136] on div "2520240232-000-14400" at bounding box center [705, 138] width 119 height 11
copy div "2520240232-000-14400"
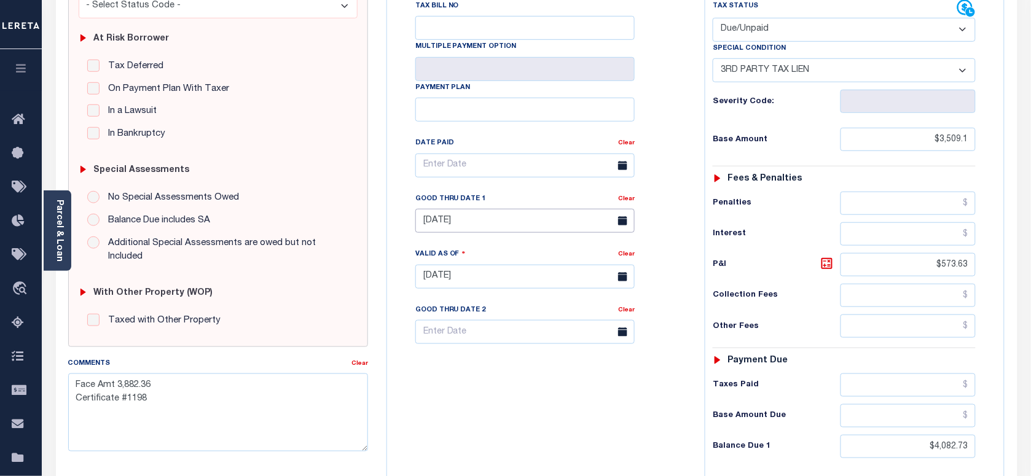
click at [479, 222] on input "08/29/2025" at bounding box center [524, 221] width 219 height 24
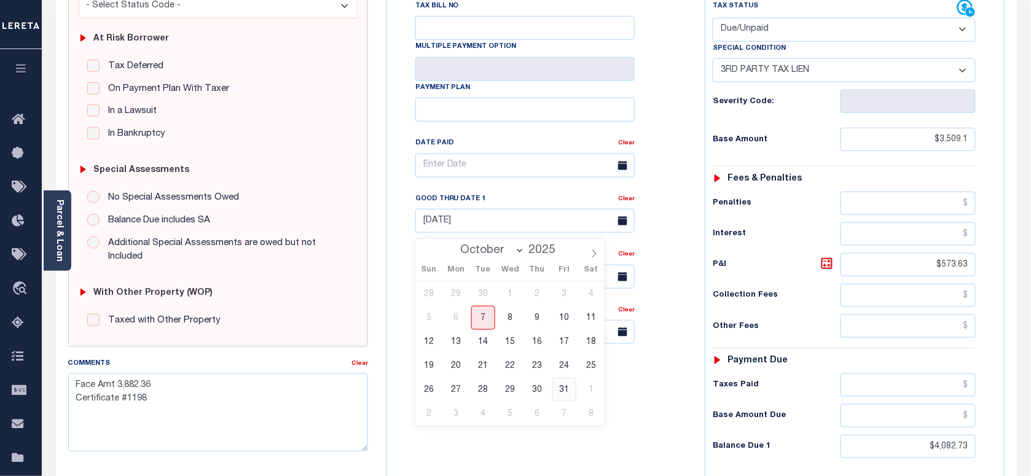
click at [562, 391] on span "31" at bounding box center [564, 390] width 24 height 24
type input "10/31/2025"
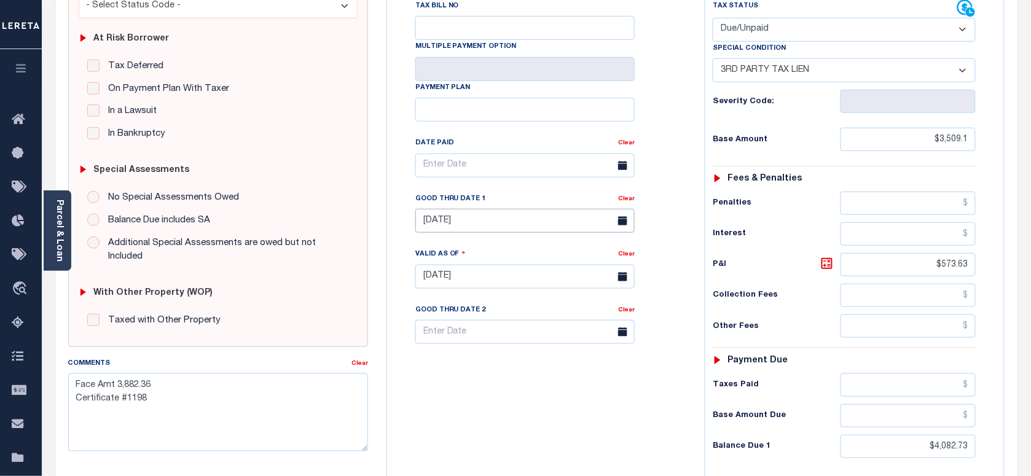
type input "[DATE]"
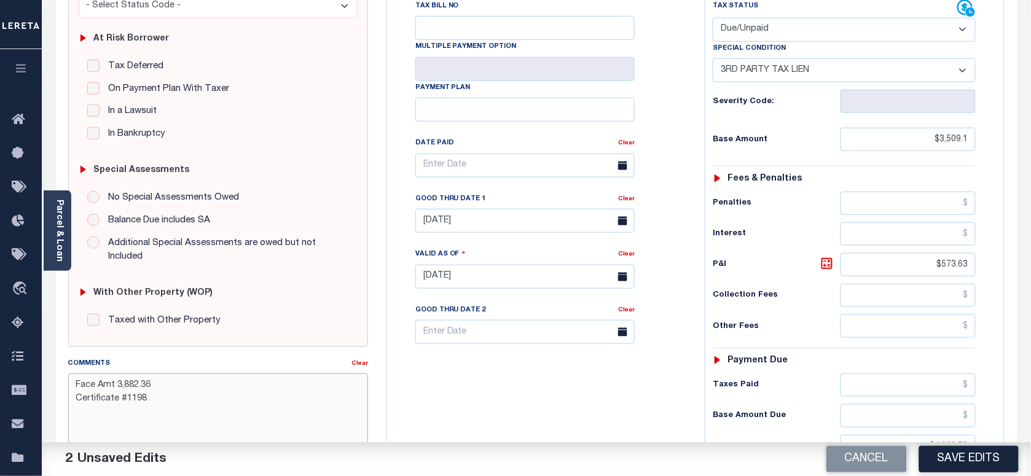
drag, startPoint x: 37, startPoint y: 383, endPoint x: -3, endPoint y: 329, distance: 67.6
click at [0, 329] on html "Home Payment History Tax Line Detail" at bounding box center [515, 236] width 1031 height 932
paste textarea "Bid % 0.25 Bidder 5362647 Certificate #1198 Issued Year 2025"
type textarea "Face Amt 3,882.36 Bid % 0.25 Bidder 5362647 Certificate #1198 Issued Year 2025"
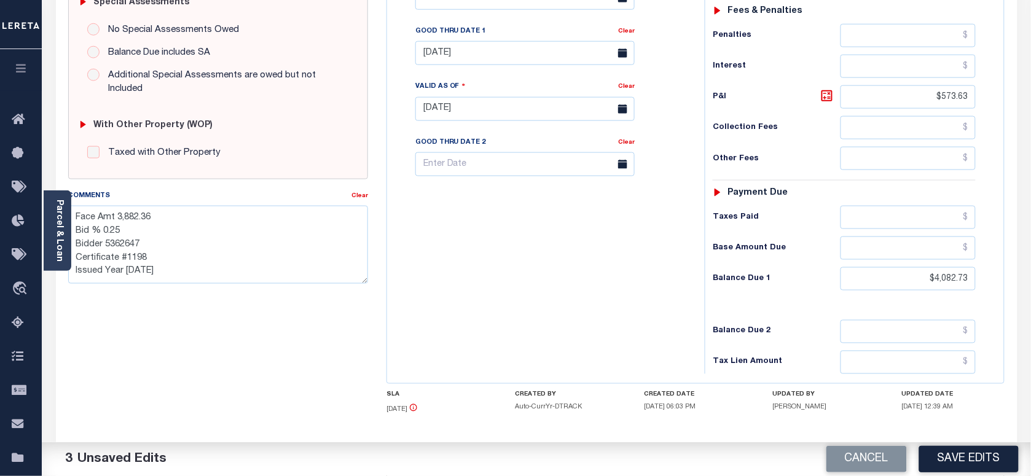
scroll to position [307, 0]
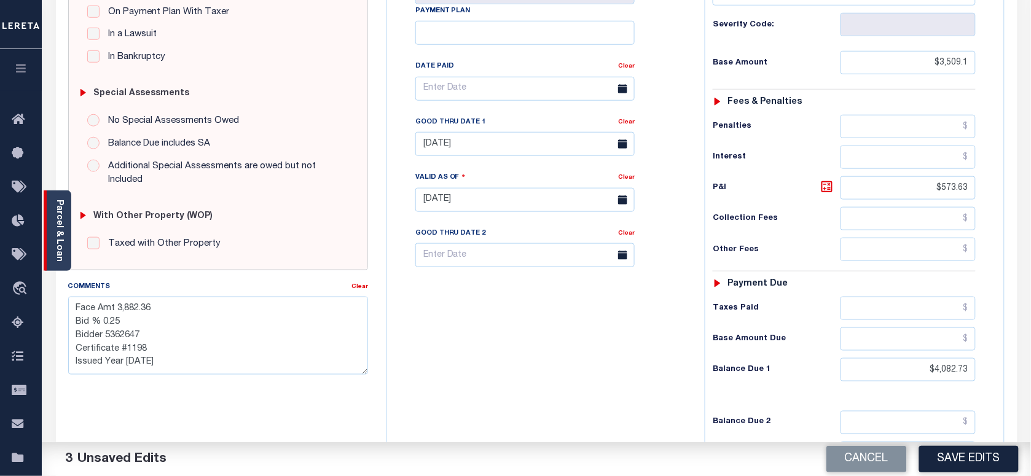
click at [56, 246] on link "Parcel & Loan" at bounding box center [59, 231] width 9 height 62
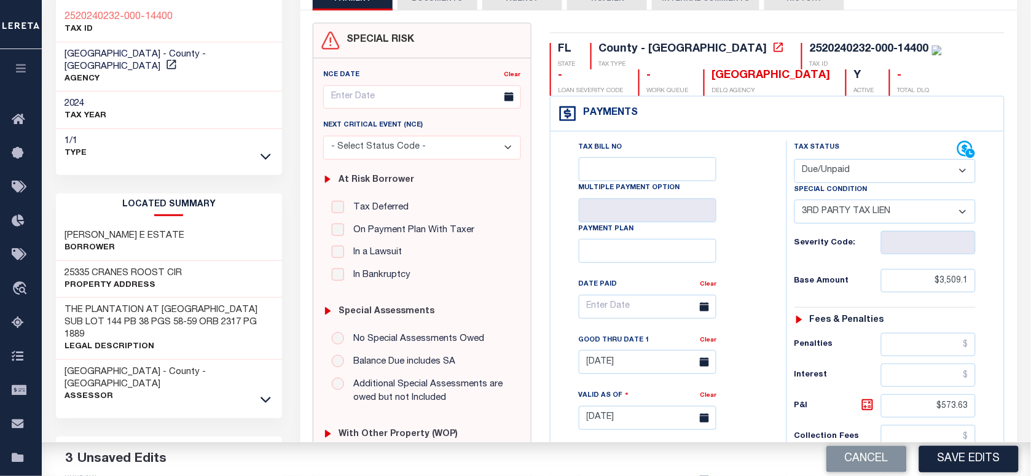
scroll to position [0, 0]
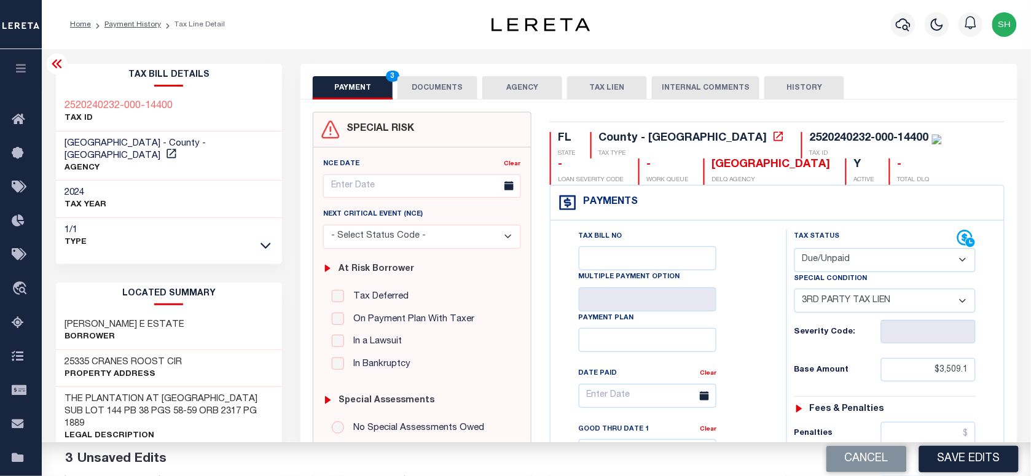
copy div "2520240232-000-14400"
drag, startPoint x: 436, startPoint y: 84, endPoint x: 429, endPoint y: 96, distance: 13.8
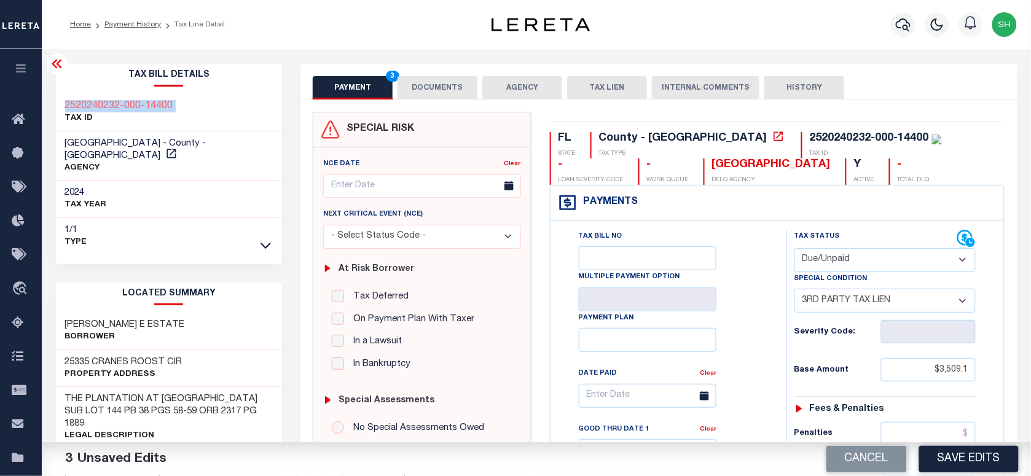
click at [436, 84] on button "DOCUMENTS" at bounding box center [438, 87] width 80 height 23
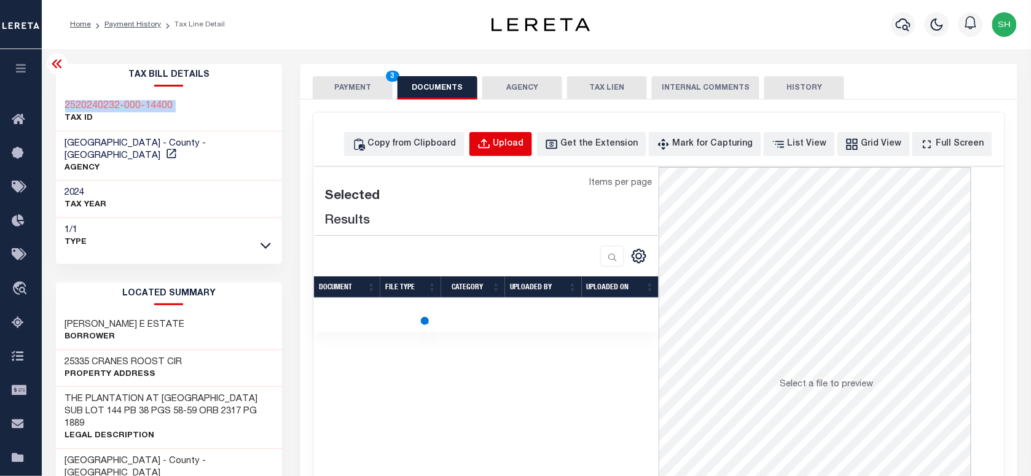
click at [523, 142] on div "Upload" at bounding box center [508, 145] width 31 height 14
select select "POP"
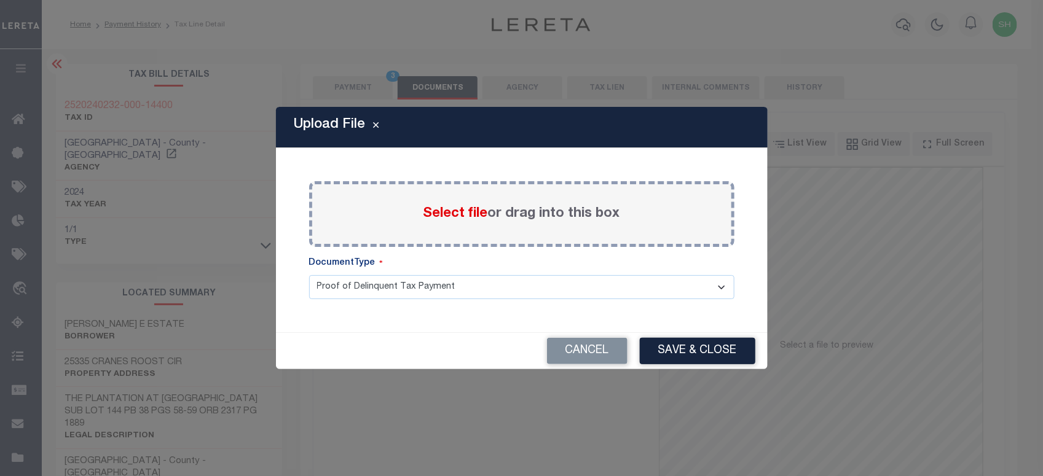
click at [442, 211] on span "Select file" at bounding box center [455, 214] width 65 height 14
click at [0, 0] on input "Select file or drag into this box" at bounding box center [0, 0] width 0 height 0
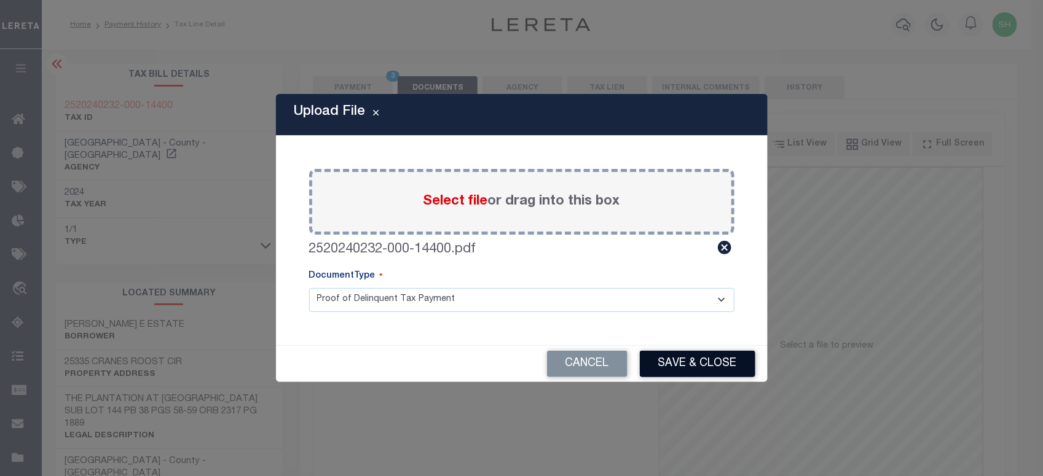
click at [739, 364] on button "Save & Close" at bounding box center [698, 364] width 116 height 26
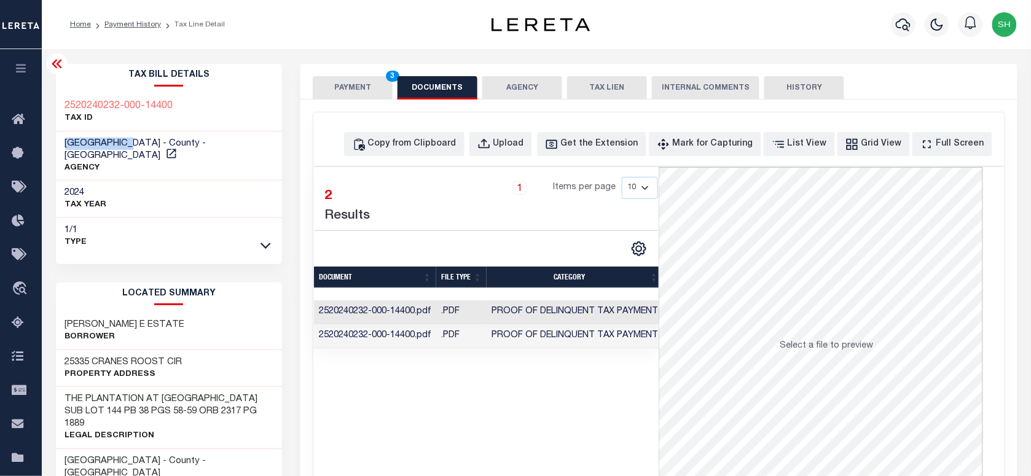
drag, startPoint x: 65, startPoint y: 141, endPoint x: 131, endPoint y: 137, distance: 66.5
click at [131, 138] on h3 "LAKE COUNTY - County - FL" at bounding box center [169, 150] width 208 height 25
copy span "LAKE COUNTY"
click at [350, 88] on button "PAYMENT 3" at bounding box center [353, 87] width 80 height 23
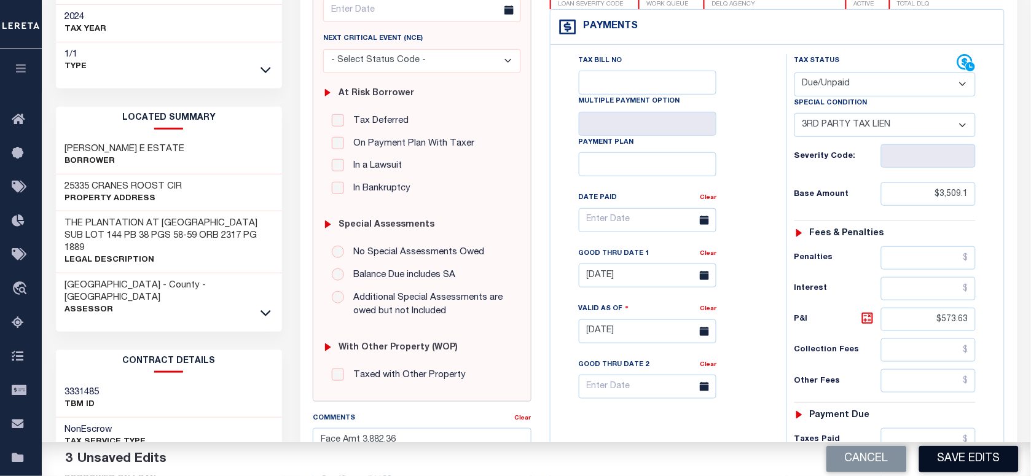
scroll to position [307, 0]
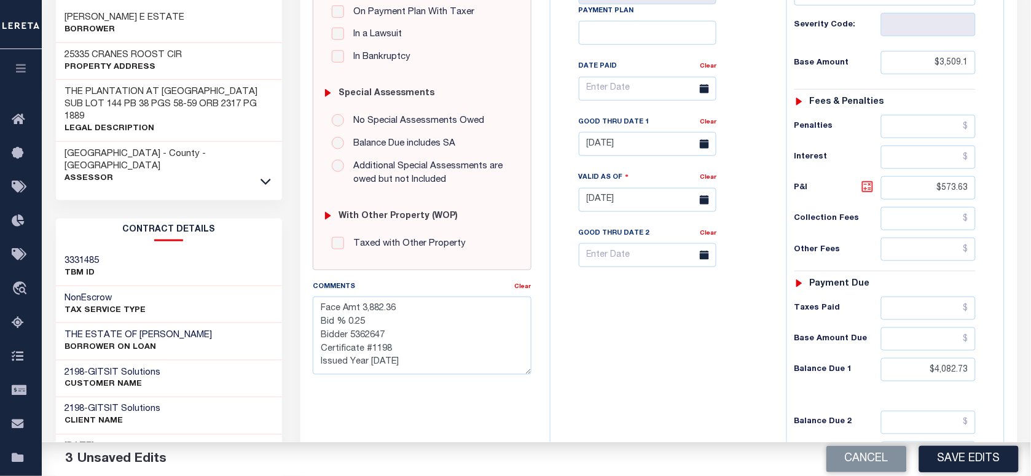
click at [868, 190] on icon at bounding box center [867, 186] width 15 height 15
click at [962, 458] on button "Save Edits" at bounding box center [969, 459] width 100 height 26
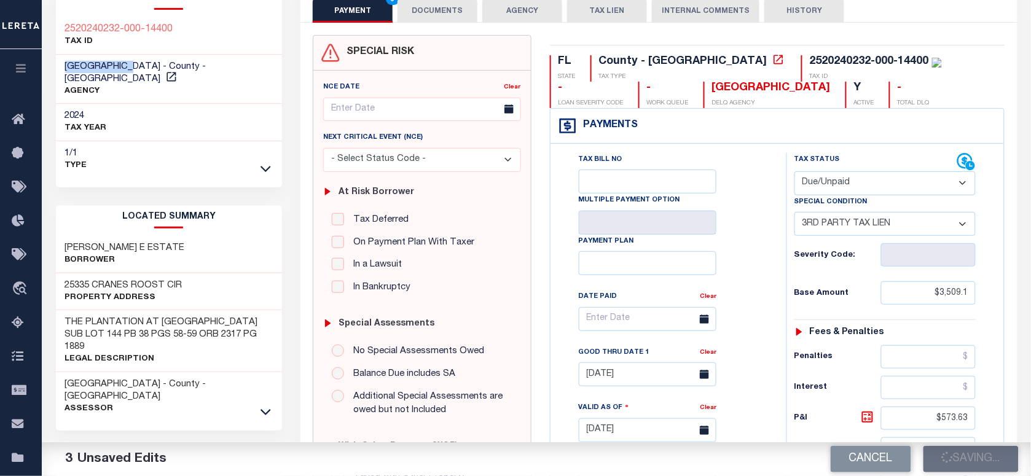
scroll to position [154, 0]
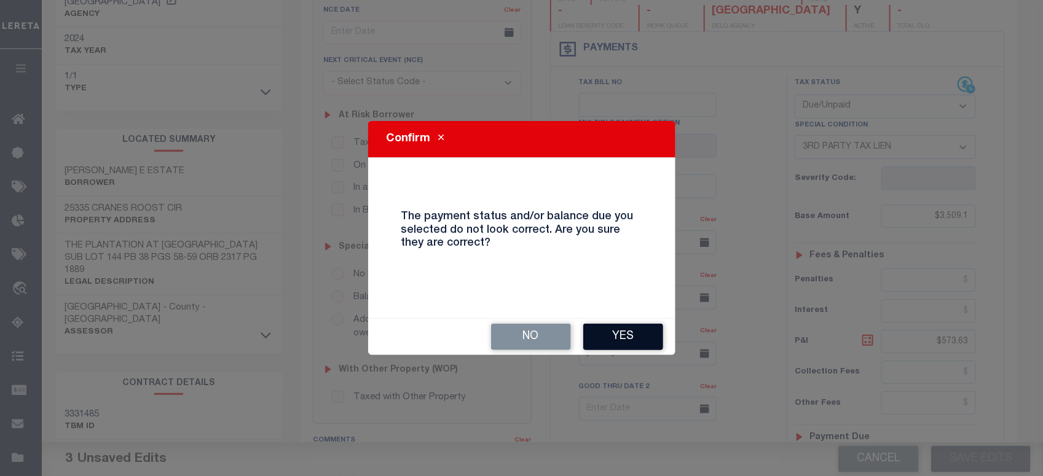
click at [645, 336] on button "Yes" at bounding box center [623, 337] width 80 height 26
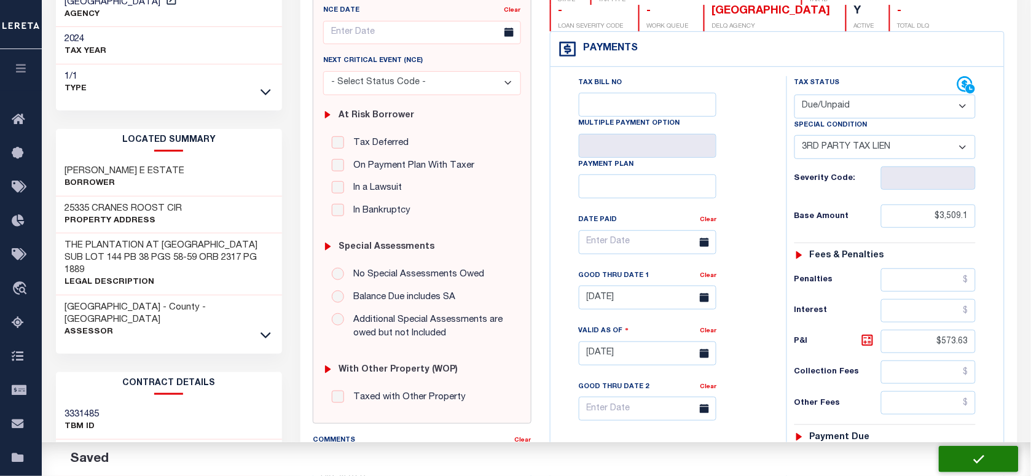
checkbox input "false"
type textarea "Face Amt 3,882.36 Bid % 0.25 Bidder 5362647 Certificate #1198 Issued Year 2025"
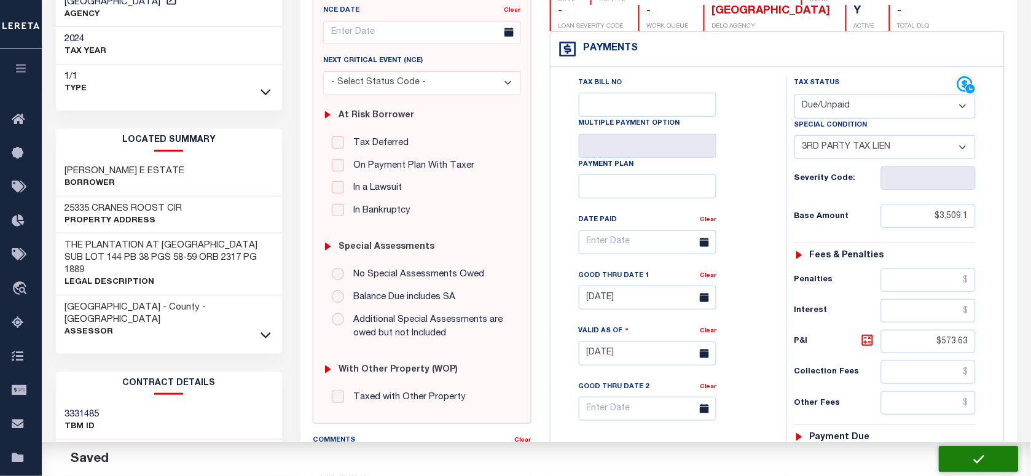
type input "0"
type input "$3,509.1"
type input "$573.63"
type input "$4,082.73"
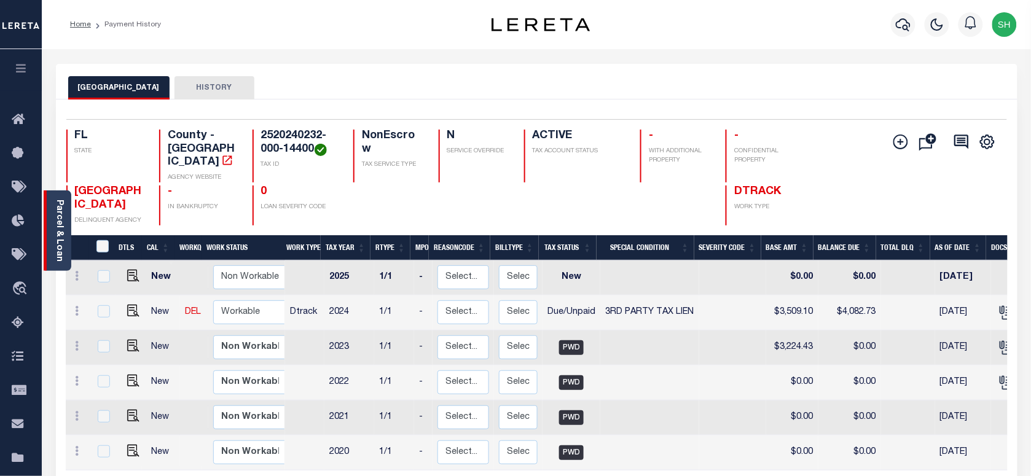
click at [57, 226] on link "Parcel & Loan" at bounding box center [59, 231] width 9 height 62
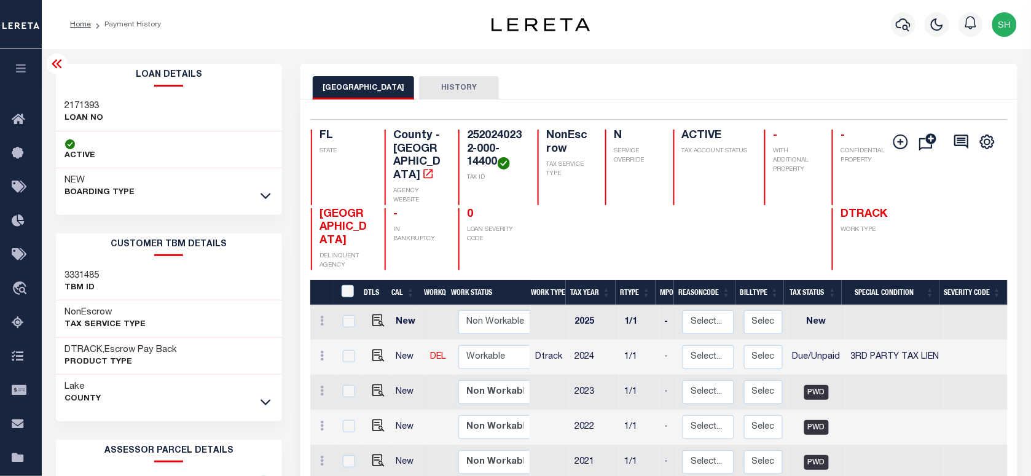
click at [68, 97] on div "2171393 LOAN NO" at bounding box center [169, 112] width 227 height 37
copy h3 "2171393"
click at [907, 23] on icon "button" at bounding box center [903, 24] width 15 height 15
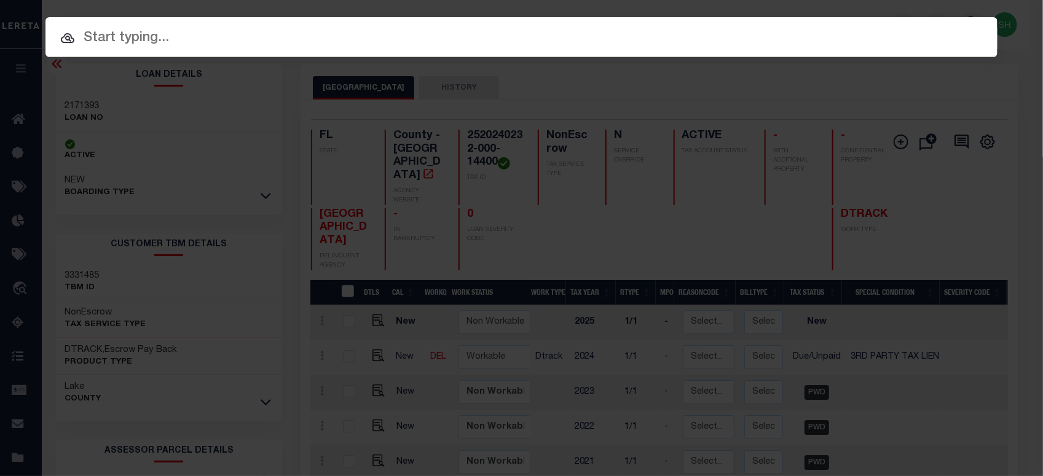
paste input "444005726"
click at [802, 37] on input "text" at bounding box center [521, 39] width 952 height 22
type input "444005726"
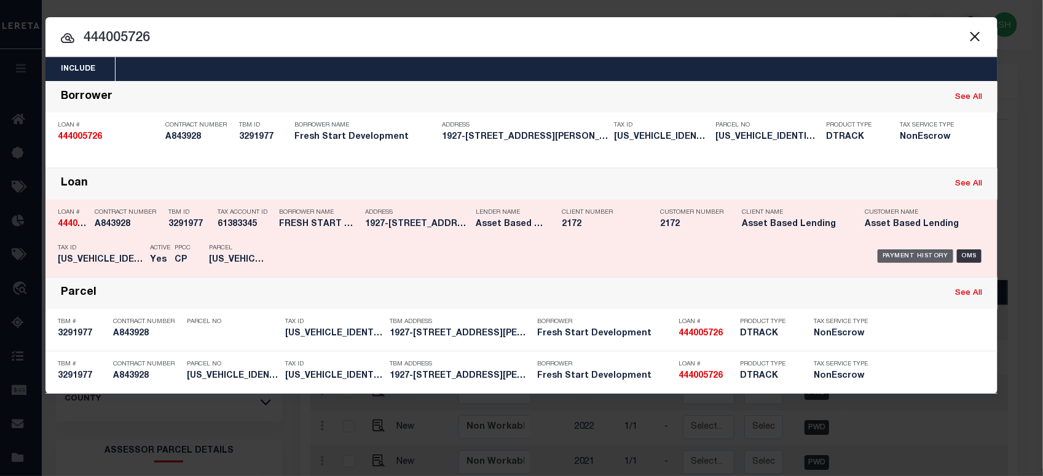
click at [906, 255] on div "Payment History" at bounding box center [915, 256] width 76 height 14
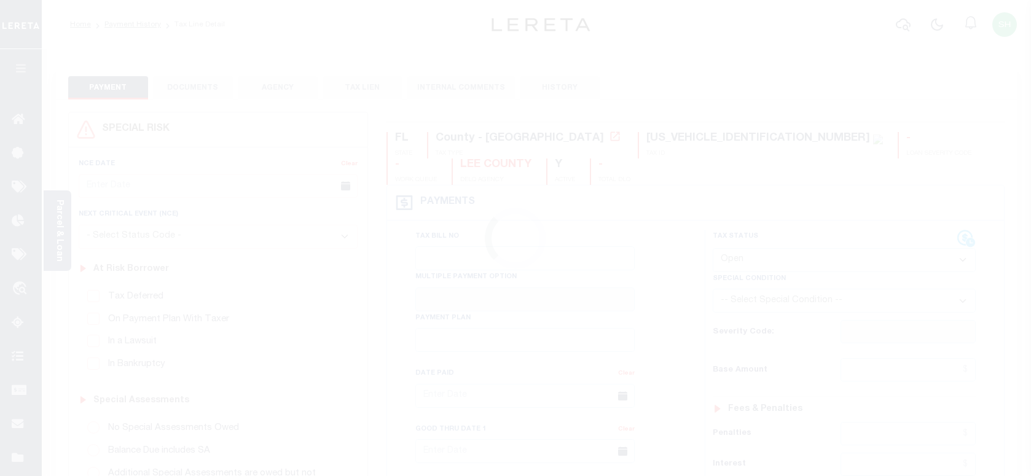
select select "OP2"
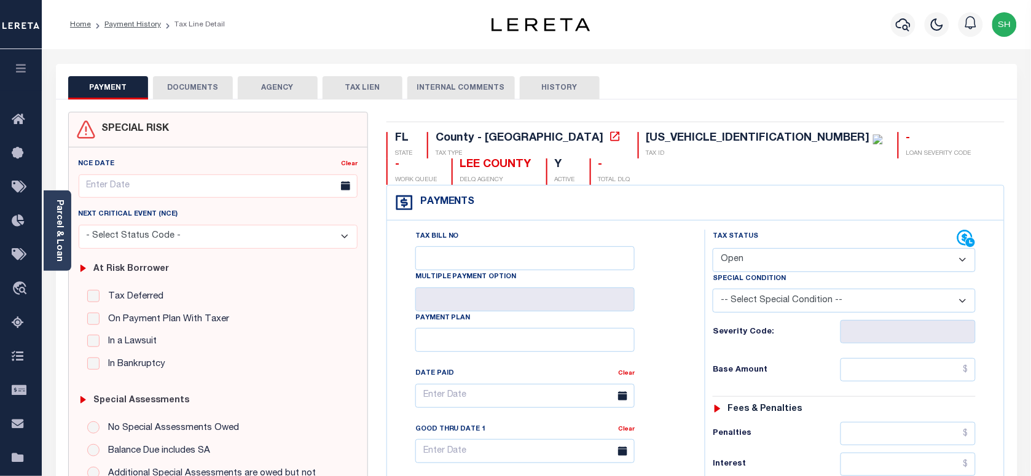
click at [646, 133] on div "[US_VEHICLE_IDENTIFICATION_NUMBER]" at bounding box center [758, 138] width 224 height 11
copy div "[US_VEHICLE_IDENTIFICATION_NUMBER]"
click at [119, 22] on link "Payment History" at bounding box center [132, 24] width 57 height 7
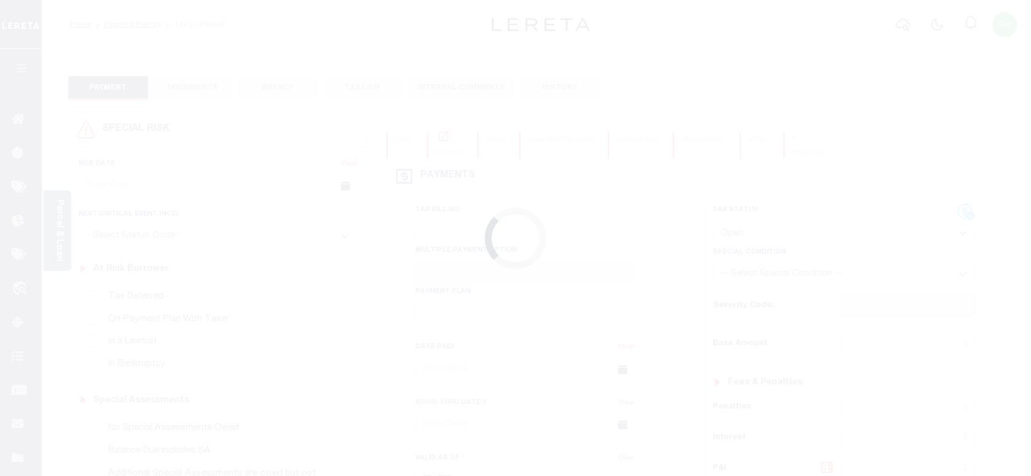
select select "OP2"
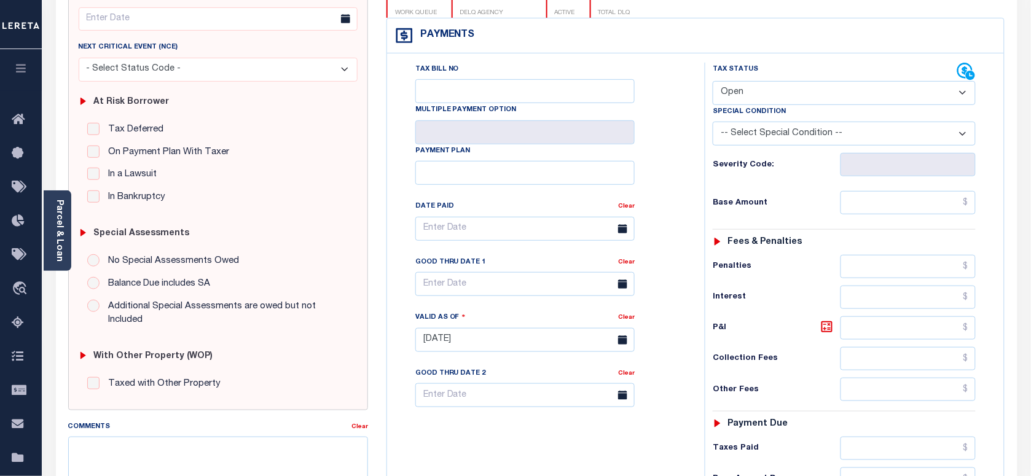
scroll to position [154, 0]
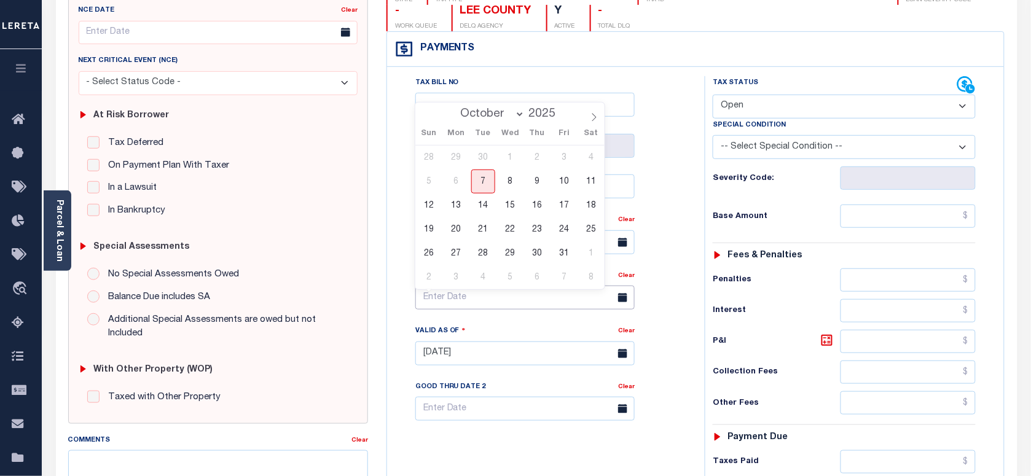
click at [481, 302] on input "text" at bounding box center [524, 298] width 219 height 24
click at [564, 254] on span "31" at bounding box center [564, 253] width 24 height 24
type input "10/31/2025"
type input "[DATE]"
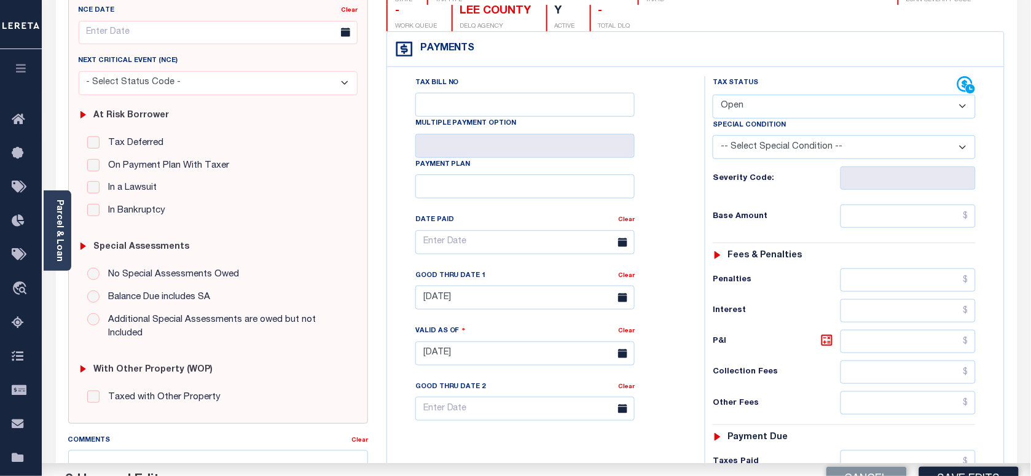
click at [812, 100] on select "- Select Status Code - Open Due/Unpaid Paid Incomplete No Tax Due Internal Refu…" at bounding box center [844, 107] width 263 height 24
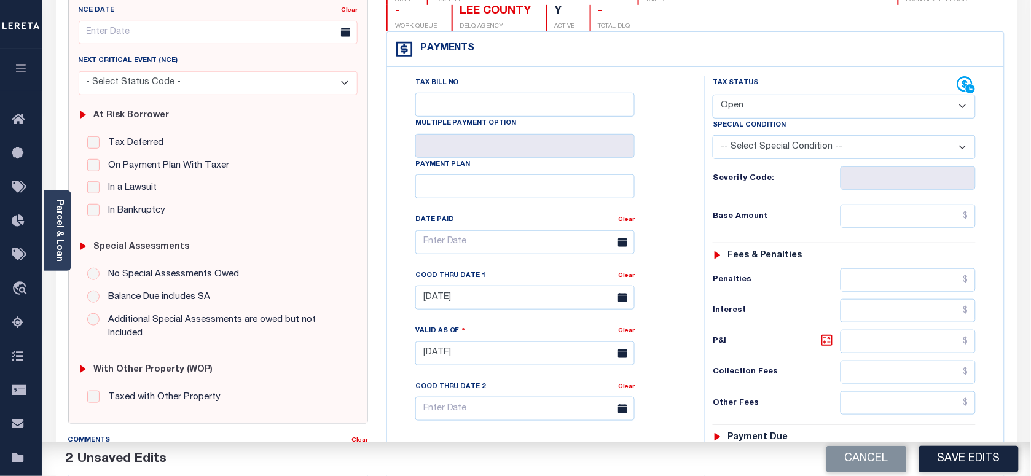
select select "DUE"
click at [713, 96] on select "- Select Status Code - Open Due/Unpaid Paid Incomplete No Tax Due Internal Refu…" at bounding box center [844, 107] width 263 height 24
click at [779, 148] on select "-- Select Special Condition -- 3RD PARTY TAX LIEN AGENCY TAX LIEN (A.K.A Inside…" at bounding box center [844, 147] width 263 height 24
select select "20"
click at [713, 138] on select "-- Select Special Condition -- 3RD PARTY TAX LIEN AGENCY TAX LIEN (A.K.A Inside…" at bounding box center [844, 147] width 263 height 24
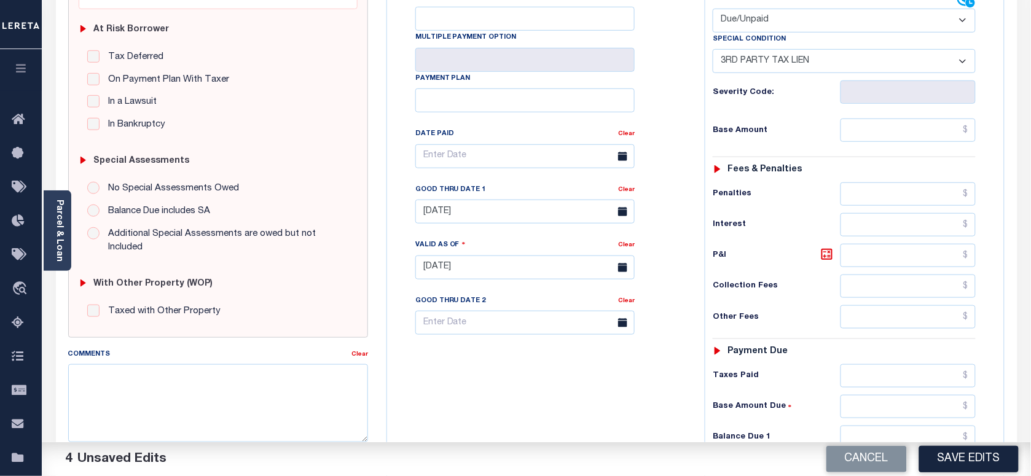
scroll to position [384, 0]
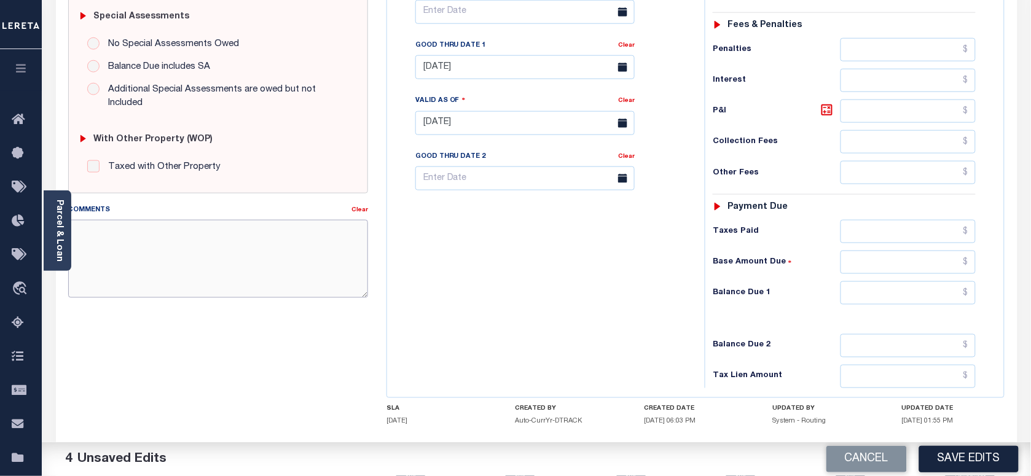
paste textarea "Face Amt 298.32 Bid % 7 Bidder 89583 Certificate #2511368 Issued Year 2025"
click at [143, 260] on textarea "Comments" at bounding box center [218, 258] width 300 height 77
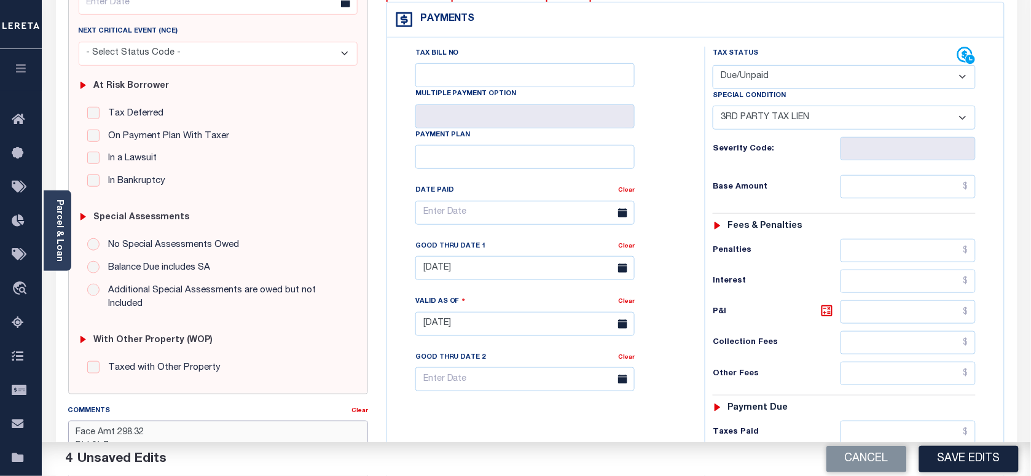
scroll to position [154, 0]
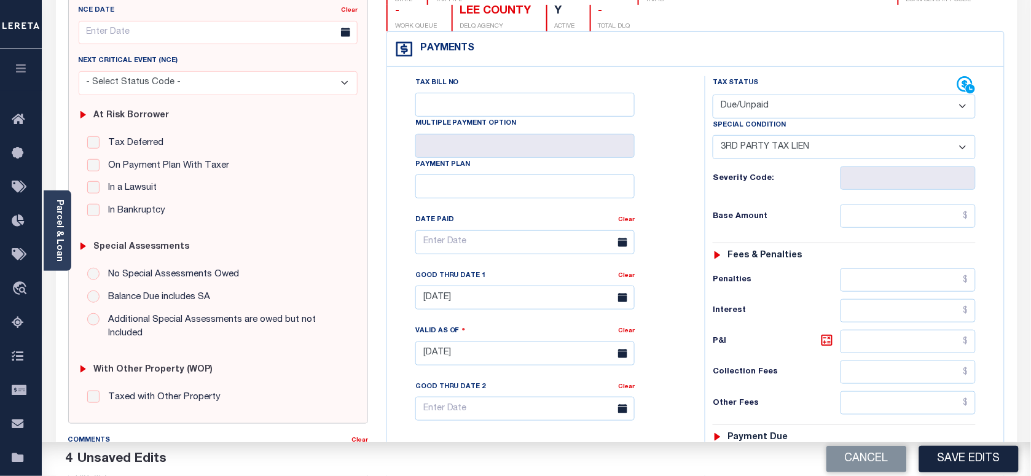
type textarea "Face Amt 298.32 Bid % 7 Bidder 89583 Certificate #2511368 Issued Year 2025"
click at [907, 227] on input "text" at bounding box center [909, 216] width 136 height 23
paste input "252.08"
type input "$252.08"
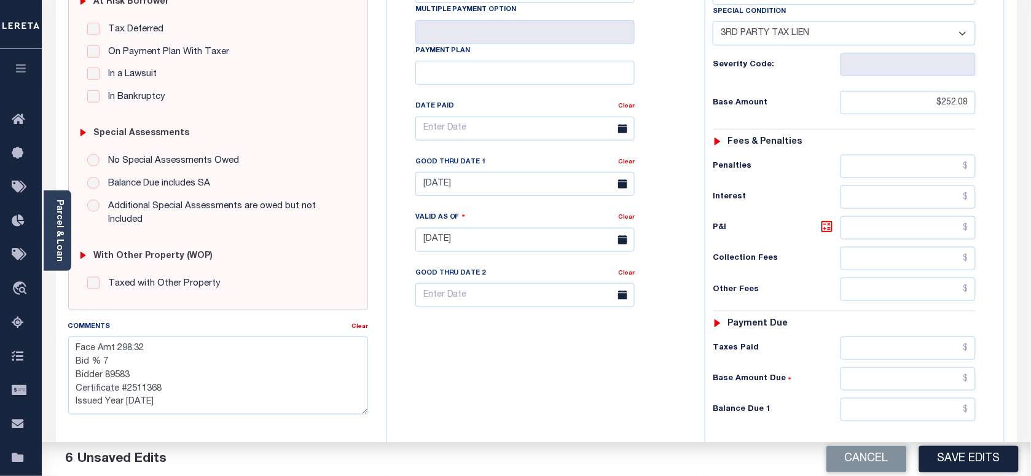
scroll to position [461, 0]
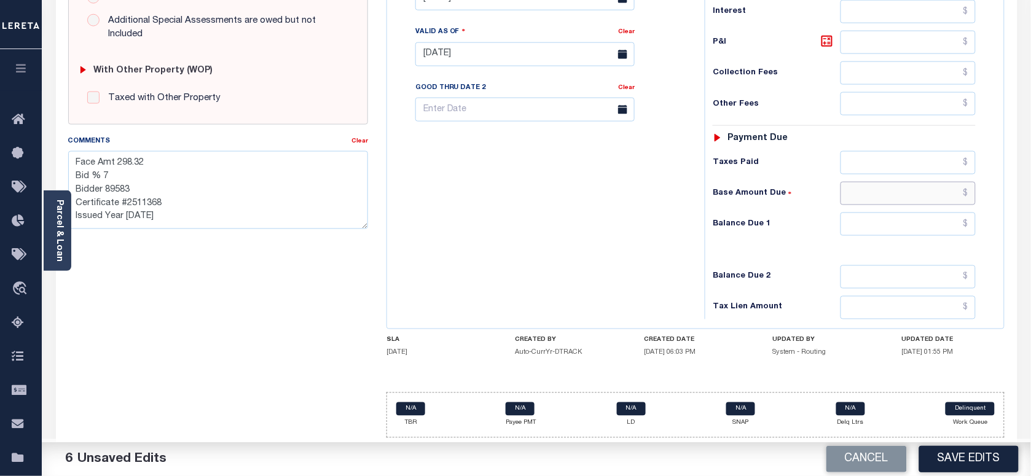
click at [927, 210] on div "Tax Status Status - Select Status Code -" at bounding box center [848, 48] width 287 height 543
drag, startPoint x: 984, startPoint y: 215, endPoint x: 974, endPoint y: 228, distance: 16.6
click at [984, 216] on div "Tax Status Status - Select Status Code -" at bounding box center [848, 48] width 287 height 543
click at [959, 223] on input "text" at bounding box center [909, 224] width 136 height 23
paste input "319.49"
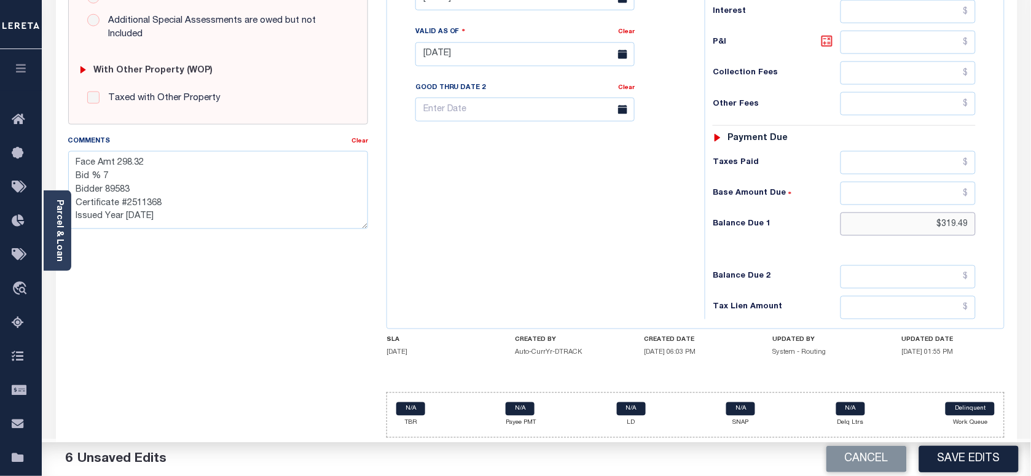
type input "$319.49"
click at [830, 36] on icon at bounding box center [827, 41] width 11 height 11
type input "$67.41"
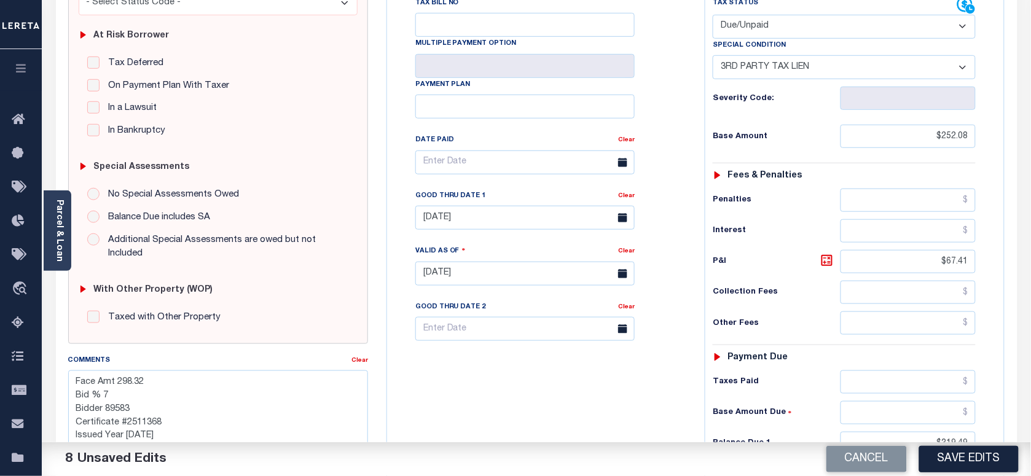
scroll to position [77, 0]
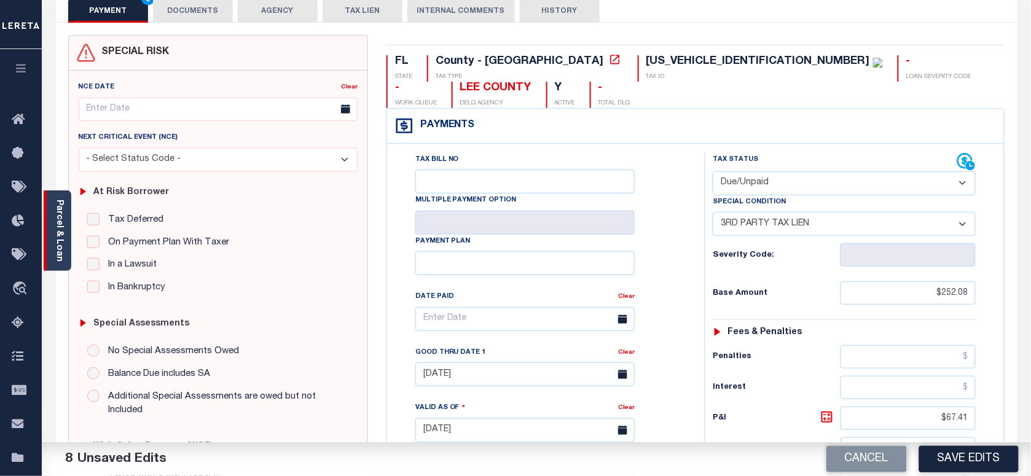
click at [44, 224] on div "Parcel & Loan" at bounding box center [58, 230] width 28 height 80
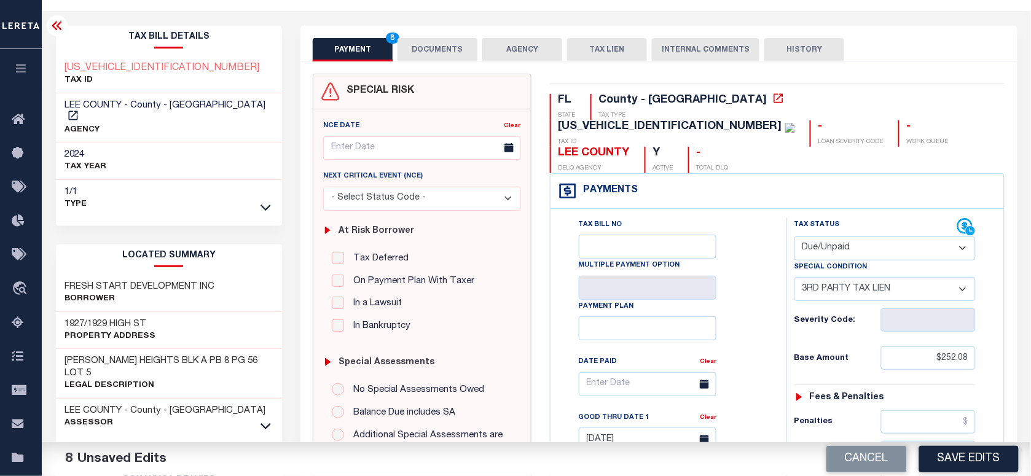
scroll to position [0, 0]
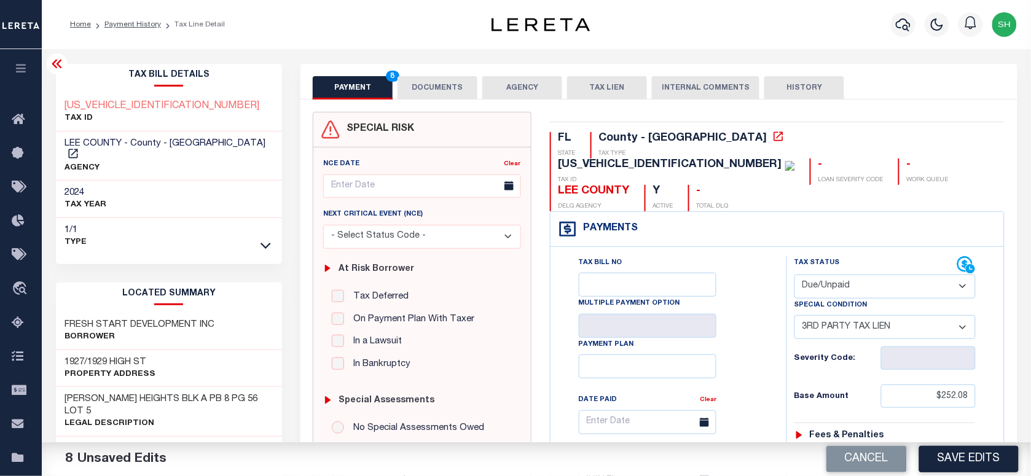
copy div "184425P40080A0050"
click at [425, 80] on button "DOCUMENTS" at bounding box center [438, 87] width 80 height 23
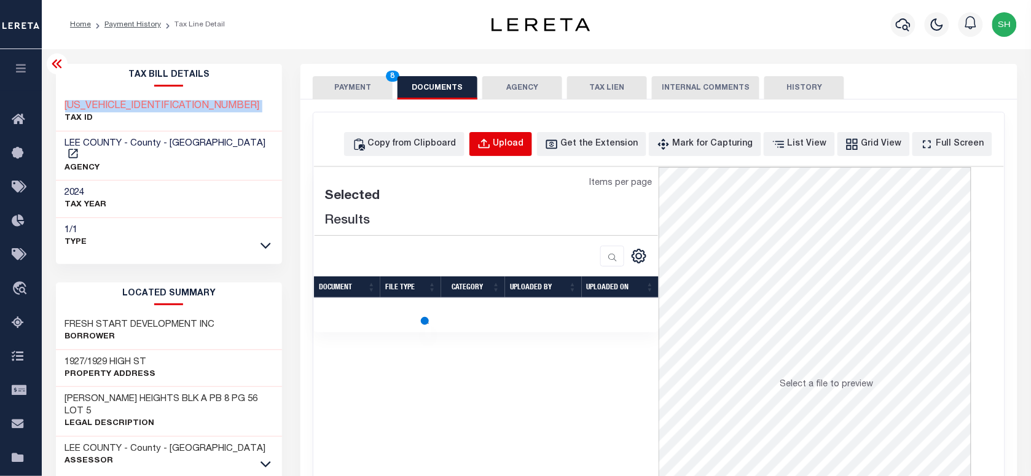
click at [524, 139] on div "Upload" at bounding box center [508, 145] width 31 height 14
select select "POP"
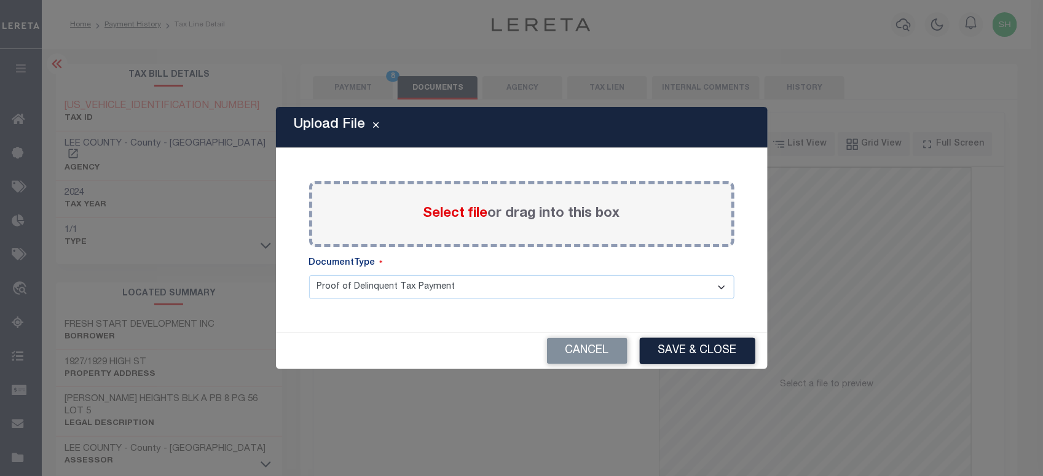
click at [449, 213] on span "Select file" at bounding box center [455, 214] width 65 height 14
click at [0, 0] on input "Select file or drag into this box" at bounding box center [0, 0] width 0 height 0
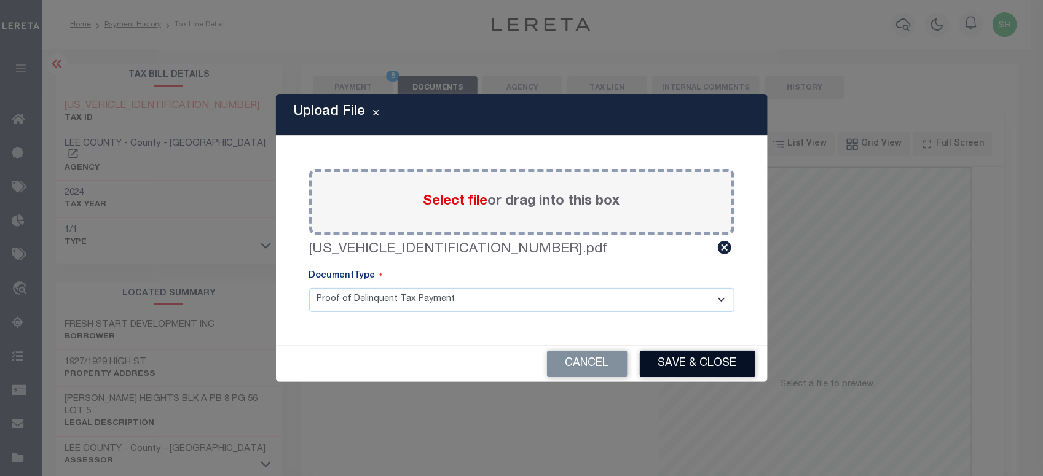
click at [693, 355] on button "Save & Close" at bounding box center [698, 364] width 116 height 26
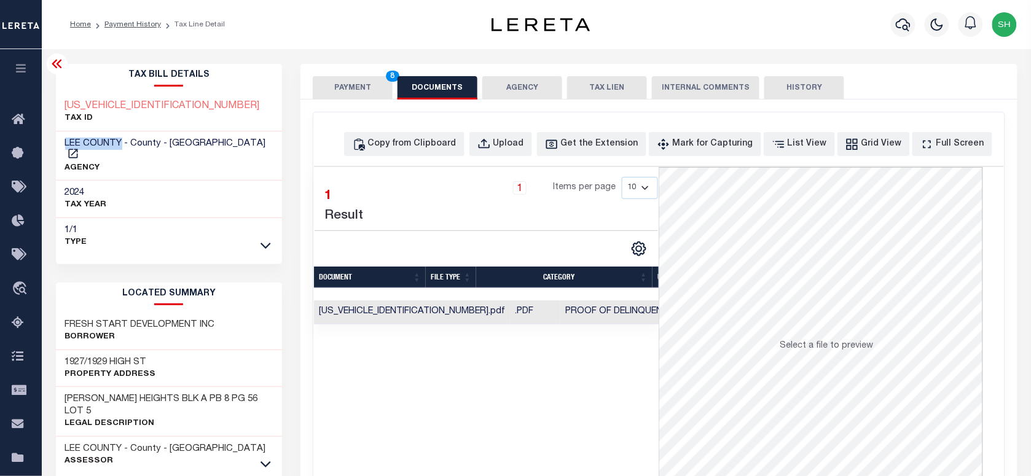
drag, startPoint x: 63, startPoint y: 137, endPoint x: 121, endPoint y: 136, distance: 58.4
click at [121, 136] on div "LEE COUNTY - County - FL AGENCY" at bounding box center [169, 156] width 227 height 50
copy span "LEE COUNTY"
click at [350, 84] on button "PAYMENT 8" at bounding box center [353, 87] width 80 height 23
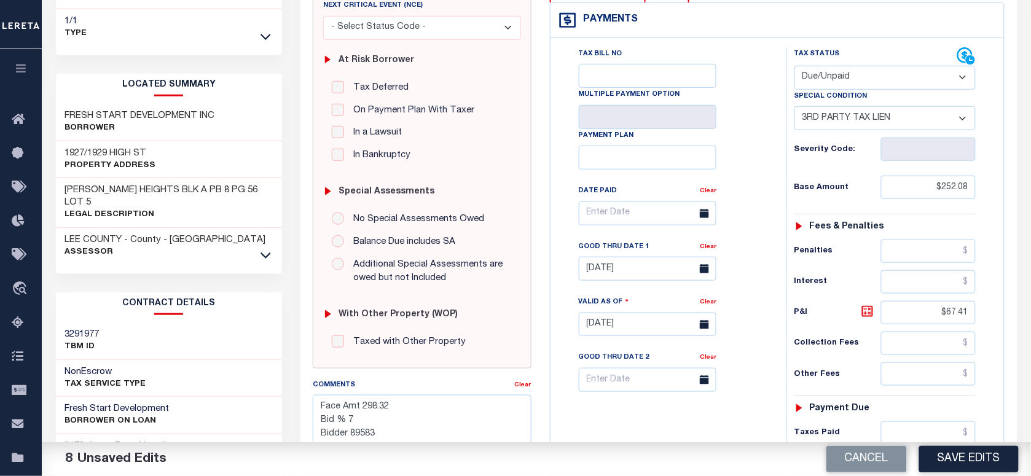
scroll to position [307, 0]
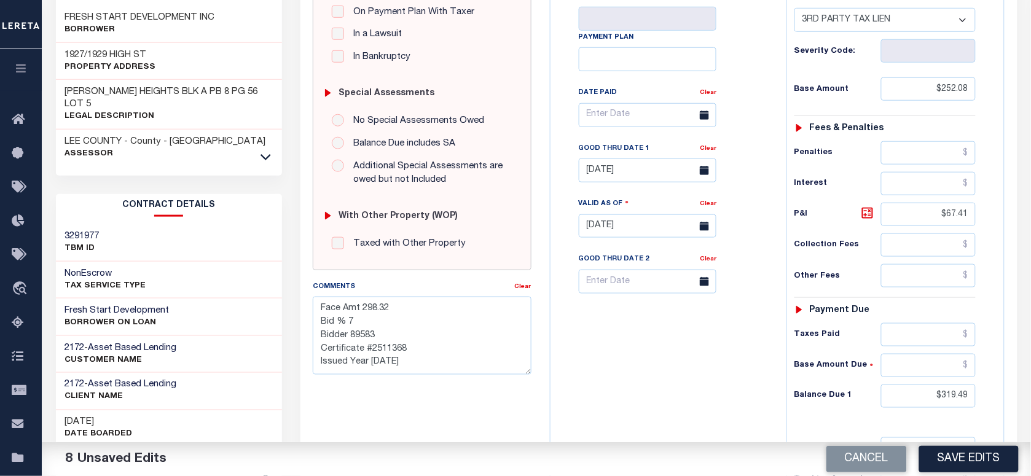
click at [962, 457] on button "Save Edits" at bounding box center [969, 459] width 100 height 26
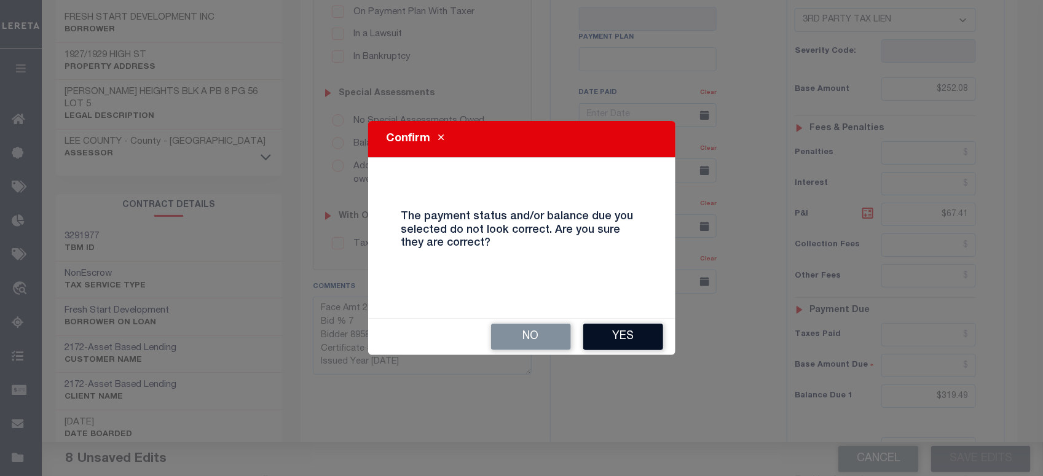
click at [641, 331] on button "Yes" at bounding box center [623, 337] width 80 height 26
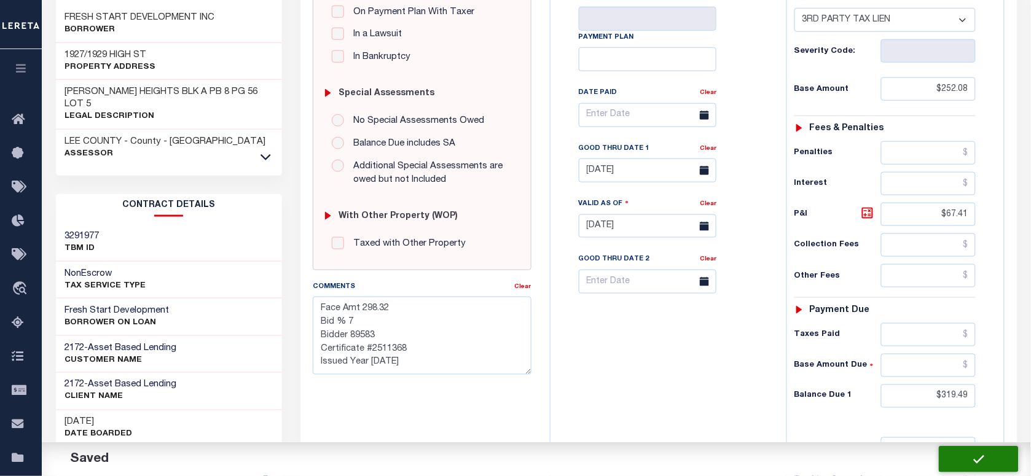
checkbox input "false"
type textarea "Face Amt 298.32 Bid % 7 Bidder 89583 Certificate #2511368 Issued Year 2025"
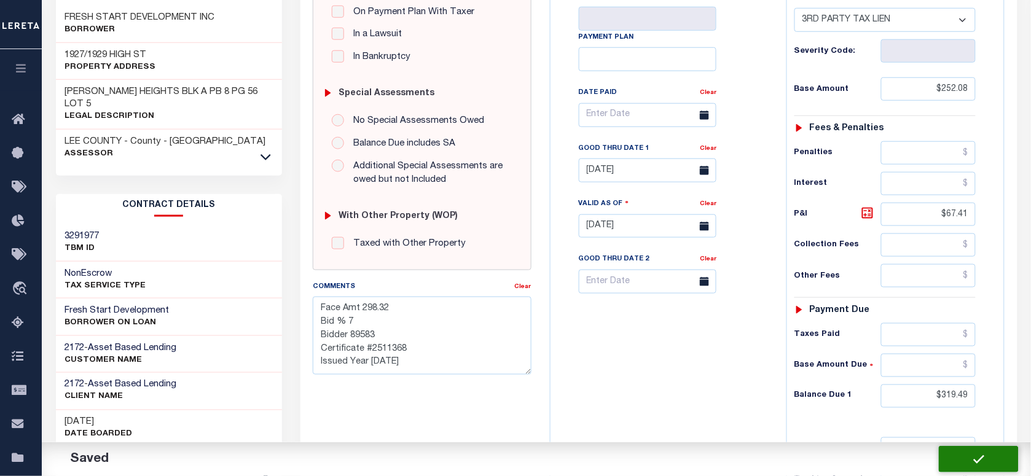
type input "0"
type input "$252.08"
type input "$67.41"
type input "$319.49"
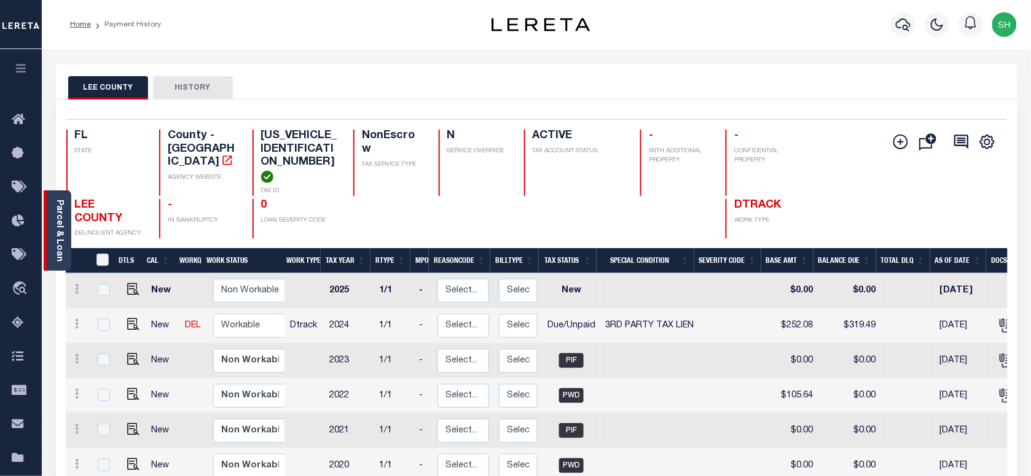
click at [59, 206] on link "Parcel & Loan" at bounding box center [59, 231] width 9 height 62
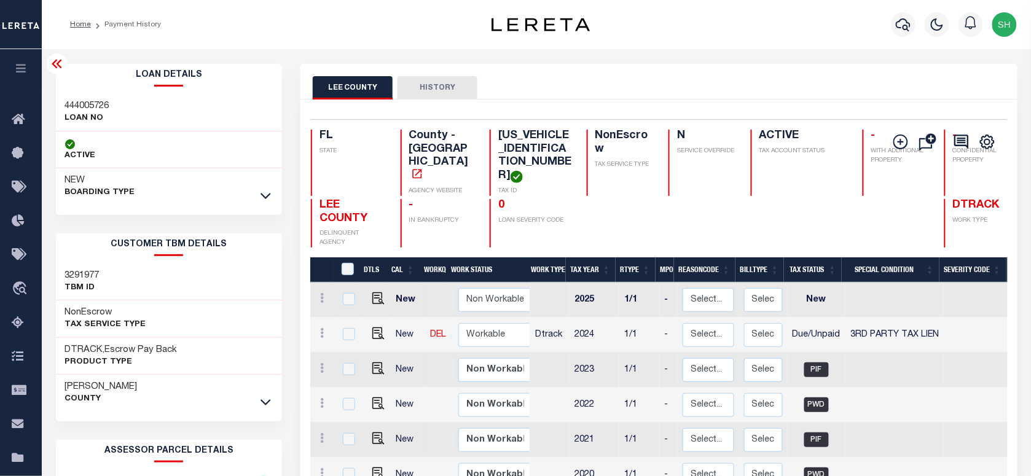
click at [74, 103] on h3 "444005726" at bounding box center [87, 106] width 44 height 12
copy h3 "444005726"
click at [903, 23] on icon "button" at bounding box center [903, 24] width 15 height 15
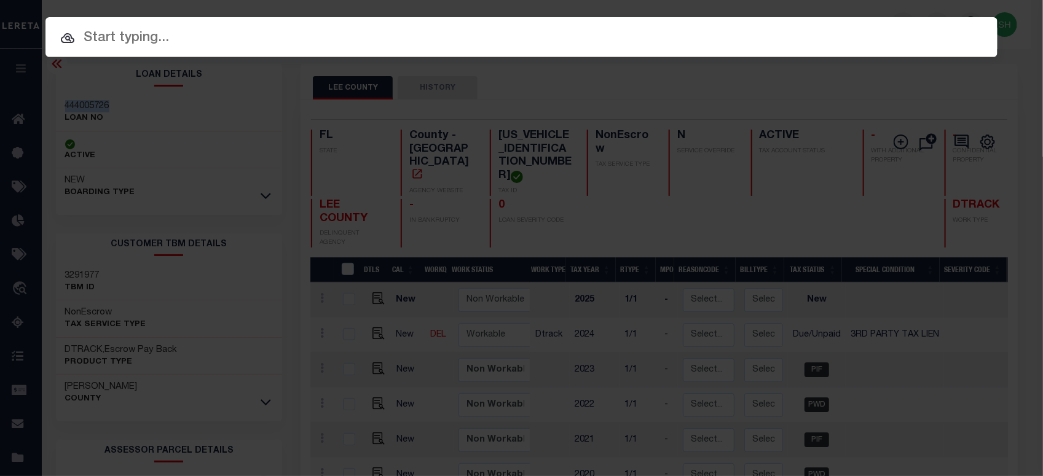
click at [831, 28] on input "text" at bounding box center [521, 39] width 952 height 22
paste input "303012207"
type input "303012207"
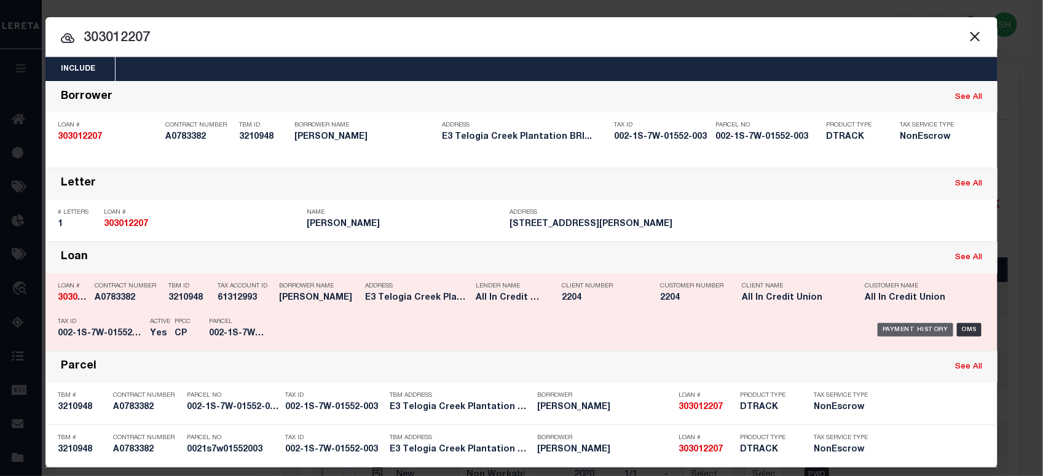
click at [914, 334] on div "Payment History" at bounding box center [915, 330] width 76 height 14
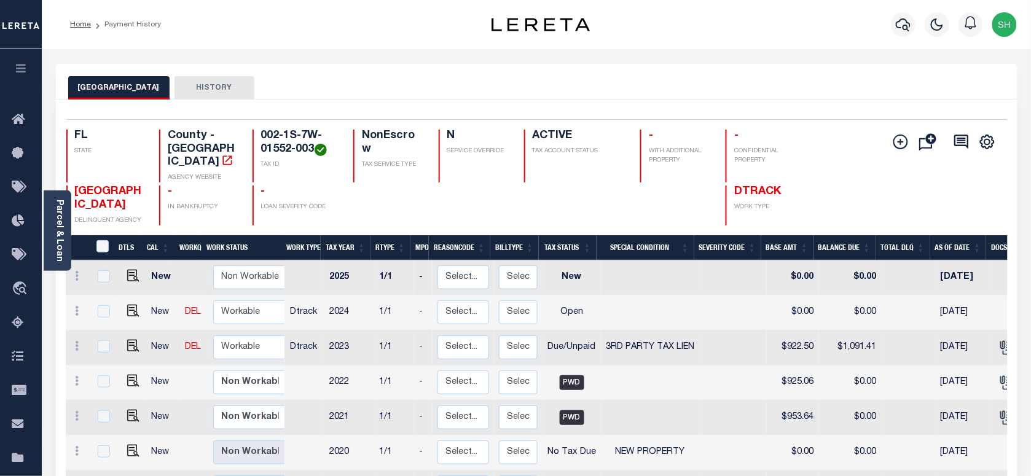
scroll to position [77, 0]
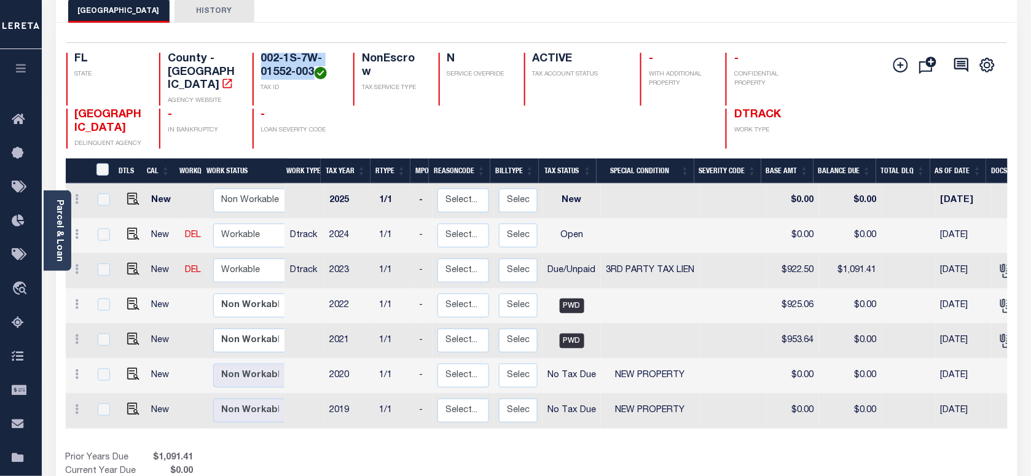
drag, startPoint x: 261, startPoint y: 60, endPoint x: 313, endPoint y: 68, distance: 52.8
click at [313, 68] on h4 "002-1S-7W-01552-003" at bounding box center [299, 66] width 77 height 26
copy h4 "002-1S-7W-01552-003"
click at [117, 254] on td at bounding box center [130, 271] width 29 height 35
checkbox input "true"
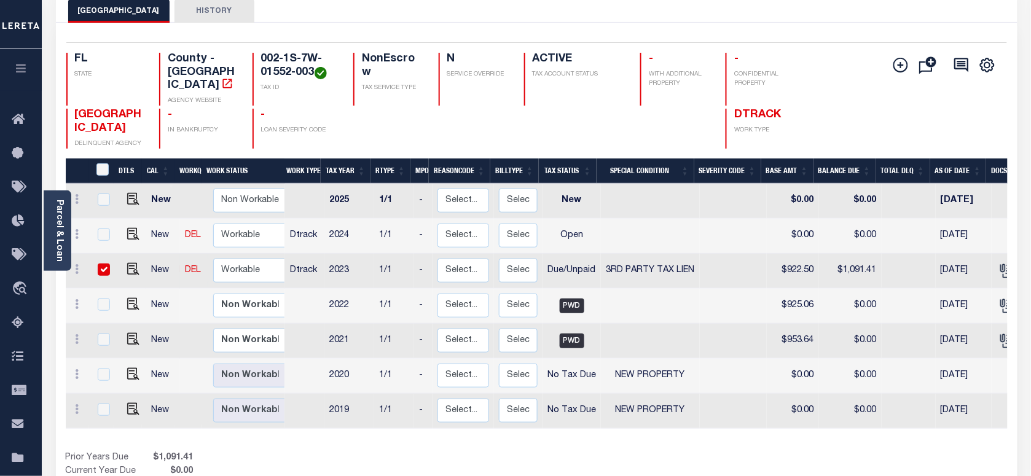
checkbox input "true"
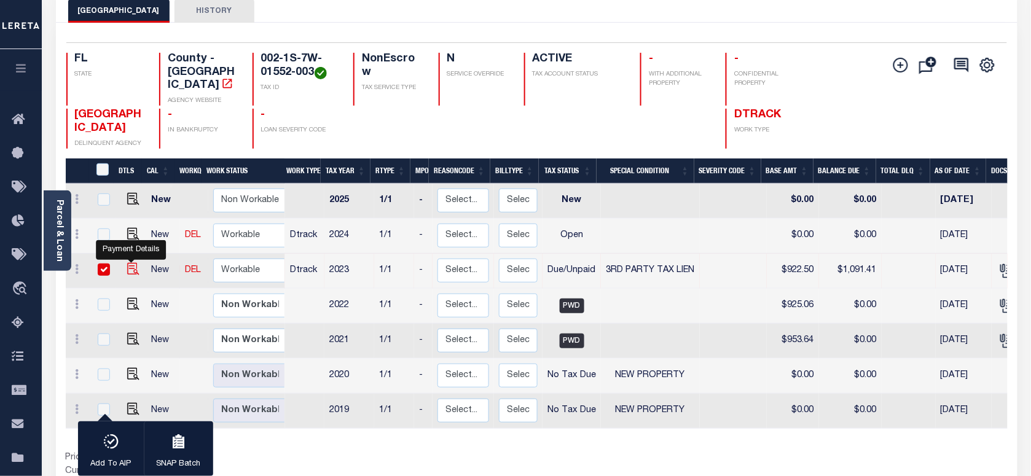
click at [130, 263] on img "" at bounding box center [133, 269] width 12 height 12
checkbox input "false"
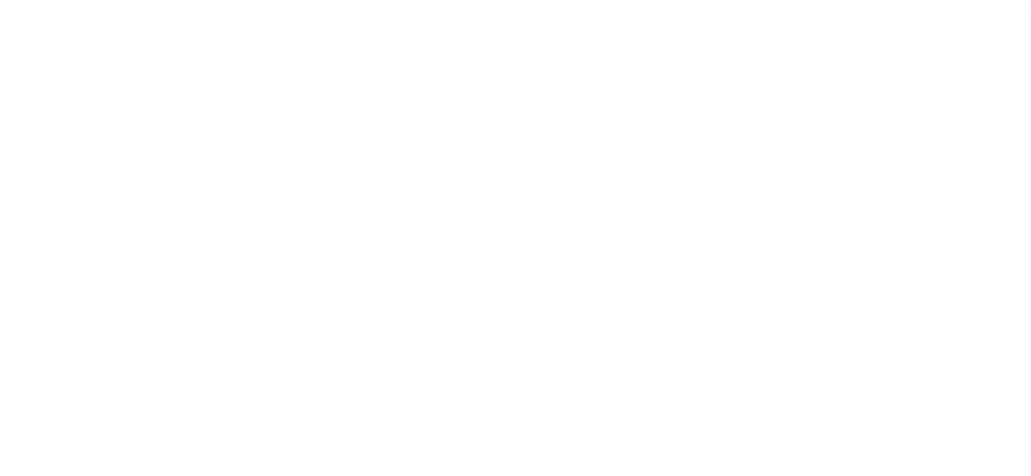
select select "DUE"
select select "20"
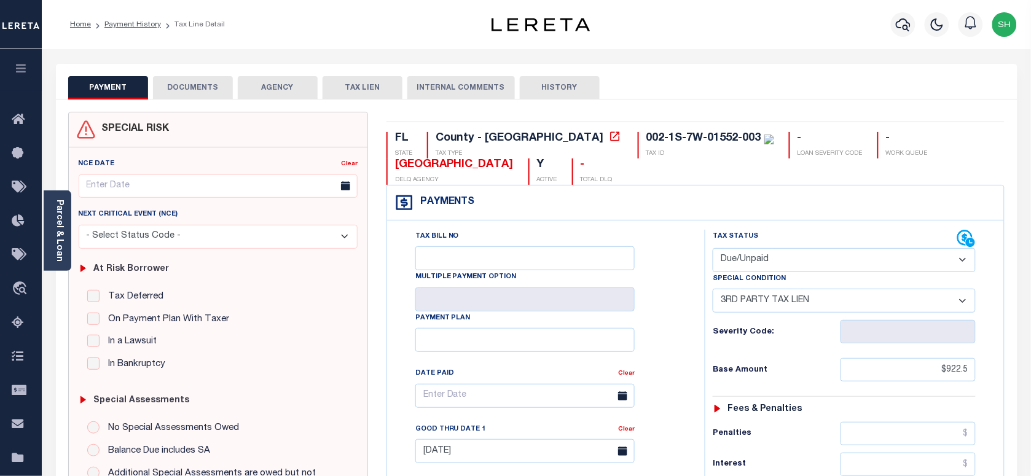
click at [822, 269] on select "- Select Status Code - Open Due/Unpaid Paid Incomplete No Tax Due Internal Refu…" at bounding box center [844, 260] width 263 height 24
select select "PYD"
click at [713, 249] on select "- Select Status Code - Open Due/Unpaid Paid Incomplete No Tax Due Internal Refu…" at bounding box center [844, 260] width 263 height 24
select select "0"
type input "[DATE]"
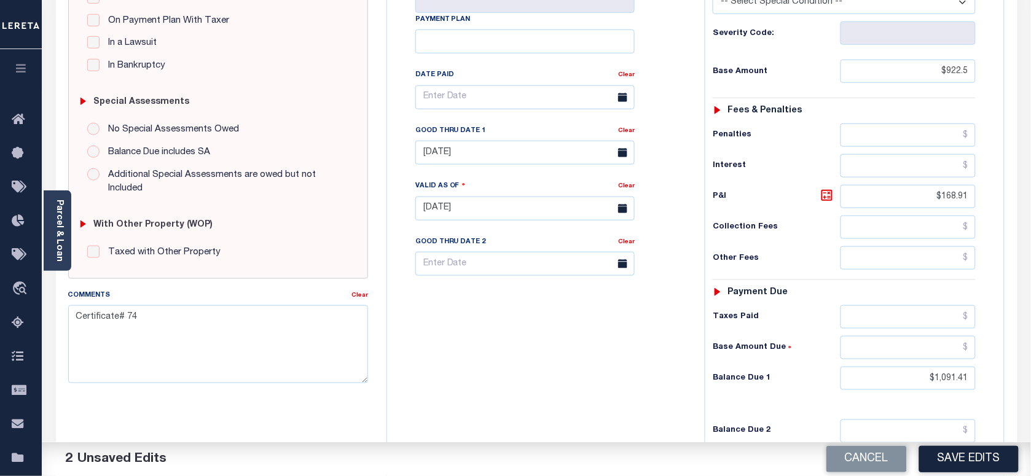
scroll to position [307, 0]
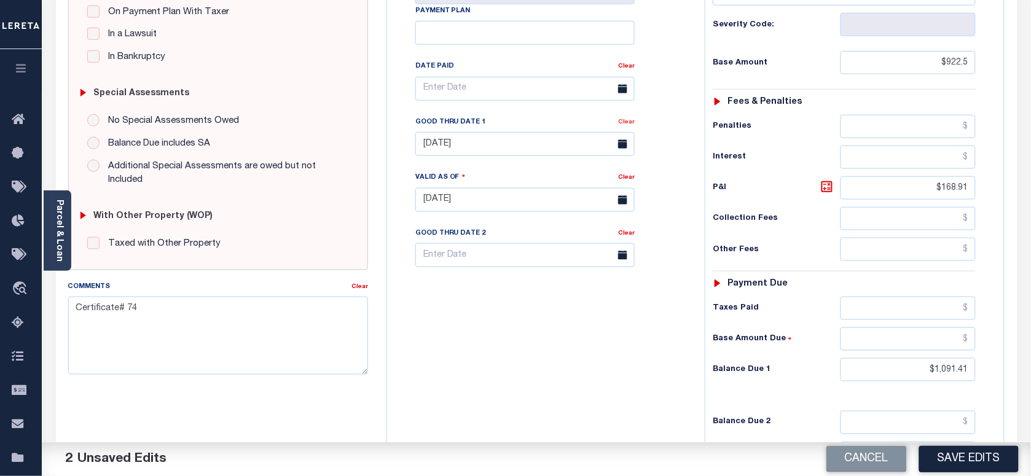
click at [631, 125] on link "Clear" at bounding box center [626, 122] width 17 height 6
drag, startPoint x: 965, startPoint y: 206, endPoint x: 996, endPoint y: 213, distance: 32.2
click at [996, 213] on div "Tax Status Status" at bounding box center [848, 194] width 305 height 543
drag, startPoint x: 911, startPoint y: 375, endPoint x: 1025, endPoint y: 378, distance: 113.7
click at [1025, 378] on div "PAYMENT 4 DOCUMENTS AGENCY DELINQUENT PAYEE" at bounding box center [537, 191] width 980 height 868
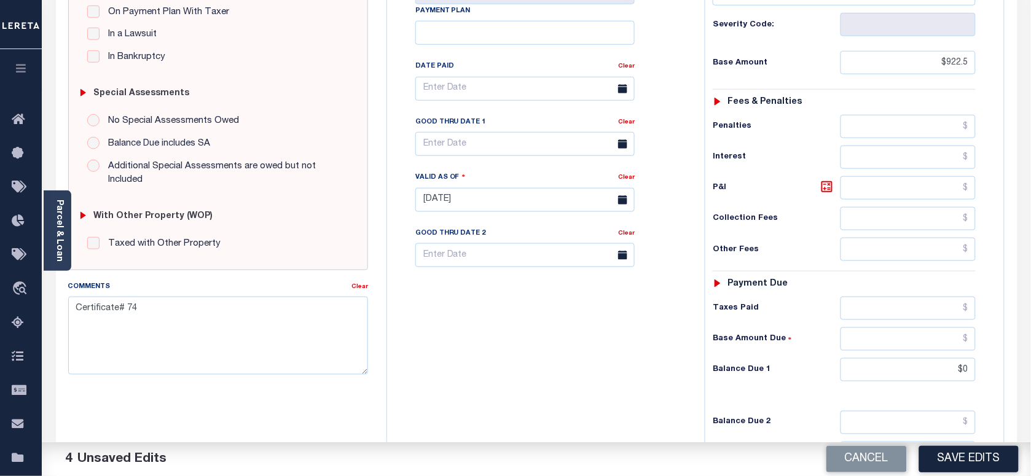
type input "$0.00"
click at [93, 309] on textarea "Certificate# 74" at bounding box center [218, 335] width 300 height 77
click at [170, 312] on textarea "Certificate# 74" at bounding box center [218, 335] width 300 height 77
paste textarea "Please refer 2024 line for supporting Document."
type textarea "Certificate# 74 Please refer 2024 line for supporting Document."
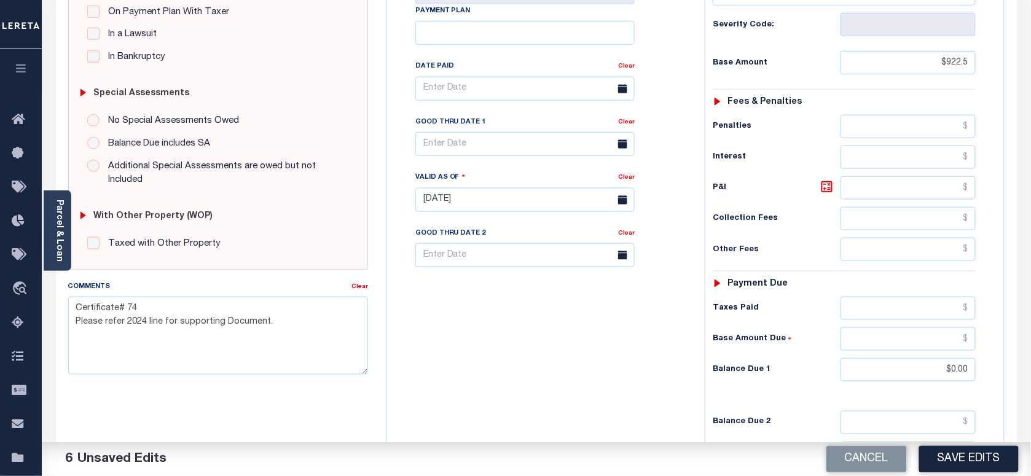
click at [414, 293] on div "Tax Bill No Multiple Payment Option Payment Plan Clear" at bounding box center [542, 194] width 305 height 543
click at [971, 450] on button "Save Edits" at bounding box center [969, 459] width 100 height 26
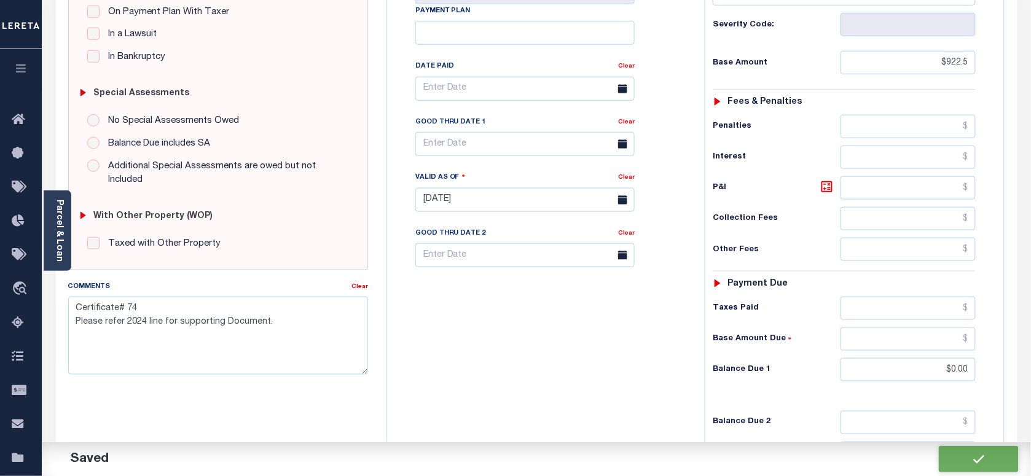
checkbox input "false"
type textarea "Certificate# 74 Please refer 2024 line for supporting Document."
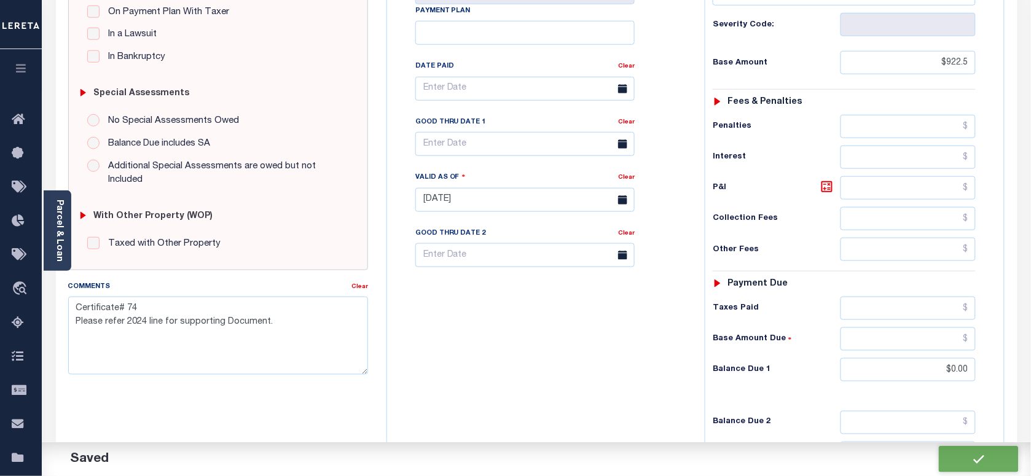
type input "$922.5"
type input "$0"
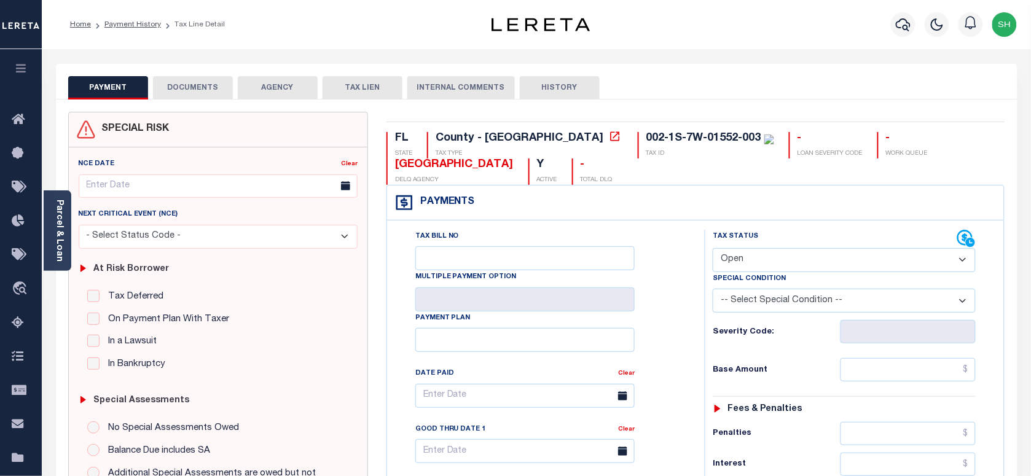
drag, startPoint x: 795, startPoint y: 262, endPoint x: 776, endPoint y: 273, distance: 21.5
click at [795, 262] on select "- Select Status Code - Open Due/Unpaid Paid Incomplete No Tax Due Internal Refu…" at bounding box center [844, 260] width 263 height 24
select select "PYD"
click at [713, 249] on select "- Select Status Code - Open Due/Unpaid Paid Incomplete No Tax Due Internal Refu…" at bounding box center [844, 260] width 263 height 24
type input "[DATE]"
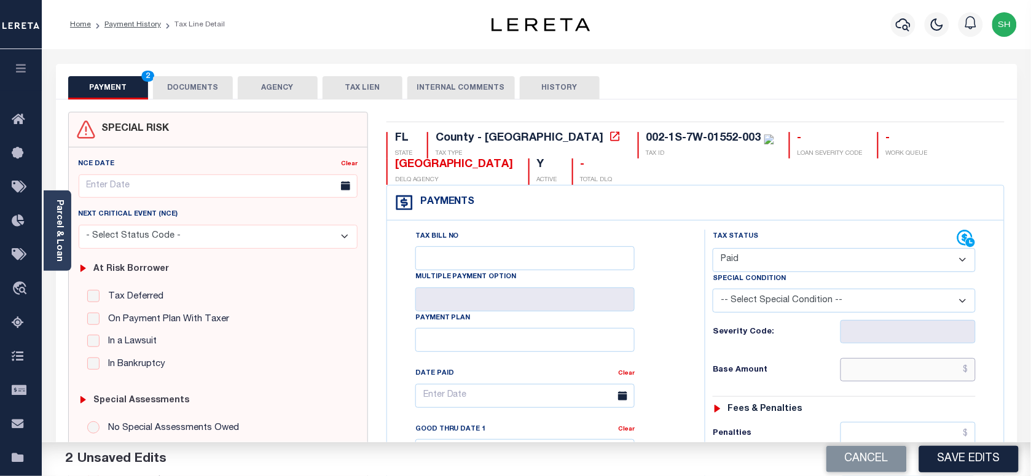
click at [906, 374] on input "text" at bounding box center [909, 369] width 136 height 23
paste input "930.33"
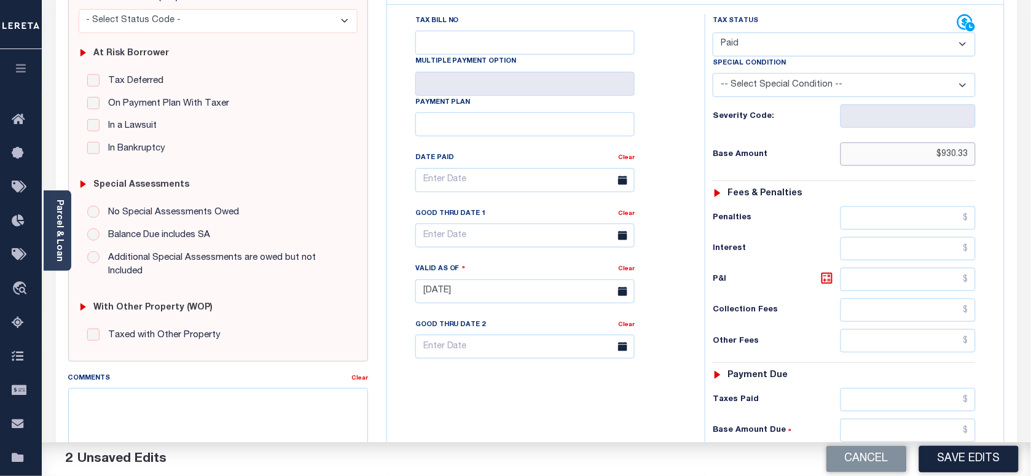
scroll to position [384, 0]
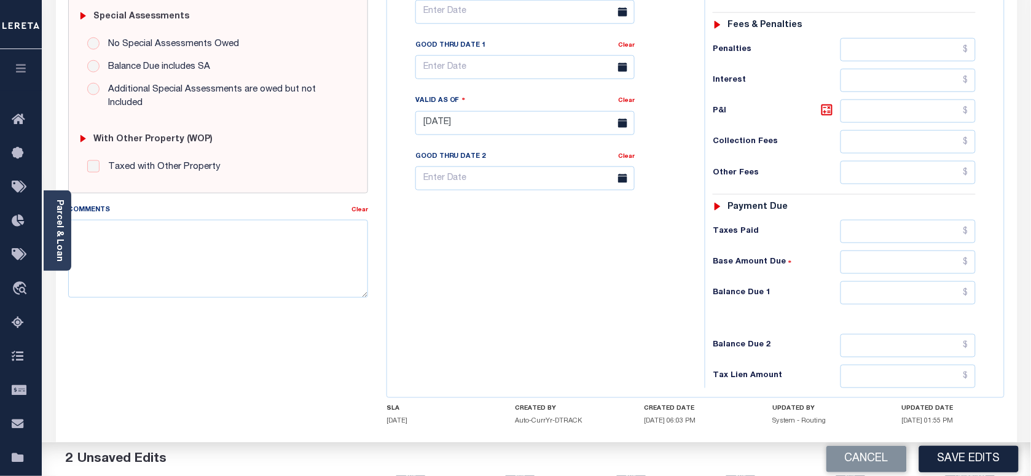
type input "$930.33"
click at [950, 296] on input "text" at bounding box center [909, 292] width 136 height 23
type input "$0.00"
click at [55, 230] on link "Parcel & Loan" at bounding box center [59, 231] width 9 height 62
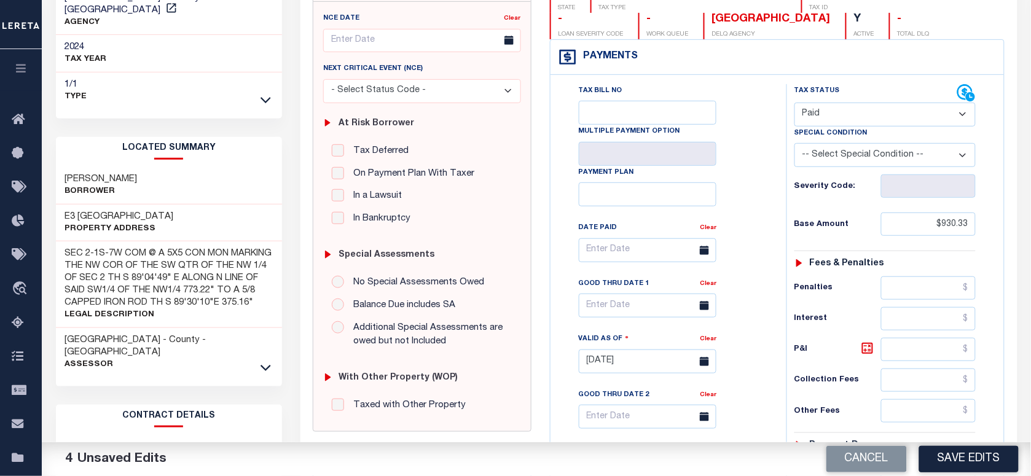
scroll to position [0, 0]
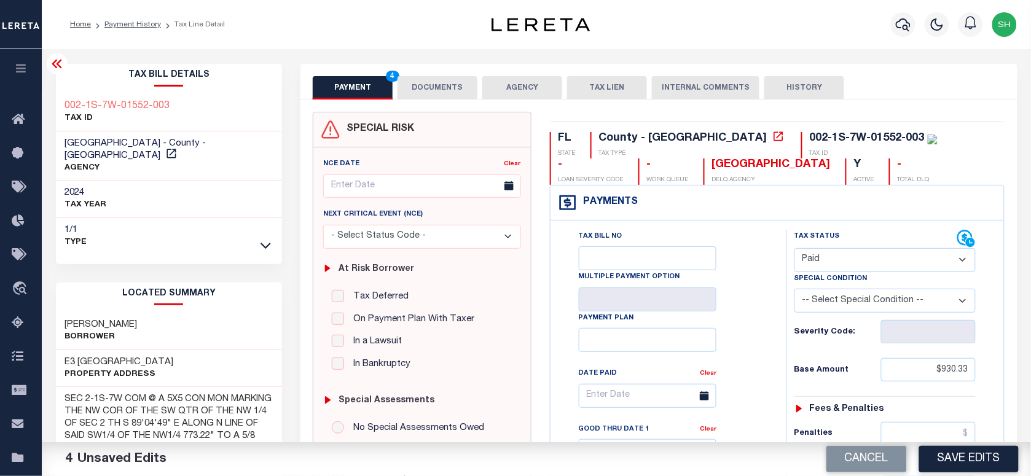
copy div "002-1S-7W-01552-003"
click at [464, 94] on button "DOCUMENTS" at bounding box center [438, 87] width 80 height 23
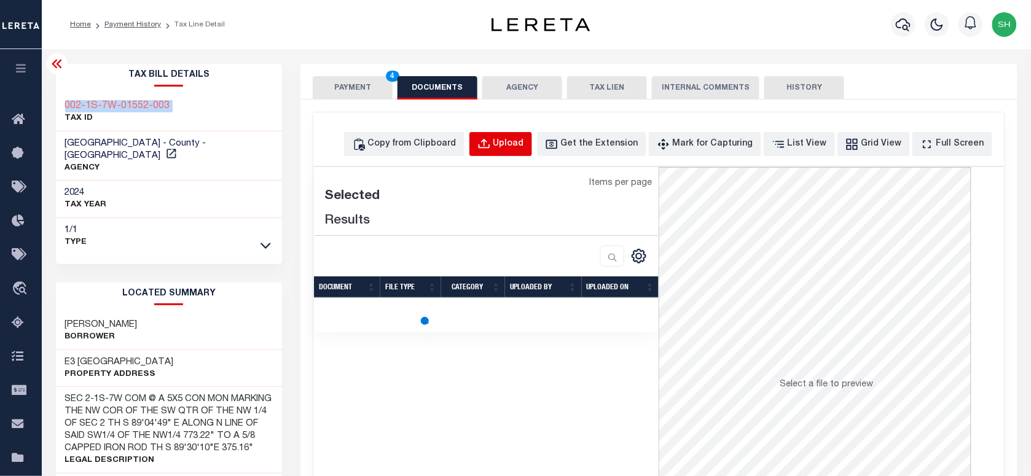
click at [530, 136] on button "Upload" at bounding box center [500, 144] width 63 height 24
select select "POP"
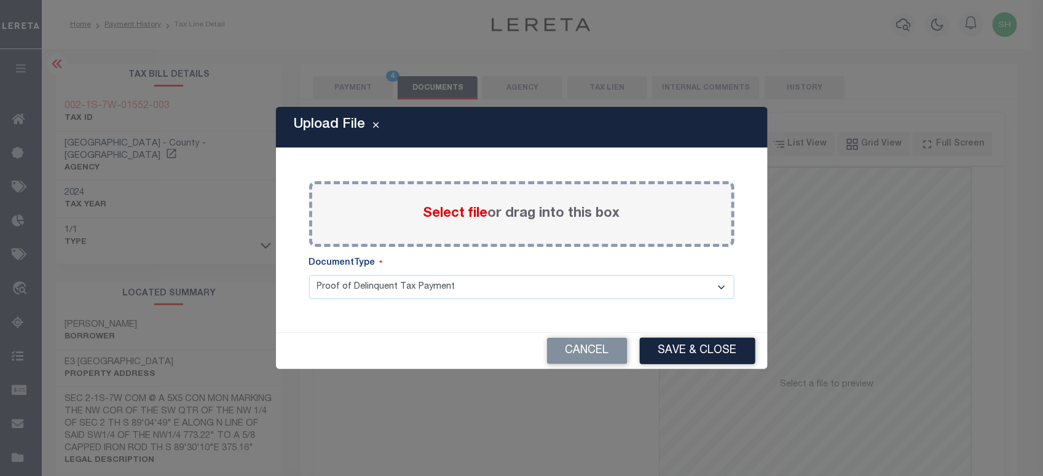
click at [433, 207] on span "Select file" at bounding box center [455, 214] width 65 height 14
click at [0, 0] on input "Select file or drag into this box" at bounding box center [0, 0] width 0 height 0
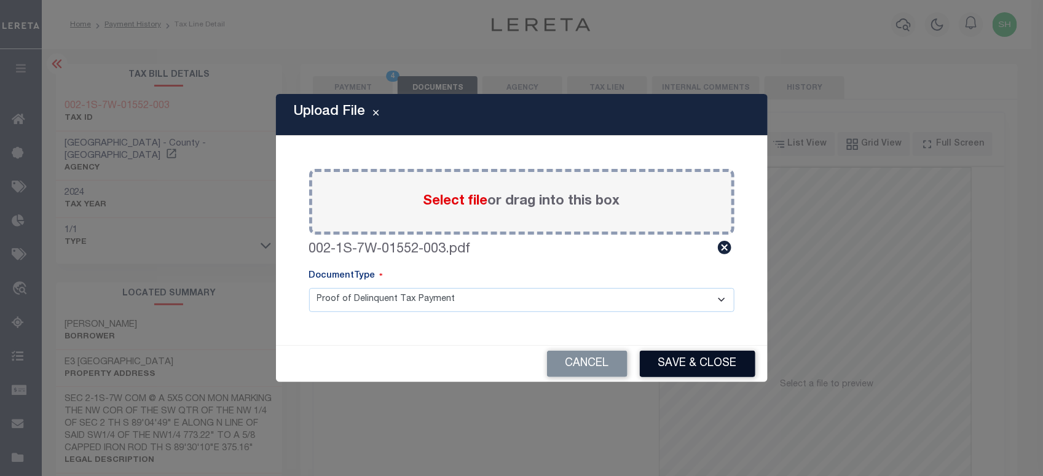
click at [708, 367] on button "Save & Close" at bounding box center [698, 364] width 116 height 26
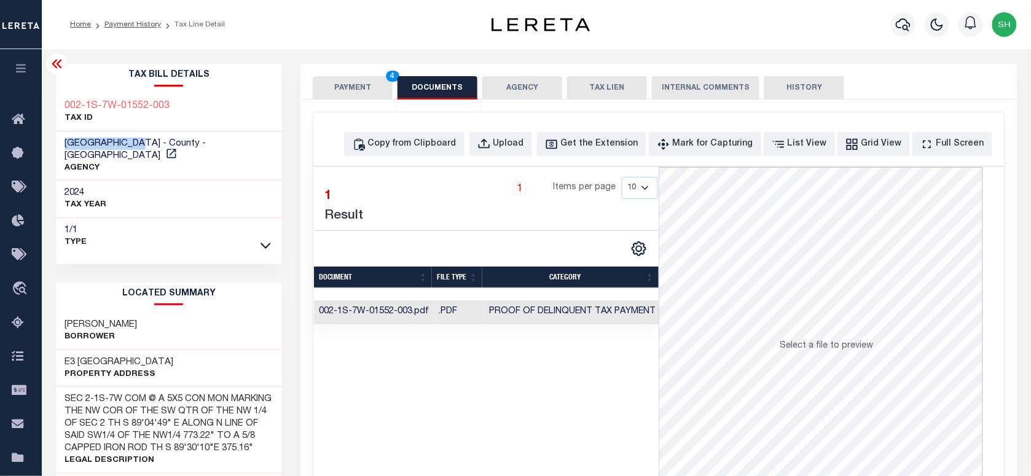
drag, startPoint x: 63, startPoint y: 142, endPoint x: 143, endPoint y: 137, distance: 80.6
click at [143, 137] on div "LIBERTY COUNTY - County - FL AGENCY" at bounding box center [169, 156] width 227 height 50
copy span "LIBERTY COUNTY"
click at [314, 89] on button "PAYMENT 4" at bounding box center [353, 87] width 80 height 23
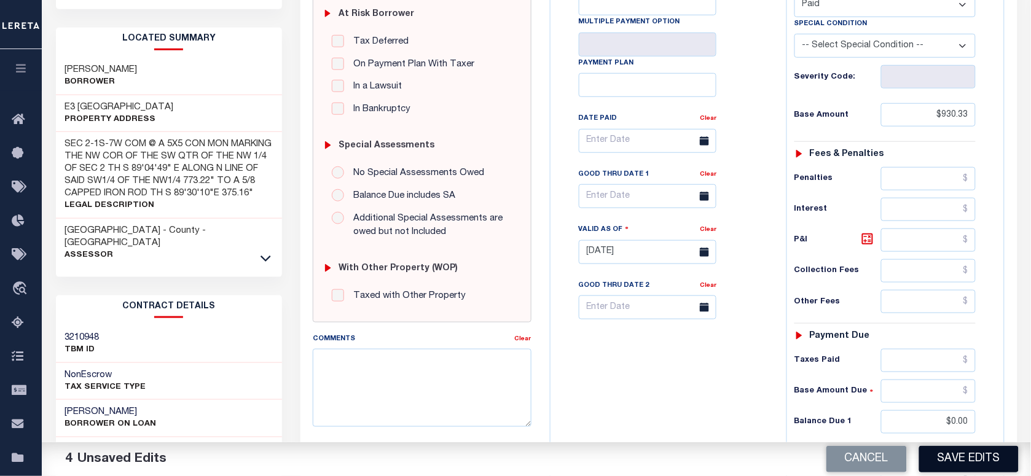
scroll to position [307, 0]
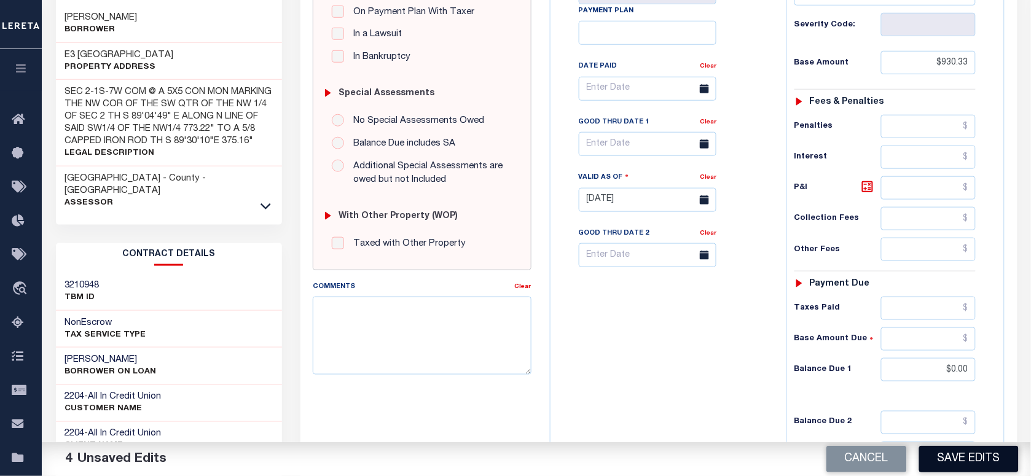
click at [965, 462] on button "Save Edits" at bounding box center [969, 459] width 100 height 26
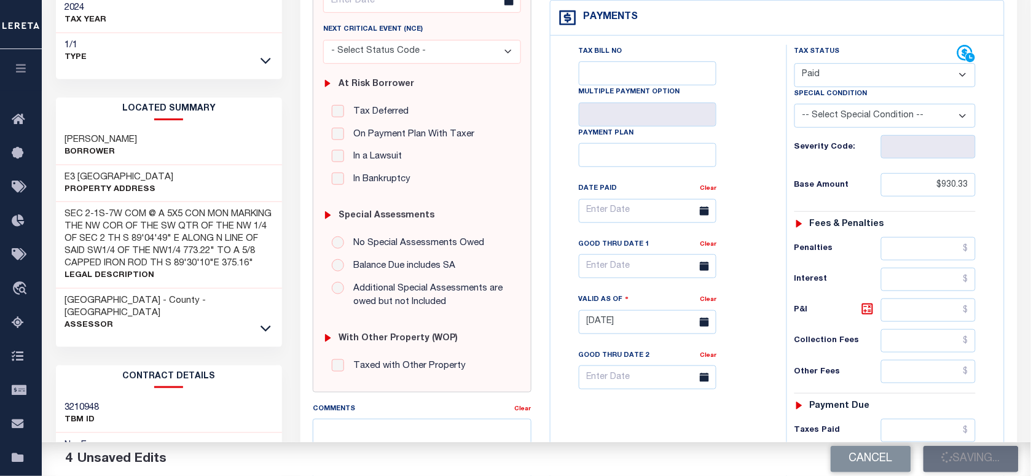
scroll to position [77, 0]
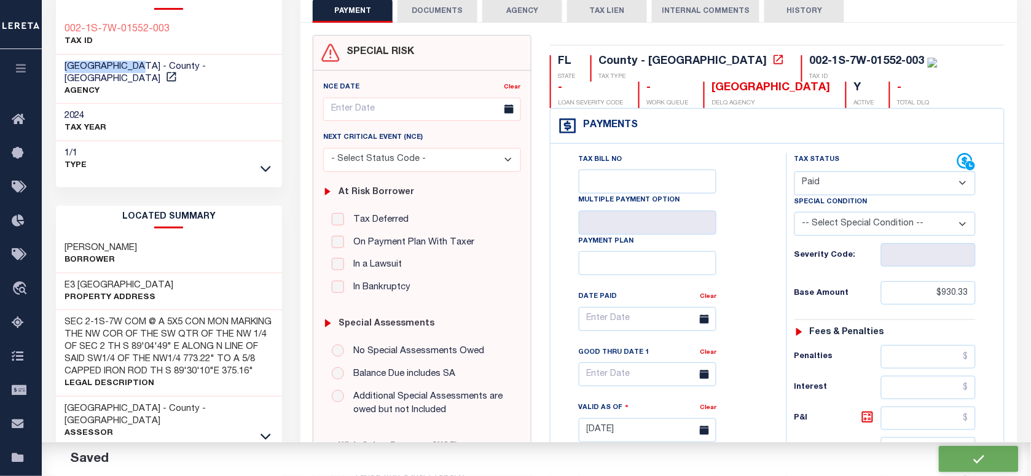
checkbox input "false"
type input "$930.33"
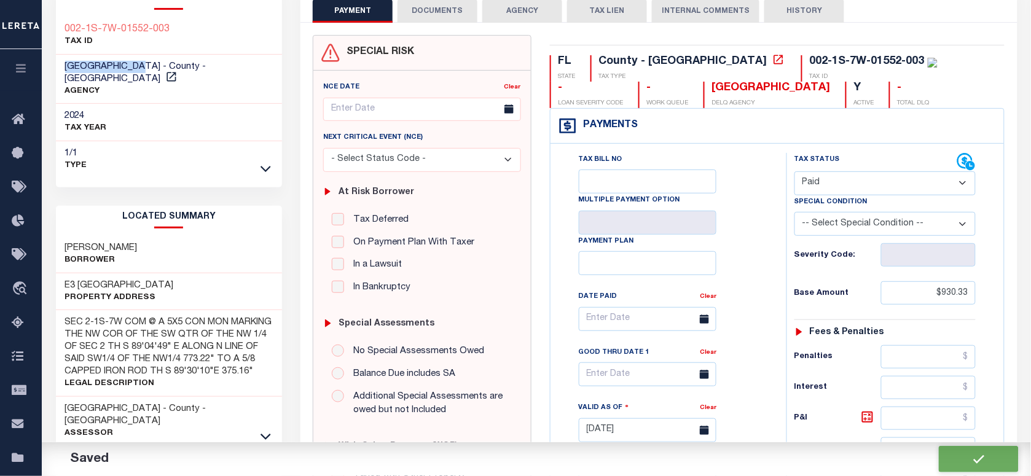
type input "$0"
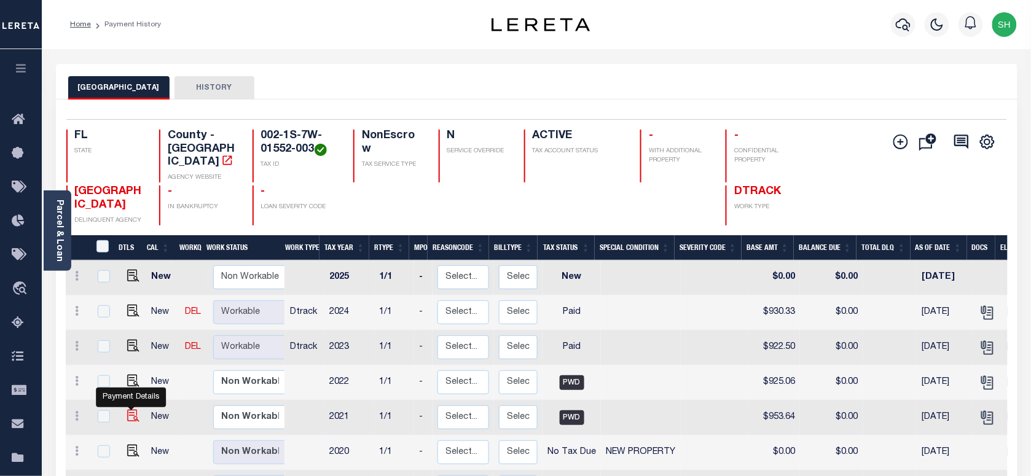
click at [132, 410] on img "" at bounding box center [133, 416] width 12 height 12
checkbox input "true"
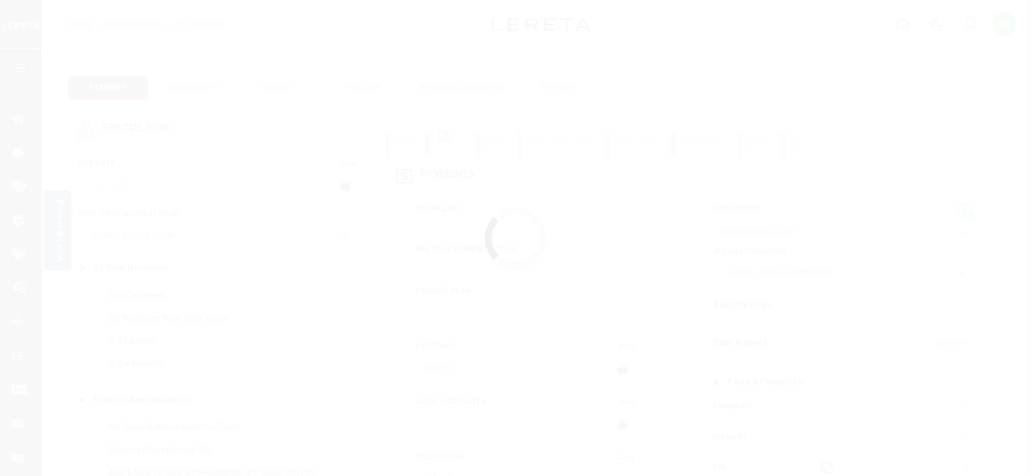
select select "PWD"
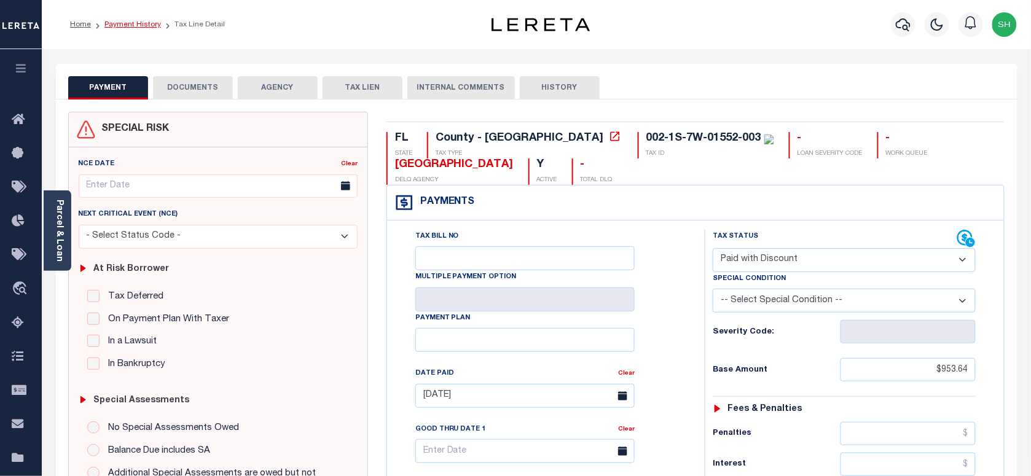
click at [136, 25] on link "Payment History" at bounding box center [132, 24] width 57 height 7
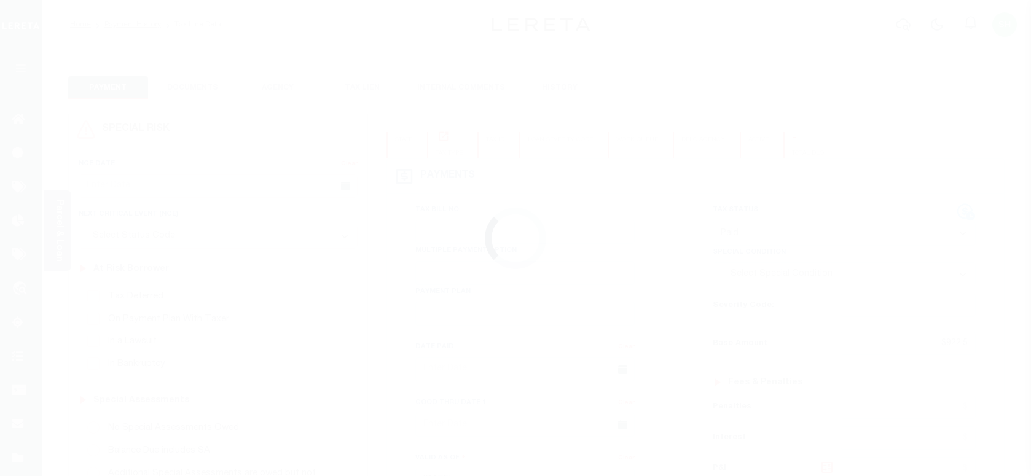
select select "PYD"
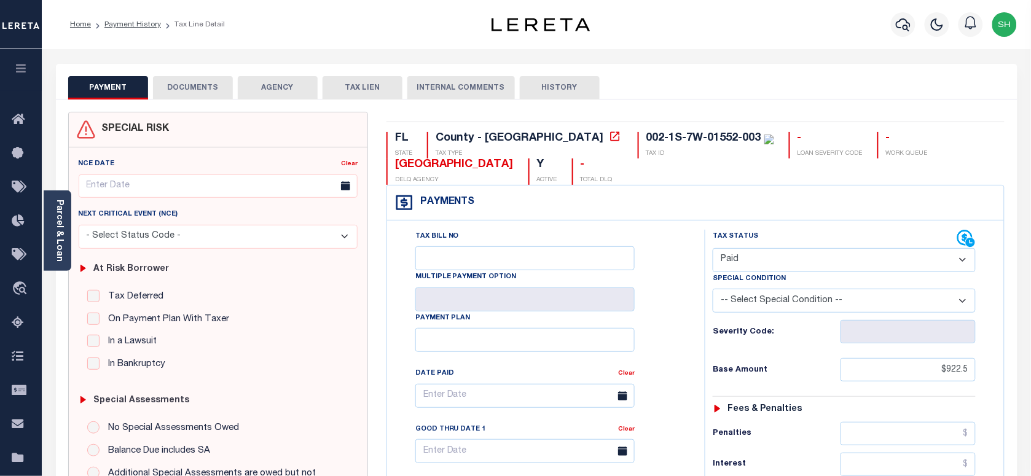
click at [818, 299] on select "-- Select Special Condition -- 3RD PARTY TAX LIEN AGENCY TAX LIEN (A.K.A Inside…" at bounding box center [844, 301] width 263 height 24
select select "28"
click at [816, 297] on select "-- Select Special Condition -- 3RD PARTY TAX LIEN AGENCY TAX LIEN (A.K.A Inside…" at bounding box center [844, 301] width 263 height 24
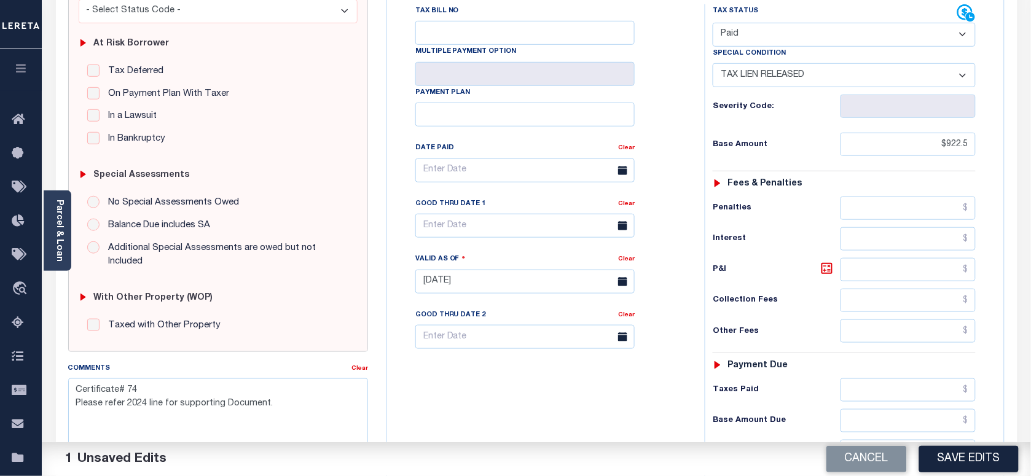
scroll to position [461, 0]
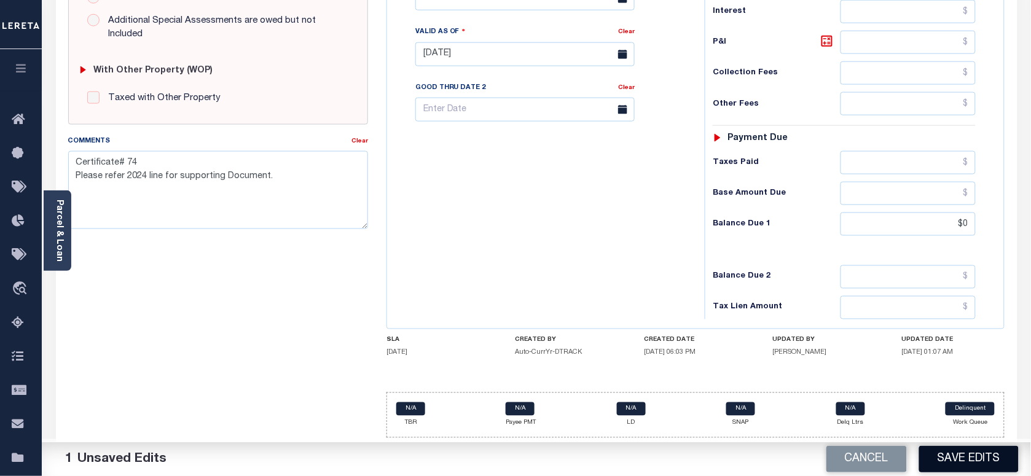
click at [967, 460] on button "Save Edits" at bounding box center [969, 459] width 100 height 26
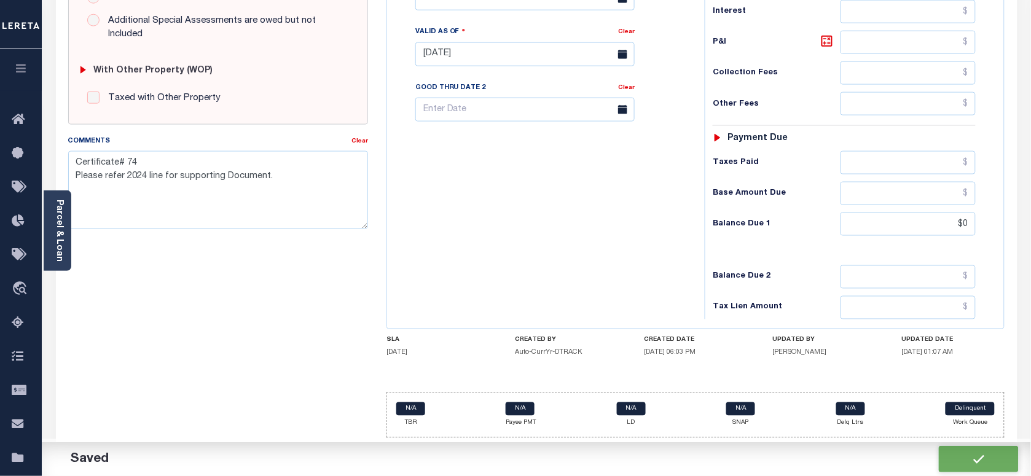
checkbox input "false"
type textarea "Certificate# 74 Please refer 2024 line for supporting Document."
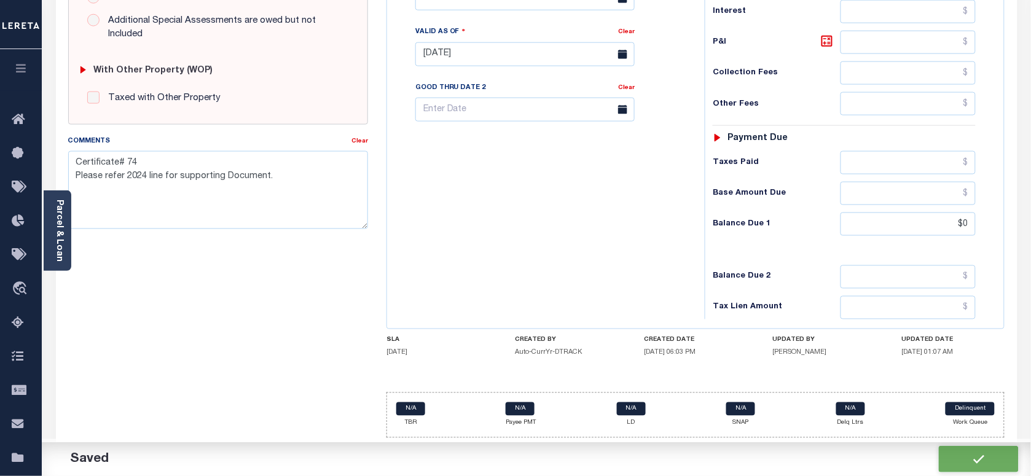
type input "$922.5"
type input "$0"
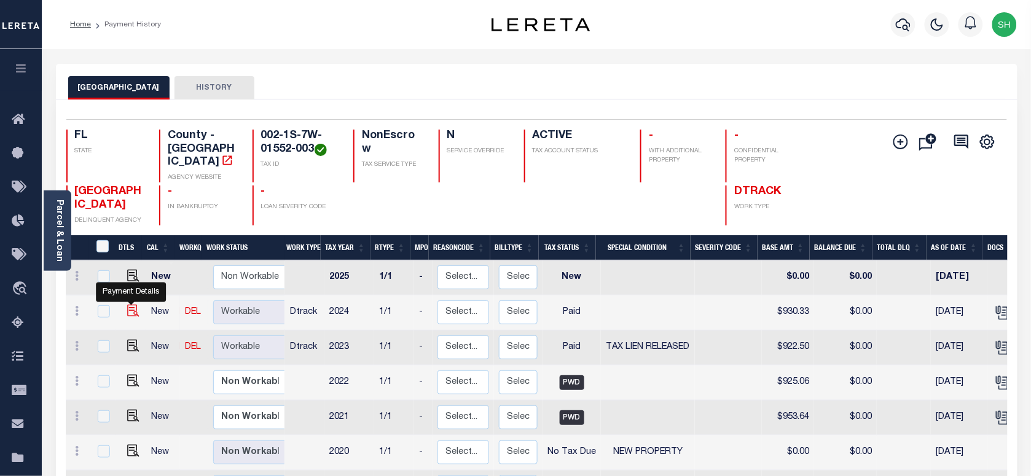
click at [127, 305] on img "" at bounding box center [133, 311] width 12 height 12
checkbox input "true"
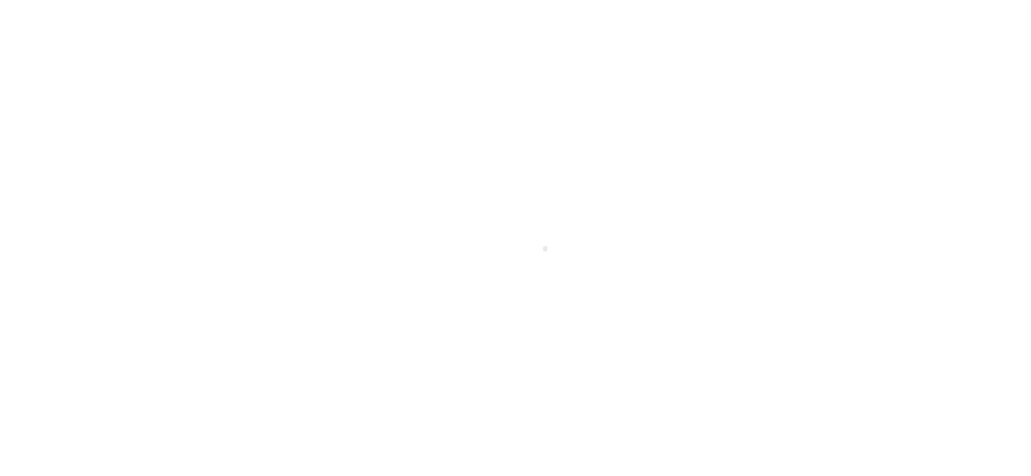
select select "PYD"
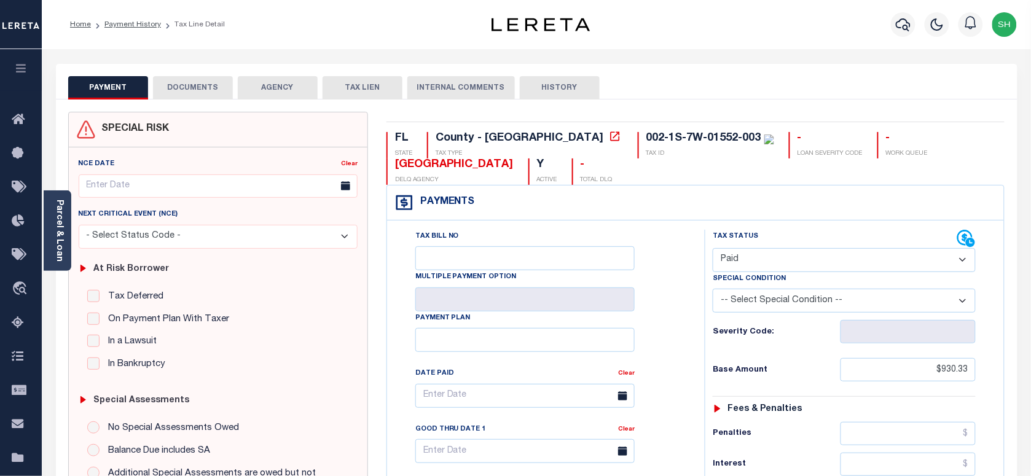
click at [170, 66] on div "PAYMENT DOCUMENTS AGENCY DELINQUENT PAYEE TAX LIEN" at bounding box center [537, 82] width 962 height 36
click at [202, 81] on button "DOCUMENTS" at bounding box center [193, 87] width 80 height 23
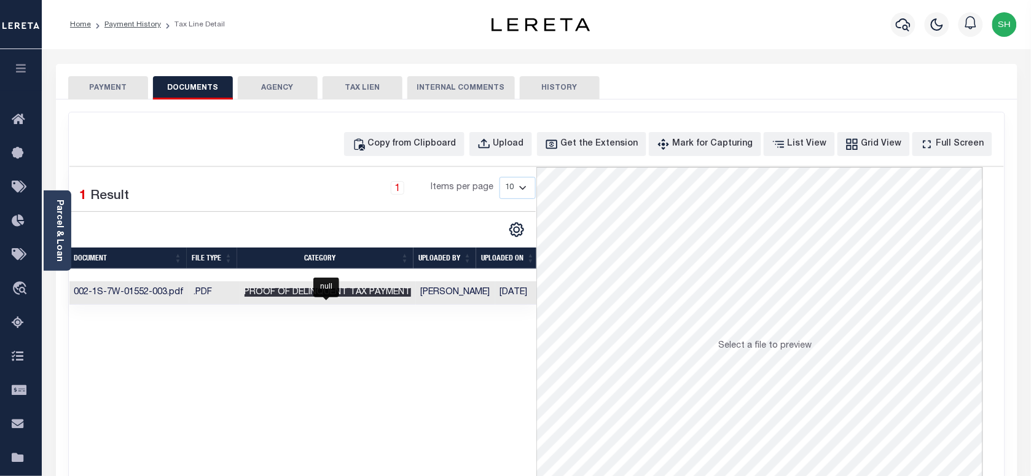
click at [317, 295] on span "Proof of Delinquent Tax Payment" at bounding box center [328, 292] width 167 height 9
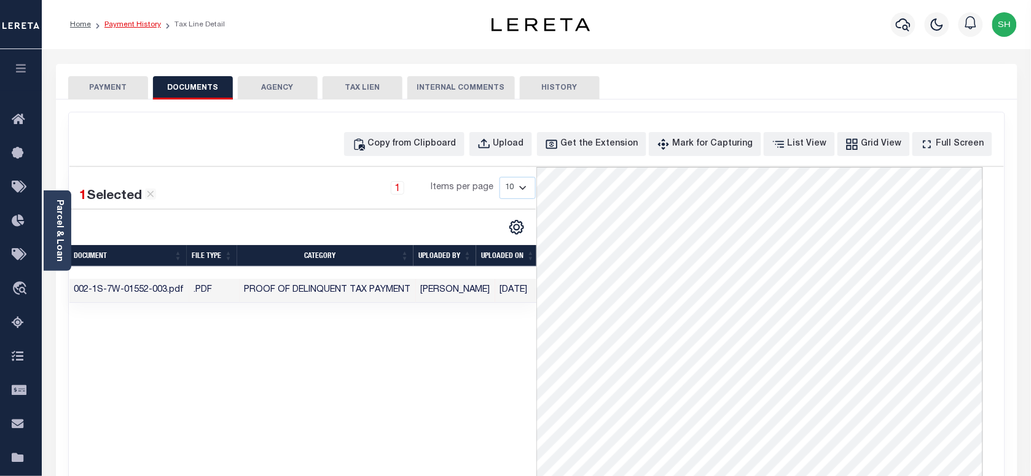
click at [138, 23] on link "Payment History" at bounding box center [132, 24] width 57 height 7
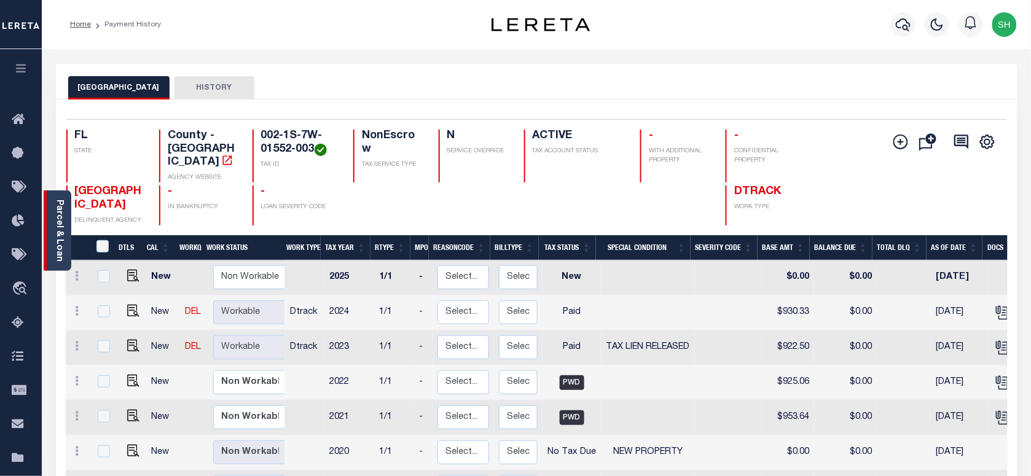
click at [52, 226] on div "Parcel & Loan" at bounding box center [58, 230] width 28 height 80
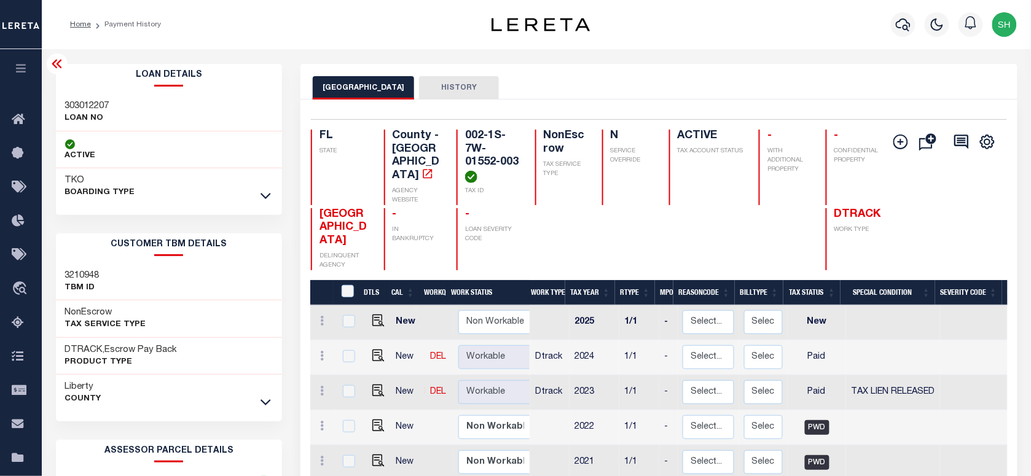
click at [88, 100] on h3 "303012207" at bounding box center [87, 106] width 44 height 12
copy h3 "303012207"
click at [901, 23] on icon "button" at bounding box center [903, 24] width 15 height 15
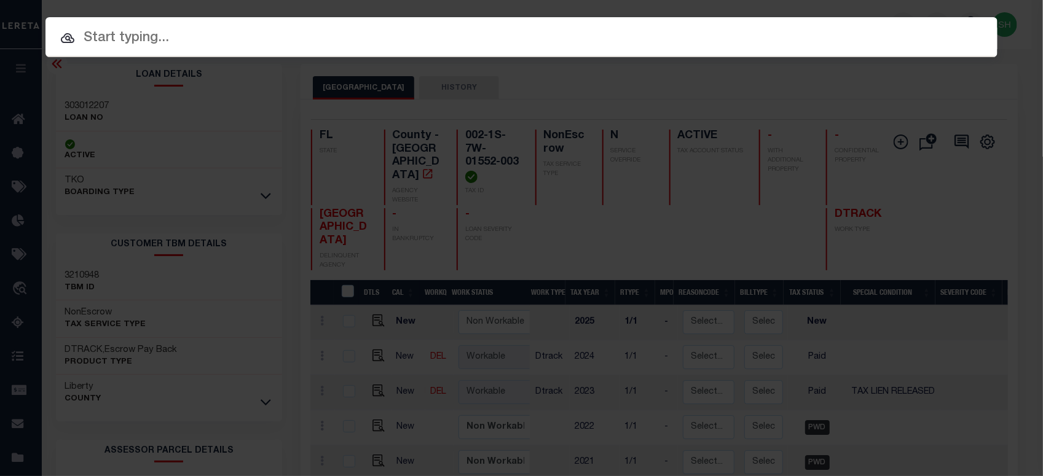
click at [791, 32] on input "text" at bounding box center [521, 39] width 952 height 22
paste input "303012207"
type input "303012207"
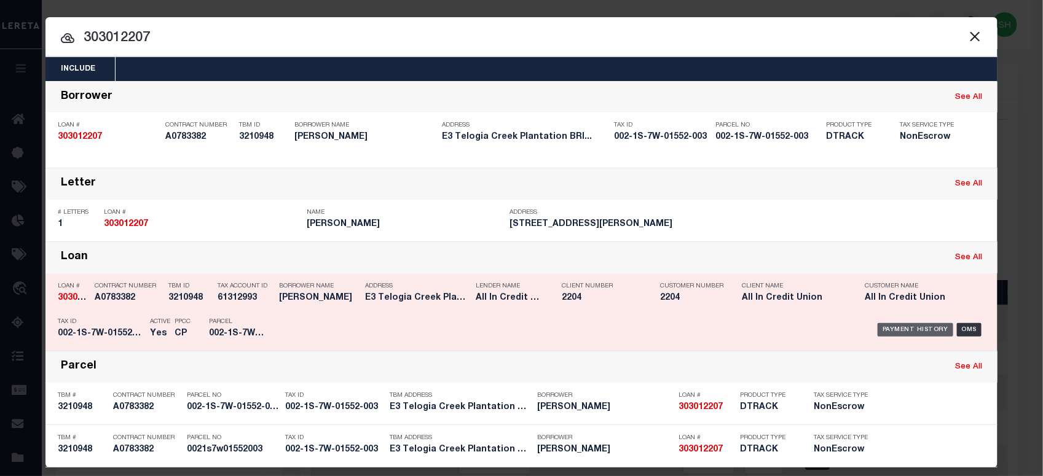
click at [913, 327] on div "Payment History" at bounding box center [915, 330] width 76 height 14
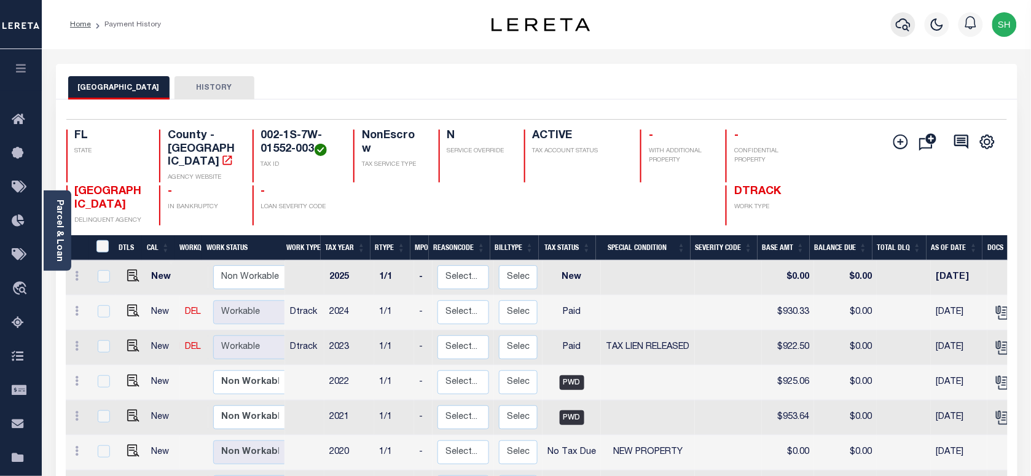
click at [904, 17] on button "button" at bounding box center [903, 24] width 25 height 25
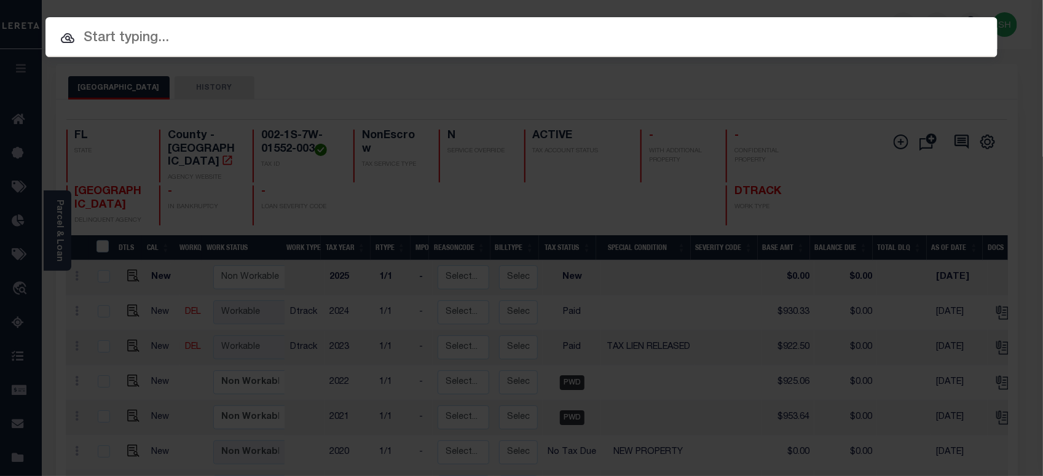
click at [760, 34] on input "text" at bounding box center [521, 39] width 952 height 22
paste input "13222"
type input "13222"
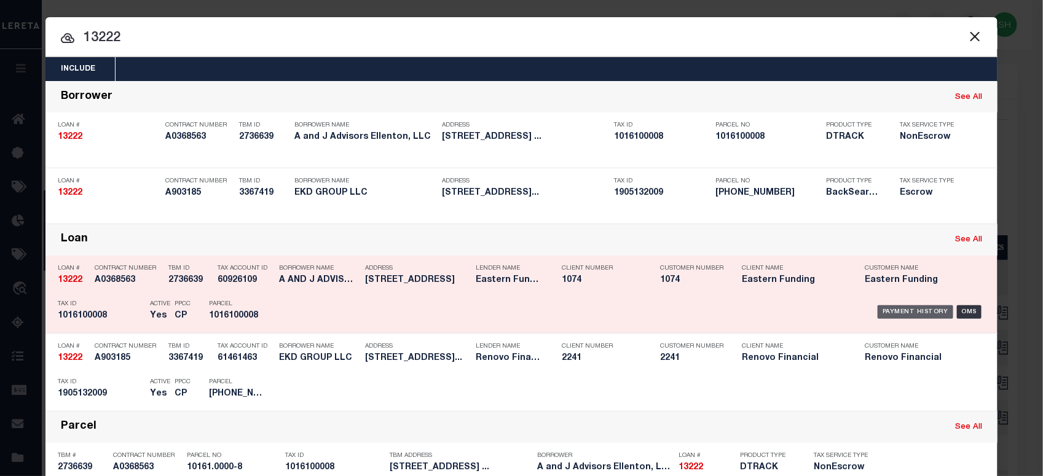
click at [907, 308] on div "Payment History" at bounding box center [915, 312] width 76 height 14
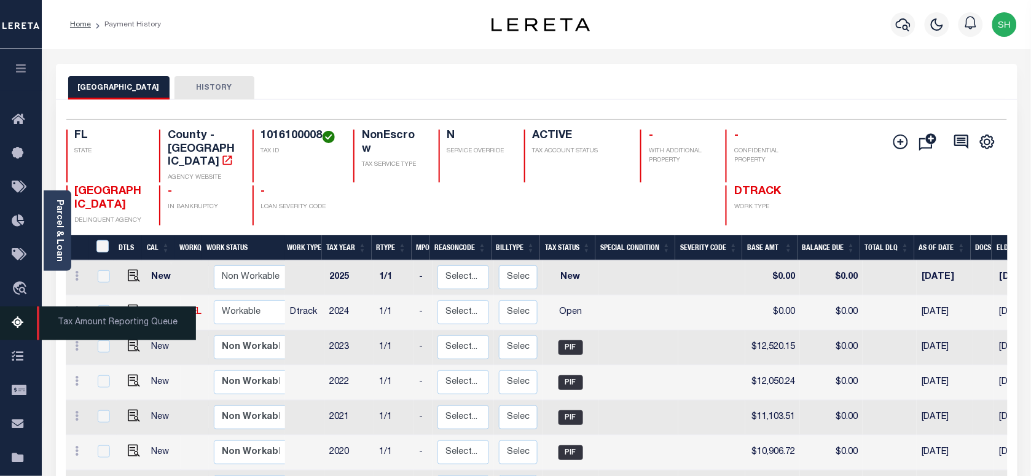
click at [65, 318] on span "Tax Amount Reporting Queue" at bounding box center [116, 324] width 159 height 34
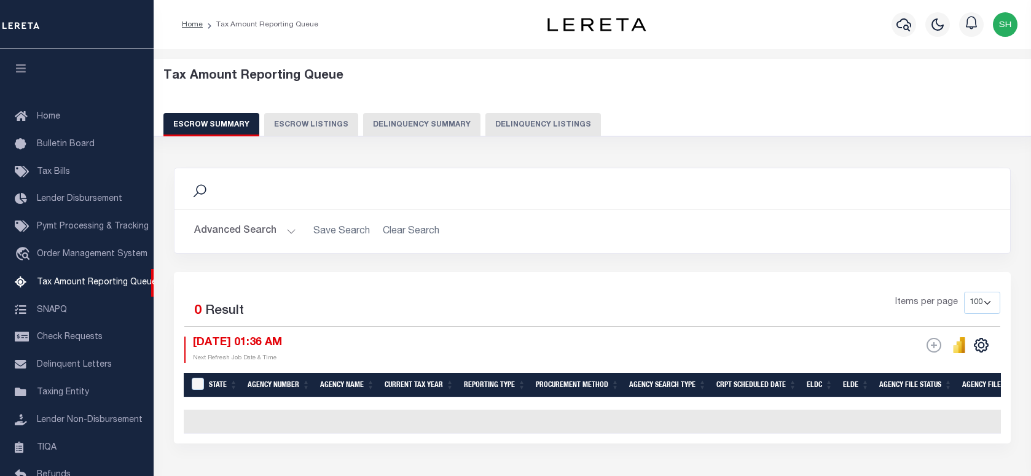
select select "100"
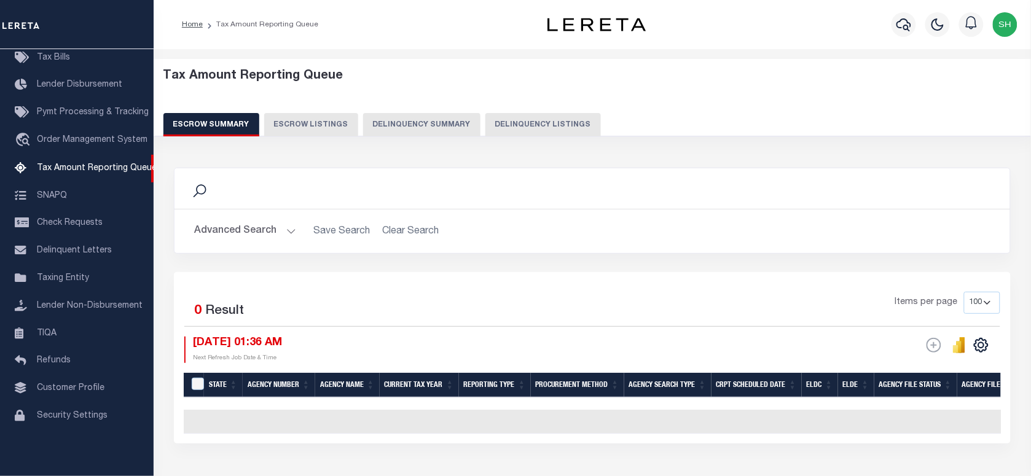
click at [511, 128] on button "Delinquency Listings" at bounding box center [543, 124] width 116 height 23
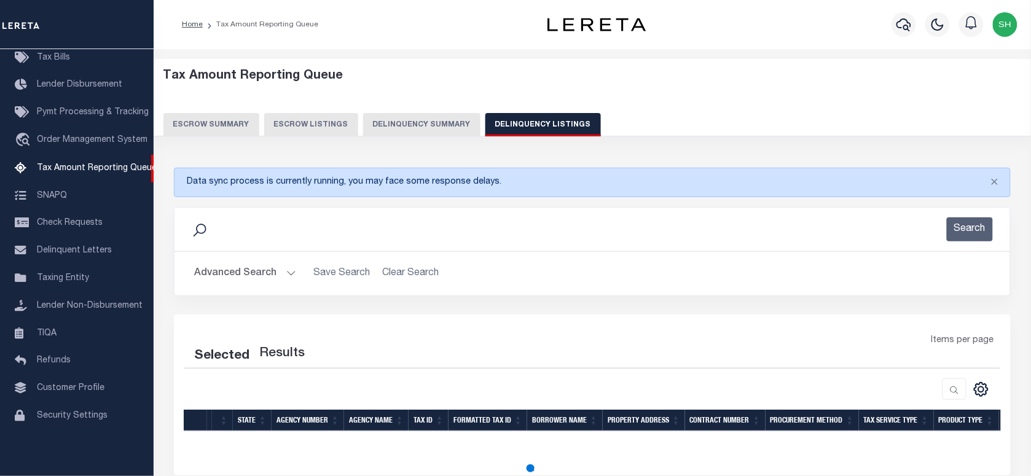
select select "100"
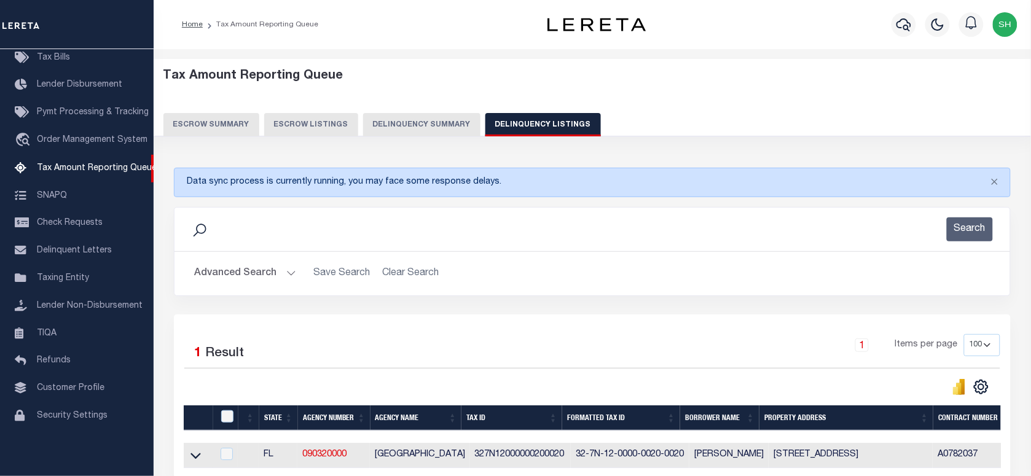
click at [222, 268] on button "Advanced Search" at bounding box center [245, 274] width 102 height 24
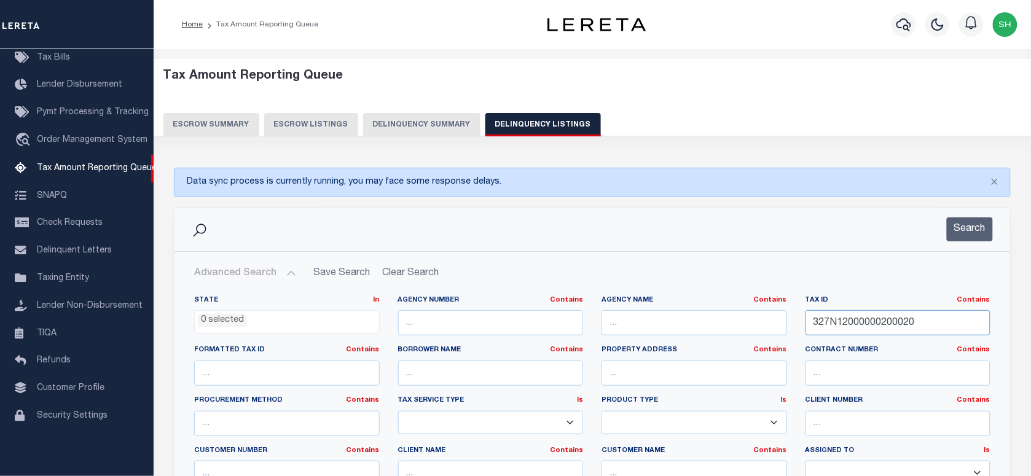
drag, startPoint x: 877, startPoint y: 332, endPoint x: 766, endPoint y: 326, distance: 110.7
click at [770, 332] on div "State In In AK AL AR AZ CA CO CT DC DE FL GA GU HI IA ID IL IN KS KY LA MA MD M…" at bounding box center [592, 421] width 815 height 251
paste input "18384100900100150"
type input "183841009001001500"
click at [948, 251] on div "Search" at bounding box center [593, 230] width 836 height 44
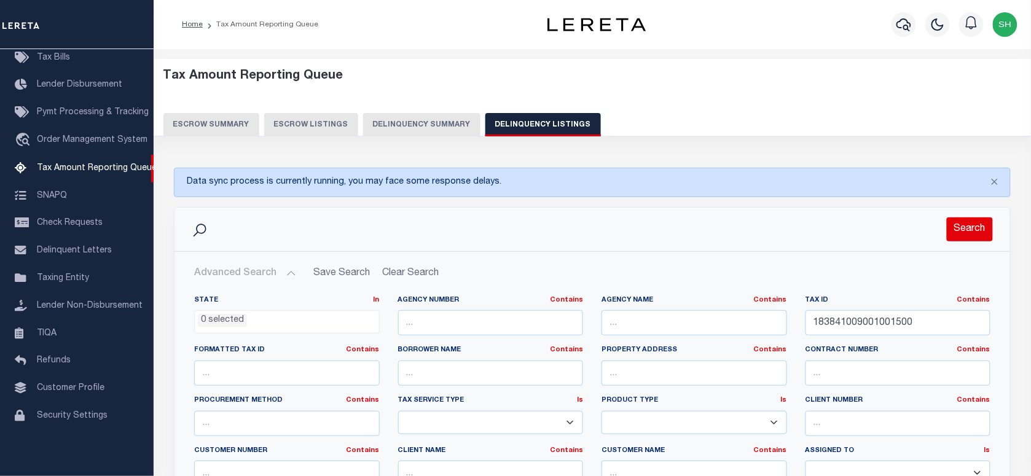
click at [960, 240] on button "Search" at bounding box center [970, 230] width 46 height 24
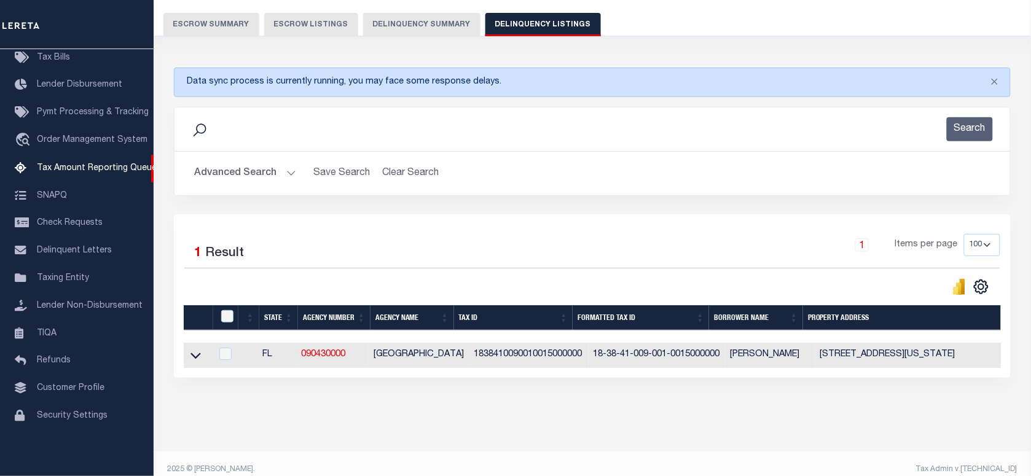
scroll to position [124, 0]
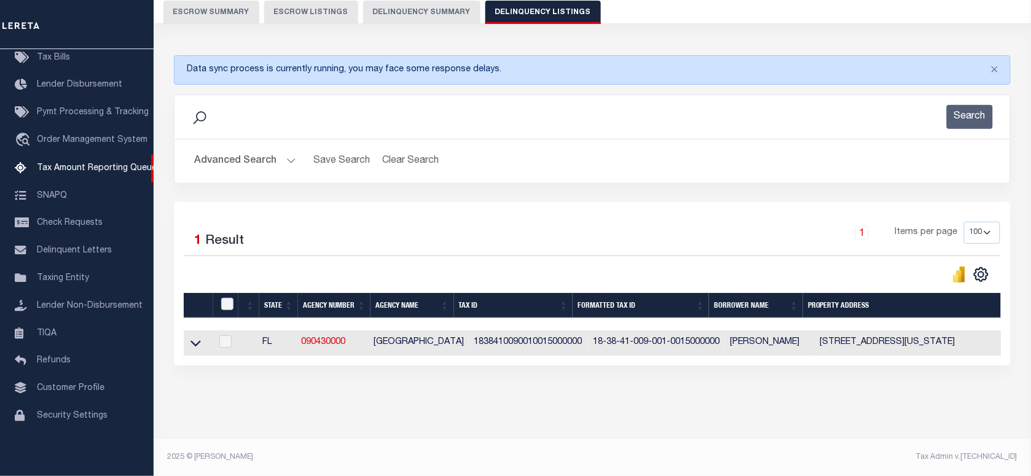
drag, startPoint x: 215, startPoint y: 398, endPoint x: 210, endPoint y: 372, distance: 25.8
click at [215, 398] on div "Data sync process is currently running, you may face some response delays. Sear…" at bounding box center [592, 222] width 853 height 359
click at [308, 447] on footer "2025 © LERETA. Tax Admin v.1.0.0.1" at bounding box center [592, 457] width 877 height 37
click at [265, 443] on footer "2025 © LERETA. Tax Admin v.1.0.0.1" at bounding box center [592, 457] width 877 height 37
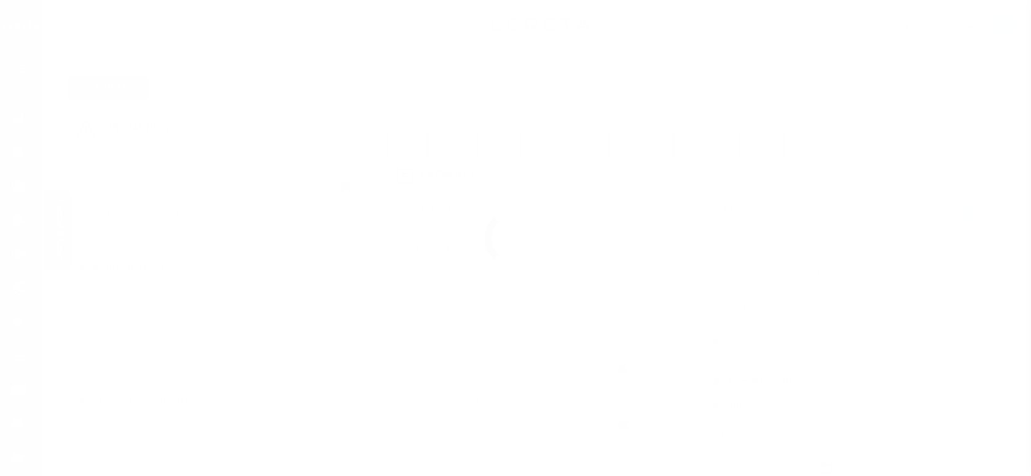
select select "OP2"
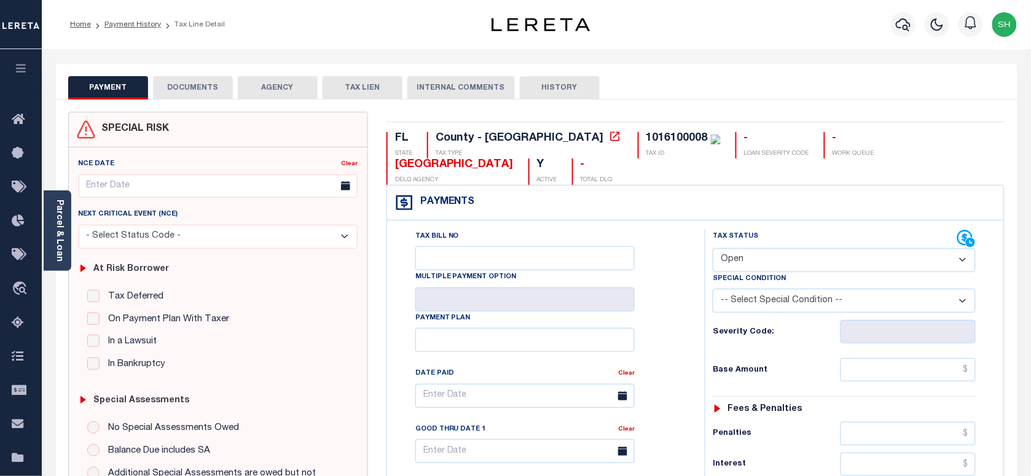
click at [646, 133] on div "1016100008" at bounding box center [676, 138] width 61 height 11
copy div "1016100008"
click at [914, 29] on button "button" at bounding box center [903, 24] width 25 height 25
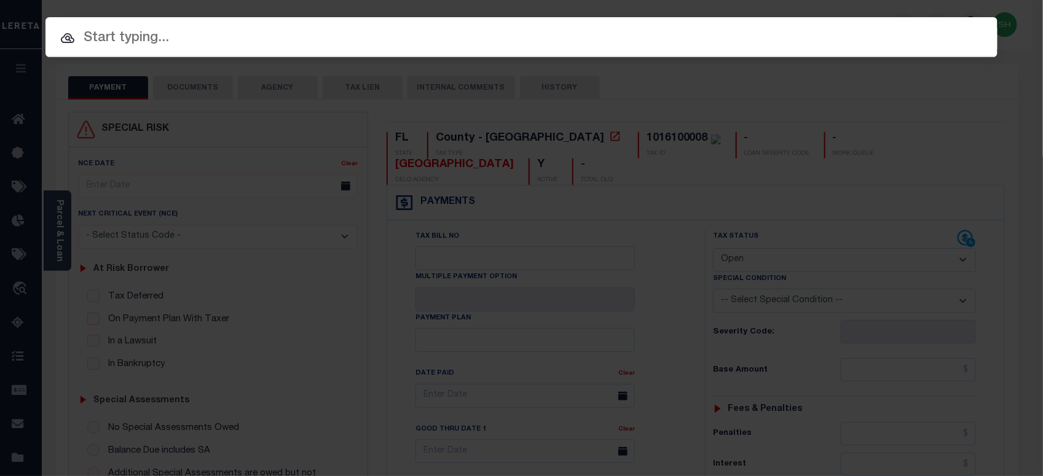
click at [729, 37] on input "text" at bounding box center [521, 39] width 952 height 22
paste input "1507206716"
type input "1507206716"
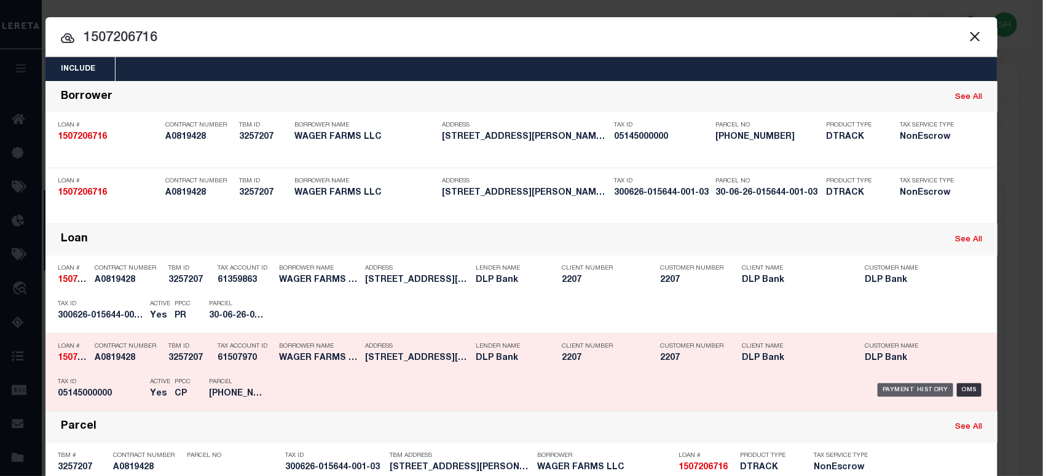
click at [914, 387] on div "Payment History" at bounding box center [915, 390] width 76 height 14
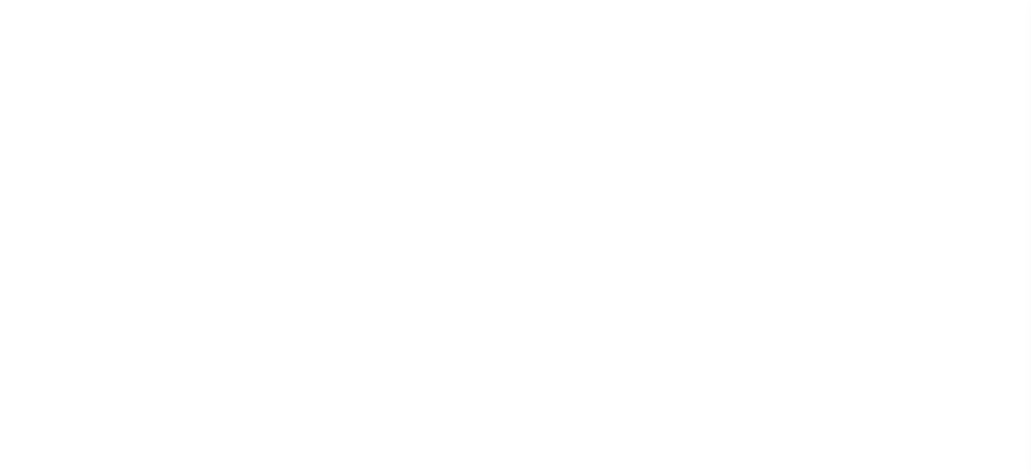
select select "OP2"
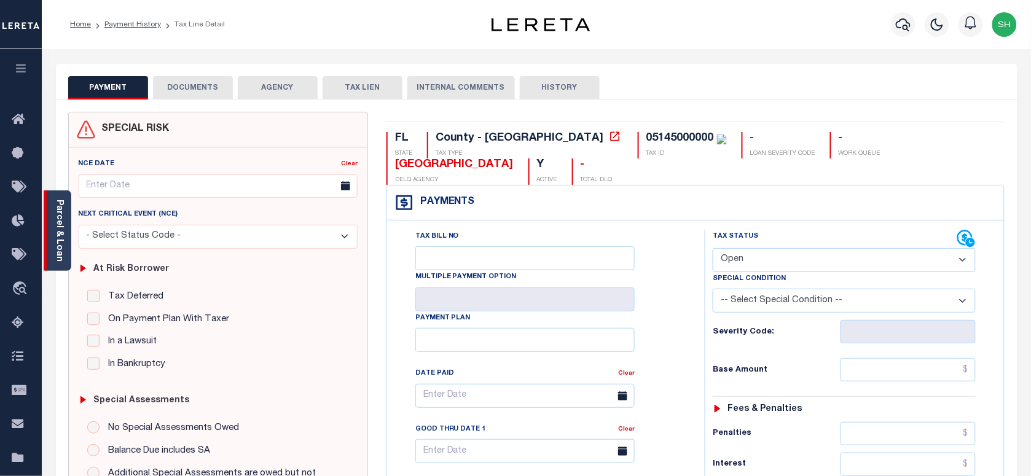
click at [55, 220] on link "Parcel & Loan" at bounding box center [59, 231] width 9 height 62
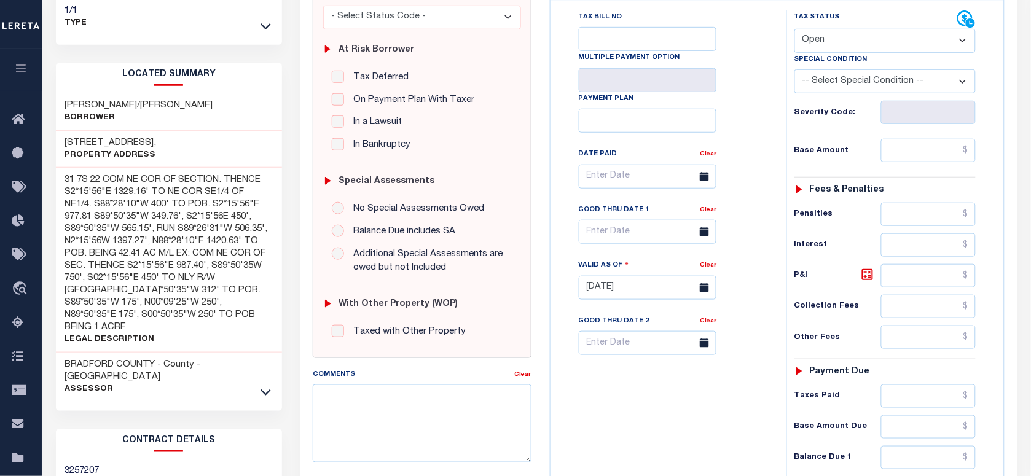
scroll to position [307, 0]
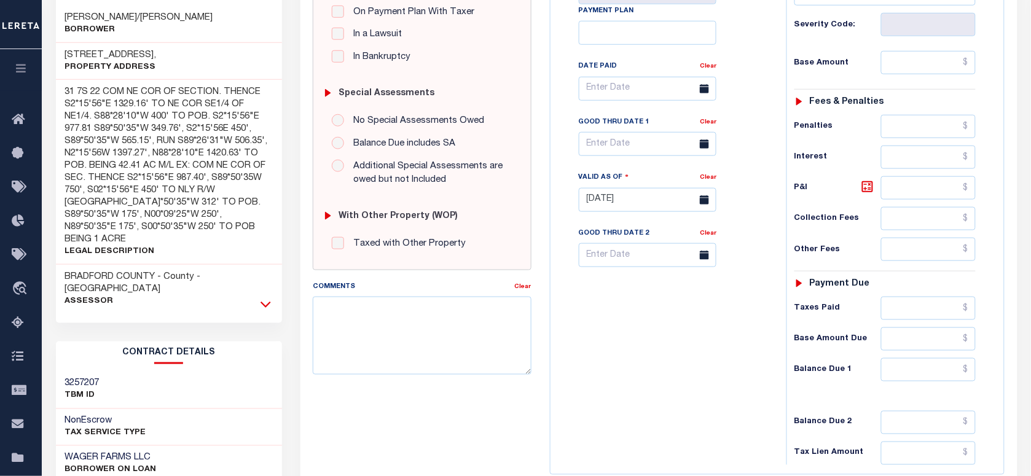
click at [269, 302] on icon at bounding box center [266, 305] width 10 height 6
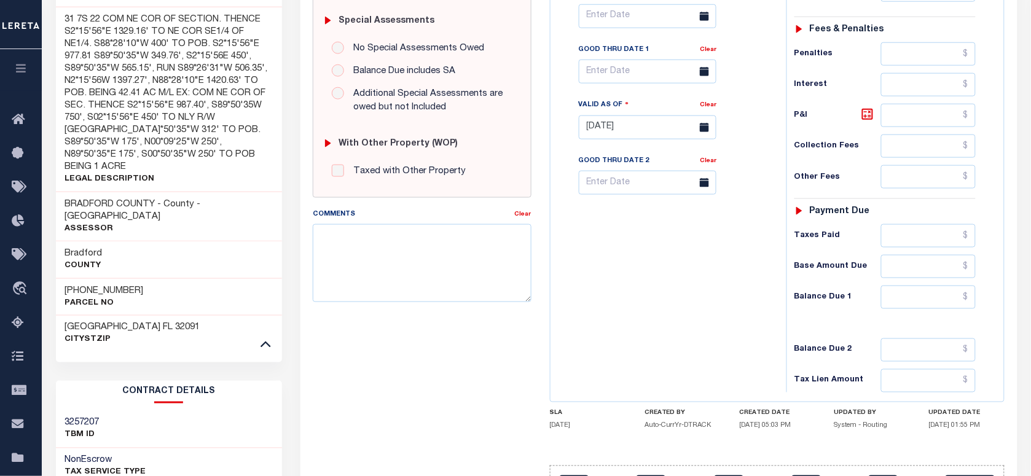
scroll to position [419, 0]
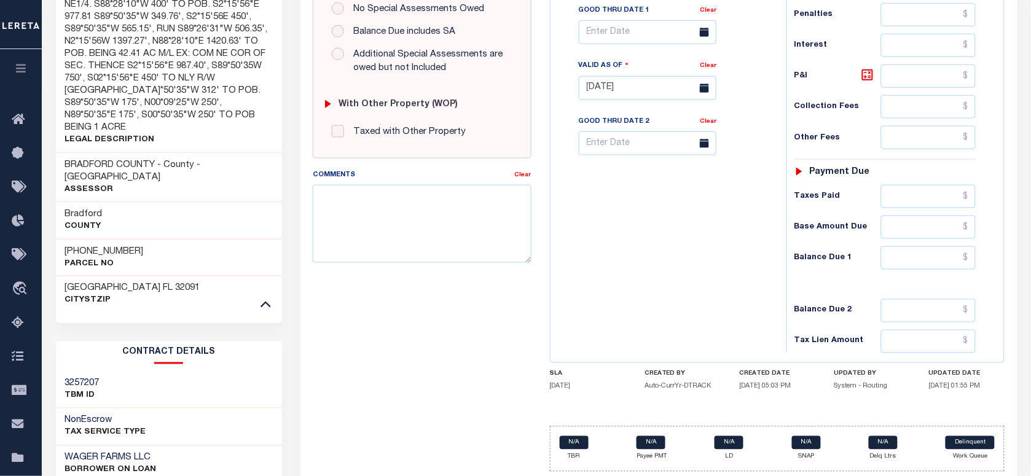
click at [112, 246] on h3 "05145-0-00000" at bounding box center [104, 252] width 79 height 12
copy div "05145-0-00000"
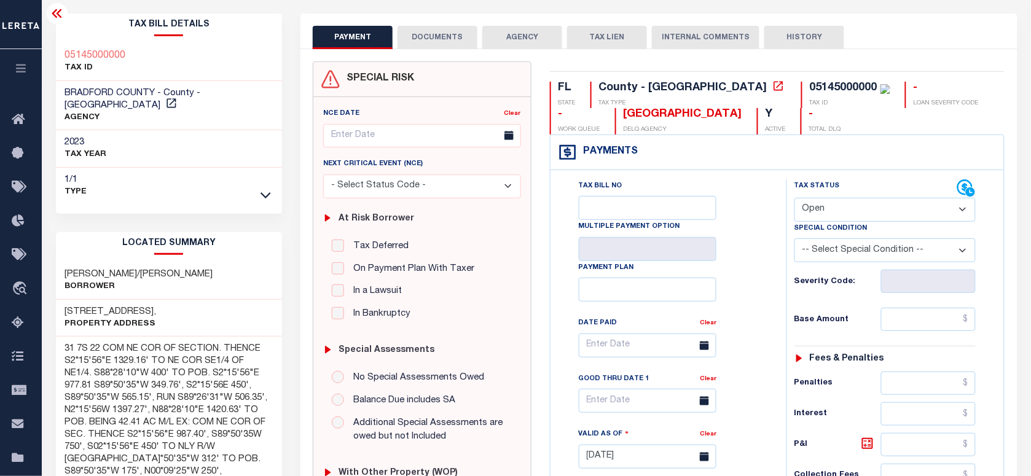
scroll to position [0, 0]
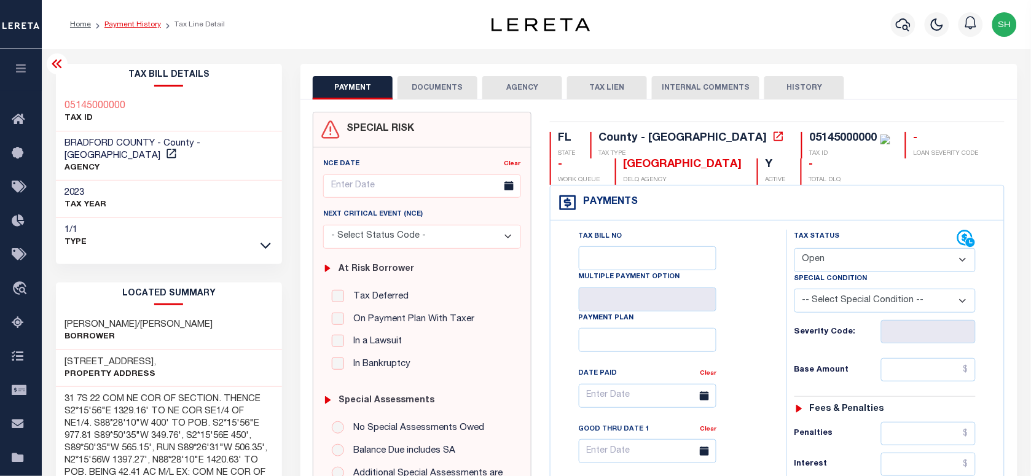
click at [130, 23] on link "Payment History" at bounding box center [132, 24] width 57 height 7
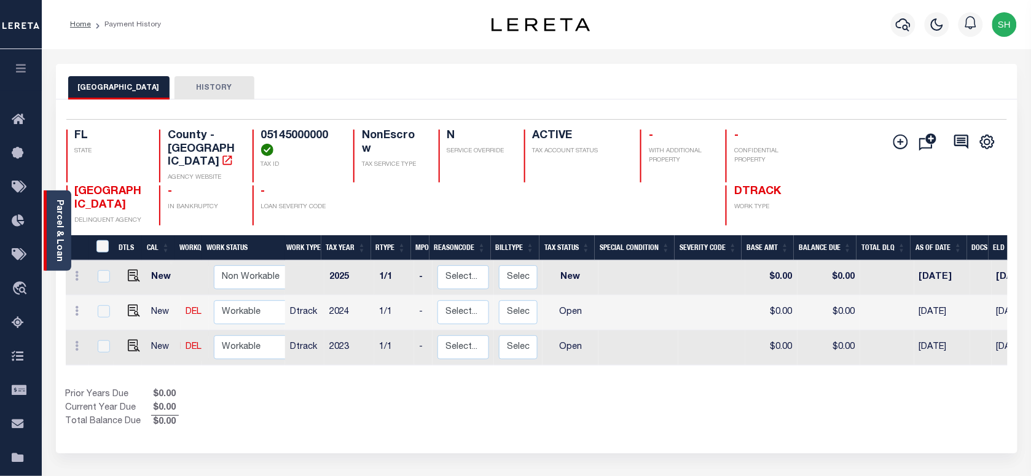
click at [46, 225] on div "Parcel & Loan" at bounding box center [58, 230] width 28 height 80
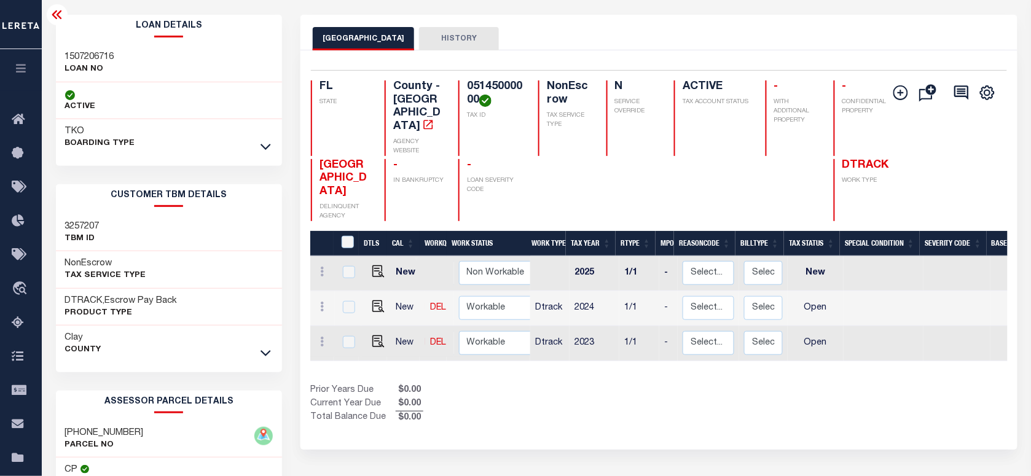
scroll to position [77, 0]
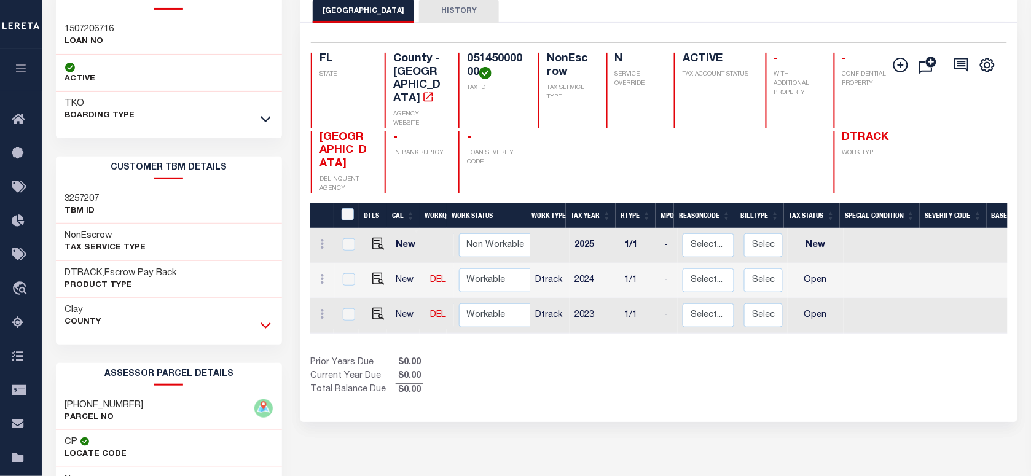
click at [266, 324] on icon at bounding box center [266, 325] width 10 height 13
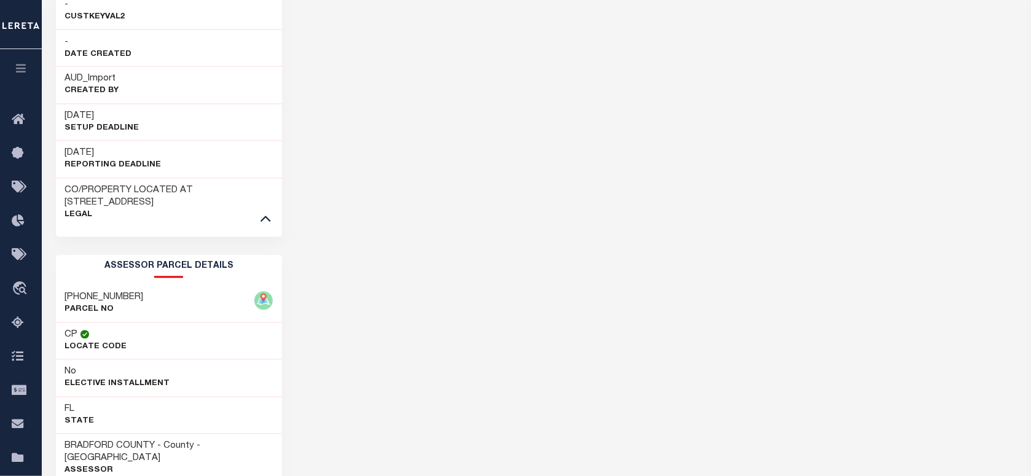
scroll to position [707, 0]
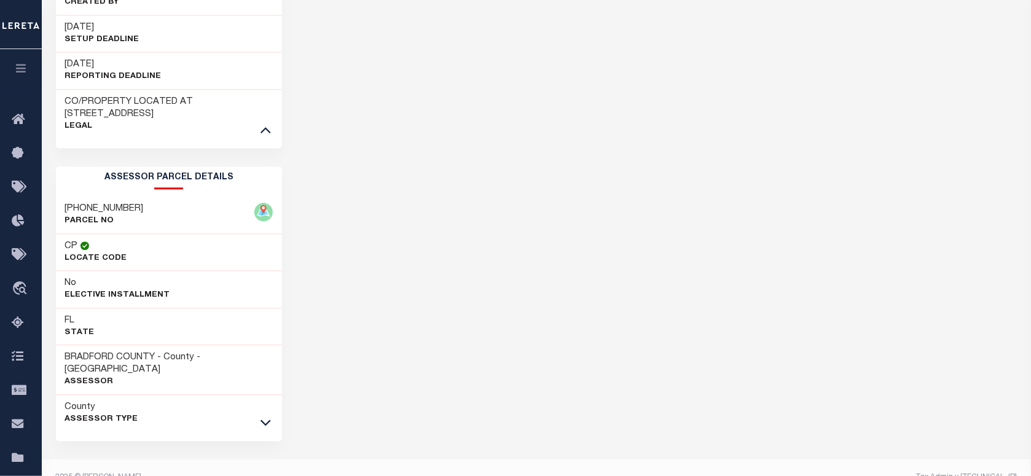
click at [109, 203] on h3 "[PHONE_NUMBER]" at bounding box center [104, 209] width 79 height 12
copy div "05145-0-00000"
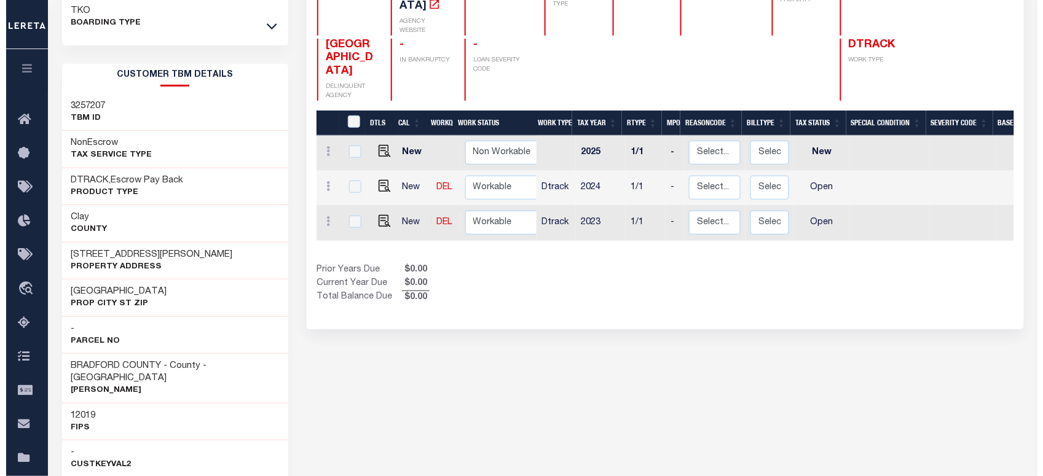
scroll to position [0, 0]
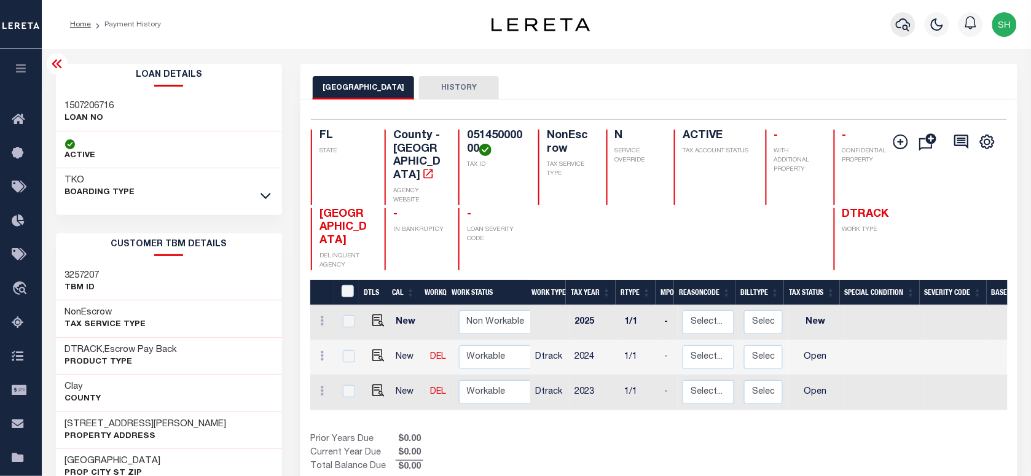
click at [904, 33] on button "button" at bounding box center [903, 24] width 25 height 25
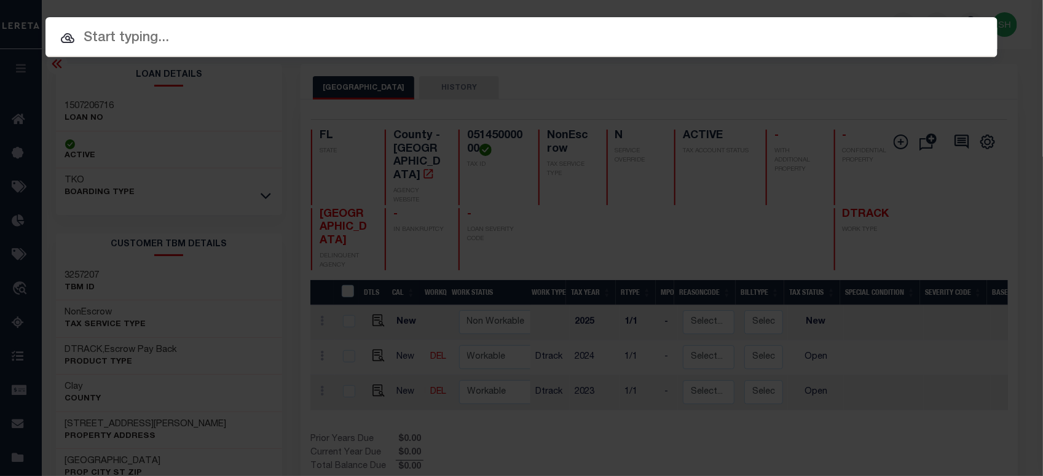
click at [860, 28] on input "text" at bounding box center [521, 39] width 952 height 22
paste input "1702477452"
type input "1702477452"
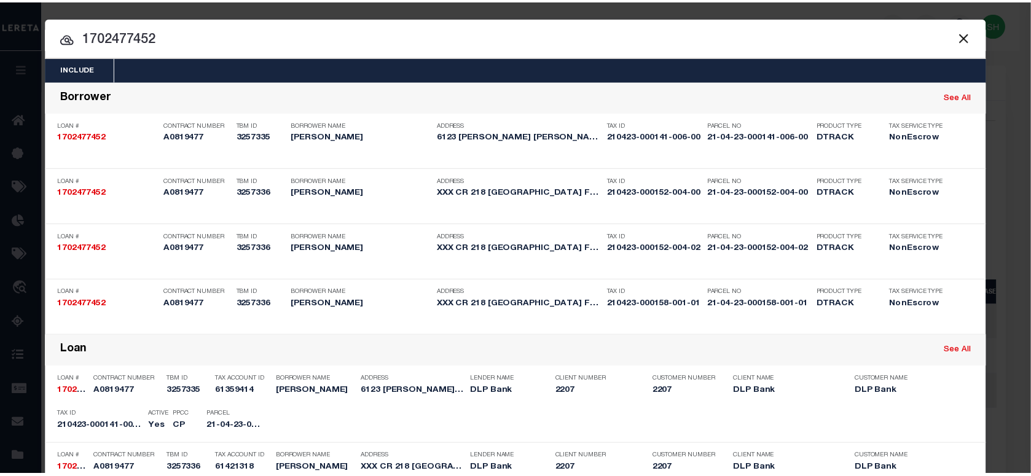
scroll to position [268, 0]
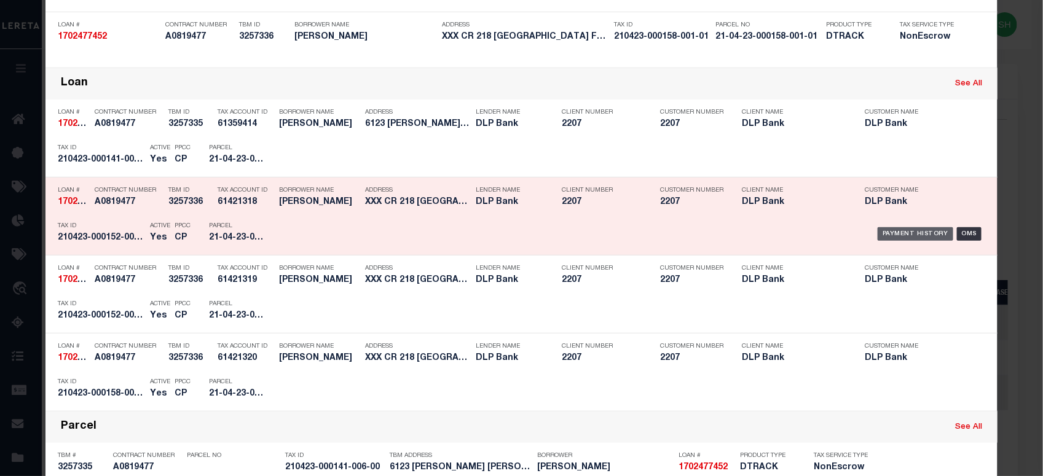
click at [894, 229] on div "Payment History" at bounding box center [915, 234] width 76 height 14
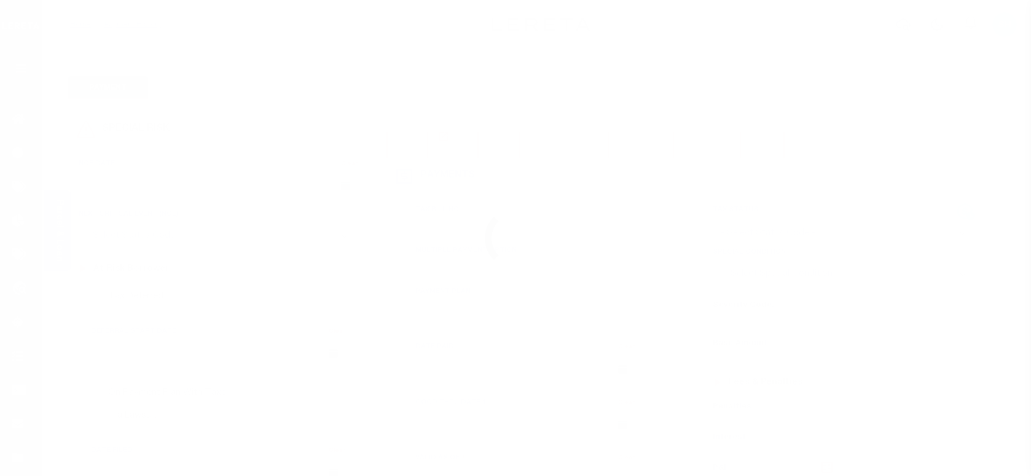
checkbox input "false"
type input "04/01/2024"
select select "OP2"
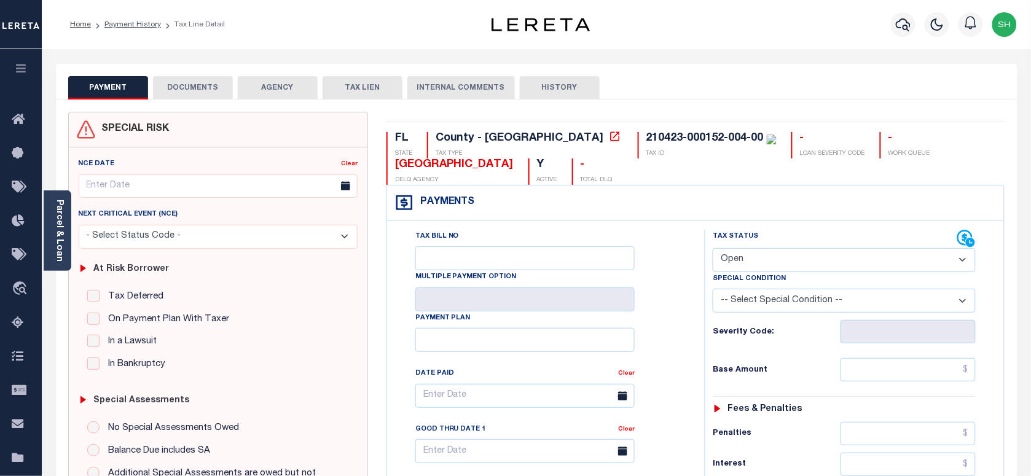
click at [646, 134] on div "210423-000152-004-00" at bounding box center [704, 138] width 117 height 11
copy div "210423-000152-004-00"
click at [55, 214] on link "Parcel & Loan" at bounding box center [59, 231] width 9 height 62
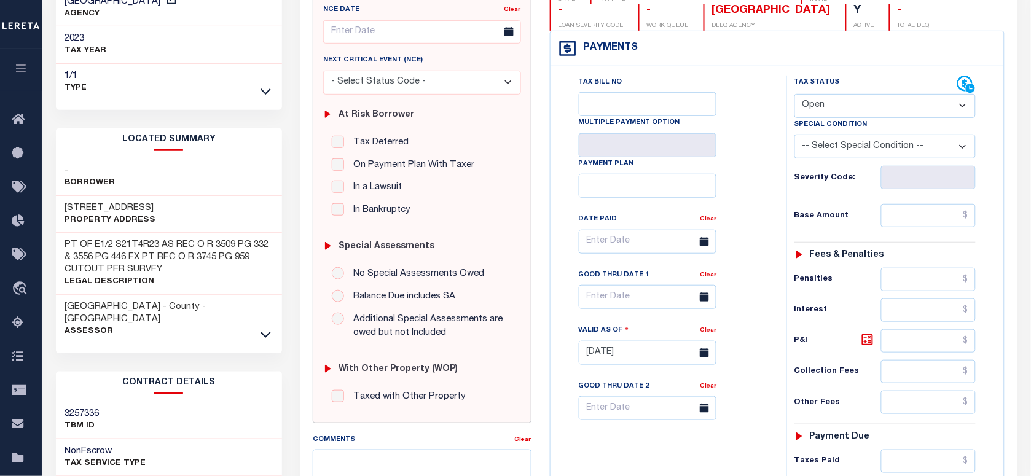
scroll to position [154, 0]
drag, startPoint x: 63, startPoint y: 188, endPoint x: 197, endPoint y: 188, distance: 133.3
click at [197, 197] on div "6215 COUNTY ROAD 218 Property Address" at bounding box center [169, 215] width 227 height 37
copy h3 "6215 COUNTY ROAD 218"
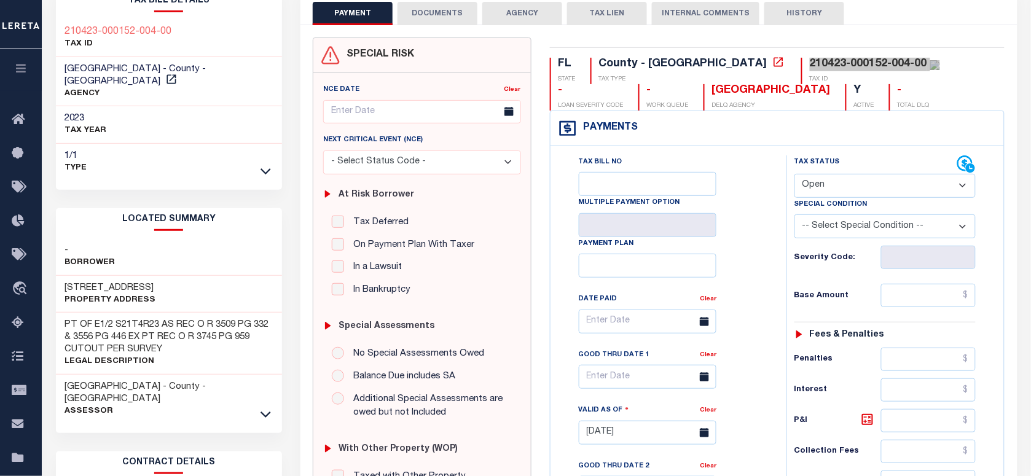
scroll to position [0, 0]
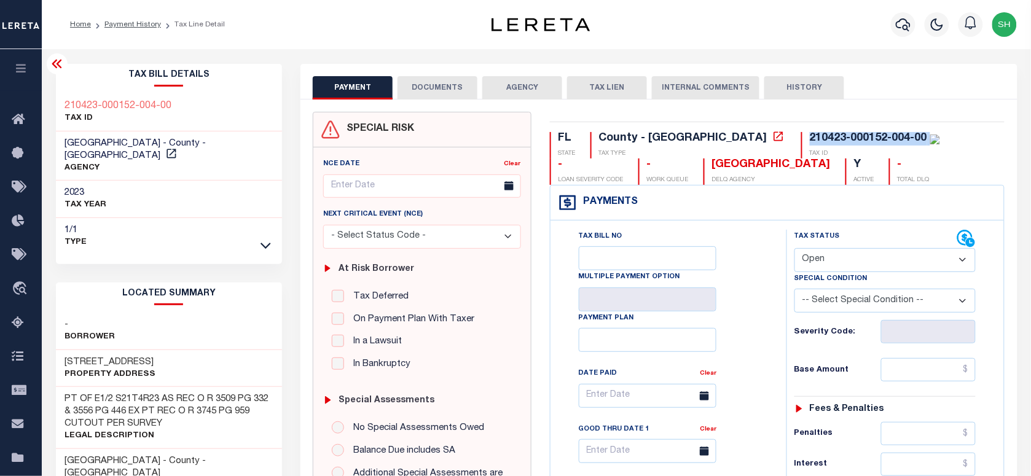
drag, startPoint x: 702, startPoint y: 136, endPoint x: 825, endPoint y: 131, distance: 123.0
copy div "210423-000152-004-00"
click at [907, 22] on icon "button" at bounding box center [903, 24] width 15 height 13
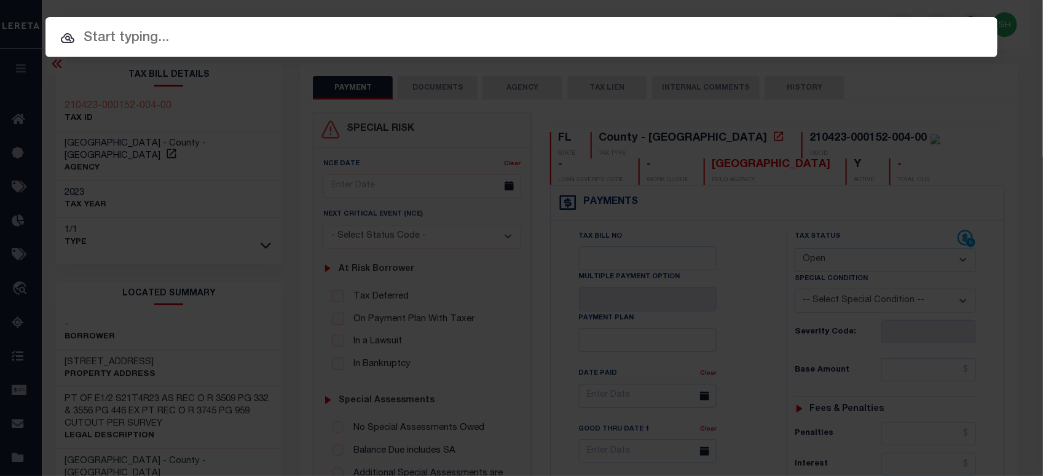
click at [812, 35] on input "text" at bounding box center [521, 39] width 952 height 22
paste input "152695"
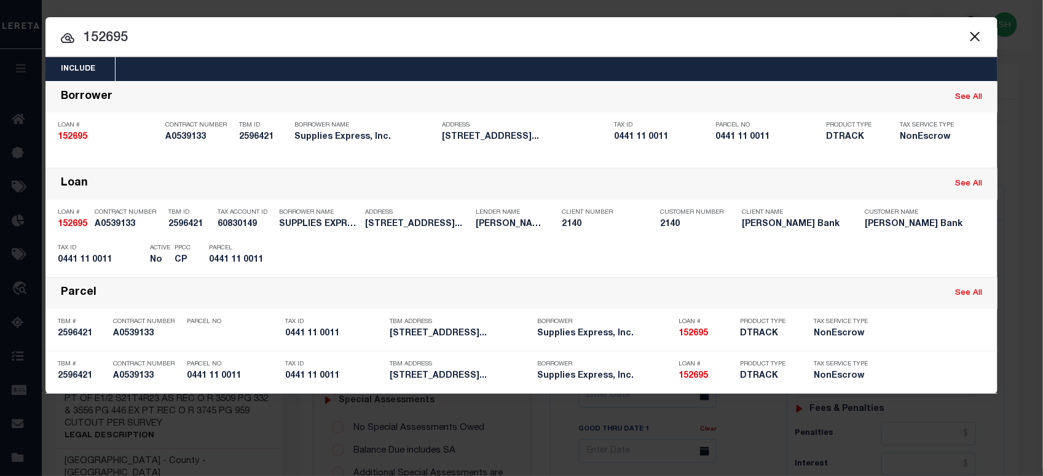
drag, startPoint x: 154, startPoint y: 44, endPoint x: -3, endPoint y: 23, distance: 158.7
click at [0, 23] on html "Home Payment History Tax Line Detail" at bounding box center [521, 464] width 1043 height 929
paste input "838410090010015000000"
type input "1838410090010015000000"
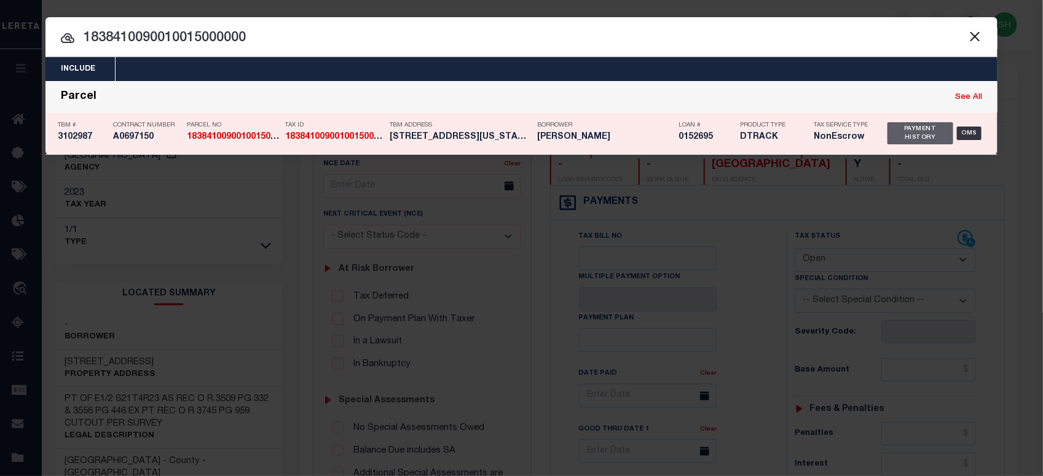
click at [900, 133] on div "Payment History" at bounding box center [920, 133] width 66 height 22
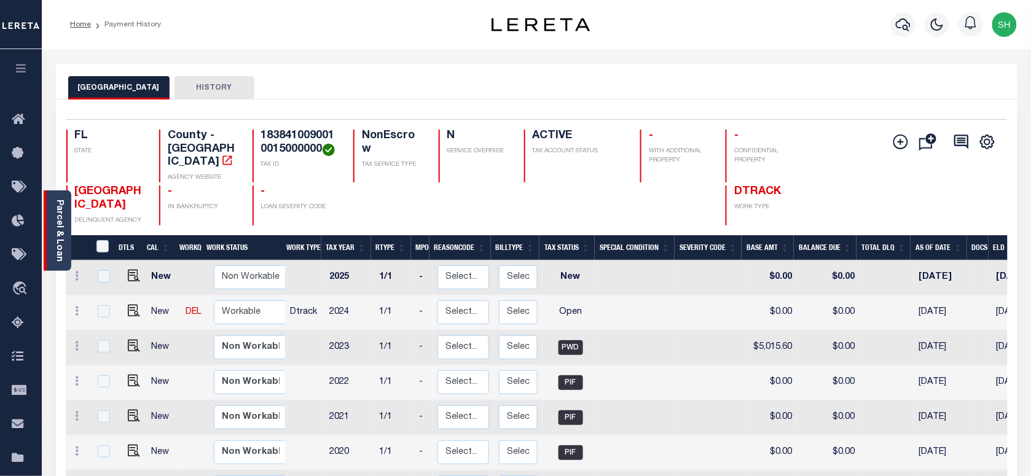
click at [52, 215] on div "Parcel & Loan" at bounding box center [58, 230] width 28 height 80
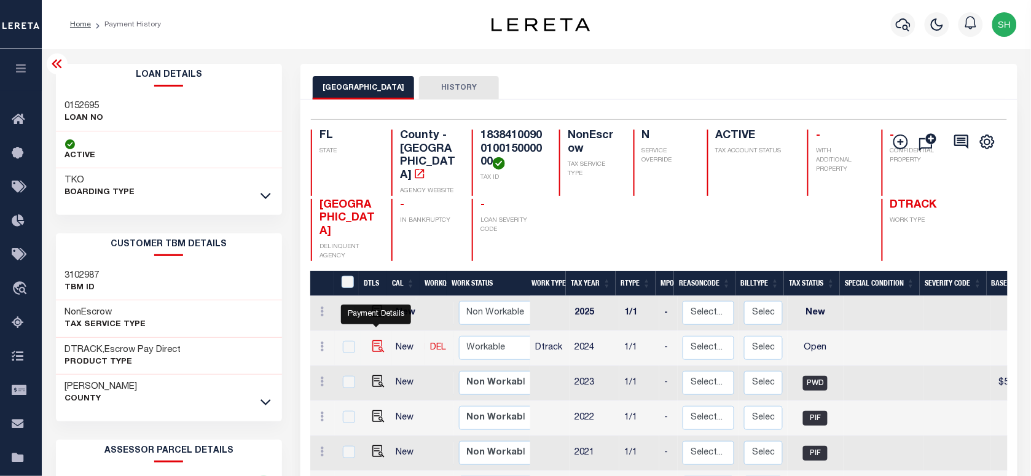
click at [375, 340] on img "" at bounding box center [378, 346] width 12 height 12
checkbox input "true"
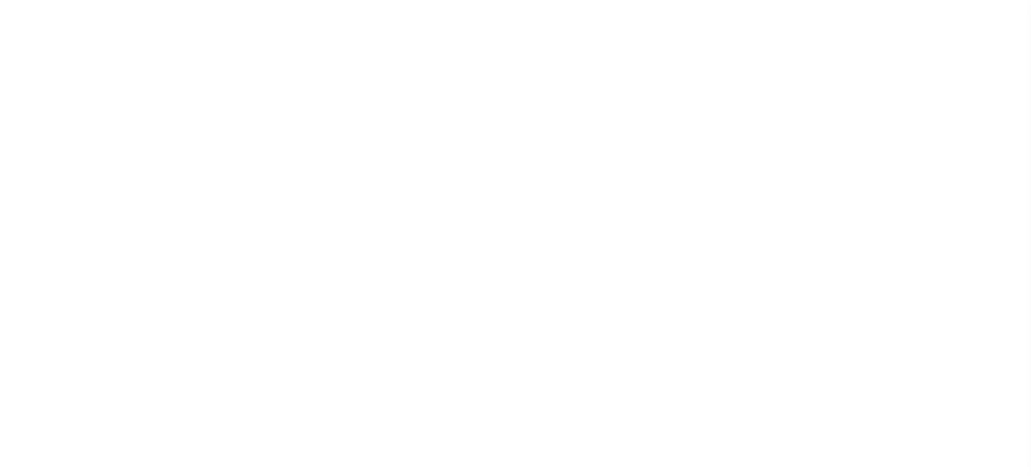
select select "OP2"
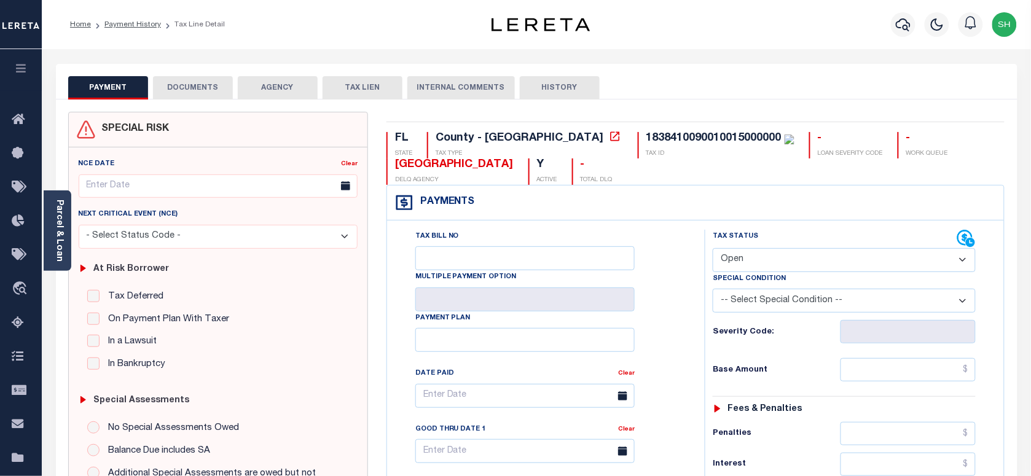
click at [646, 135] on div "1838410090010015000000" at bounding box center [713, 138] width 135 height 11
copy div "1838410090010015000000"
click at [63, 223] on link "Parcel & Loan" at bounding box center [59, 231] width 9 height 62
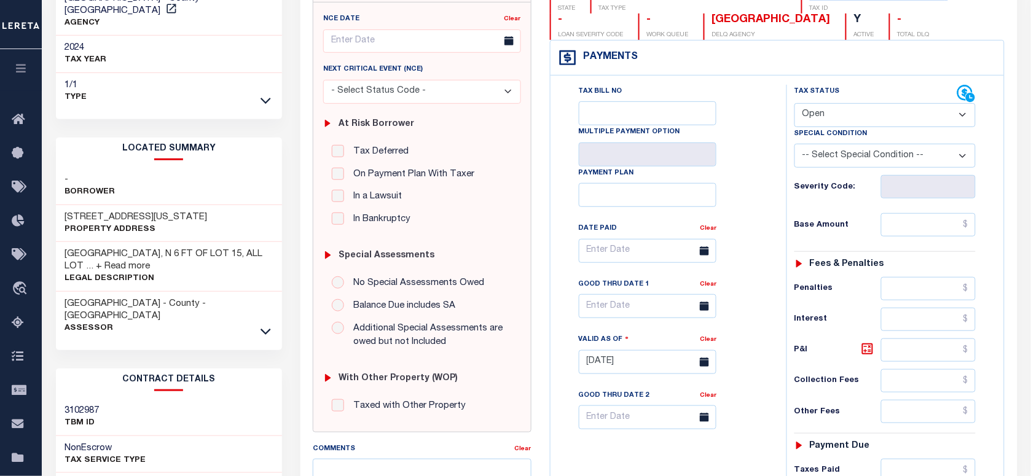
scroll to position [154, 0]
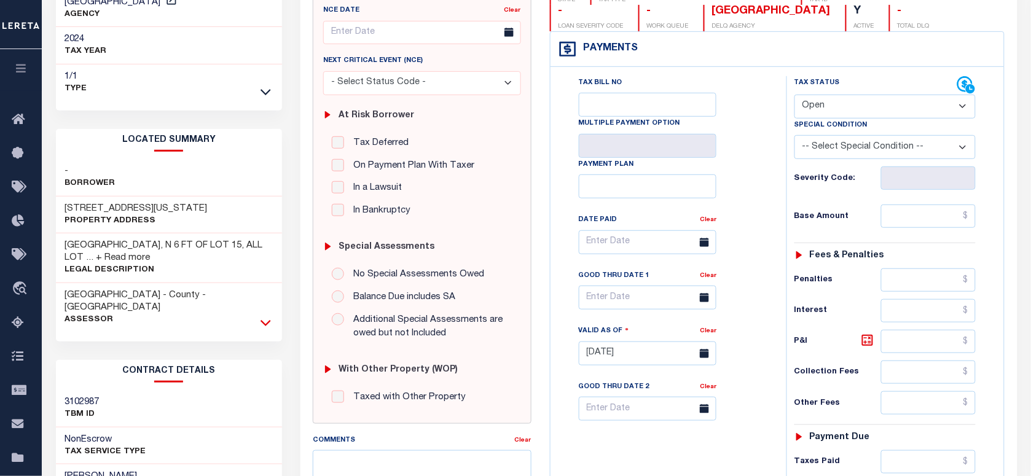
click at [268, 316] on icon at bounding box center [266, 322] width 10 height 13
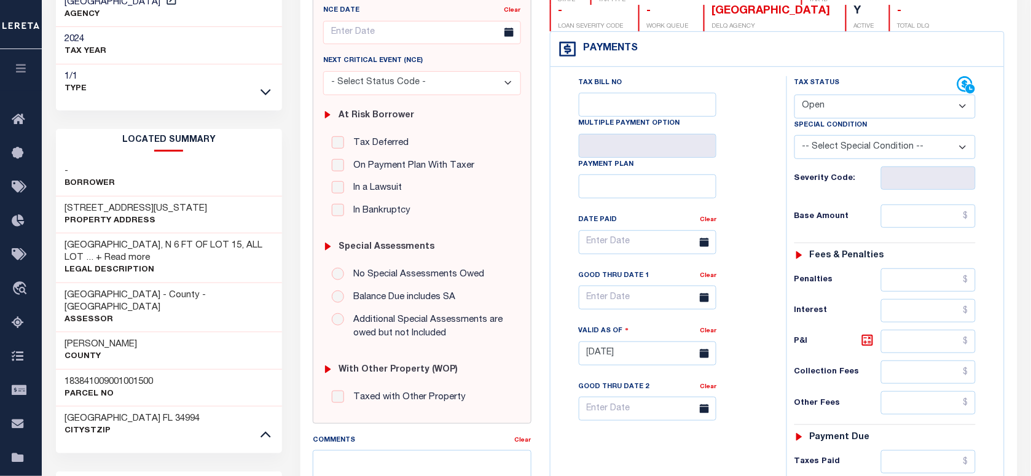
click at [99, 369] on div "183841009001001500 Parcel No" at bounding box center [169, 387] width 227 height 37
copy h3 "183841009001001500"
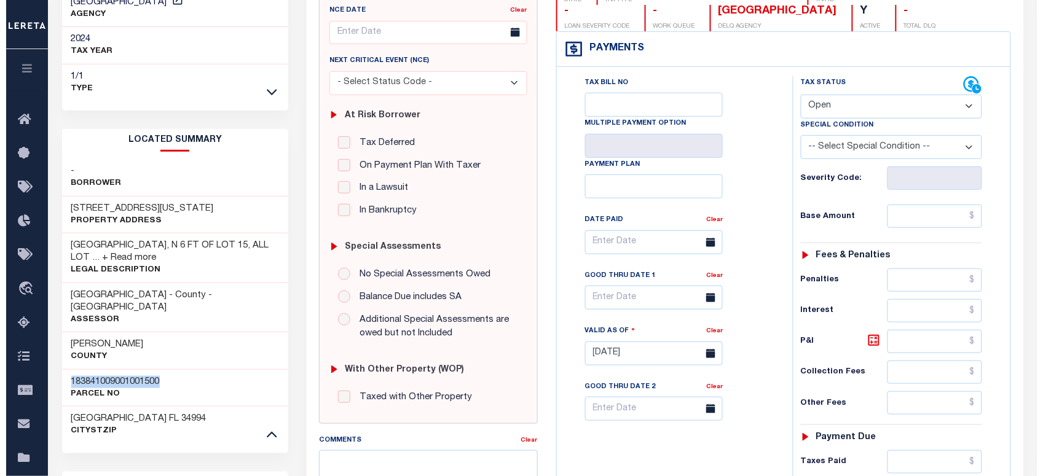
scroll to position [0, 0]
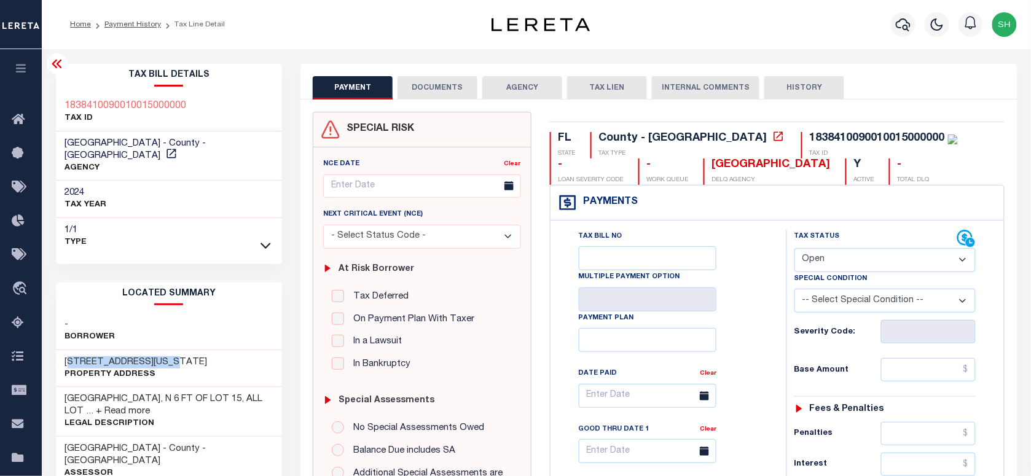
drag, startPoint x: 57, startPoint y: 342, endPoint x: 177, endPoint y: 338, distance: 120.5
click at [177, 350] on div "3097 SW VIRGINIA AVE Property Address" at bounding box center [169, 368] width 227 height 37
copy h3 "3097 SW VIRGINIA AVE"
click at [914, 22] on button "button" at bounding box center [903, 24] width 25 height 25
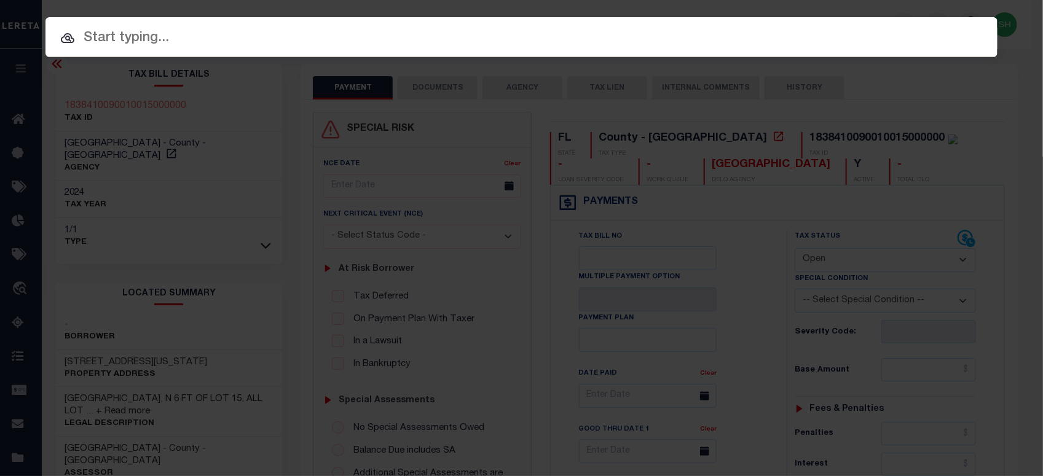
click at [821, 26] on div "Include Loans TBM Customers Borrowers Payments (Lender Non-Disb) Payments (Lend…" at bounding box center [521, 37] width 952 height 40
paste input "07178000536-00101"
type input "07178000536-00101"
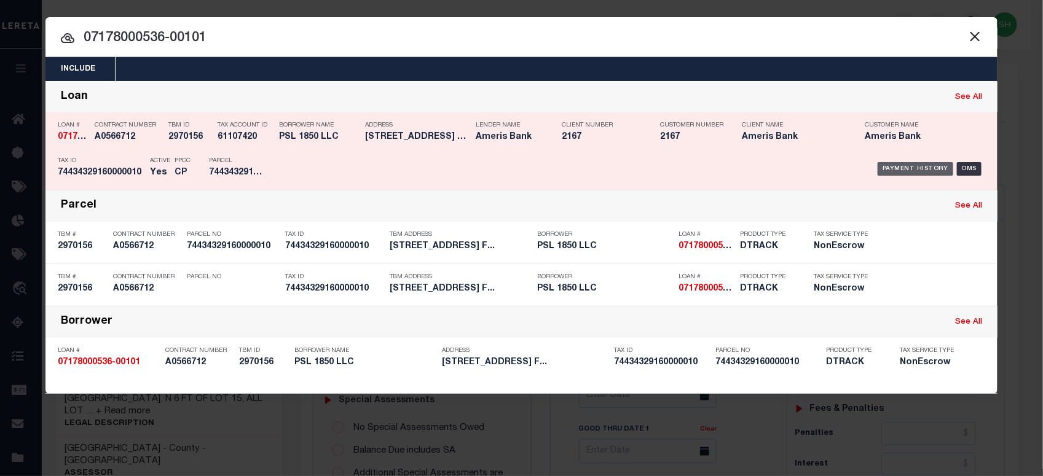
click at [907, 166] on div "Payment History" at bounding box center [915, 169] width 76 height 14
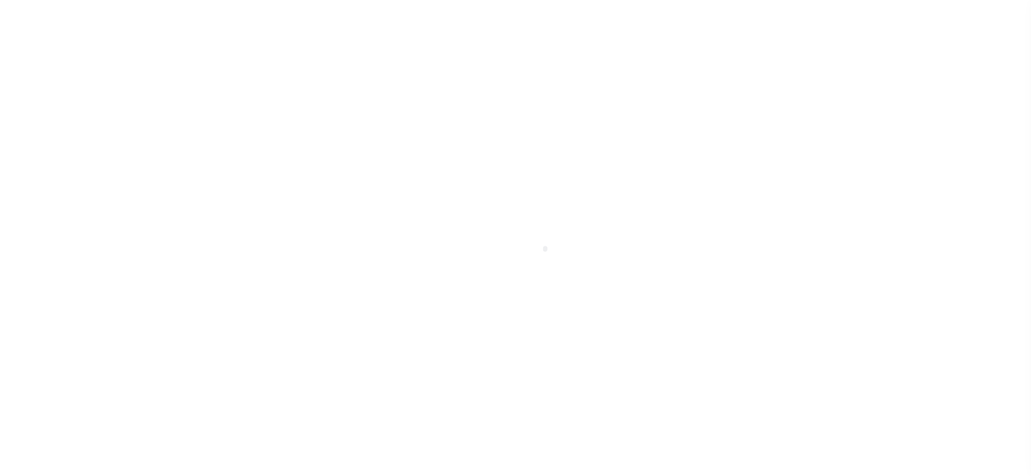
checkbox input "false"
type textarea "Research required, Incorrect parcel Email sent to the research team"
type input "[DATE]"
select select "OP2"
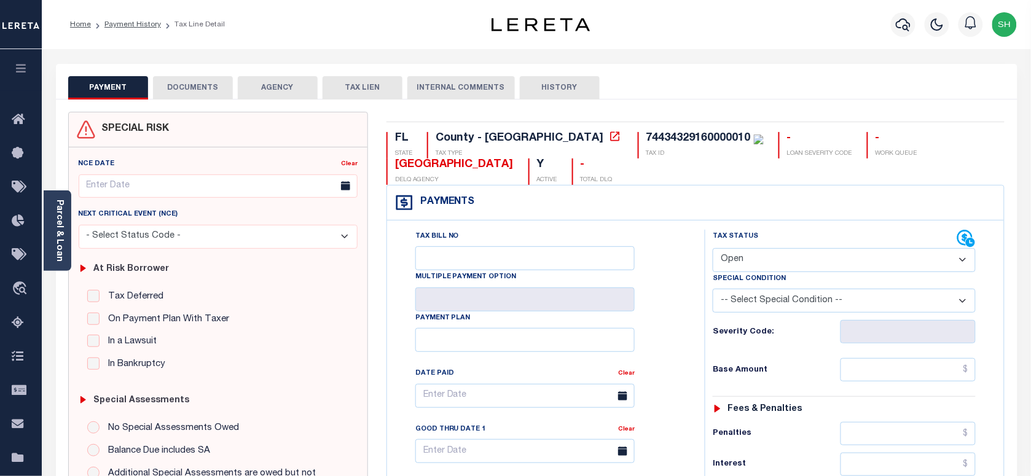
click at [646, 133] on div "74434329160000010" at bounding box center [698, 138] width 104 height 11
copy div "74434329160000010"
click at [60, 227] on link "Parcel & Loan" at bounding box center [59, 231] width 9 height 62
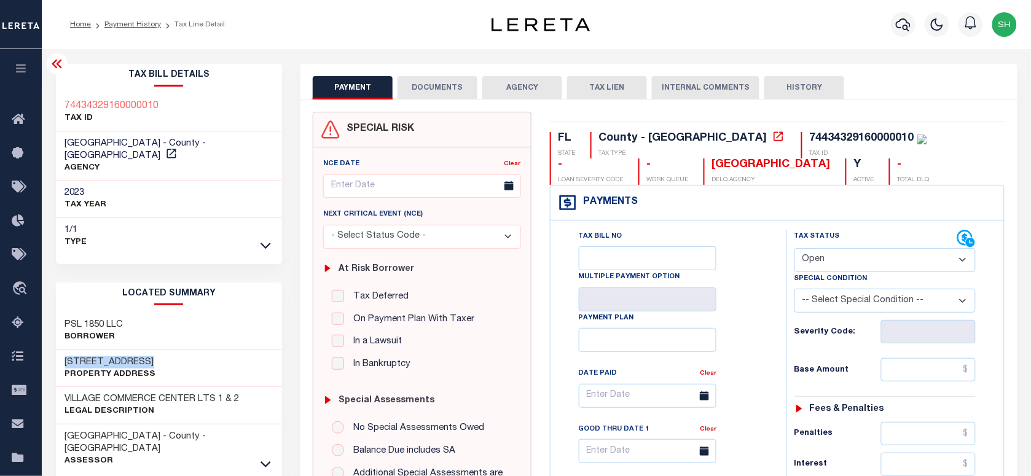
drag, startPoint x: 60, startPoint y: 350, endPoint x: 151, endPoint y: 345, distance: 91.1
click at [151, 350] on div "603 VILLAGE BLVD Property Address" at bounding box center [169, 368] width 227 height 37
copy h3 "603 VILLAGE BLVD"
click at [895, 25] on button "button" at bounding box center [903, 24] width 25 height 25
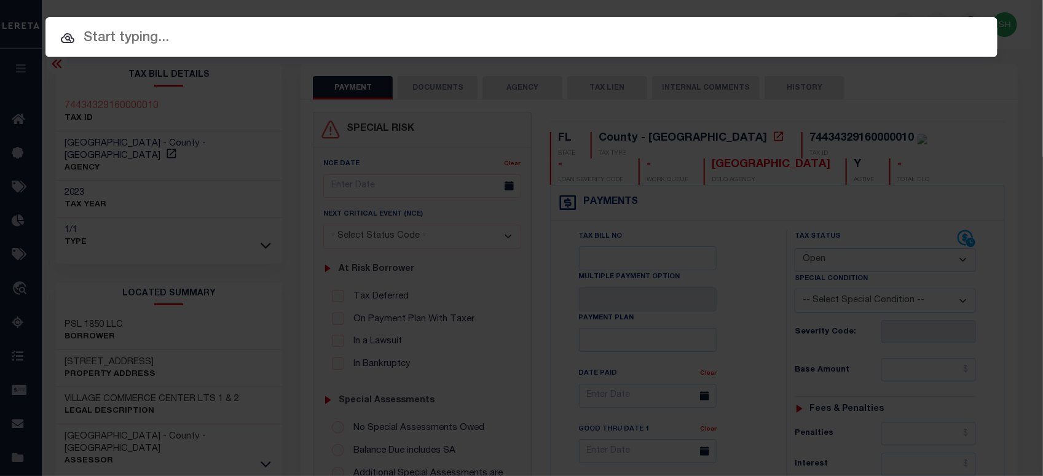
click at [799, 26] on div "Include Loans TBM Customers Borrowers Payments (Lender Non-Disb) Payments (Lend…" at bounding box center [521, 37] width 952 height 40
paste input "9062882"
type input "9062882"
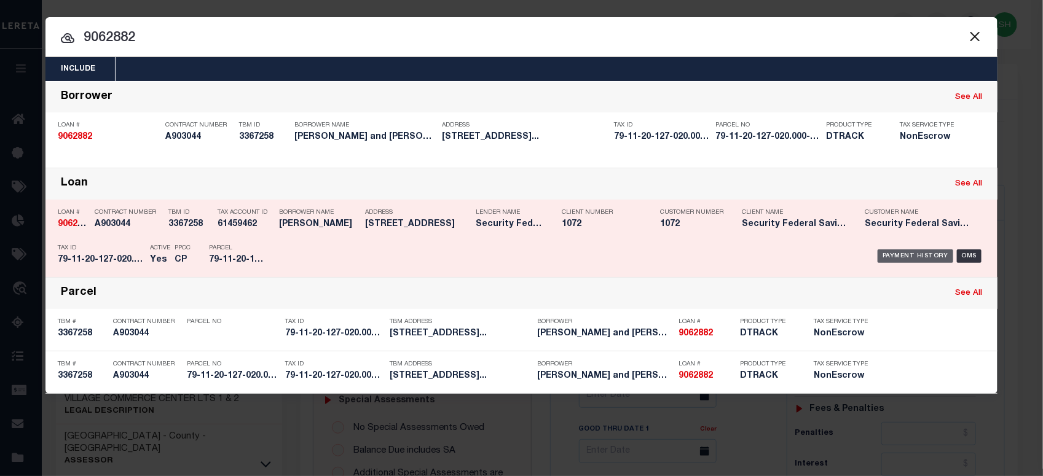
click at [901, 258] on div "Payment History" at bounding box center [915, 256] width 76 height 14
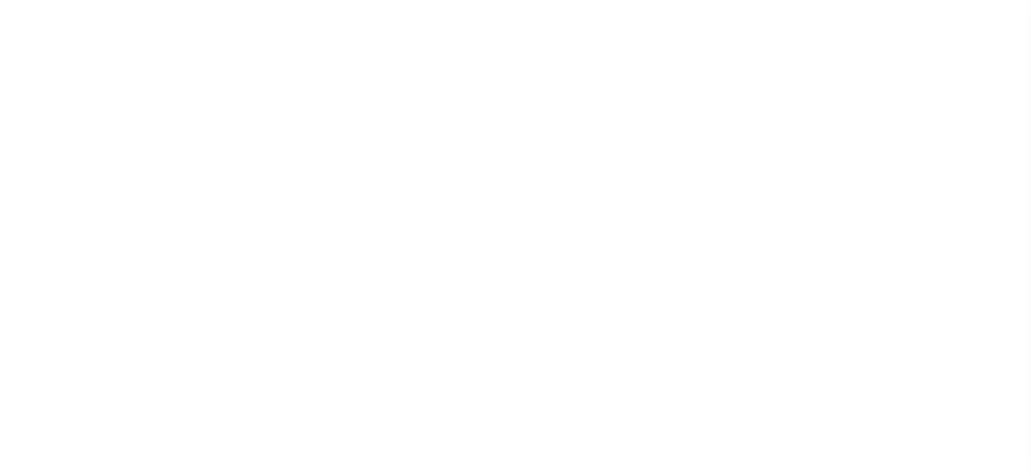
select select "OP2"
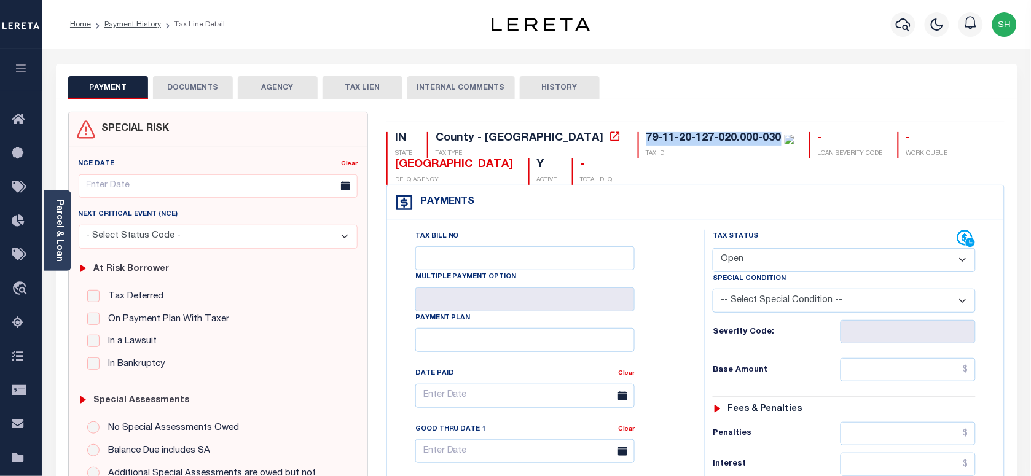
drag, startPoint x: 538, startPoint y: 136, endPoint x: 673, endPoint y: 136, distance: 135.2
click at [673, 136] on div "79-11-20-127-020.000-030" at bounding box center [713, 138] width 135 height 11
copy div "79-11-20-127-020.000-030"
click at [66, 219] on div "Parcel & Loan" at bounding box center [58, 230] width 28 height 80
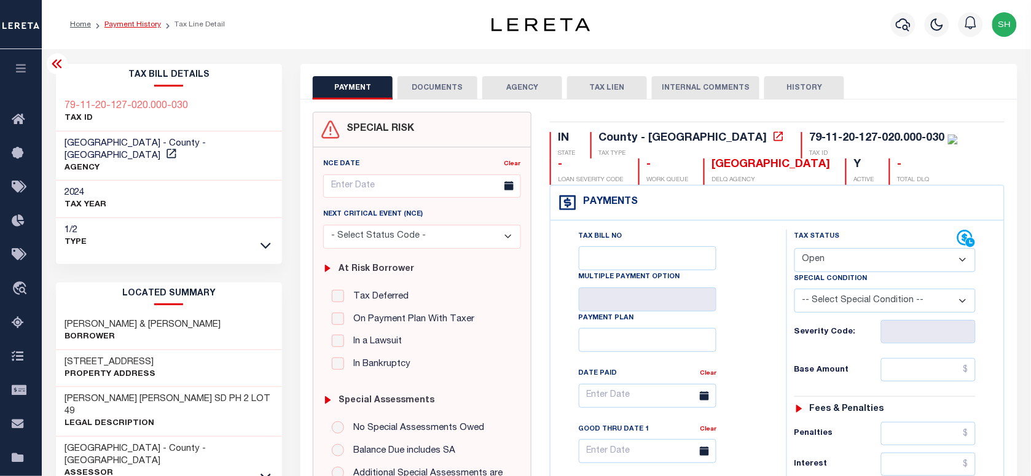
click at [129, 21] on link "Payment History" at bounding box center [132, 24] width 57 height 7
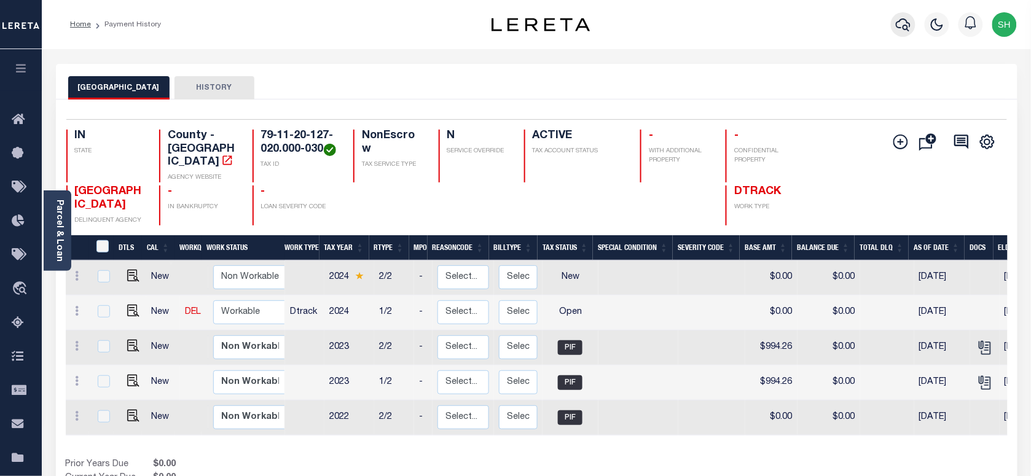
click at [905, 22] on icon "button" at bounding box center [903, 24] width 15 height 15
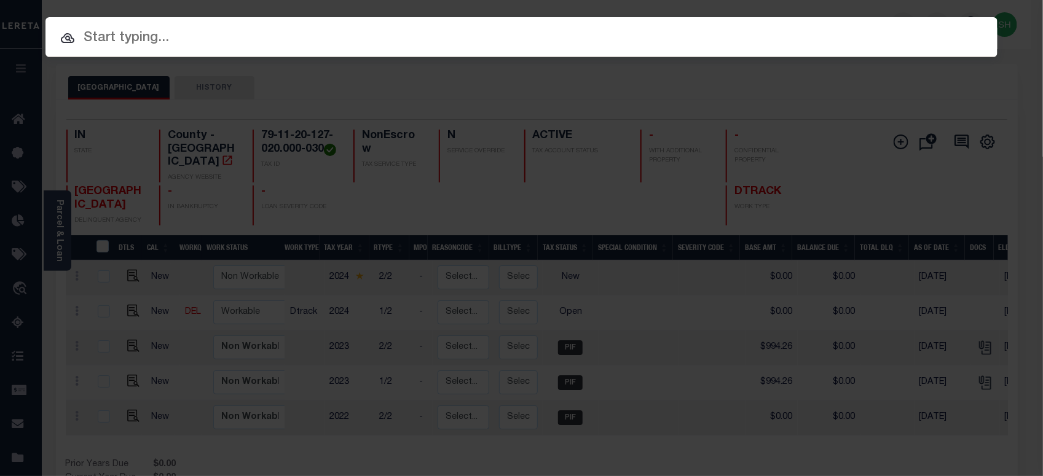
click at [794, 28] on input "text" at bounding box center [521, 39] width 952 height 22
paste input "79-10-13-277-006.000-020"
type input "79-10-13-277-006.000-020"
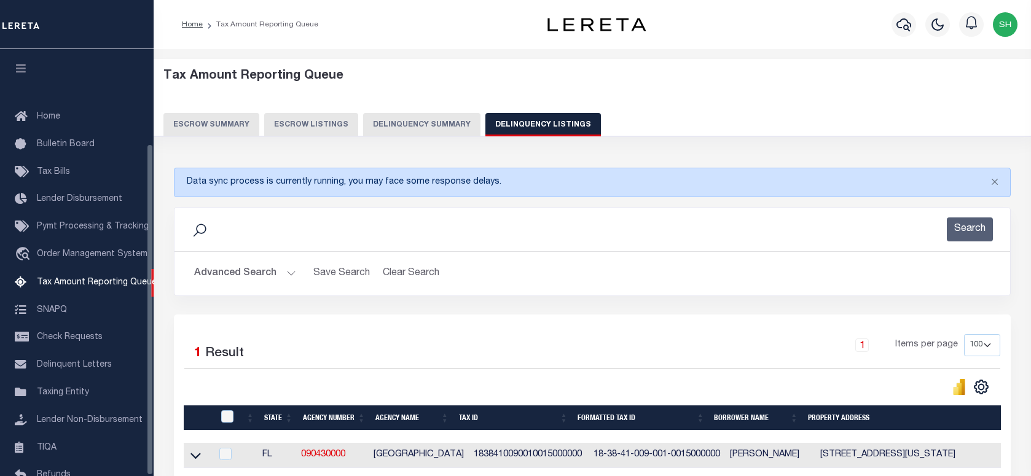
select select
select select "100"
click at [240, 262] on button "Advanced Search" at bounding box center [245, 274] width 102 height 24
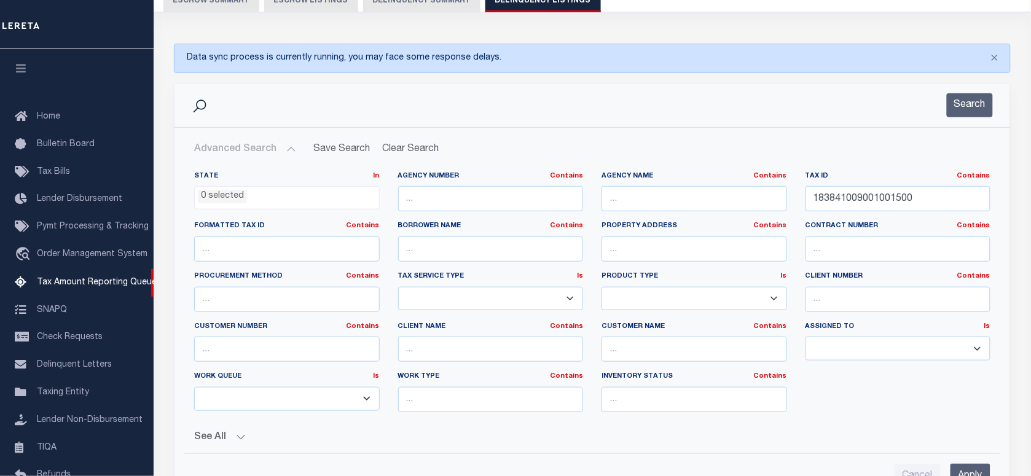
scroll to position [122, 0]
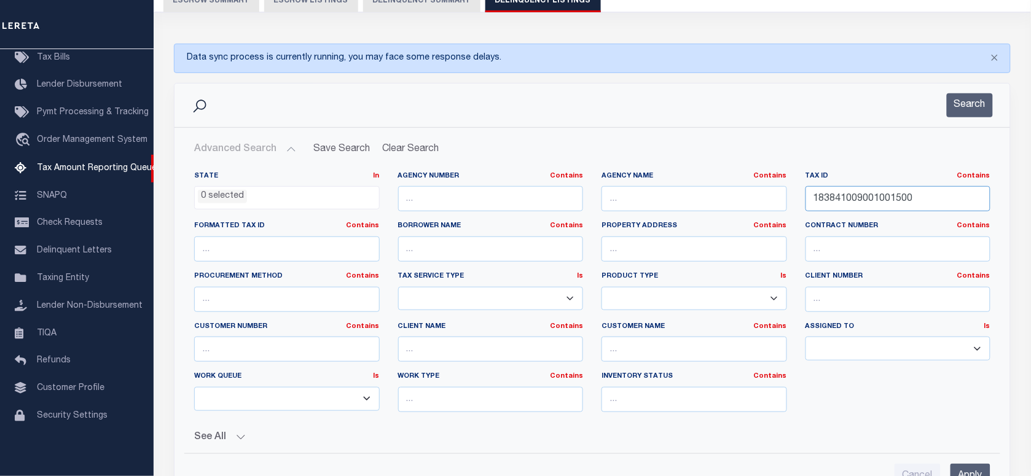
drag, startPoint x: 962, startPoint y: 194, endPoint x: 641, endPoint y: 190, distance: 320.8
click at [631, 194] on div "State In In AK AL AR AZ CA CO CT DC DE FL GA GU HI IA ID IL IN KS KY LA MA MD M…" at bounding box center [592, 296] width 815 height 251
paste input "79-06-02-302-002.000-023"
type input "79-06-02-302-002.000-023"
click at [984, 106] on button "Search" at bounding box center [970, 105] width 46 height 24
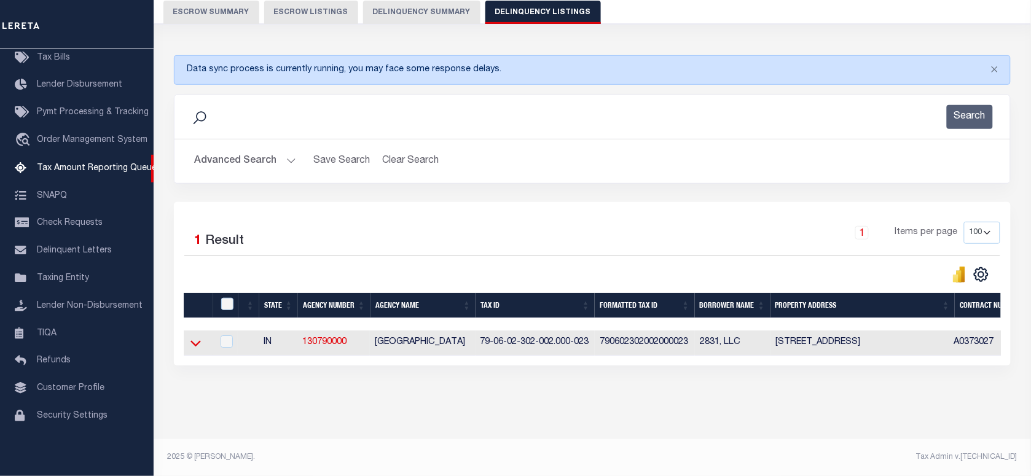
click at [190, 337] on icon at bounding box center [195, 343] width 10 height 13
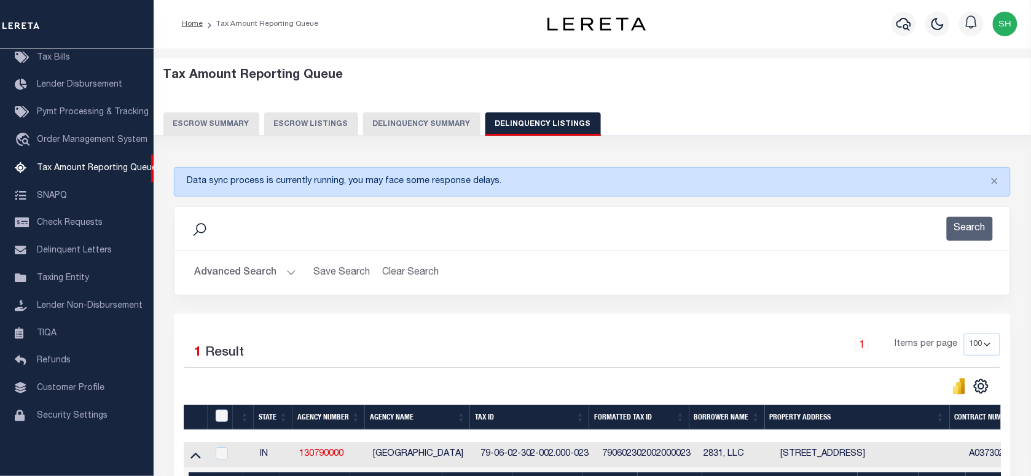
scroll to position [0, 0]
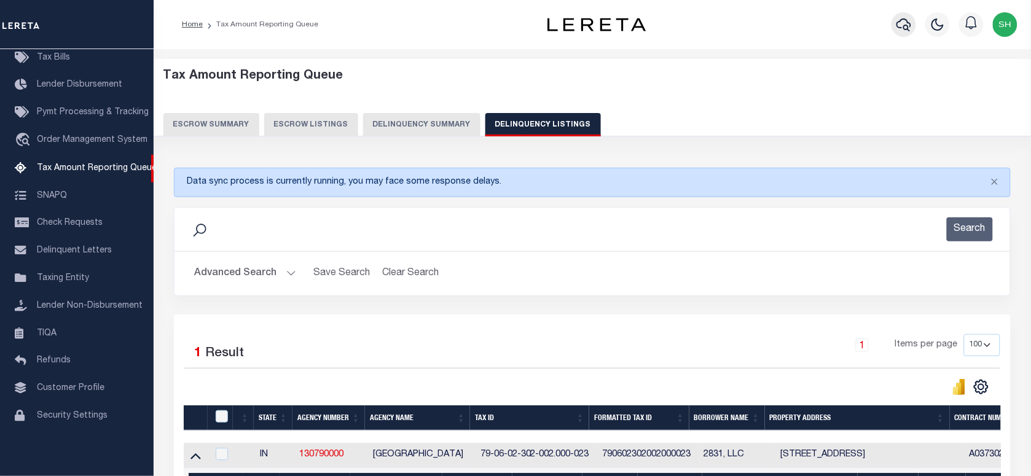
click at [902, 22] on icon "button" at bounding box center [904, 24] width 15 height 15
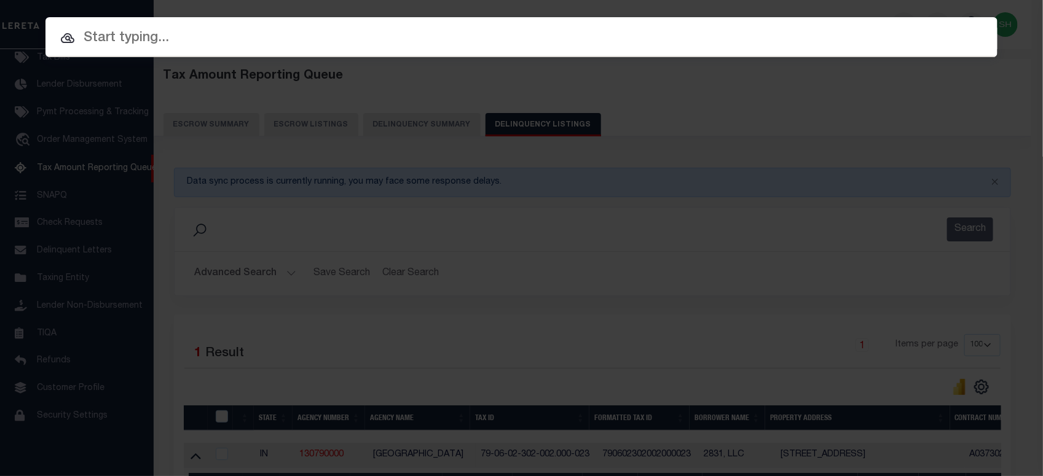
click at [806, 31] on input "text" at bounding box center [521, 39] width 952 height 22
paste input "110202149"
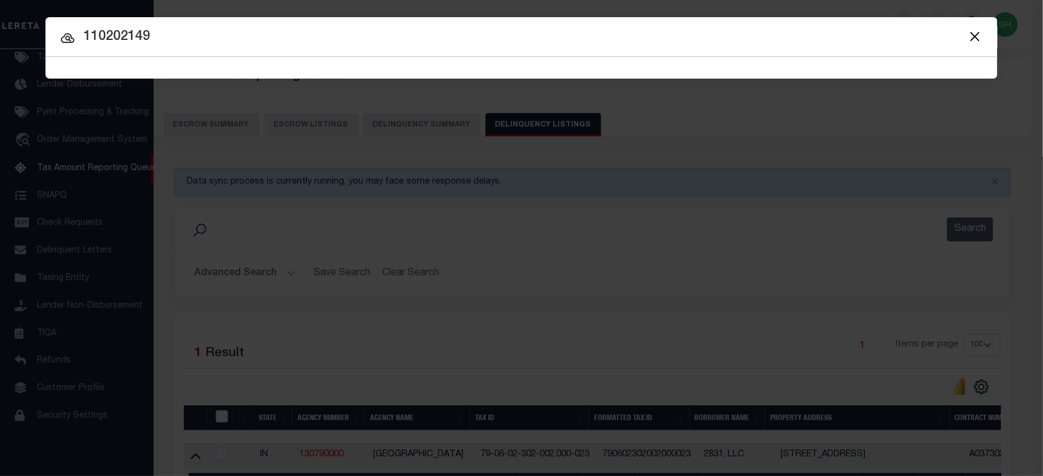
type input "110202149"
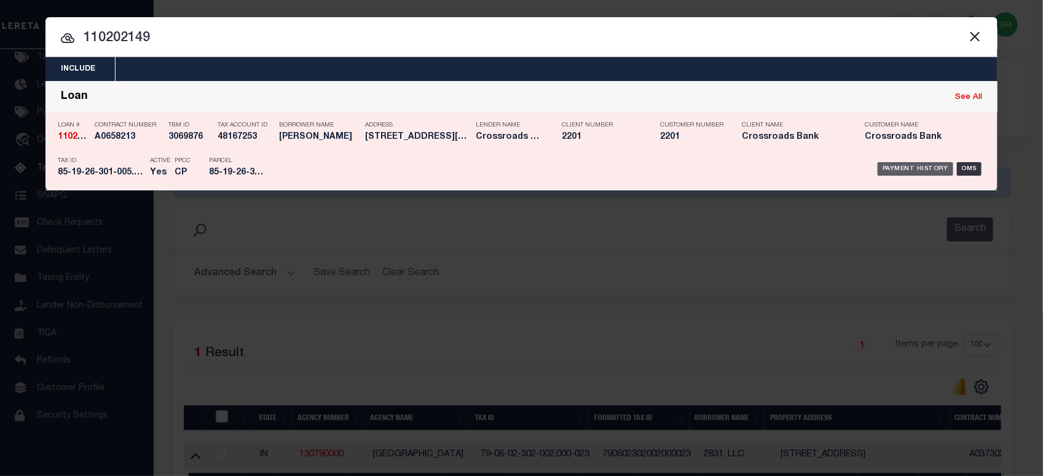
click at [903, 166] on div "Payment History" at bounding box center [915, 169] width 76 height 14
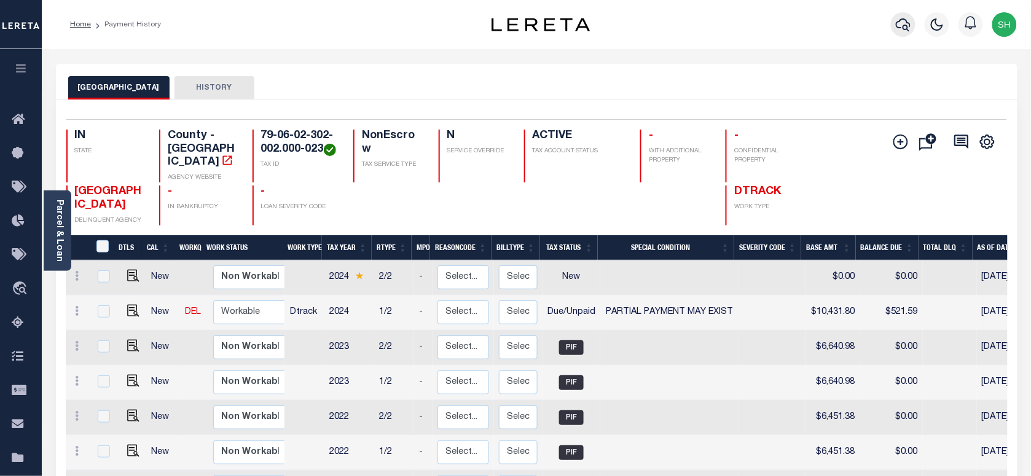
click at [906, 22] on icon "button" at bounding box center [903, 24] width 15 height 15
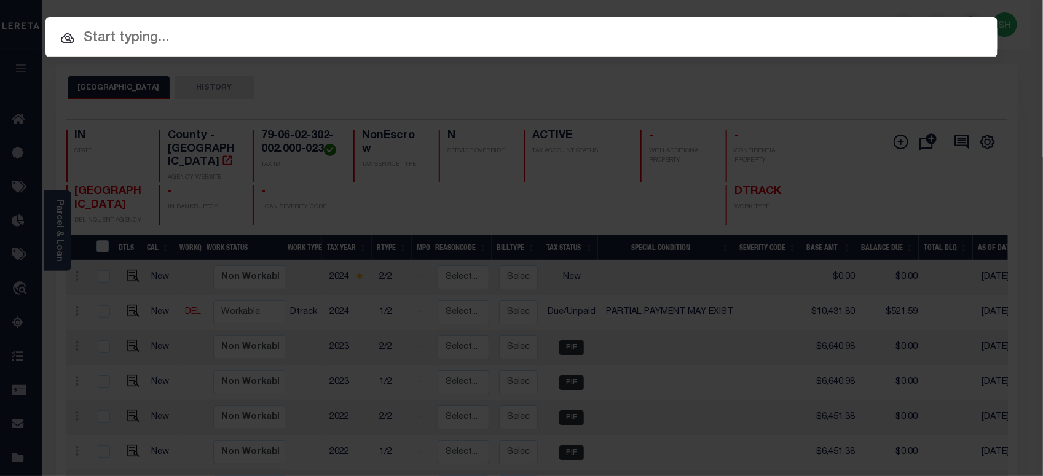
click at [799, 28] on input "text" at bounding box center [521, 39] width 952 height 22
paste input "85-19-26-301-005.000-006"
type input "85-19-26-301-005.000-006"
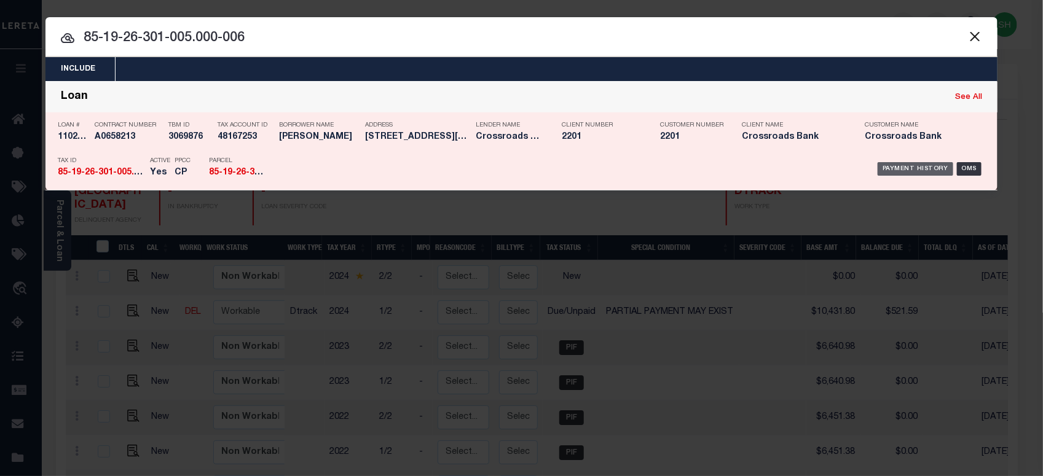
click at [911, 176] on div "Payment History" at bounding box center [915, 169] width 76 height 14
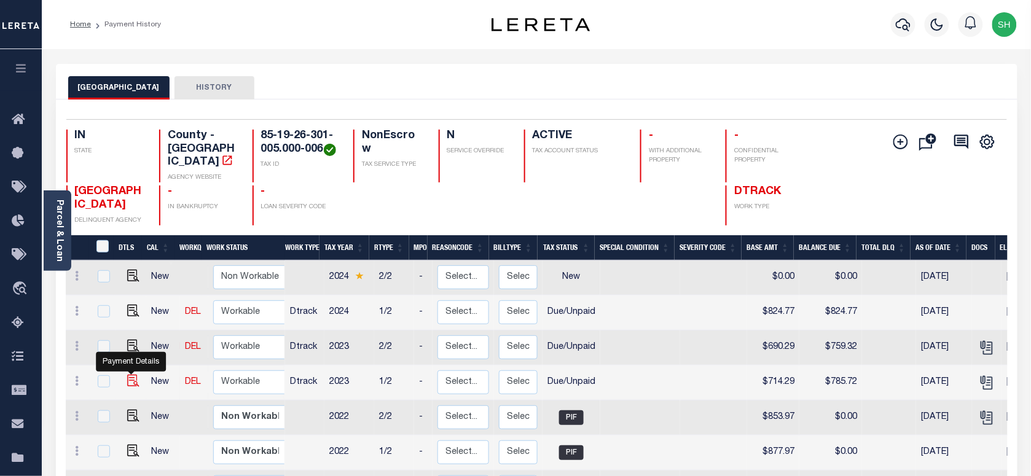
click at [128, 385] on img "" at bounding box center [133, 381] width 12 height 12
checkbox input "true"
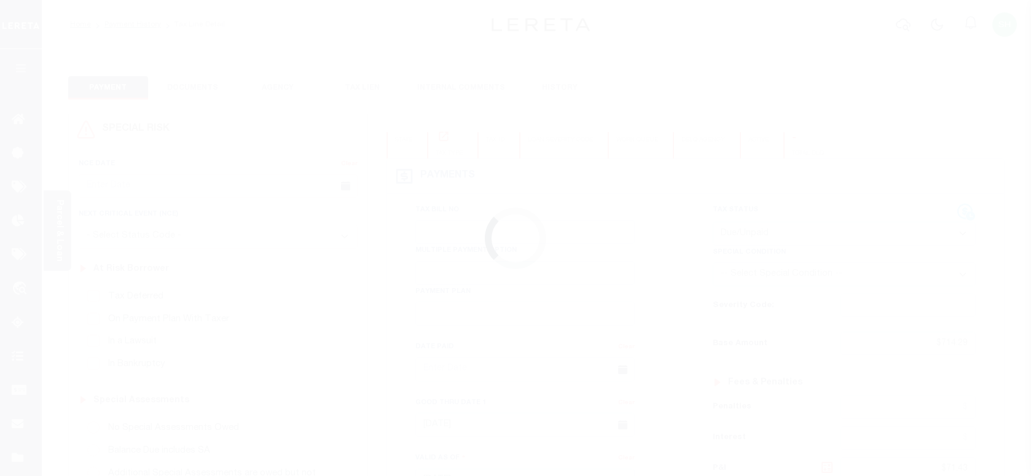
select select "DUE"
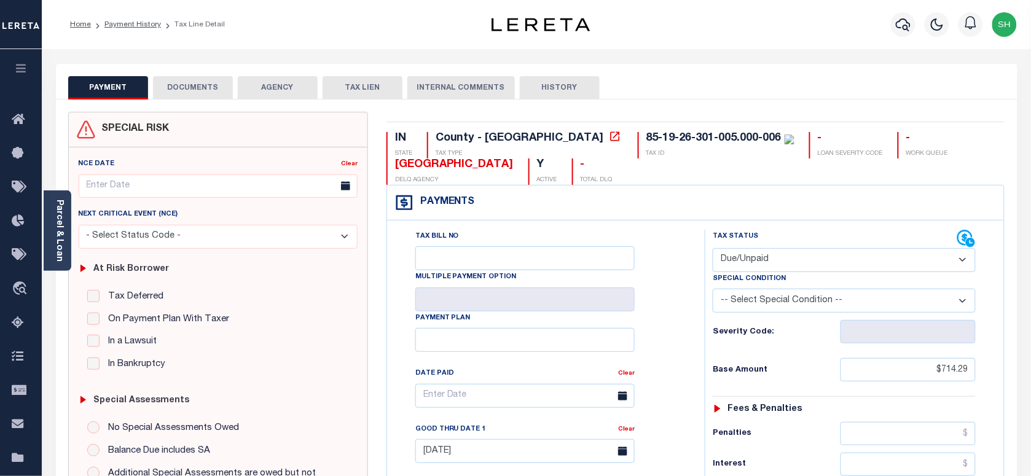
click at [646, 143] on div "85-19-26-301-005.000-006" at bounding box center [713, 138] width 135 height 11
copy div "85-19-26-301-005.000-006"
click at [896, 26] on icon "button" at bounding box center [903, 24] width 15 height 15
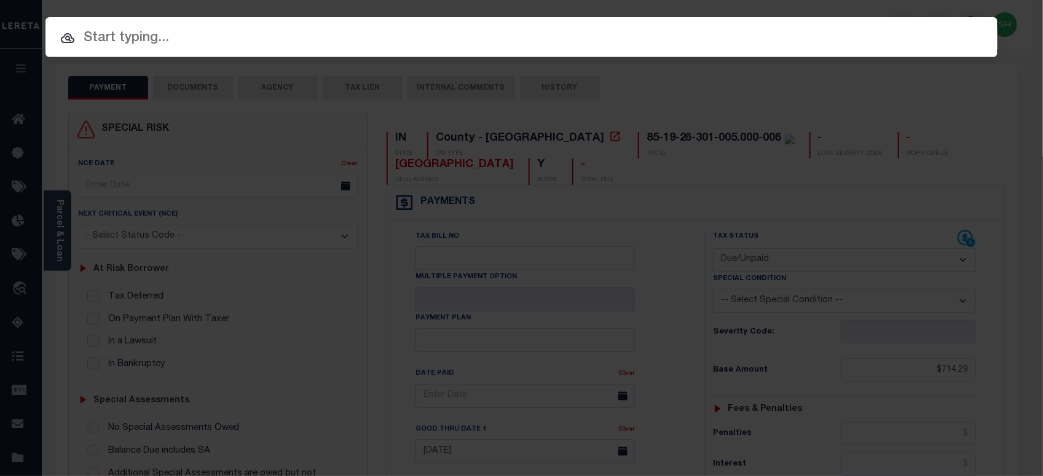
click at [819, 41] on input "text" at bounding box center [521, 39] width 952 height 22
paste input "FTF_40228_54638"
type input "FTF_40228_54638"
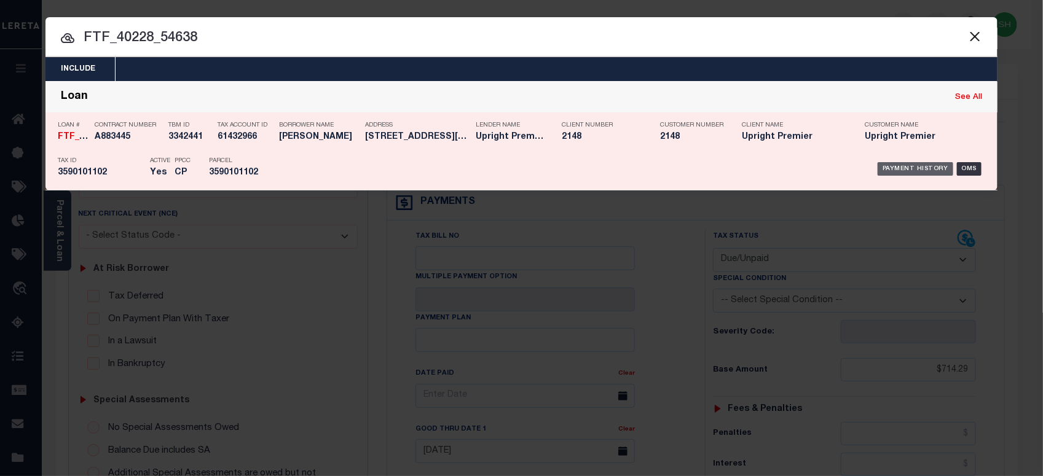
click at [920, 170] on div "Payment History" at bounding box center [915, 169] width 76 height 14
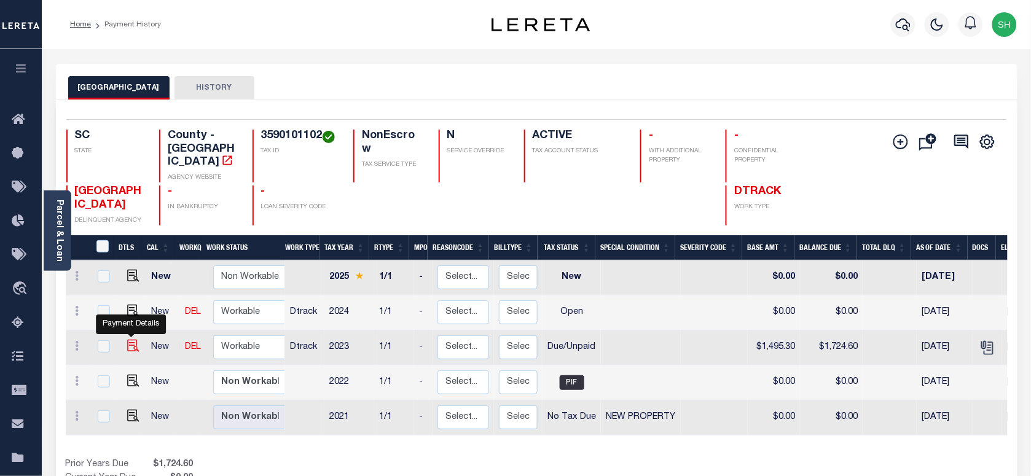
click at [130, 340] on img "" at bounding box center [133, 346] width 12 height 12
checkbox input "true"
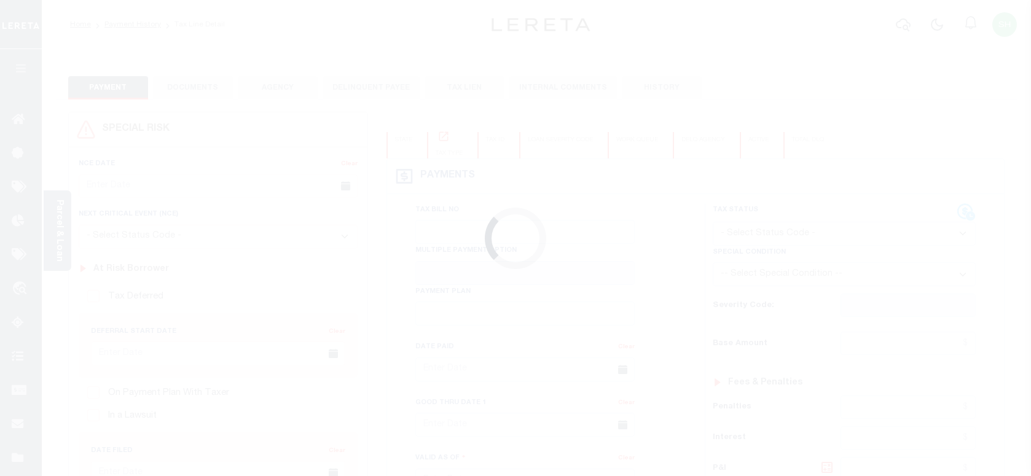
checkbox input "false"
type input "[DATE]"
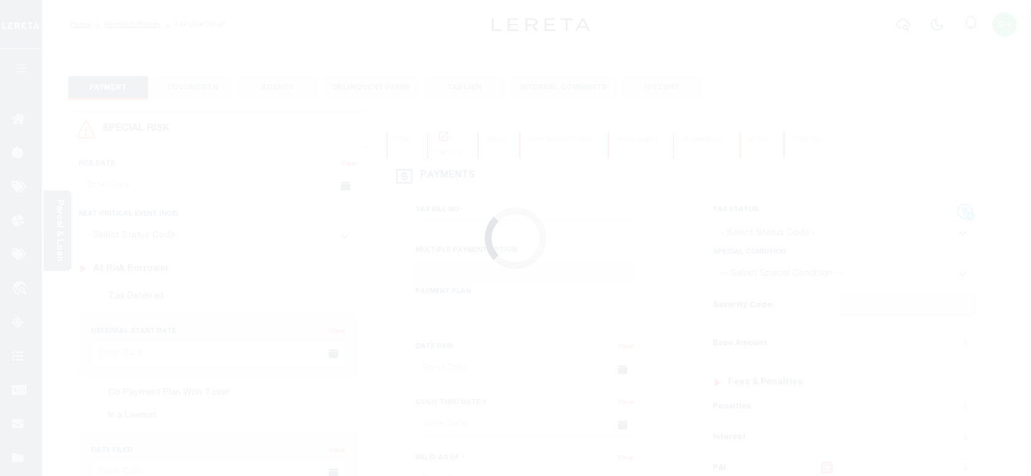
type input "[DATE]"
select select "DUE"
type input "$1,495.3"
type input "$229.3"
type input "$1,724.6"
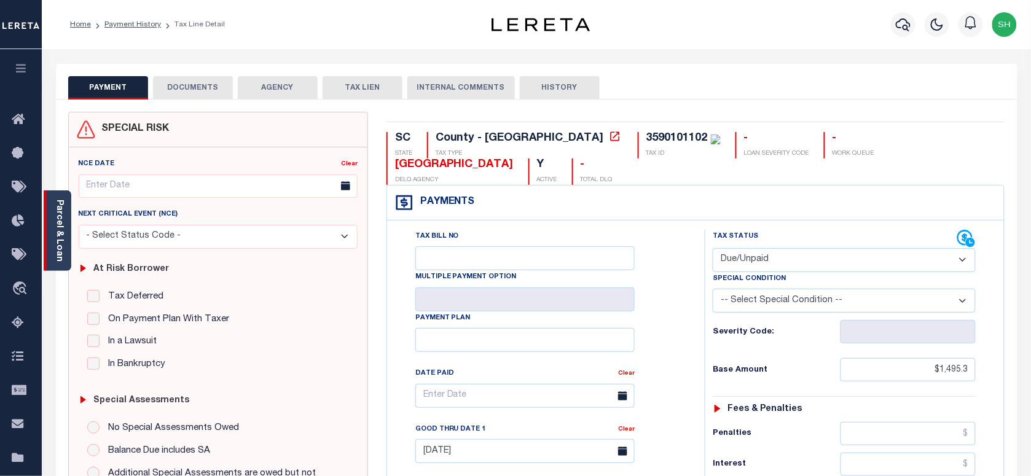
click at [56, 218] on link "Parcel & Loan" at bounding box center [59, 231] width 9 height 62
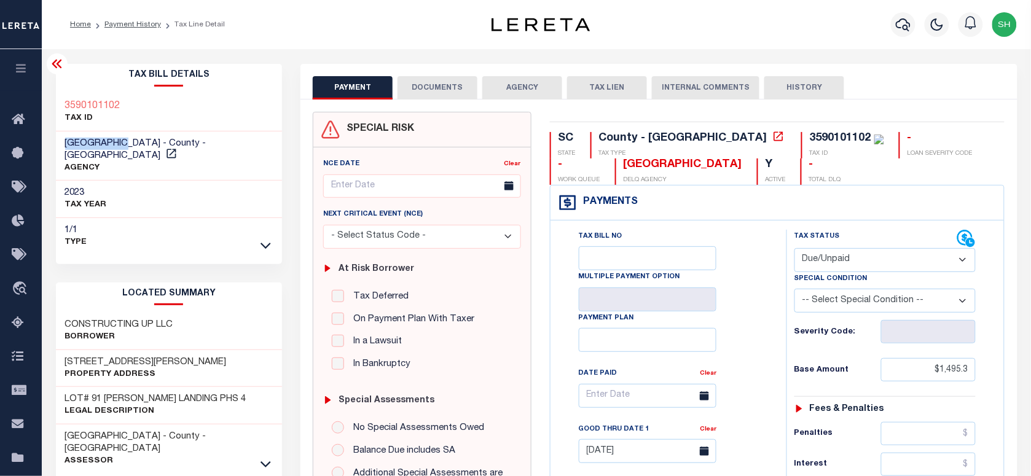
drag, startPoint x: 66, startPoint y: 140, endPoint x: 131, endPoint y: 139, distance: 65.1
click at [131, 139] on span "[GEOGRAPHIC_DATA] - County - [GEOGRAPHIC_DATA]" at bounding box center [135, 150] width 141 height 22
copy span "[GEOGRAPHIC_DATA]"
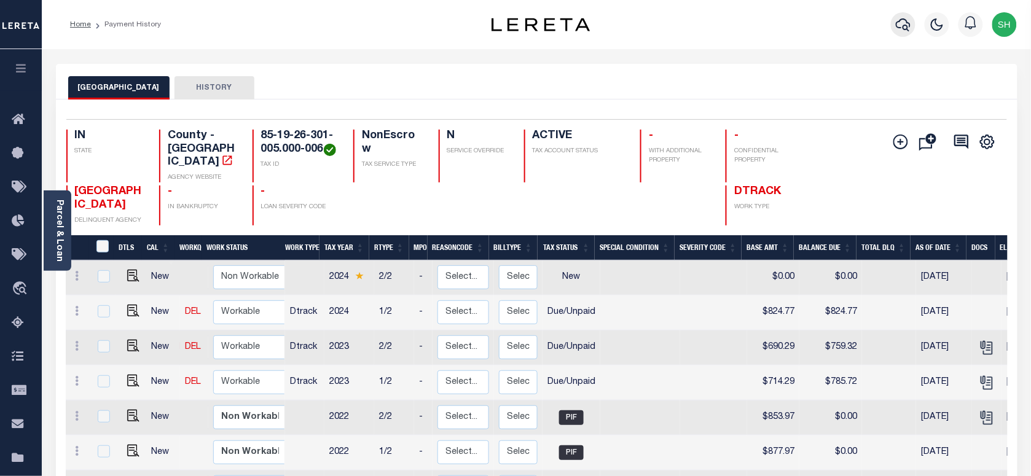
click at [904, 23] on icon "button" at bounding box center [903, 24] width 15 height 15
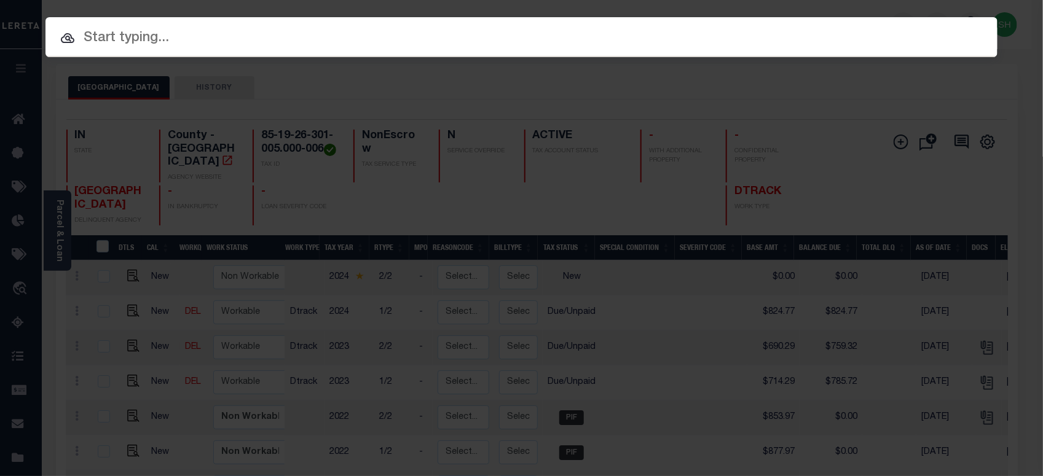
click at [826, 39] on div "Include Loans TBM Customers Borrowers Payments (Lender Non-Disb) Payments (Lend…" at bounding box center [521, 37] width 952 height 40
paste input "110130484"
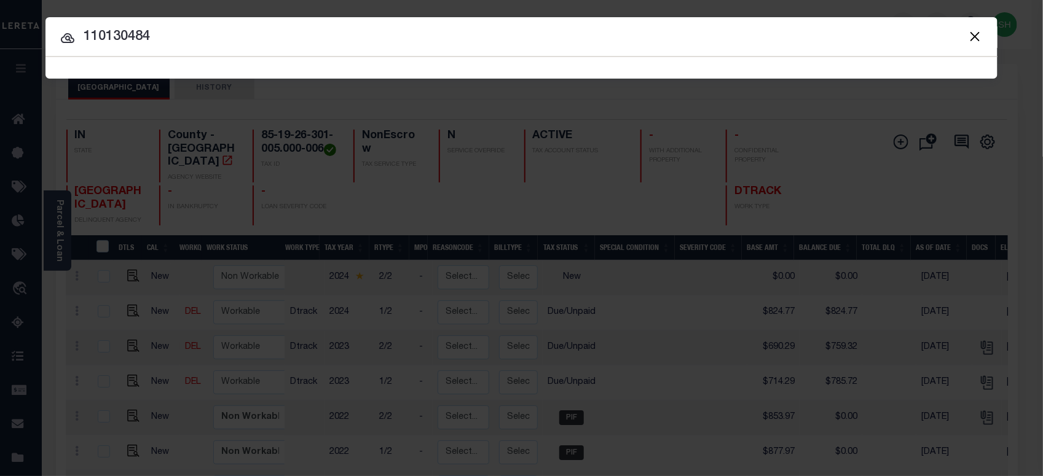
type input "110130484"
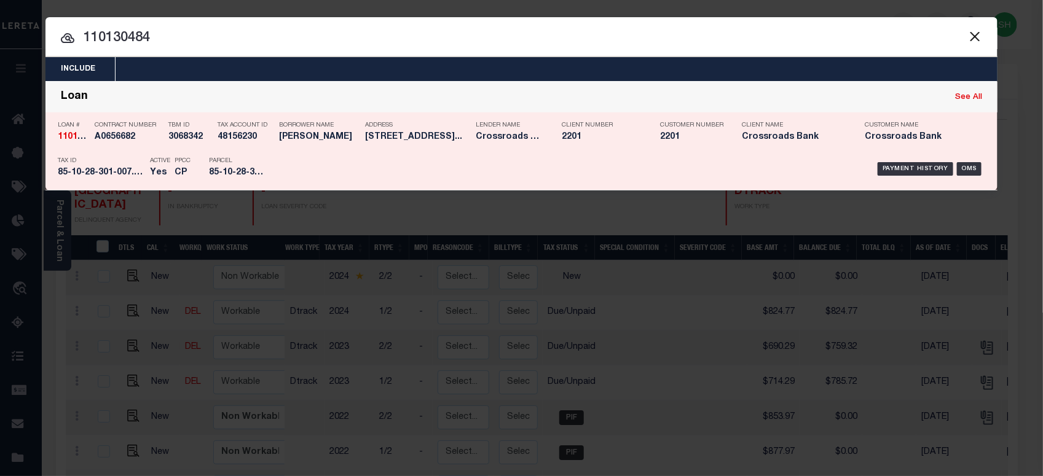
drag, startPoint x: 901, startPoint y: 163, endPoint x: 911, endPoint y: 179, distance: 19.1
click at [901, 163] on div "Payment History" at bounding box center [915, 169] width 76 height 14
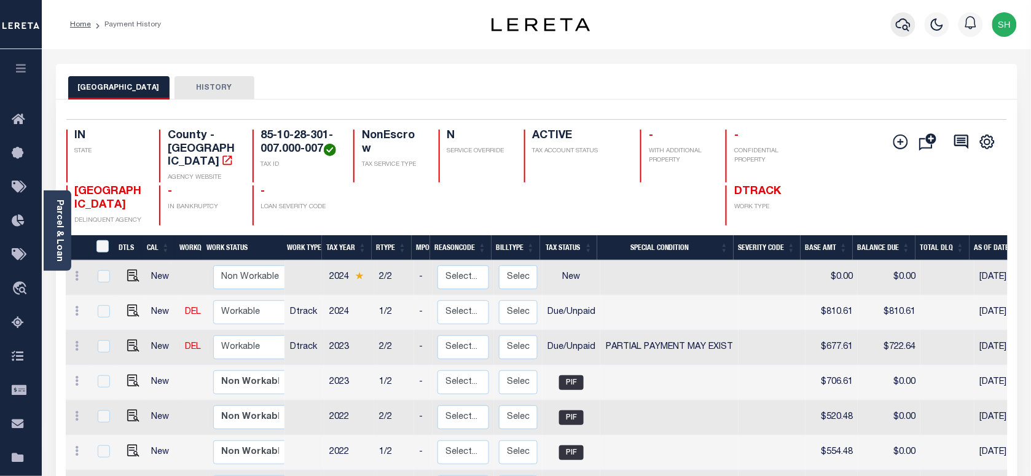
click at [909, 20] on icon "button" at bounding box center [903, 24] width 15 height 15
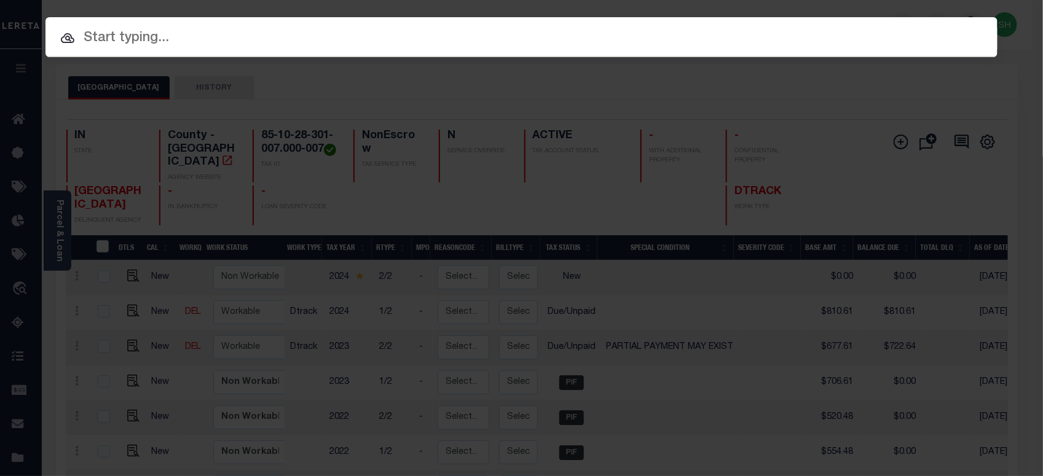
click at [748, 31] on input "text" at bounding box center [521, 39] width 952 height 22
paste input "85-19-26-301-005.000-006"
type input "85-19-26-301-005.000-006"
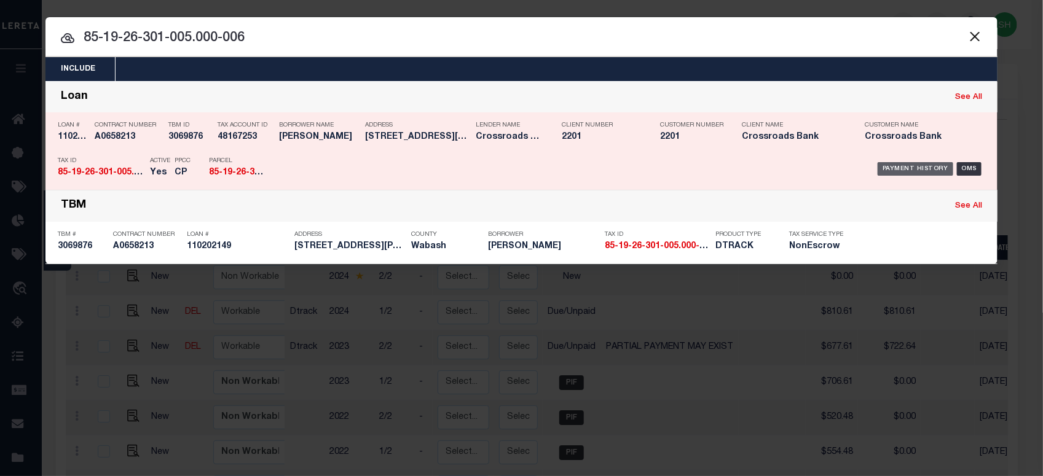
click at [904, 165] on div "Payment History" at bounding box center [915, 169] width 76 height 14
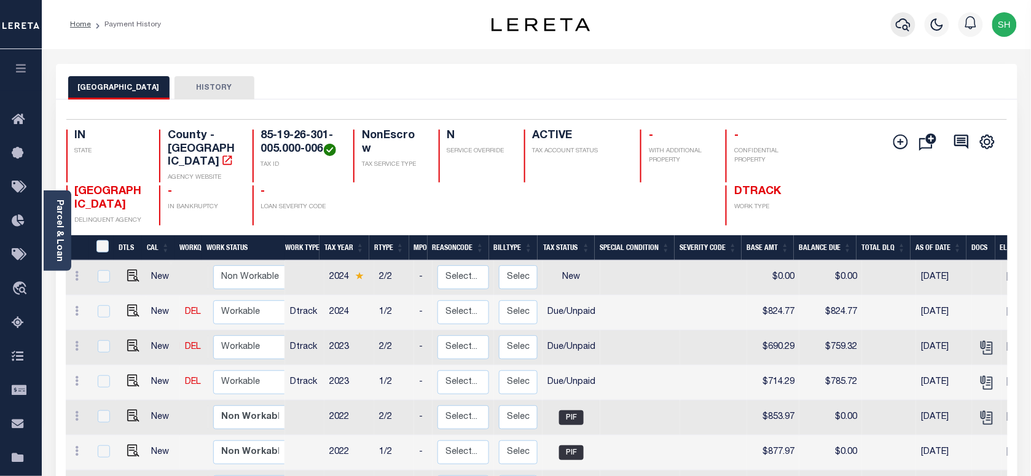
click at [904, 25] on icon "button" at bounding box center [903, 24] width 15 height 15
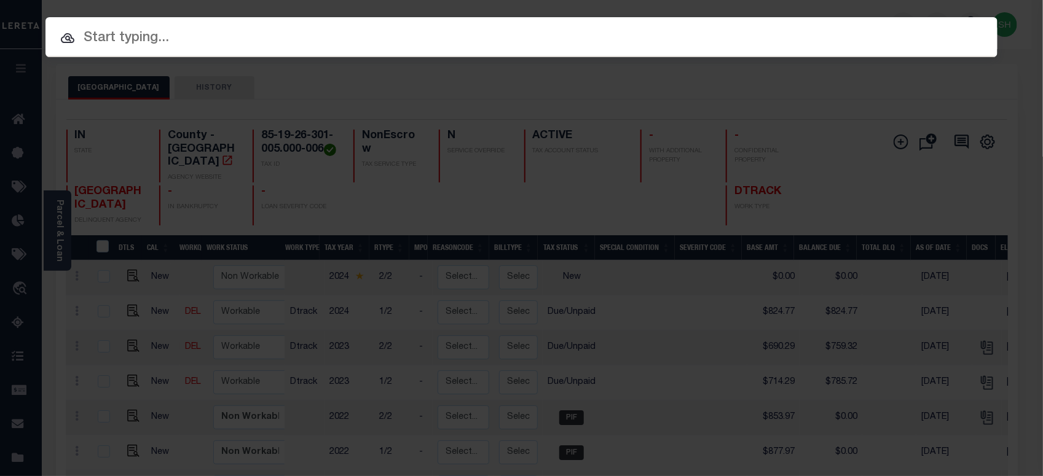
click at [806, 28] on input "text" at bounding box center [521, 39] width 952 height 22
paste input "444010715"
type input "444010715"
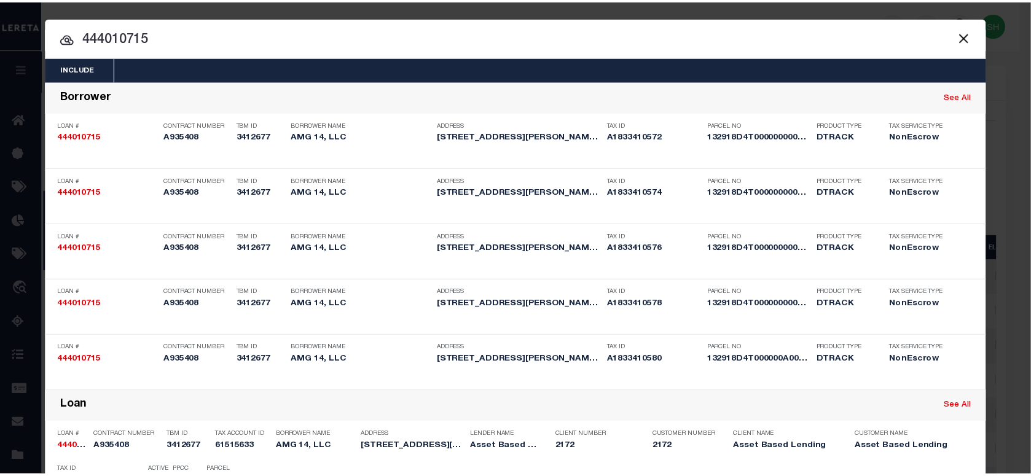
scroll to position [811, 0]
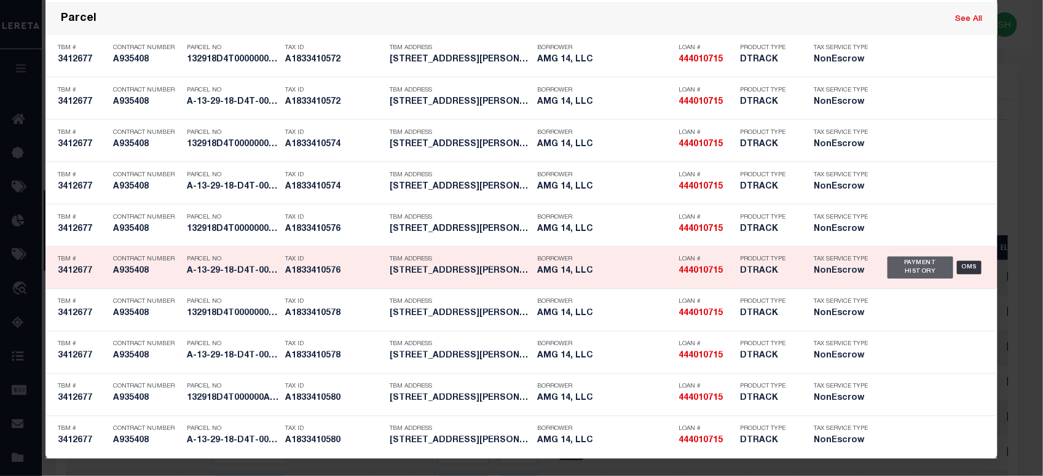
click at [890, 265] on div "Payment History" at bounding box center [920, 268] width 66 height 22
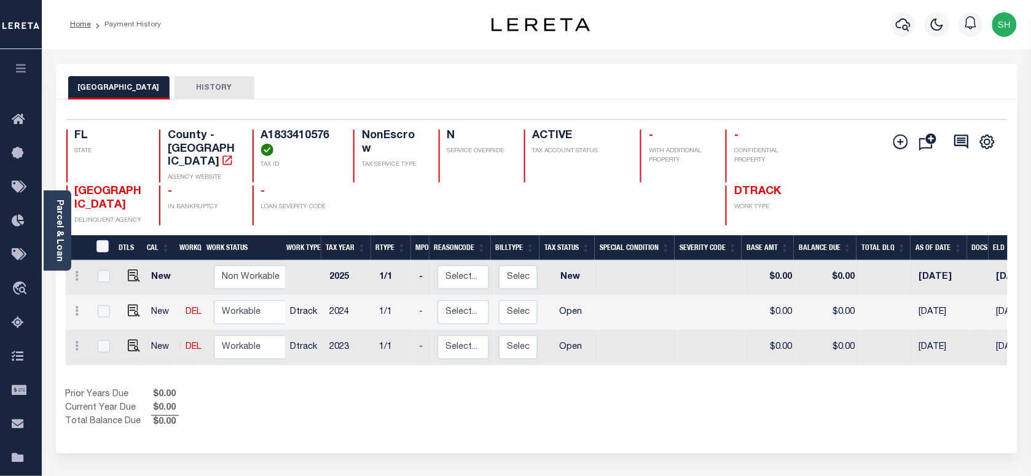
click at [295, 127] on div "Selected 3 Results 1 Items per page 25 50 100 FL STATE County - FL AGENCY WEBSI…" at bounding box center [537, 172] width 960 height 106
click at [294, 127] on div "Selected 3 Results 1 Items per page 25 50 100 FL STATE County - FL AGENCY WEBSI…" at bounding box center [537, 172] width 960 height 106
copy h4 "A1833410576"
click at [130, 348] on img "" at bounding box center [134, 346] width 12 height 12
checkbox input "true"
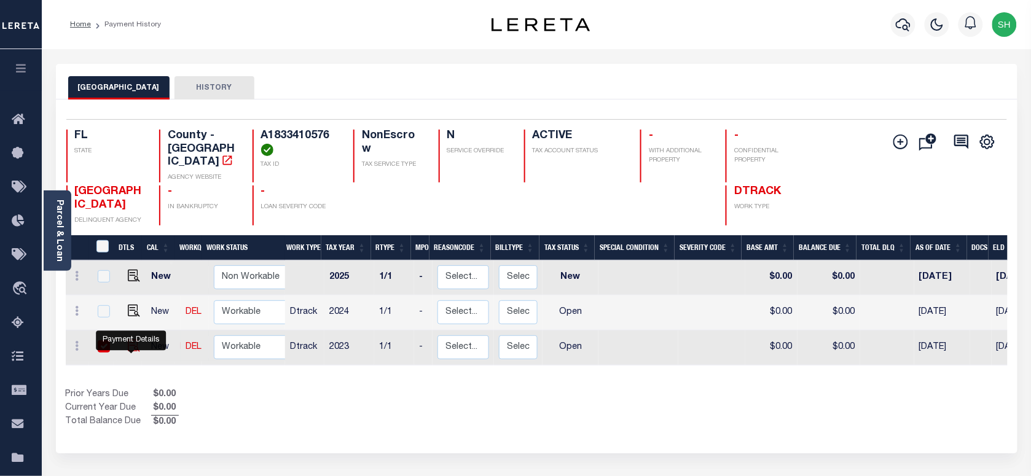
checkbox input "true"
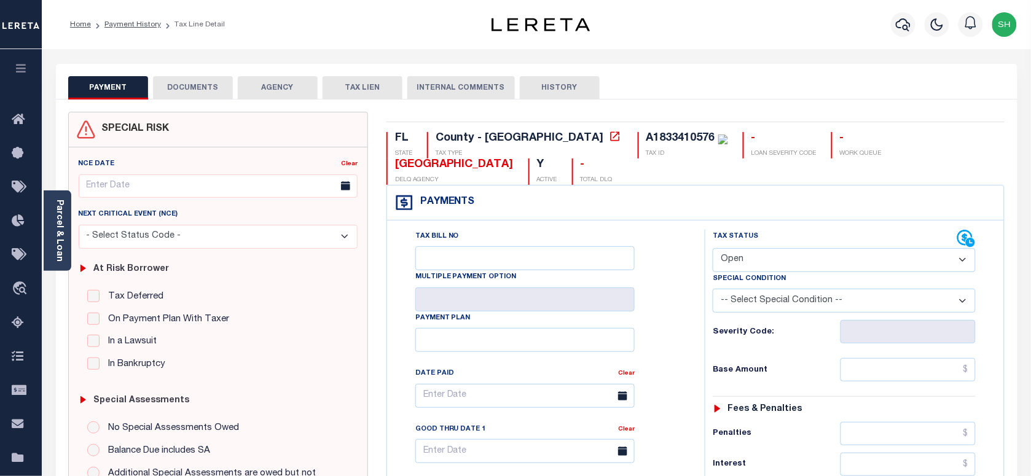
click at [808, 256] on select "- Select Status Code - Open Due/Unpaid Paid Incomplete No Tax Due Internal Refu…" at bounding box center [844, 260] width 263 height 24
select select "NTX"
click at [713, 249] on select "- Select Status Code - Open Due/Unpaid Paid Incomplete No Tax Due Internal Refu…" at bounding box center [844, 260] width 263 height 24
type input "[DATE]"
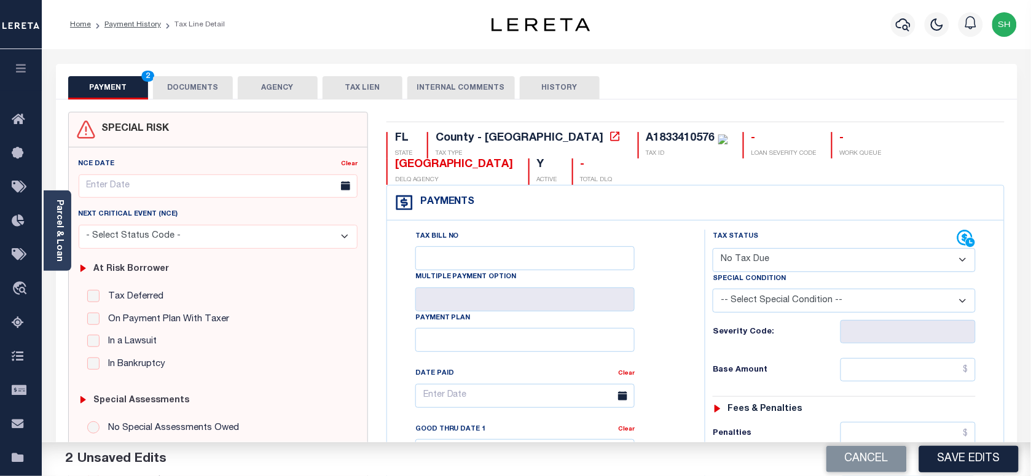
click at [763, 305] on select "-- Select Special Condition -- 3RD PARTY TAX LIEN AGENCY TAX LIEN (A.K.A Inside…" at bounding box center [844, 301] width 263 height 24
select select "7"
click at [713, 291] on select "-- Select Special Condition -- 3RD PARTY TAX LIEN AGENCY TAX LIEN (A.K.A Inside…" at bounding box center [844, 301] width 263 height 24
click at [51, 214] on div "Parcel & Loan" at bounding box center [58, 230] width 28 height 80
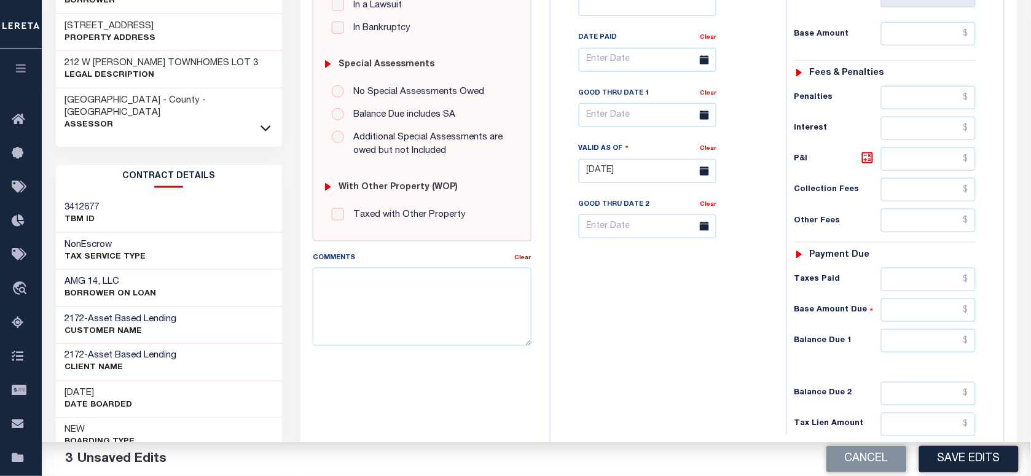
scroll to position [384, 0]
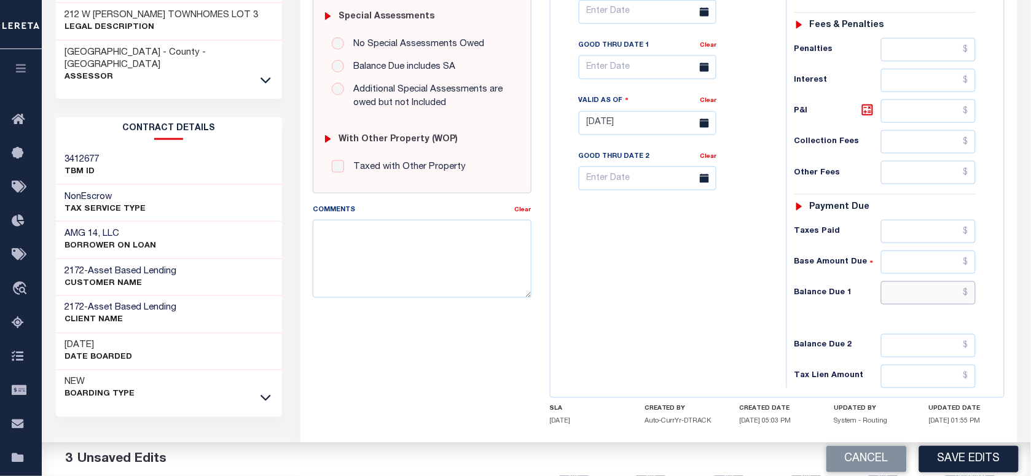
click at [955, 304] on input "text" at bounding box center [928, 292] width 95 height 23
type input "$0.00"
drag, startPoint x: 407, startPoint y: 262, endPoint x: 557, endPoint y: 259, distance: 149.3
click at [407, 262] on textarea "Comments" at bounding box center [422, 258] width 218 height 77
paste textarea "Please refer 2024 line for supporting Document."
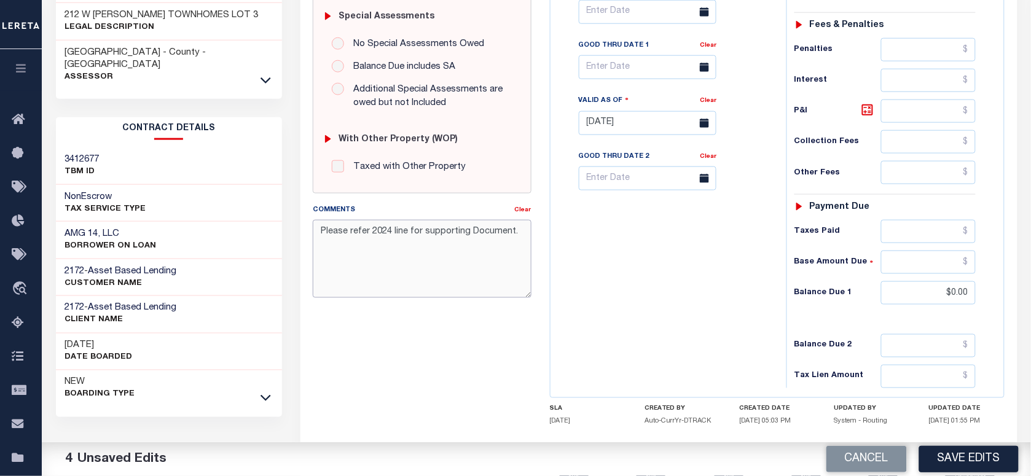
type textarea "Please refer 2024 line for supporting Document."
click at [700, 364] on div "Tax Bill No Multiple Payment Option Payment Plan Clear" at bounding box center [666, 117] width 224 height 543
drag, startPoint x: 960, startPoint y: 461, endPoint x: 972, endPoint y: 475, distance: 18.3
click at [960, 464] on button "Save Edits" at bounding box center [969, 459] width 100 height 26
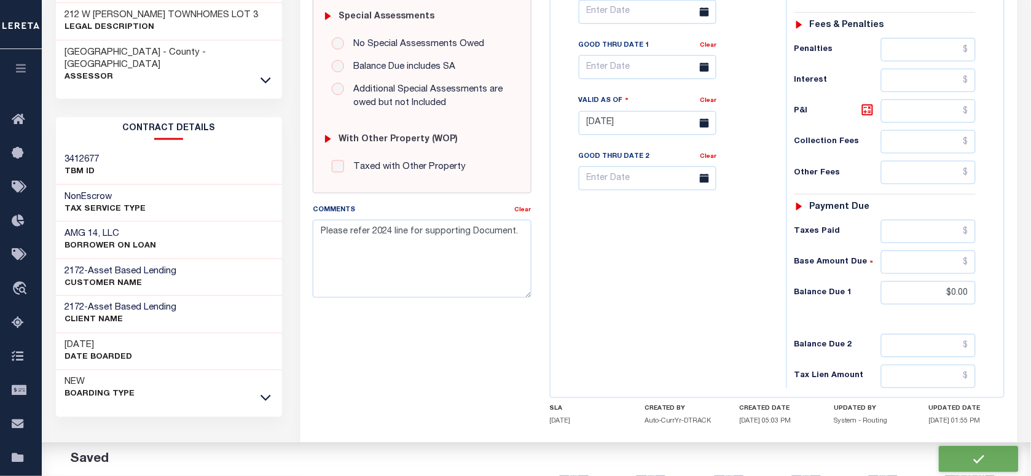
checkbox input "false"
type textarea "Please refer 2024 line for supporting Document."
type input "$0"
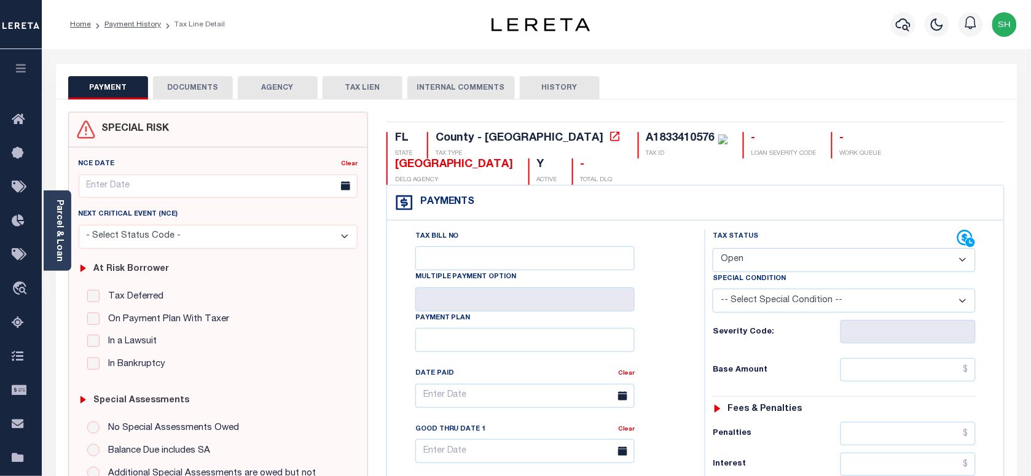
click at [785, 258] on select "- Select Status Code - Open Due/Unpaid Paid Incomplete No Tax Due Internal Refu…" at bounding box center [844, 260] width 263 height 24
select select "PYD"
click at [713, 249] on select "- Select Status Code - Open Due/Unpaid Paid Incomplete No Tax Due Internal Refu…" at bounding box center [844, 260] width 263 height 24
type input "[DATE]"
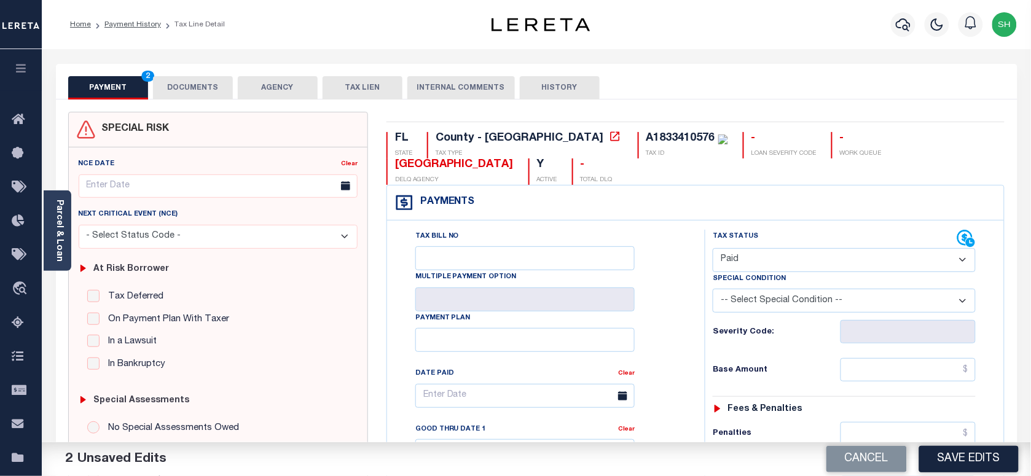
click at [762, 305] on select "-- Select Special Condition -- 3RD PARTY TAX LIEN AGENCY TAX LIEN (A.K.A Inside…" at bounding box center [844, 301] width 263 height 24
select select "28"
click at [713, 291] on select "-- Select Special Condition -- 3RD PARTY TAX LIEN AGENCY TAX LIEN (A.K.A Inside…" at bounding box center [844, 301] width 263 height 24
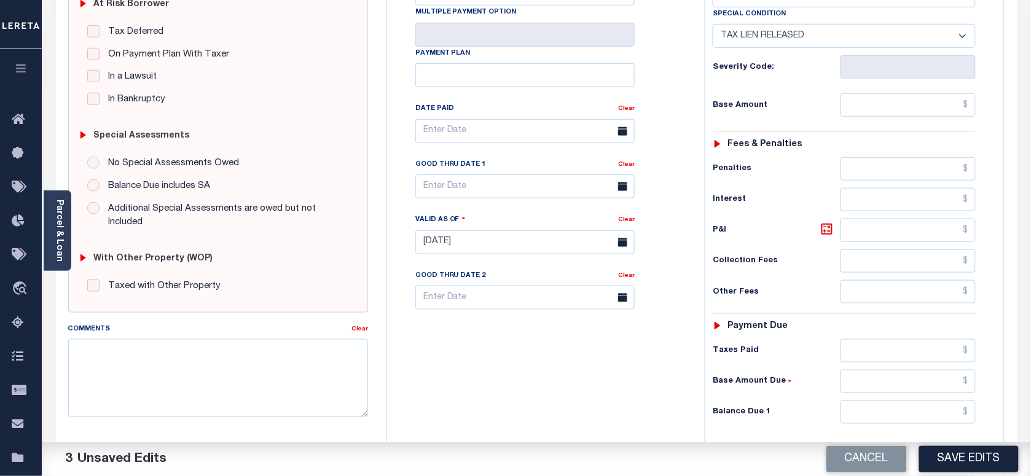
scroll to position [77, 0]
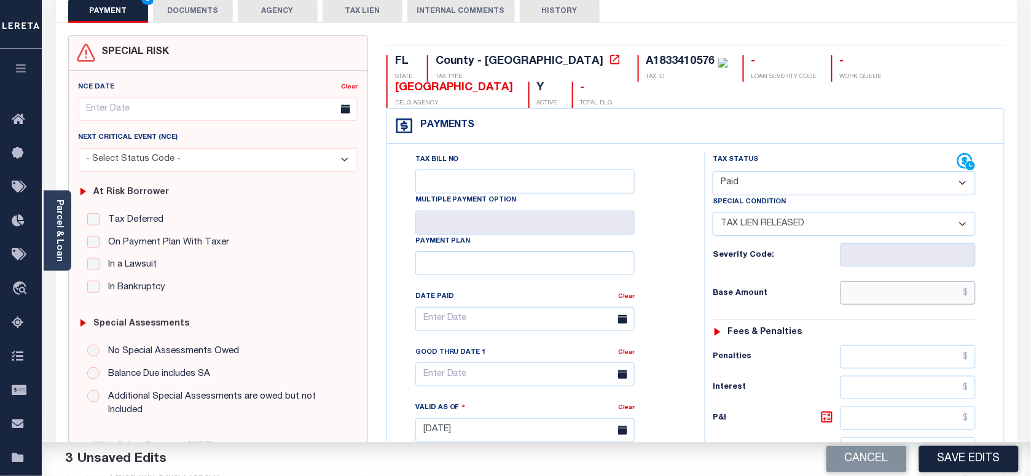
click at [906, 293] on input "text" at bounding box center [909, 292] width 136 height 23
paste input "1,166.05"
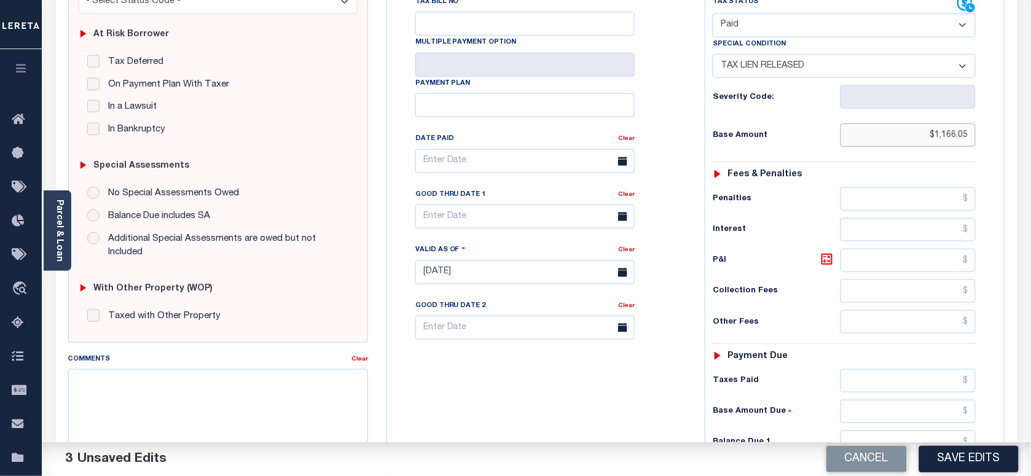
scroll to position [461, 0]
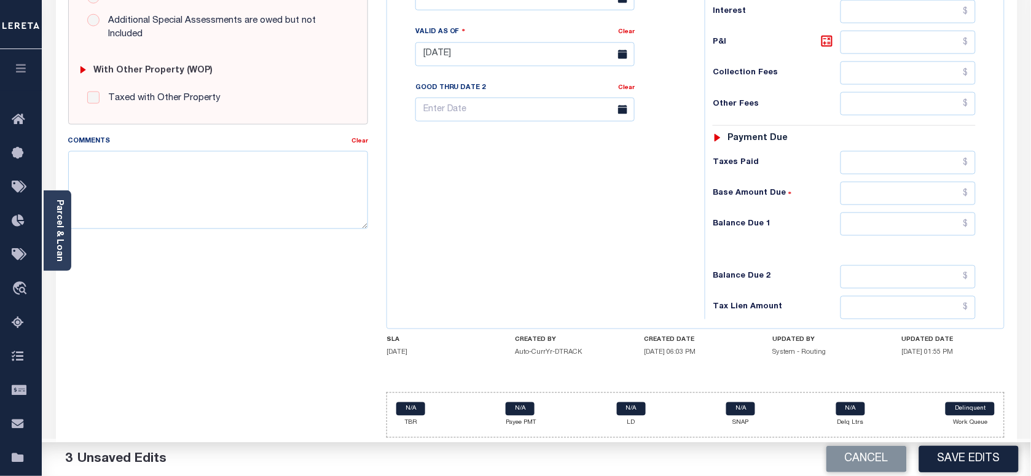
type input "$1,166.05"
click at [937, 223] on input "text" at bounding box center [909, 224] width 136 height 23
type input "$0.00"
click at [55, 210] on link "Parcel & Loan" at bounding box center [59, 231] width 9 height 62
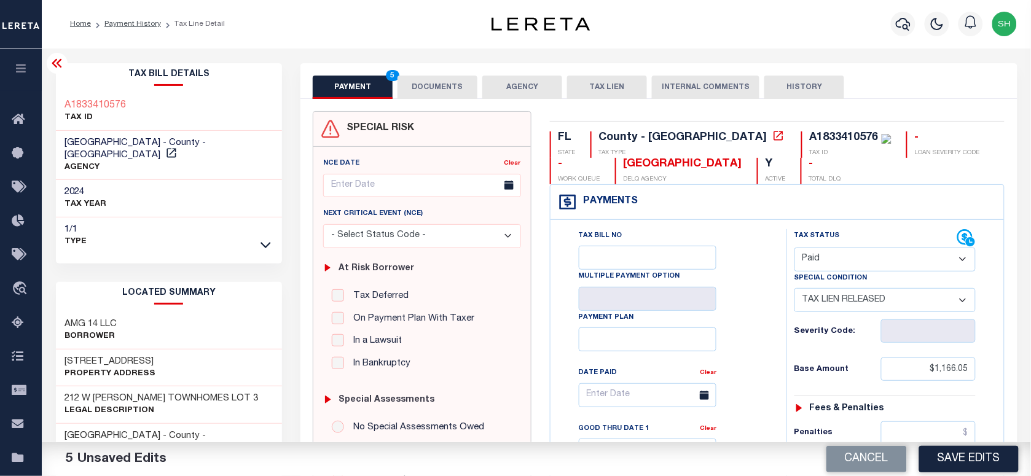
scroll to position [0, 0]
copy div "A1833410576"
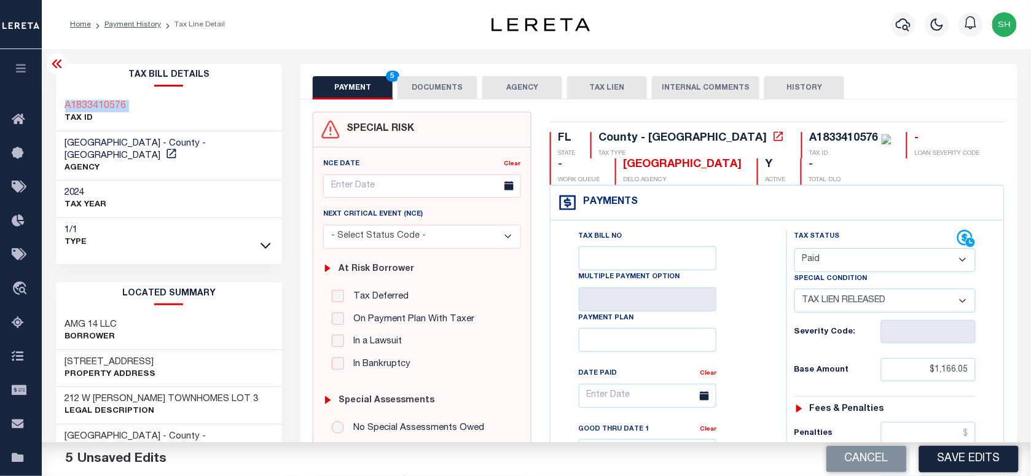
click at [465, 87] on button "DOCUMENTS" at bounding box center [438, 87] width 80 height 23
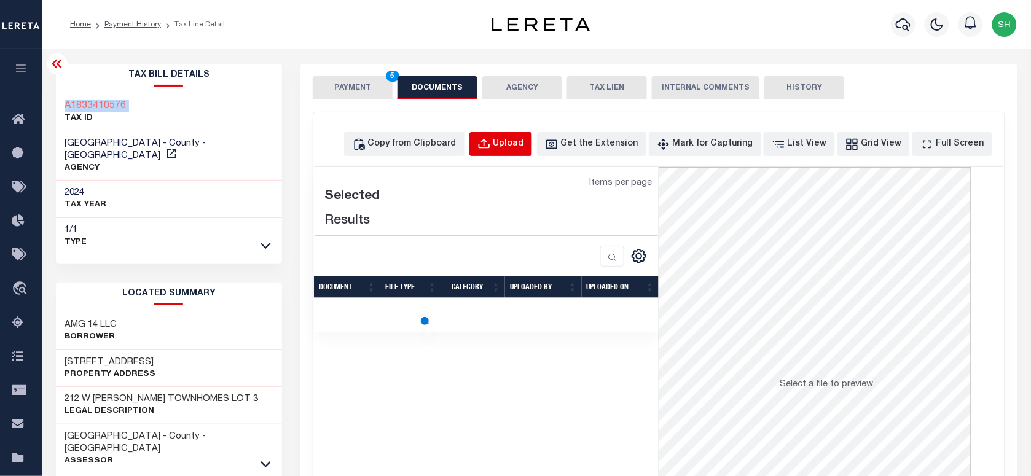
click at [524, 139] on div "Upload" at bounding box center [508, 145] width 31 height 14
select select "POP"
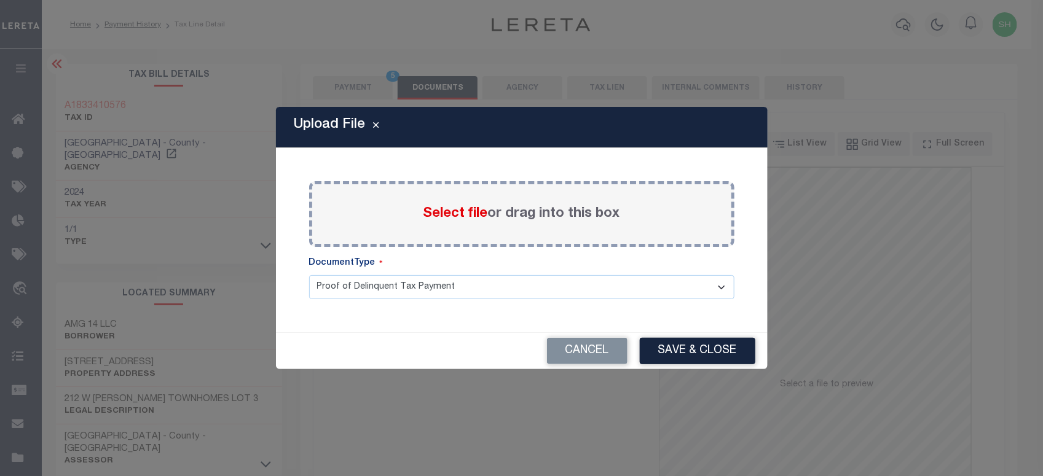
click at [456, 215] on span "Select file" at bounding box center [455, 214] width 65 height 14
click at [0, 0] on input "Select file or drag into this box" at bounding box center [0, 0] width 0 height 0
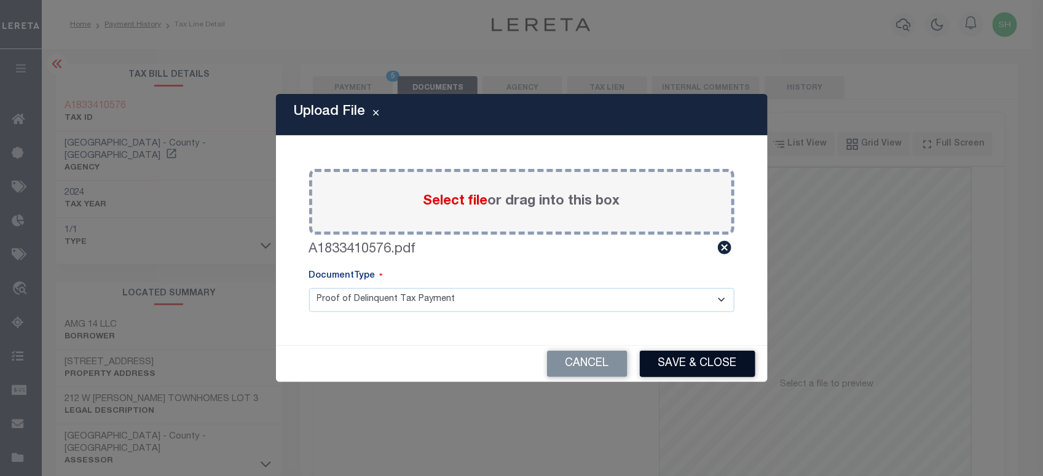
click at [699, 364] on button "Save & Close" at bounding box center [698, 364] width 116 height 26
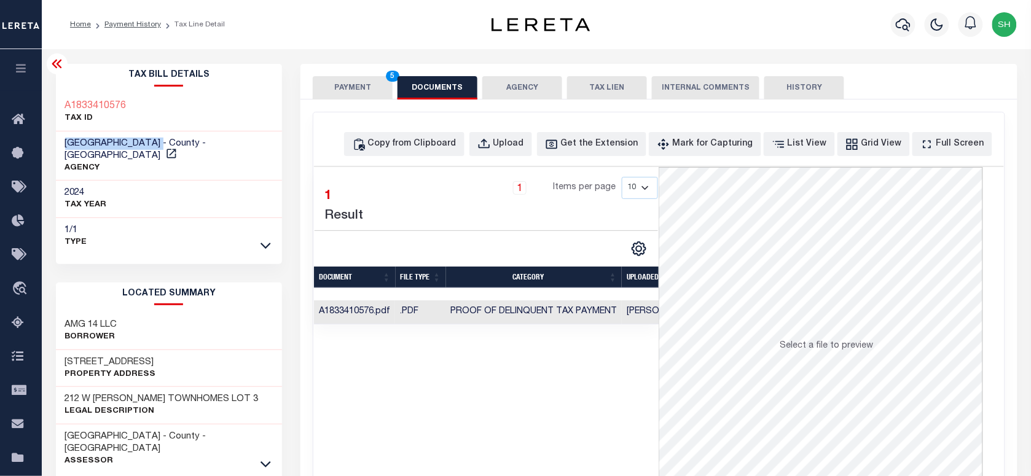
drag, startPoint x: 62, startPoint y: 143, endPoint x: 182, endPoint y: 135, distance: 120.0
click at [182, 135] on div "HILLSBOROUGH COUNTY - County - FL AGENCY" at bounding box center [169, 156] width 227 height 50
copy span "[GEOGRAPHIC_DATA]"
click at [342, 84] on button "PAYMENT 5" at bounding box center [353, 87] width 80 height 23
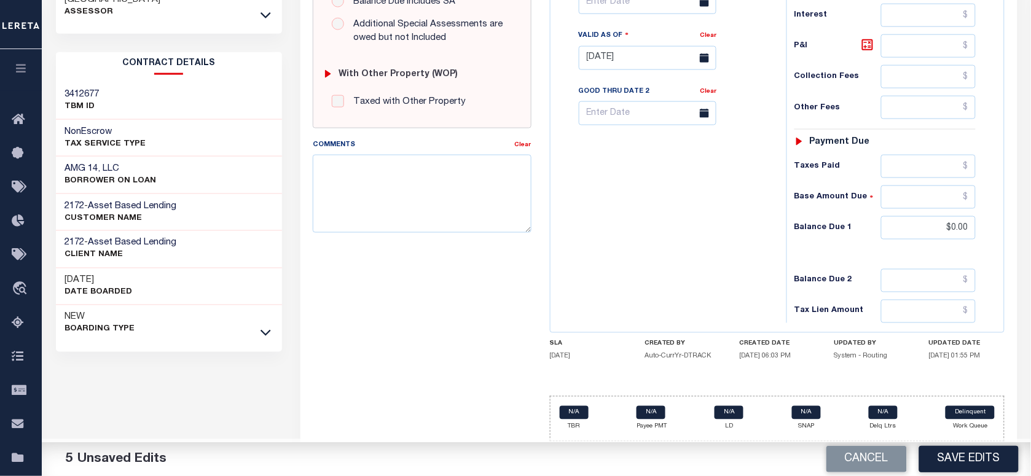
click at [970, 455] on button "Save Edits" at bounding box center [969, 459] width 100 height 26
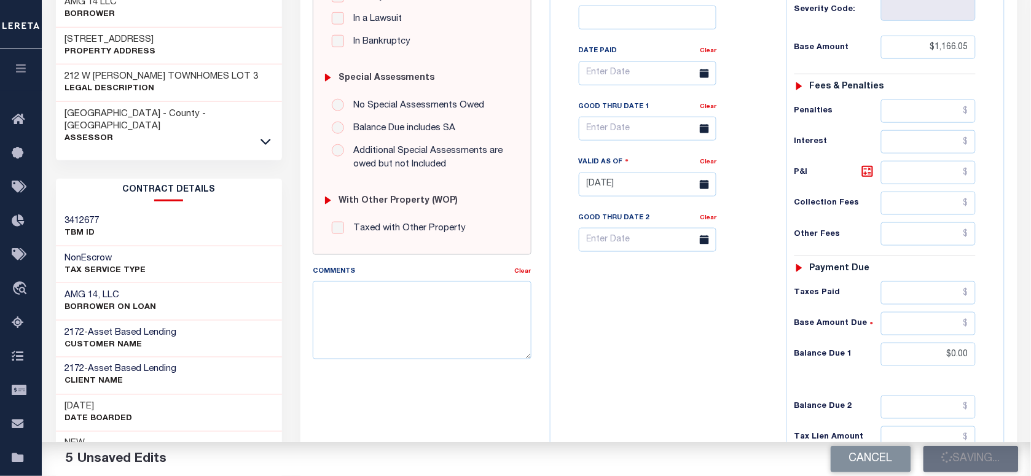
scroll to position [73, 0]
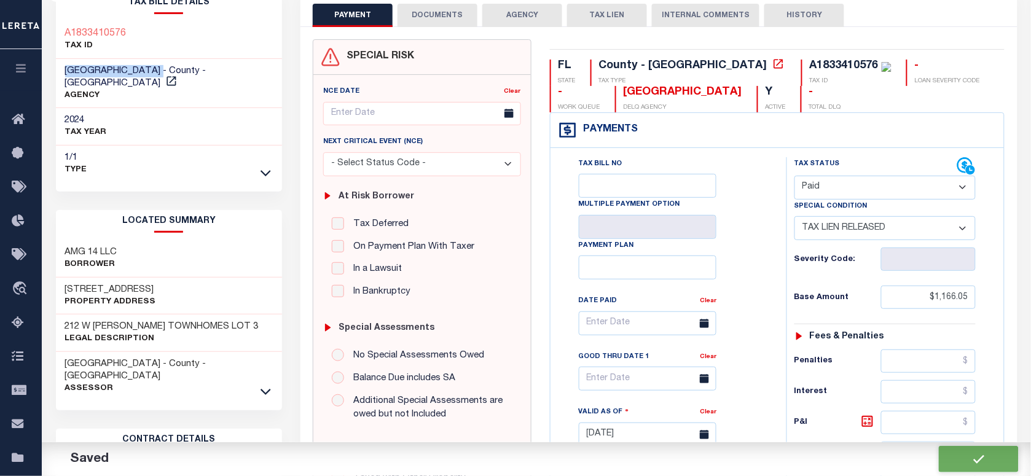
checkbox input "false"
type input "$1,166.05"
type input "$0"
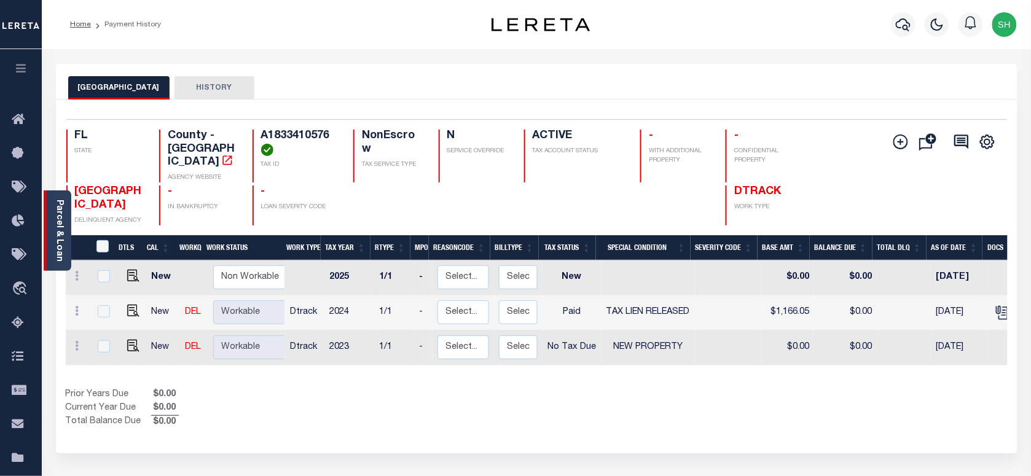
click at [60, 219] on link "Parcel & Loan" at bounding box center [59, 231] width 9 height 62
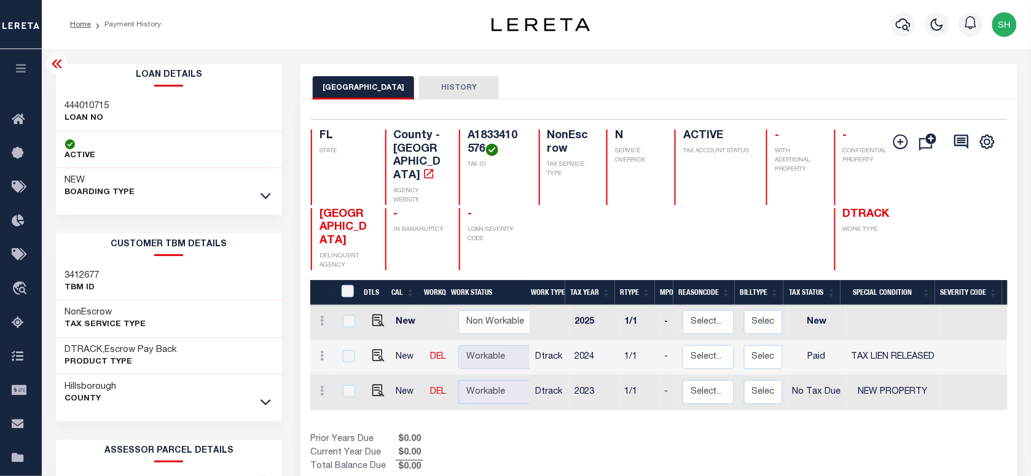
click at [90, 103] on h3 "444010715" at bounding box center [87, 106] width 44 height 12
copy h3 "444010715"
click at [904, 28] on icon "button" at bounding box center [903, 24] width 15 height 15
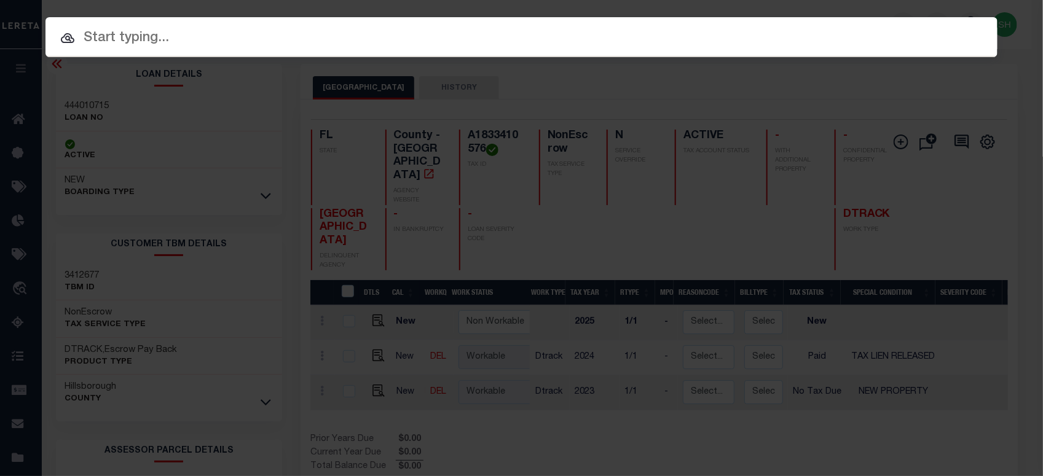
click at [781, 26] on div "Include Loans TBM Customers Borrowers Payments (Lender Non-Disb) Payments (Lend…" at bounding box center [521, 37] width 952 height 40
paste input "8715"
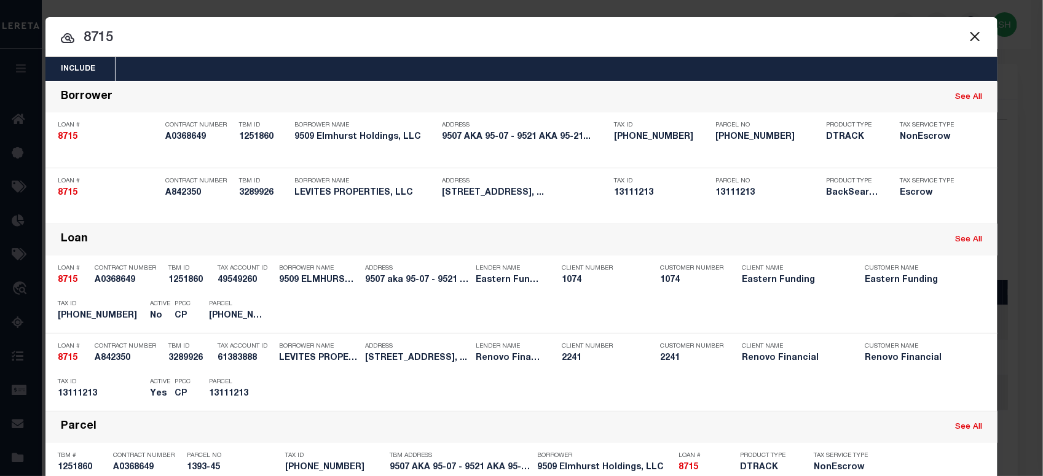
drag, startPoint x: 136, startPoint y: 34, endPoint x: -3, endPoint y: 9, distance: 141.7
click at [0, 9] on html "Home Payment History Profile Sign out" at bounding box center [521, 385] width 1043 height 770
paste input "A0920430274"
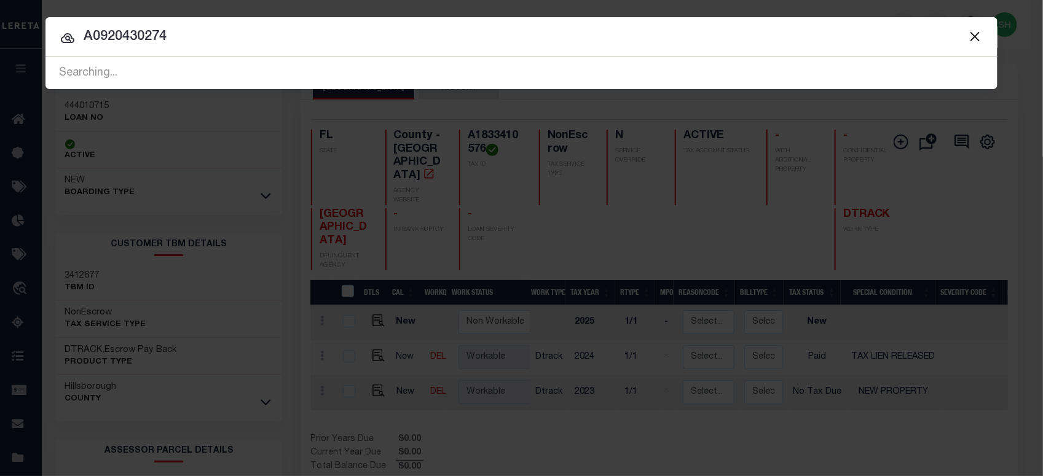
type input "A0920430274"
click at [975, 35] on button "Close" at bounding box center [975, 36] width 16 height 16
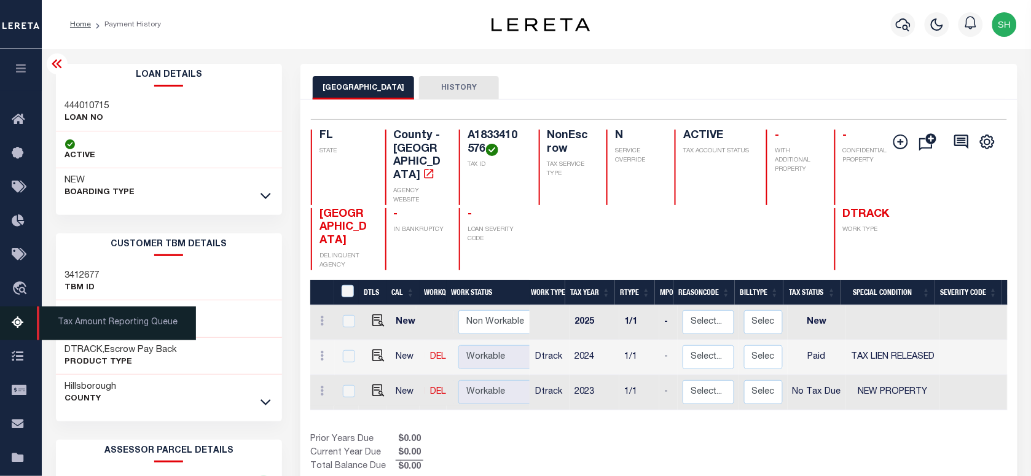
click at [17, 326] on icon at bounding box center [22, 323] width 20 height 15
click at [74, 324] on span "Tax Amount Reporting Queue" at bounding box center [116, 324] width 159 height 34
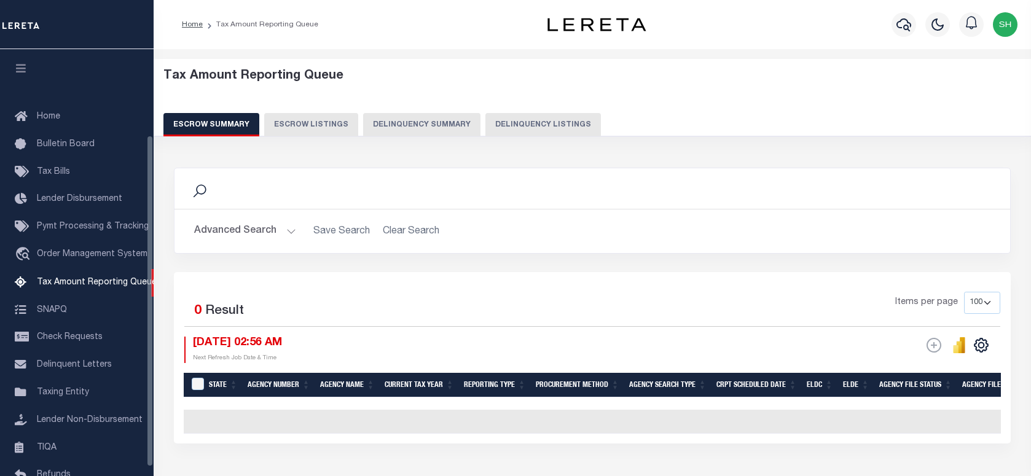
select select "100"
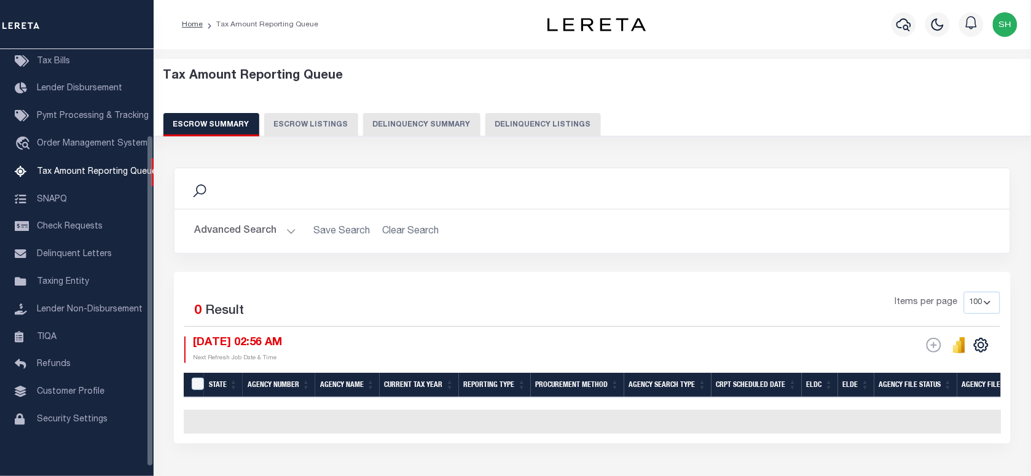
click at [532, 120] on button "Delinquency Listings" at bounding box center [543, 124] width 116 height 23
select select "100"
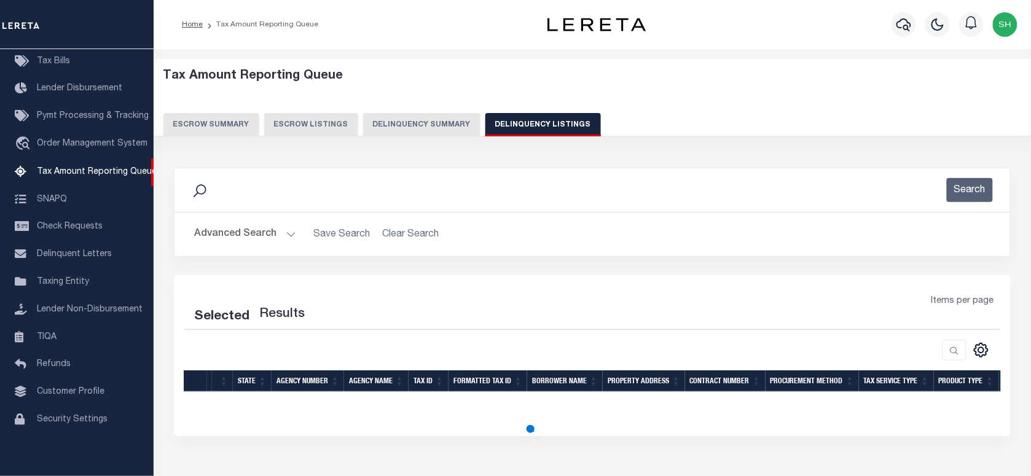
select select "100"
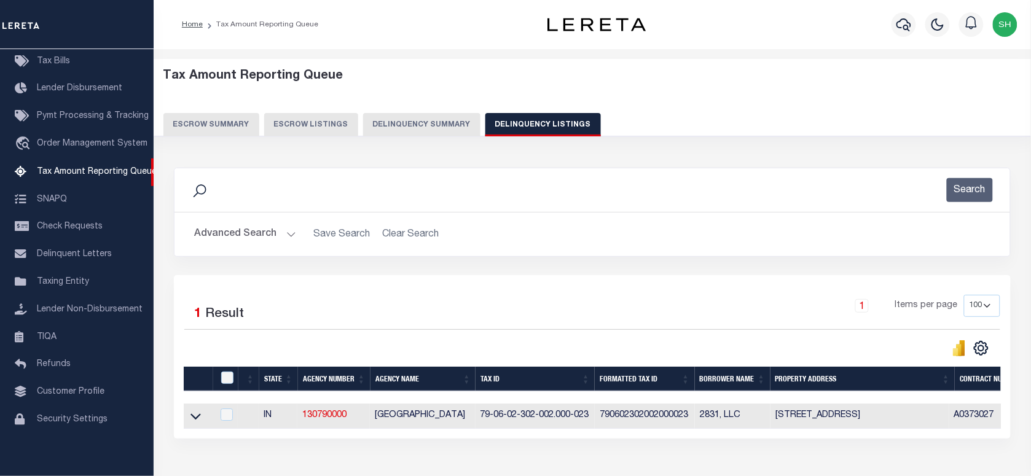
scroll to position [84, 0]
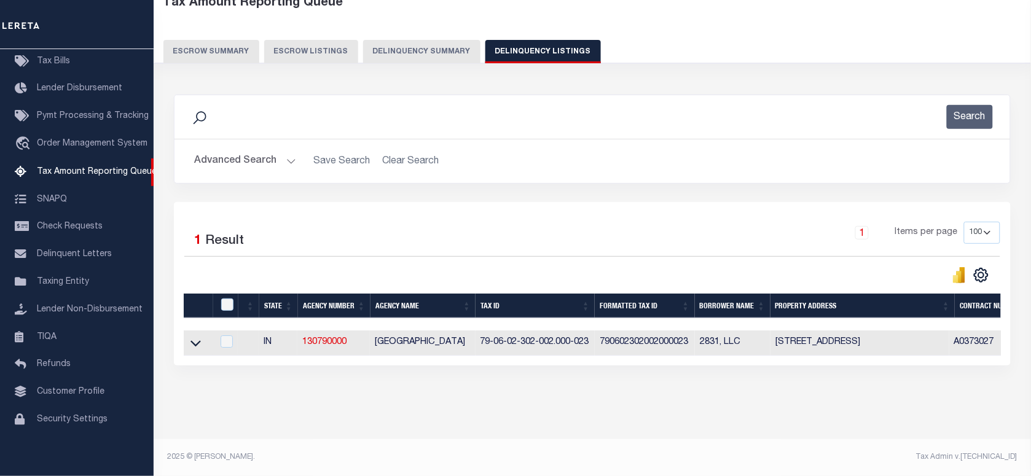
click at [237, 149] on button "Advanced Search" at bounding box center [245, 161] width 102 height 24
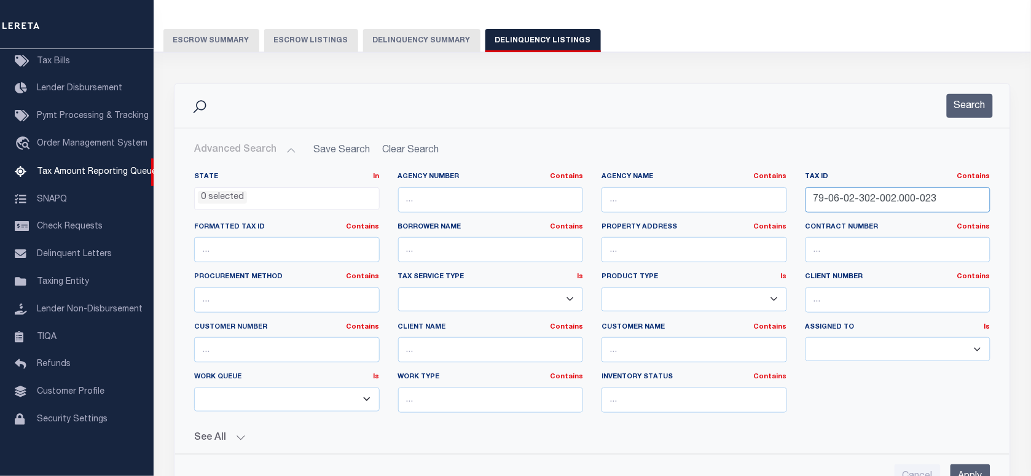
drag, startPoint x: 855, startPoint y: 188, endPoint x: 780, endPoint y: 130, distance: 94.1
click at [517, 163] on div "State In In AK AL AR AZ CA CO CT DC DE FL GA GU HI IA ID IL IN KS KY LA MA MD M…" at bounding box center [592, 303] width 834 height 282
paste input "A0920430274"
type input "A0920430274"
click at [965, 97] on button "Search" at bounding box center [970, 106] width 46 height 24
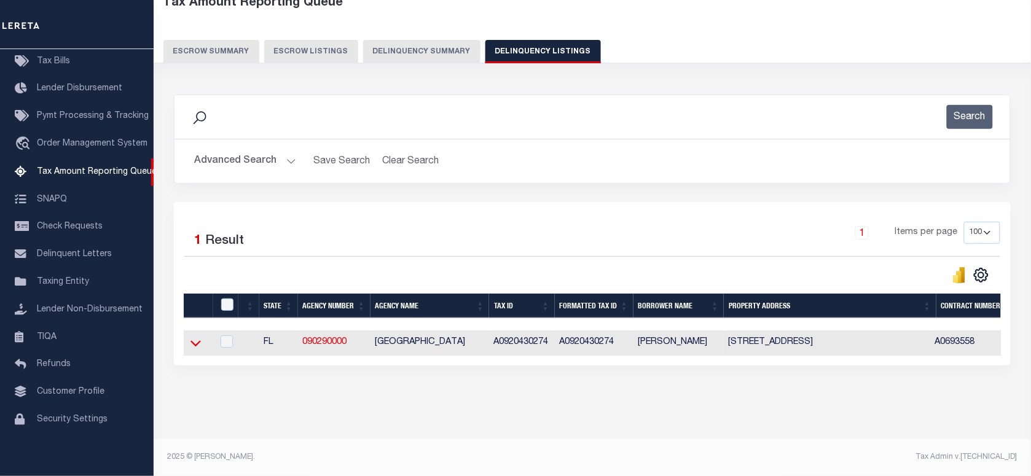
click at [197, 337] on icon at bounding box center [195, 343] width 10 height 13
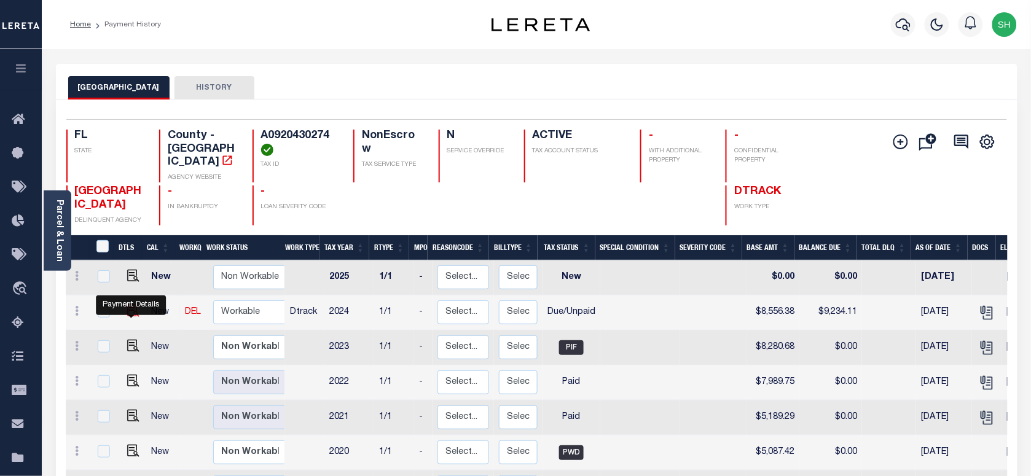
click at [131, 312] on img "" at bounding box center [133, 311] width 12 height 12
checkbox input "true"
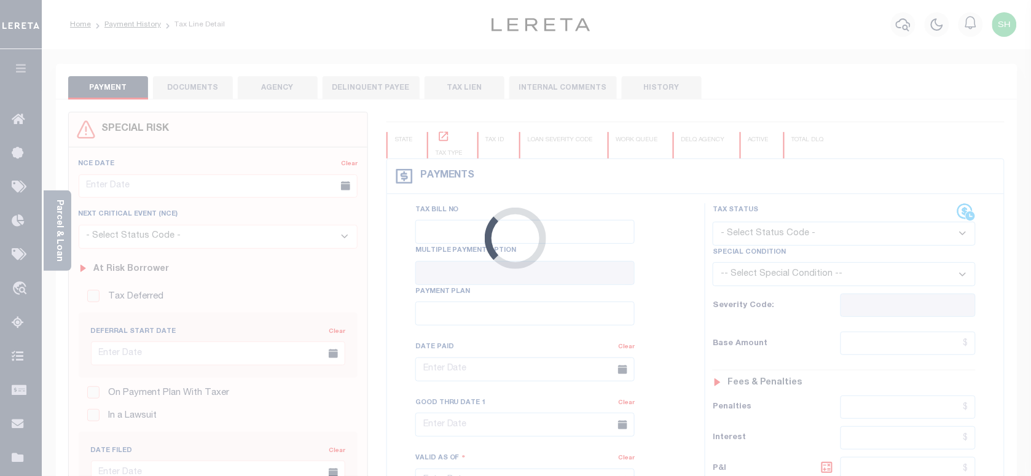
checkbox input "false"
type input "08/31/2025"
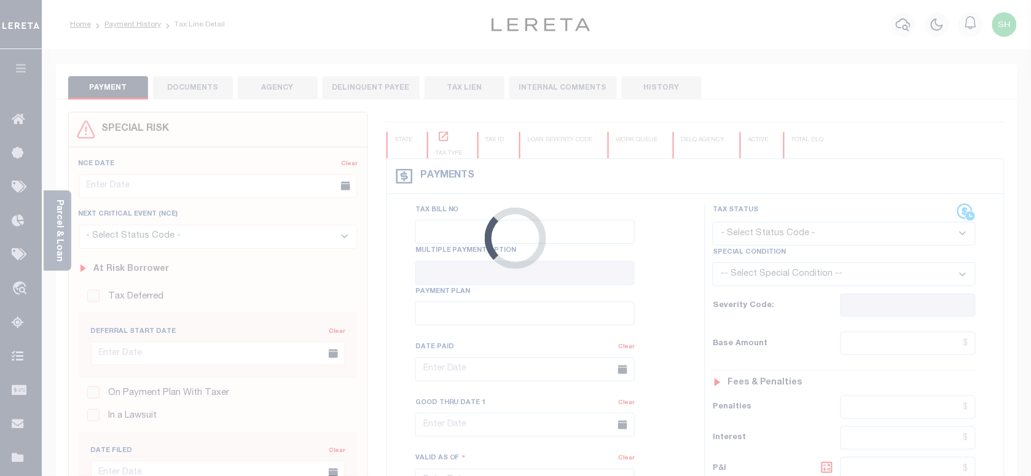
type input "[DATE]"
select select "DUE"
type input "$8,556.38"
type input "$677.73"
type input "$9,234.11"
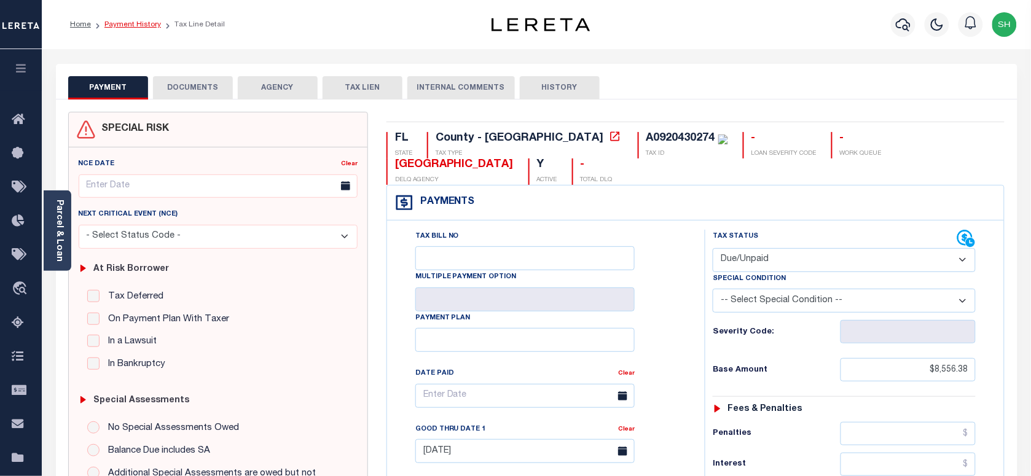
click at [135, 23] on link "Payment History" at bounding box center [132, 24] width 57 height 7
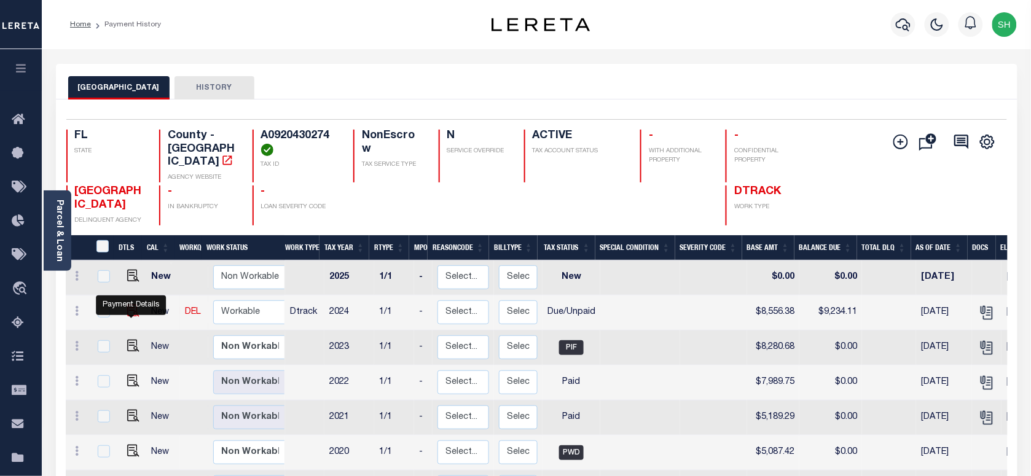
click at [133, 312] on img "" at bounding box center [133, 311] width 12 height 12
checkbox input "true"
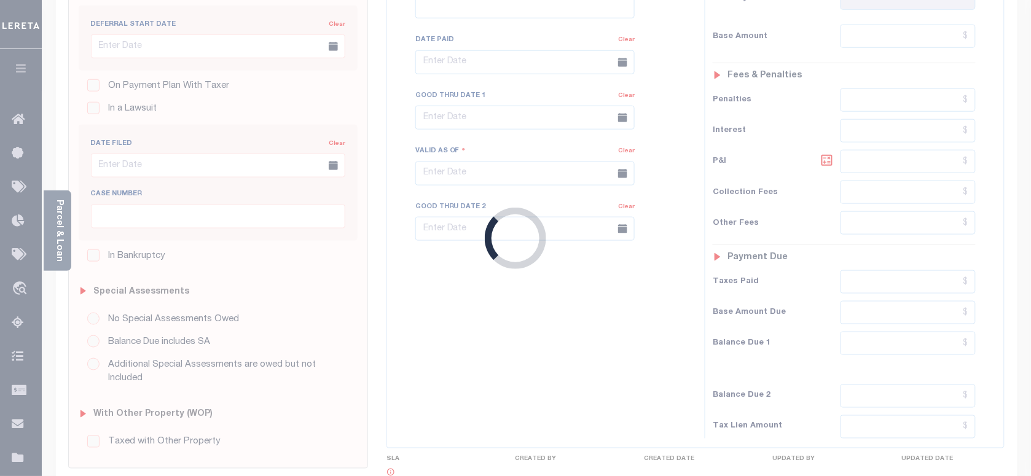
checkbox input "false"
type input "08/31/2025"
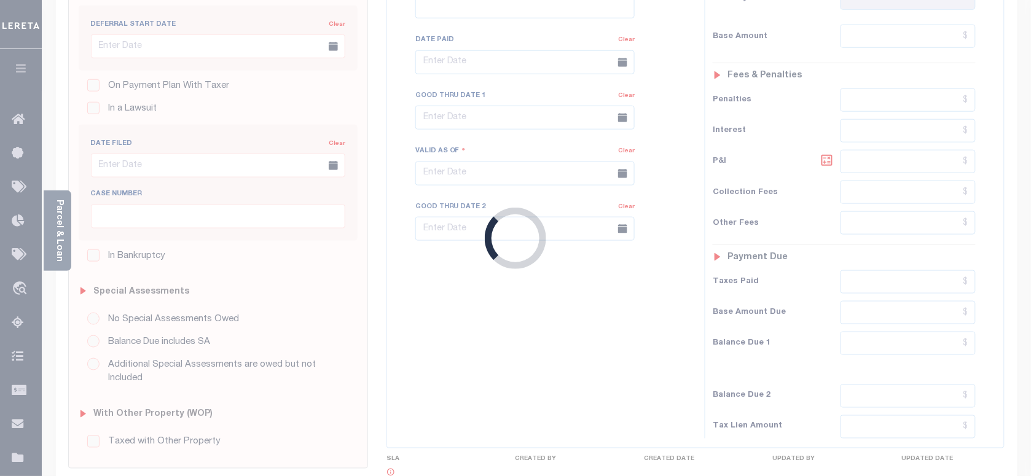
type input "[DATE]"
select select "DUE"
type input "$8,556.38"
type input "$677.73"
type input "$9,234.11"
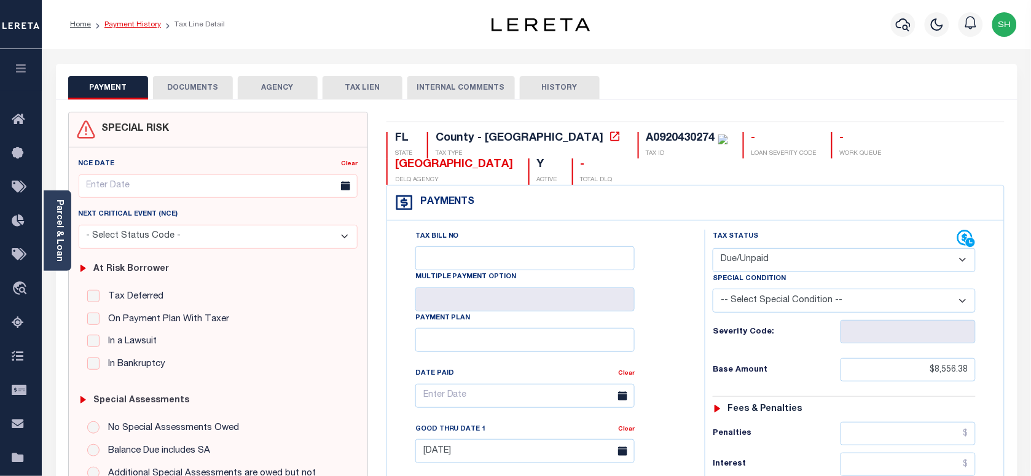
click at [140, 21] on link "Payment History" at bounding box center [132, 24] width 57 height 7
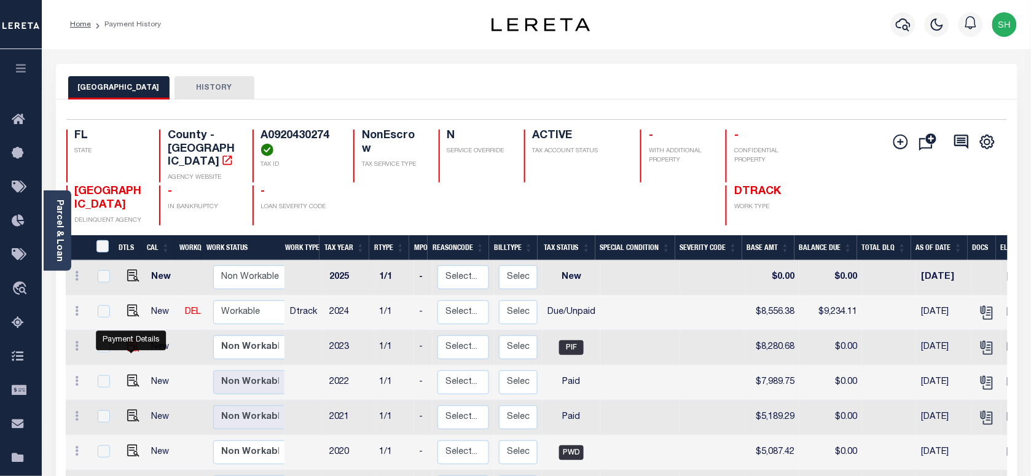
click at [127, 348] on img "" at bounding box center [133, 346] width 12 height 12
checkbox input "true"
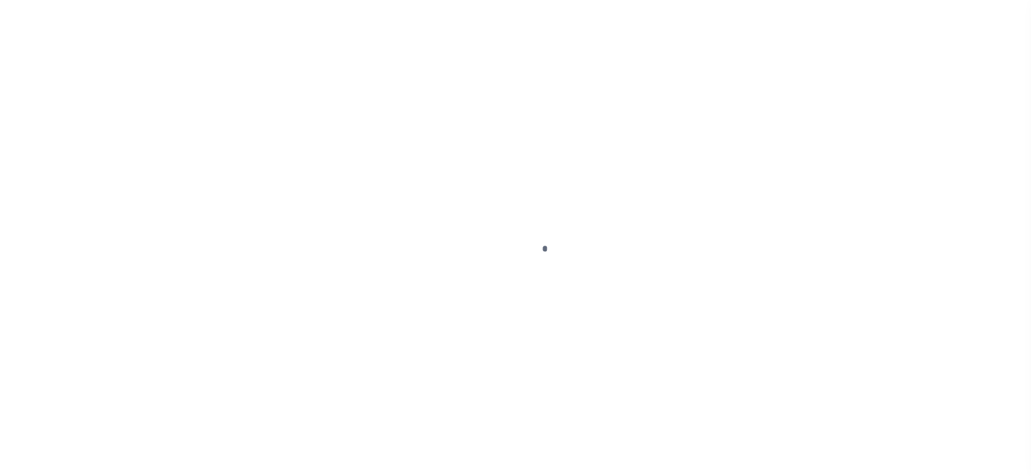
checkbox input "false"
type input "04/27/2024"
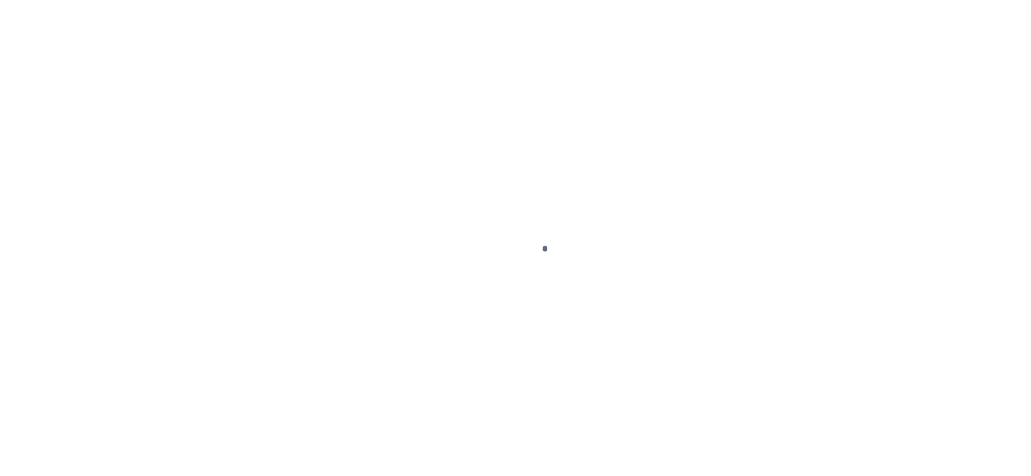
type input "[DATE]"
type input "$8,280.68"
type input "$8,555.1"
type input "$0"
select select "PIF"
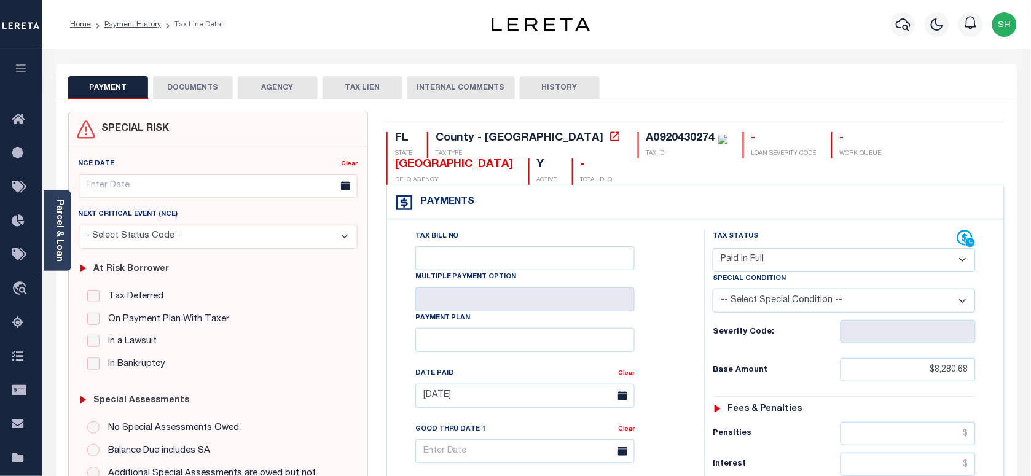
click at [191, 84] on button "DOCUMENTS" at bounding box center [193, 87] width 80 height 23
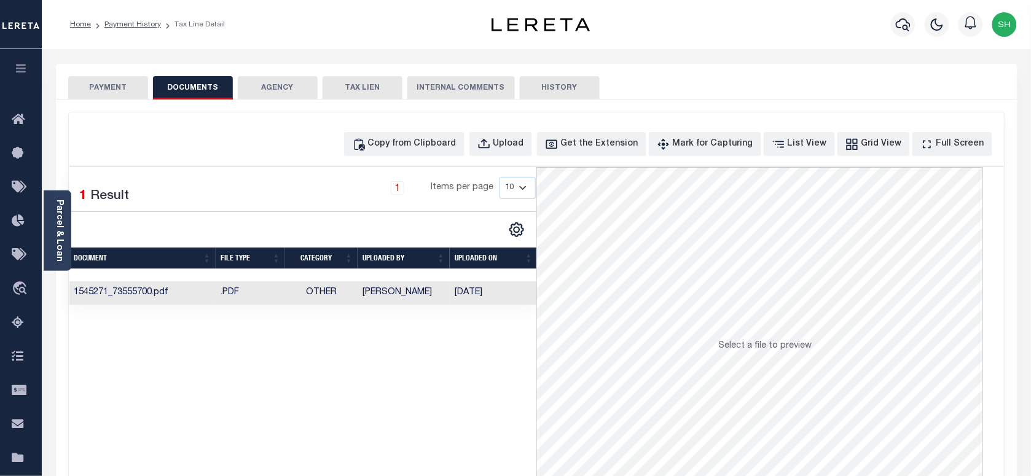
click at [360, 289] on td "Monica Selles" at bounding box center [404, 293] width 92 height 24
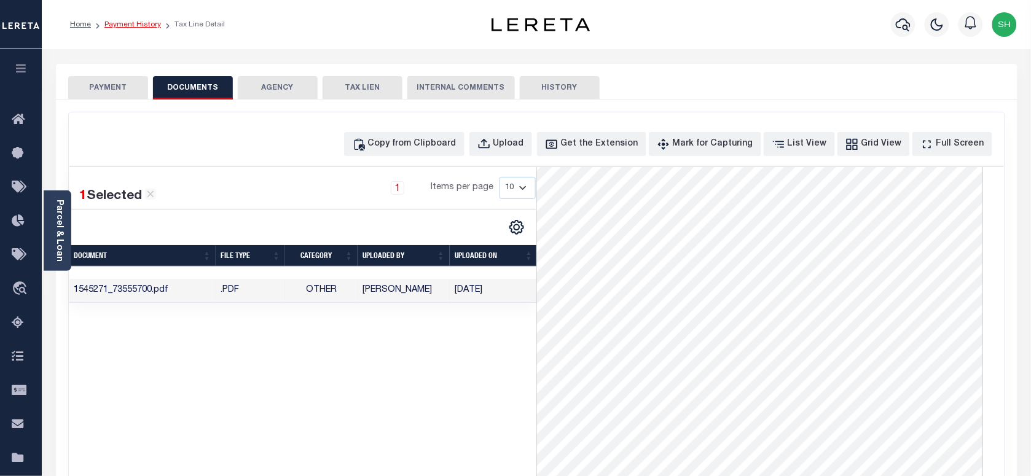
click at [135, 25] on link "Payment History" at bounding box center [132, 24] width 57 height 7
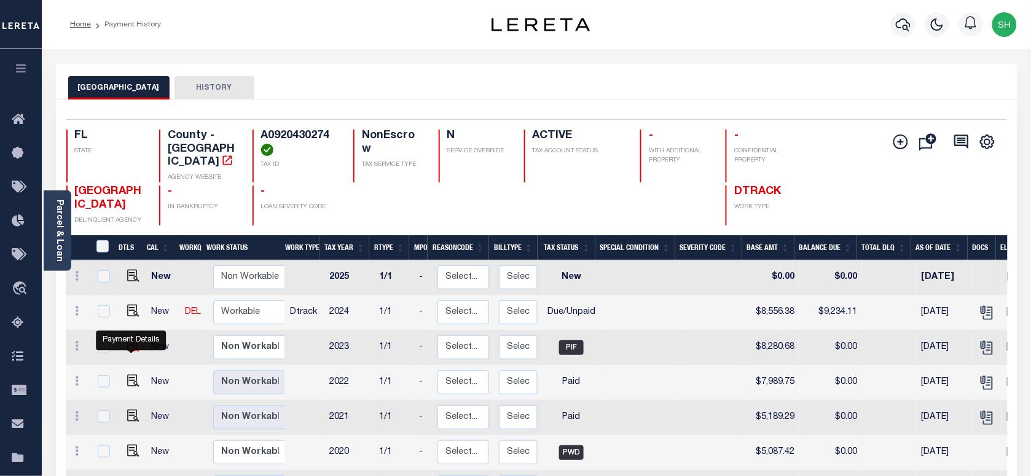
click at [131, 345] on img "" at bounding box center [133, 346] width 12 height 12
checkbox input "true"
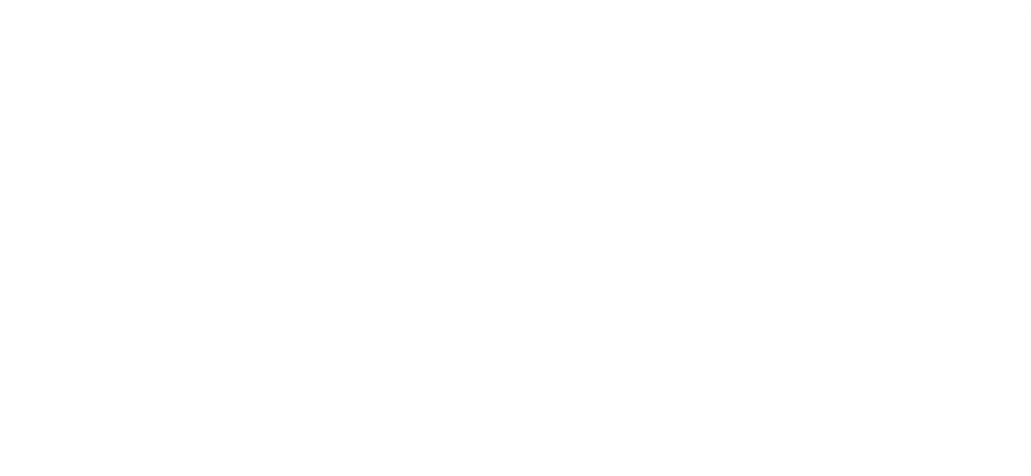
select select "PIF"
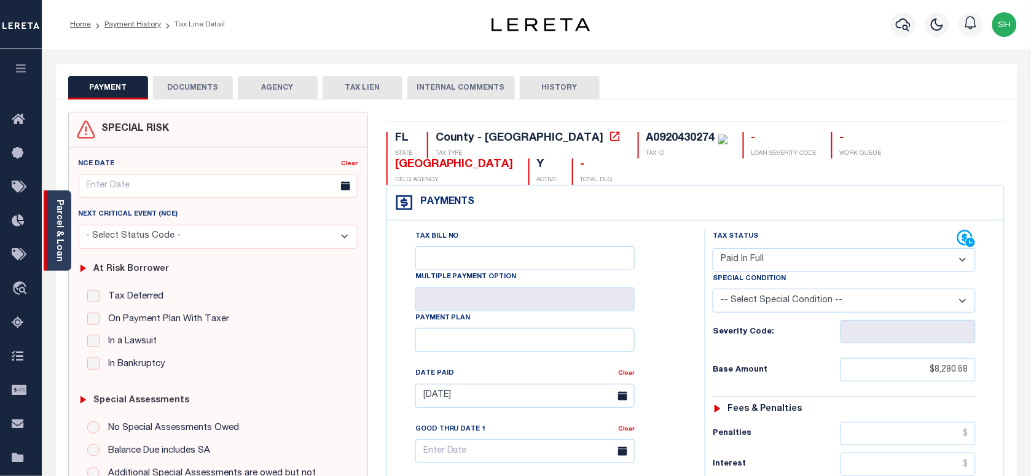
click at [55, 235] on link "Parcel & Loan" at bounding box center [59, 231] width 9 height 62
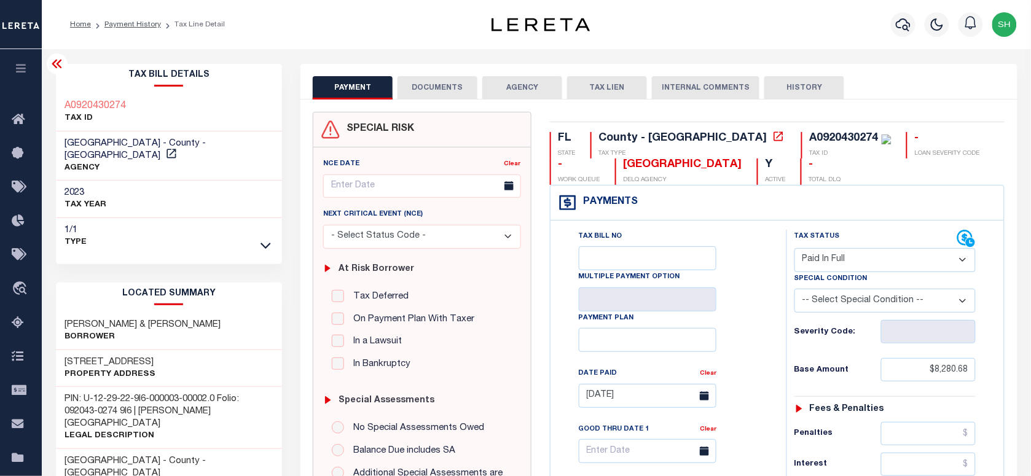
click at [418, 75] on div "PAYMENT DOCUMENTS AGENCY DELINQUENT PAYEE TAX LIEN" at bounding box center [658, 82] width 716 height 36
click at [436, 88] on button "DOCUMENTS" at bounding box center [438, 87] width 80 height 23
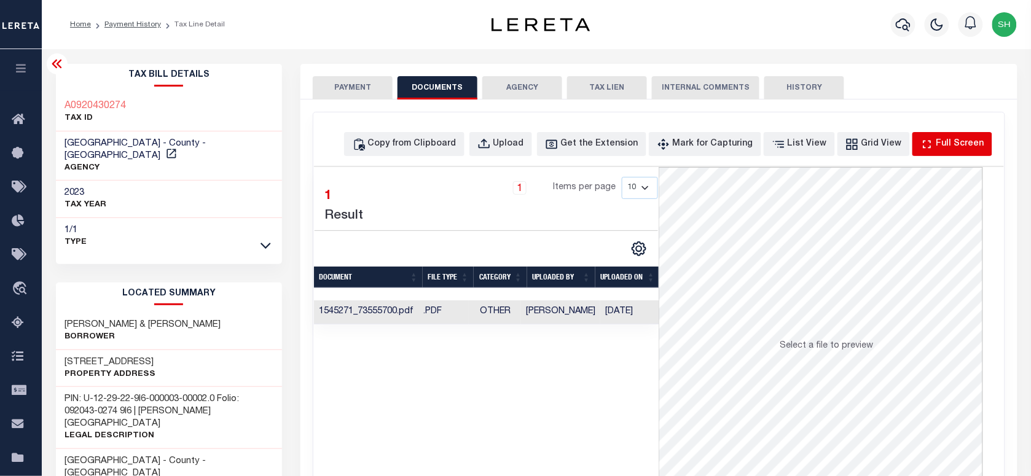
click at [972, 142] on div "Full Screen" at bounding box center [960, 145] width 48 height 14
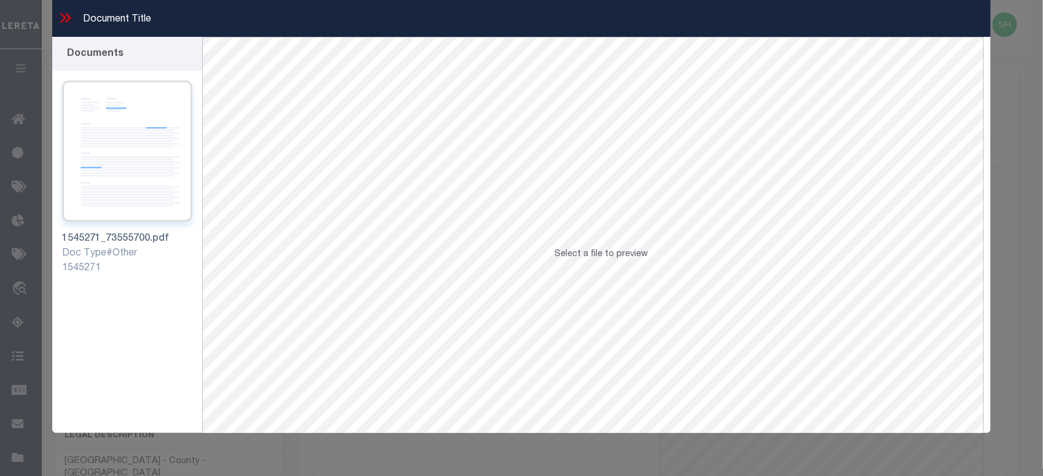
click at [115, 154] on img at bounding box center [127, 150] width 131 height 141
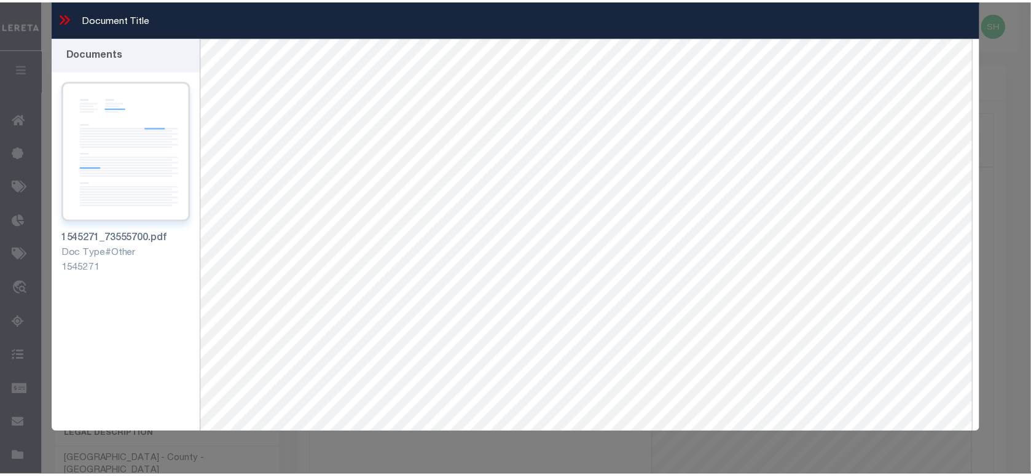
scroll to position [53, 0]
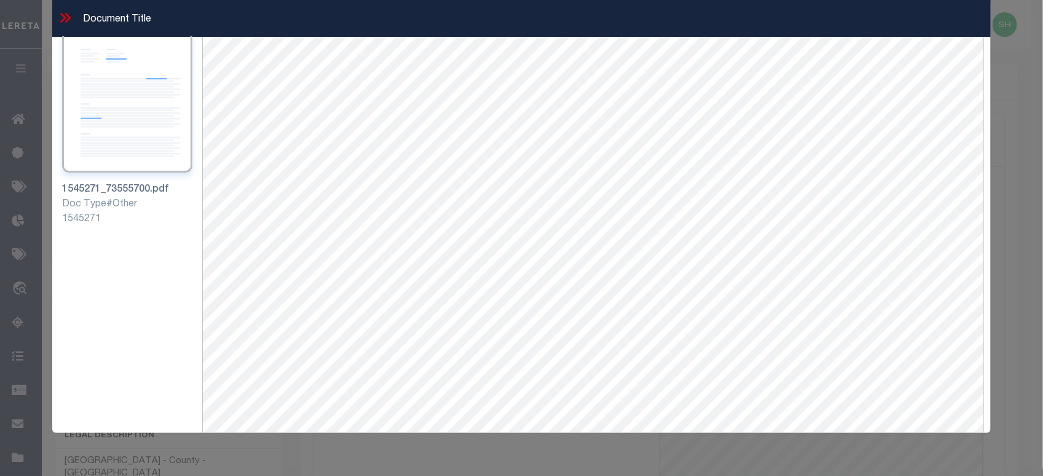
click at [66, 17] on icon at bounding box center [65, 18] width 16 height 16
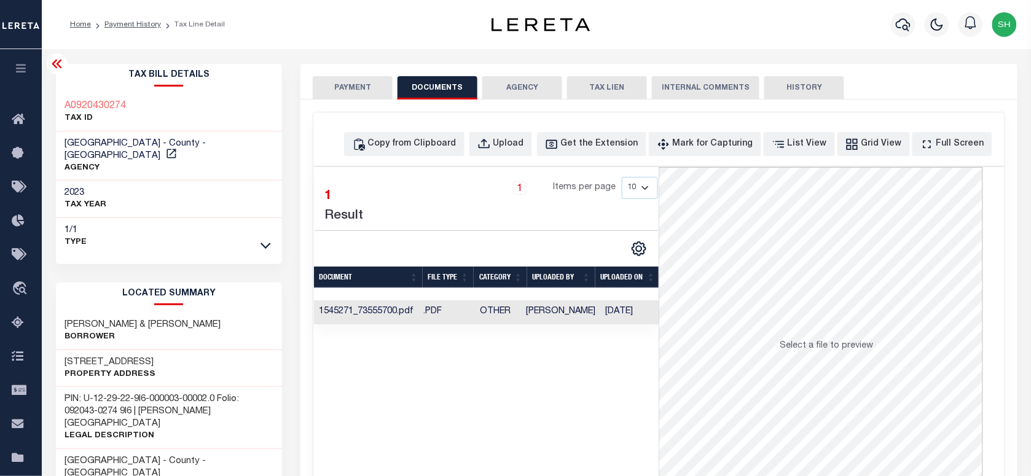
click at [361, 90] on button "PAYMENT" at bounding box center [353, 87] width 80 height 23
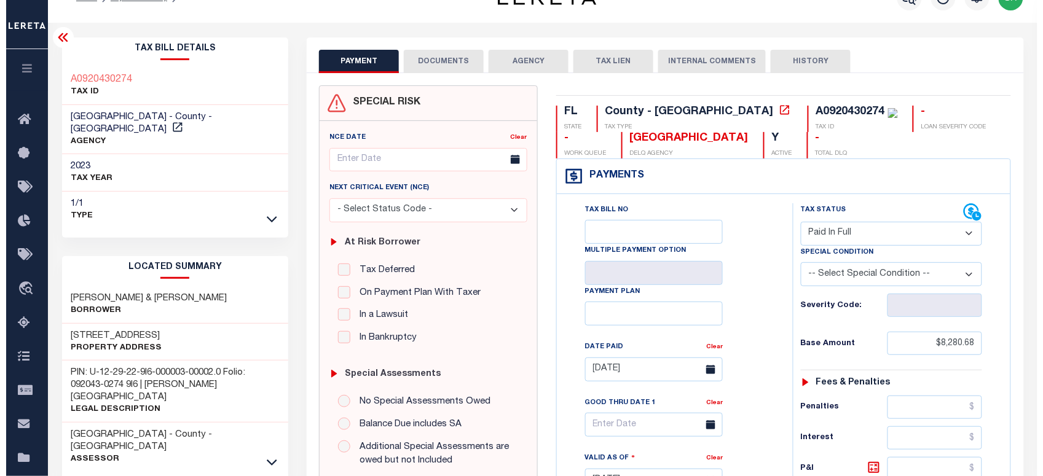
scroll to position [0, 0]
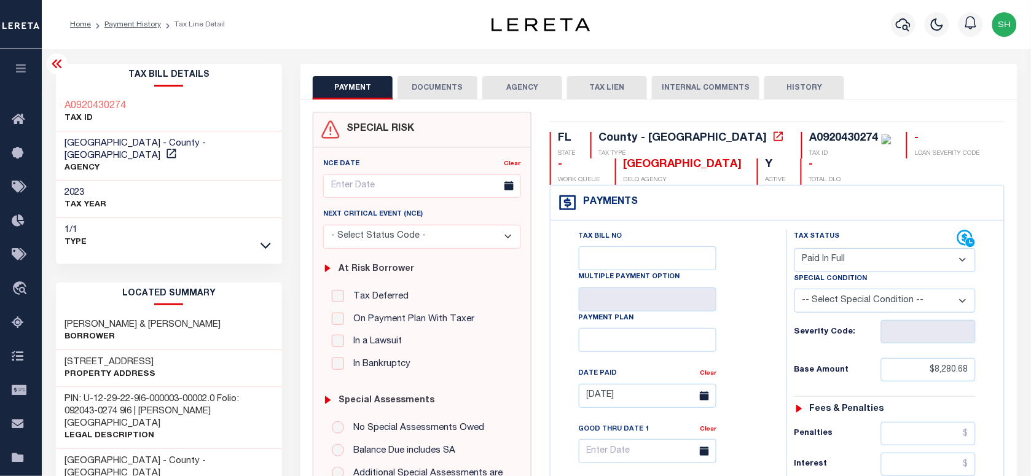
click at [431, 86] on button "DOCUMENTS" at bounding box center [438, 87] width 80 height 23
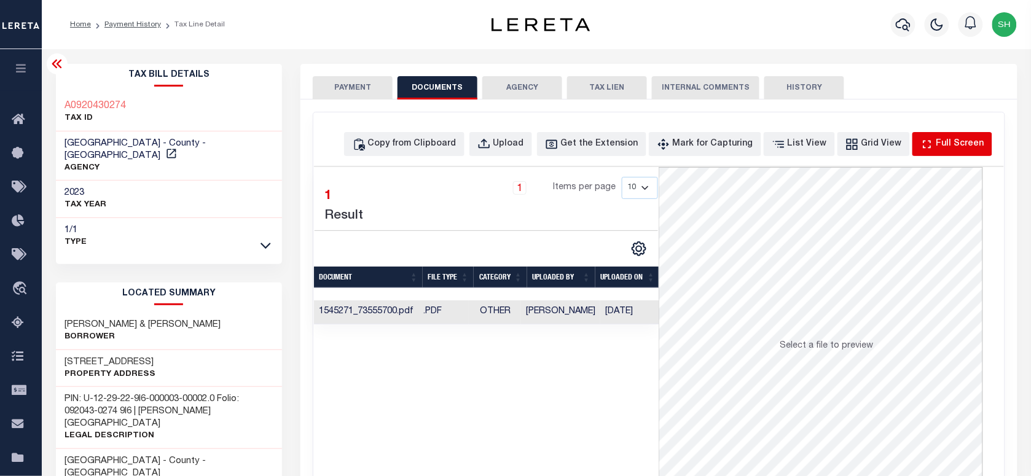
click at [963, 139] on div "Full Screen" at bounding box center [960, 145] width 48 height 14
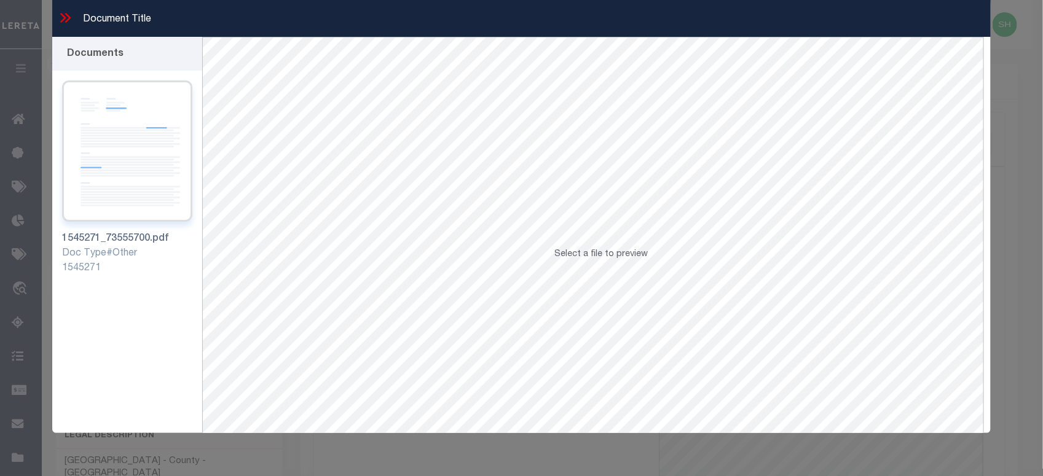
click at [143, 133] on img at bounding box center [127, 150] width 131 height 141
click at [62, 16] on icon at bounding box center [65, 18] width 16 height 16
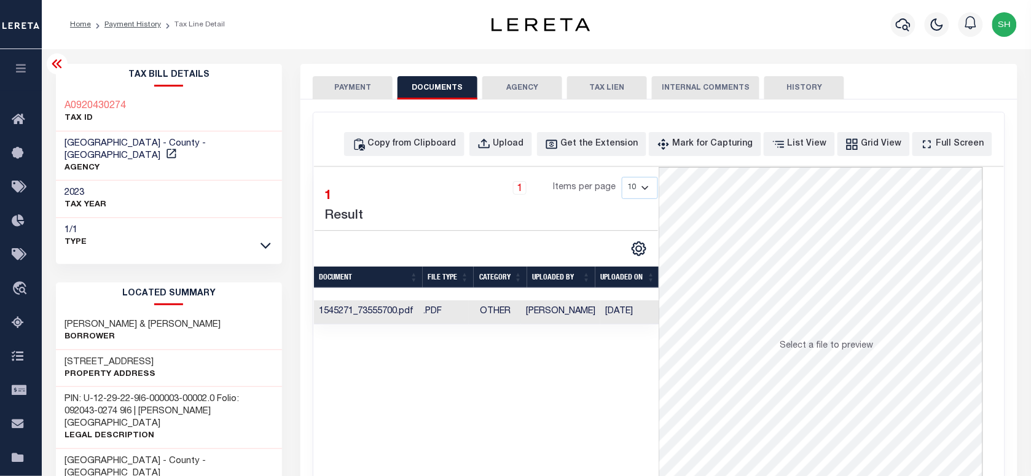
click at [477, 302] on td "Other" at bounding box center [495, 312] width 52 height 24
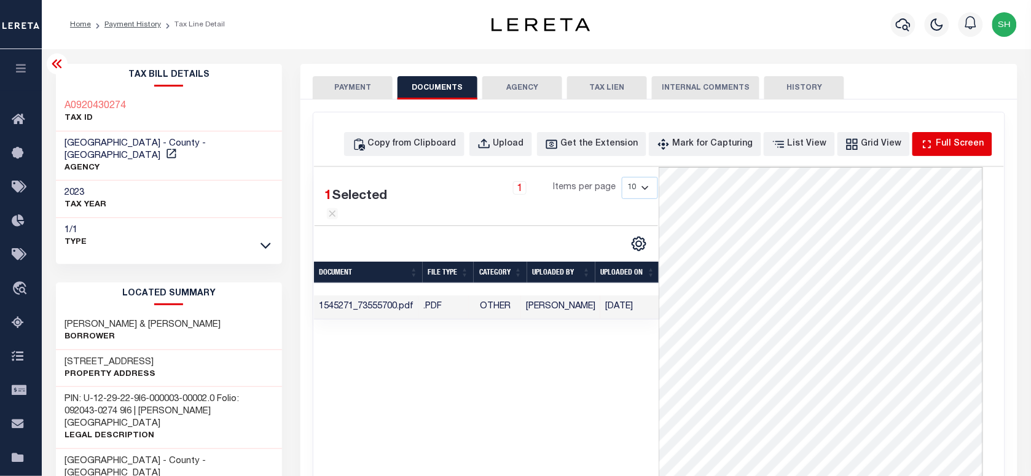
click at [971, 140] on div "Full Screen" at bounding box center [960, 145] width 48 height 14
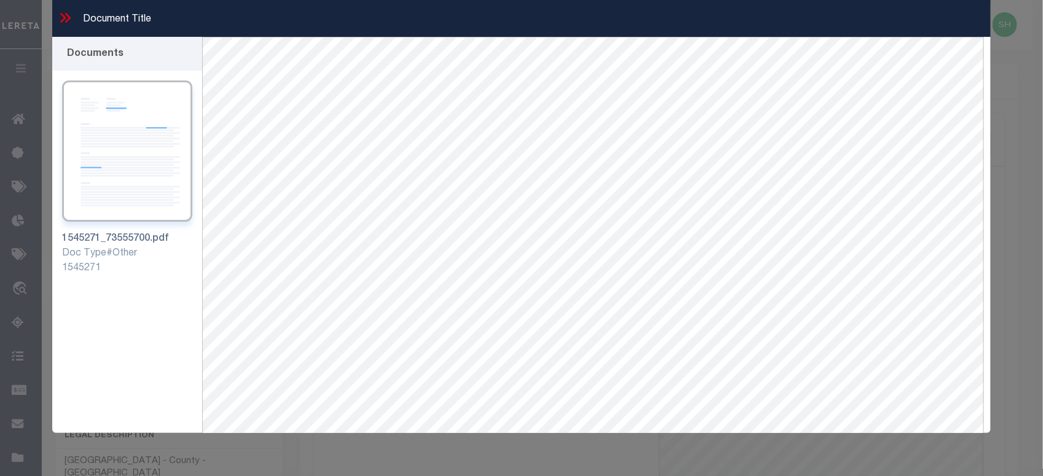
click at [63, 14] on icon at bounding box center [65, 18] width 16 height 16
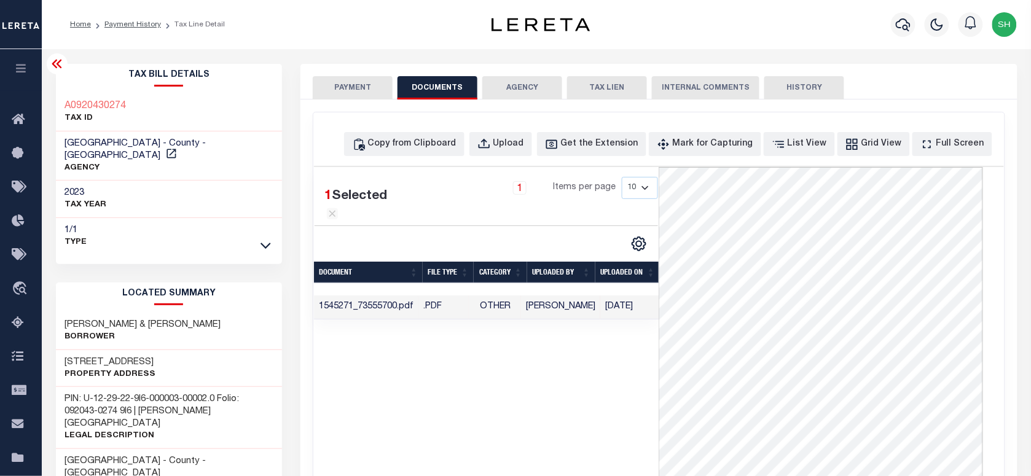
click at [337, 78] on button "PAYMENT" at bounding box center [353, 87] width 80 height 23
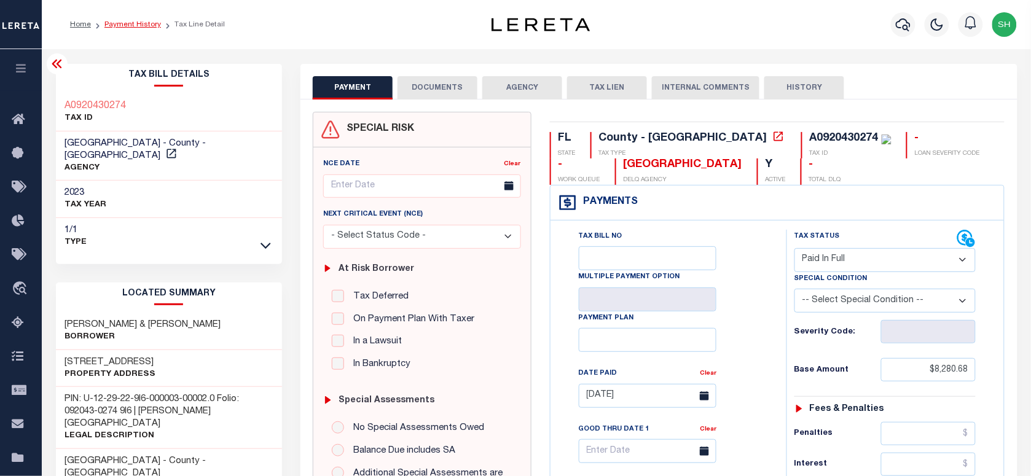
click at [122, 25] on link "Payment History" at bounding box center [132, 24] width 57 height 7
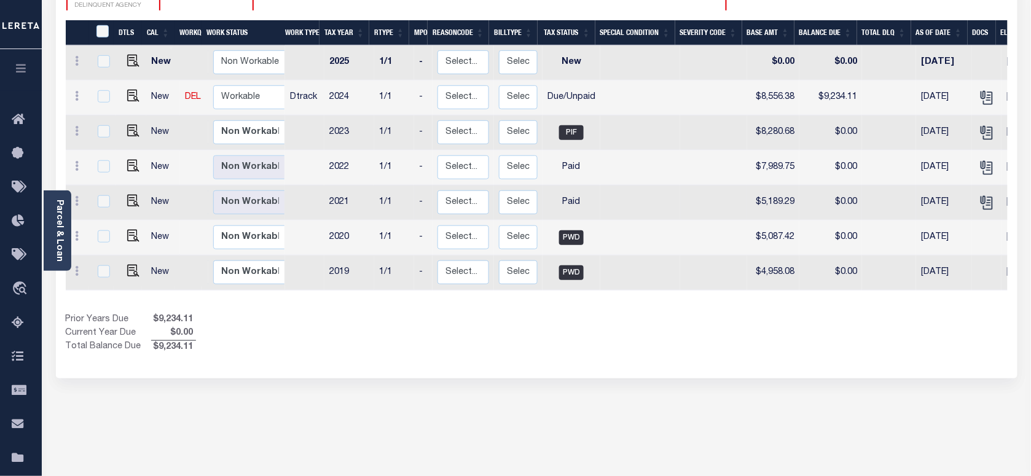
scroll to position [230, 0]
